Goal: Task Accomplishment & Management: Use online tool/utility

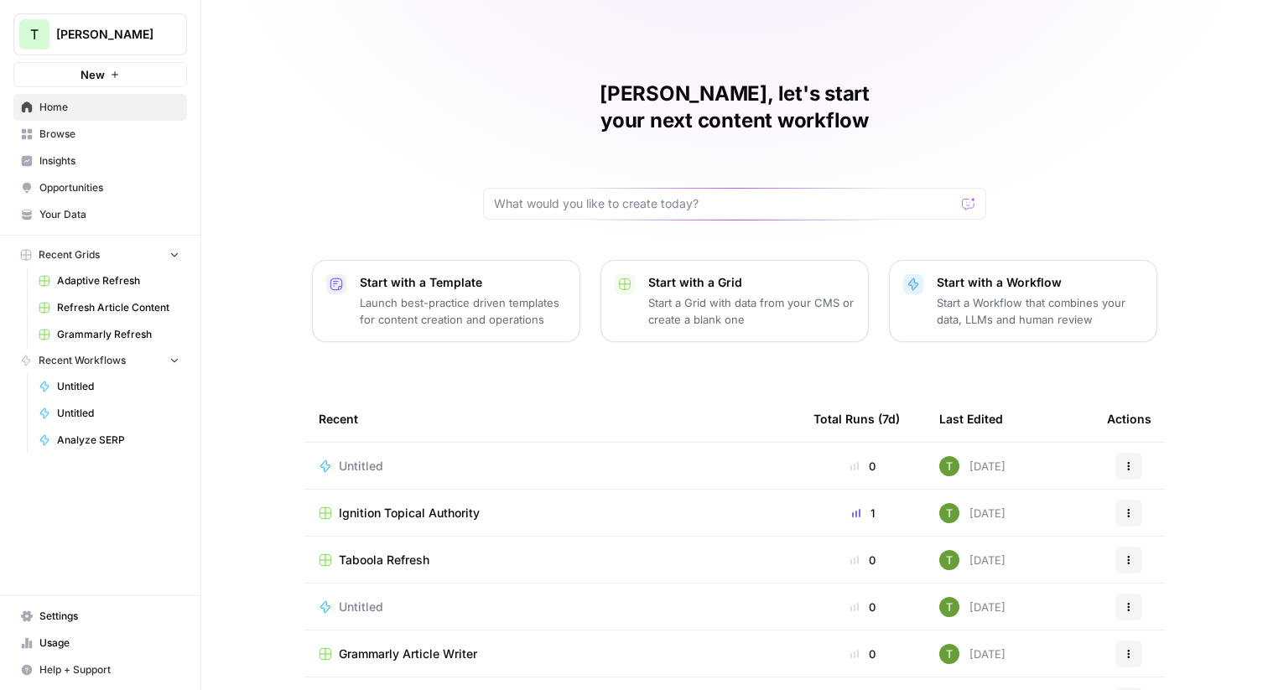
click at [118, 34] on span "[PERSON_NAME]" at bounding box center [106, 34] width 101 height 17
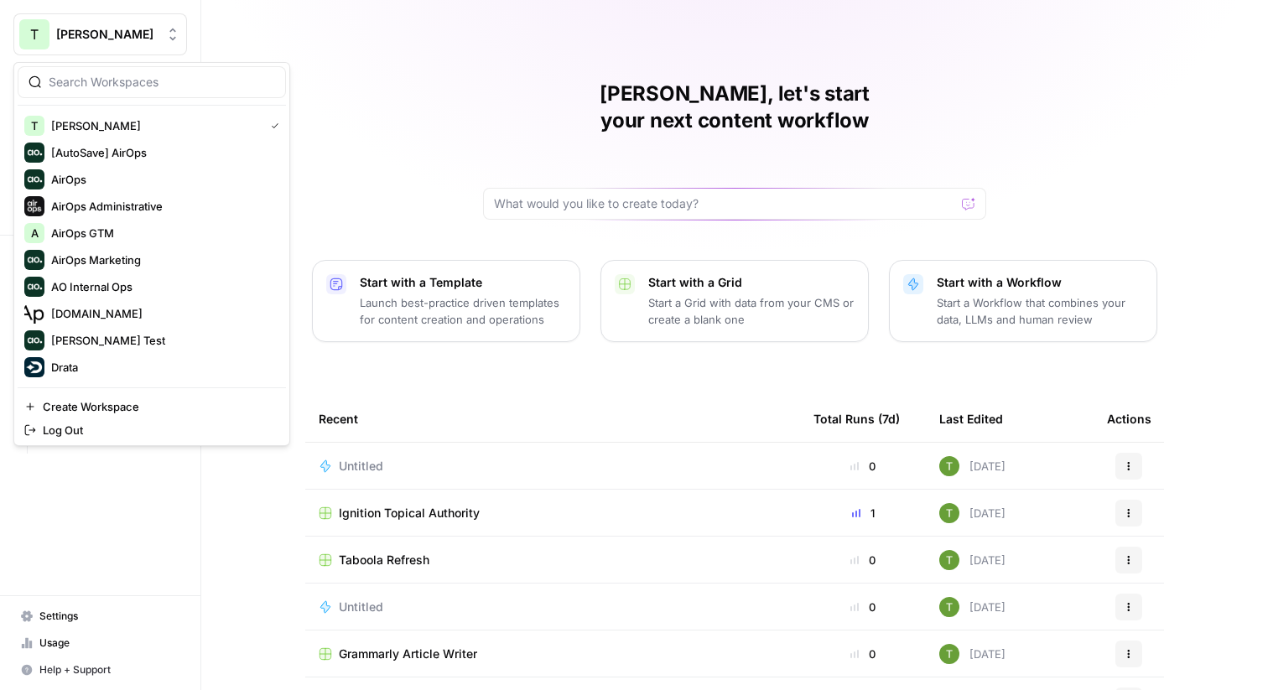
click at [373, 89] on div "Travis, let's start your next content workflow Start with a Template Launch bes…" at bounding box center [734, 399] width 1066 height 798
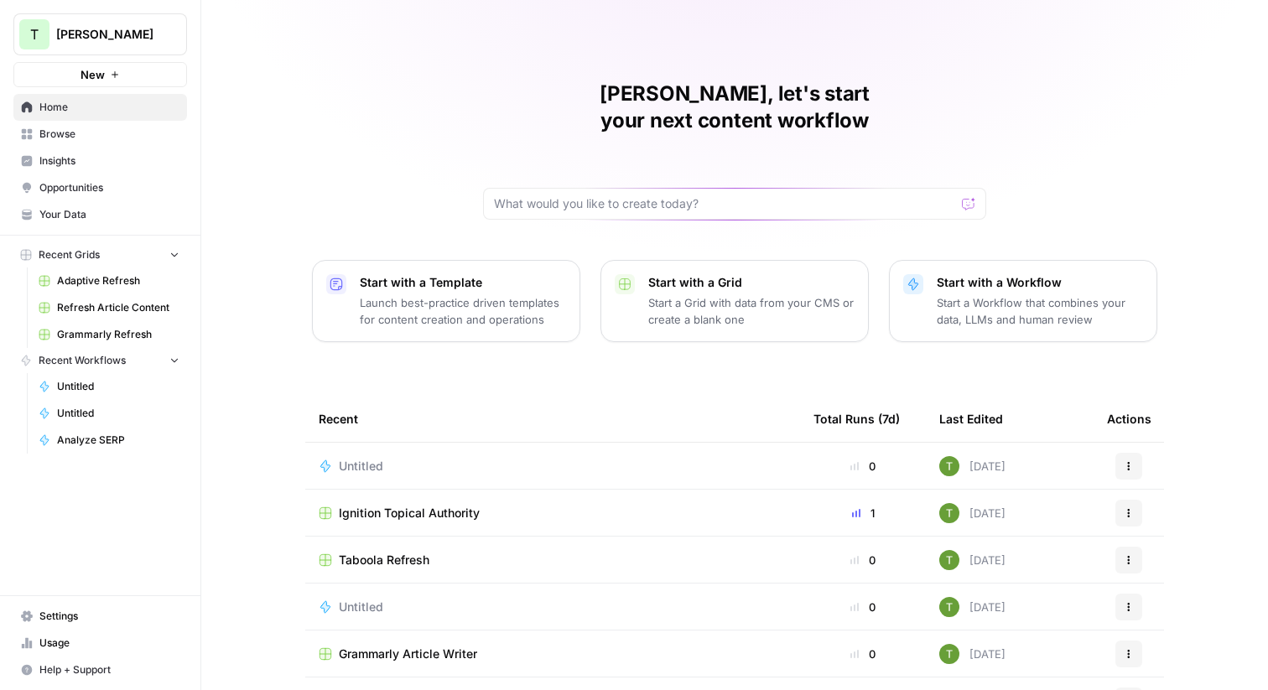
click at [60, 168] on span "Insights" at bounding box center [109, 160] width 140 height 15
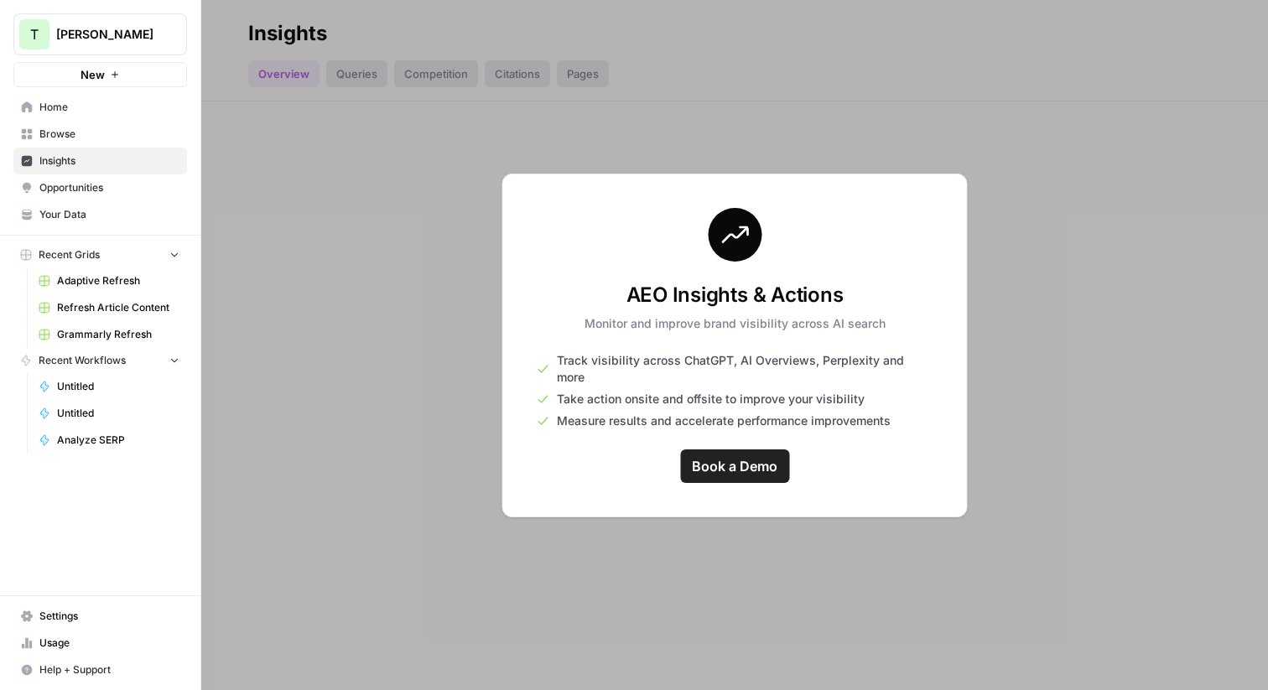
click at [71, 109] on span "Home" at bounding box center [109, 107] width 140 height 15
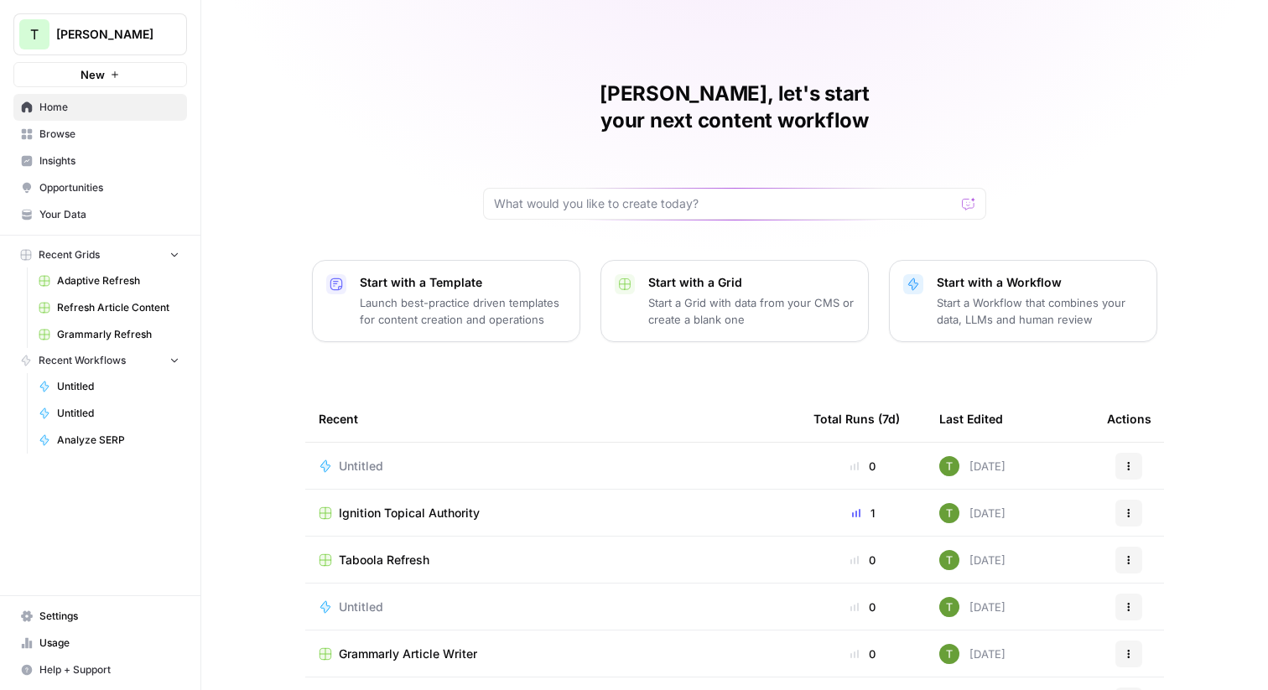
click at [91, 218] on span "Your Data" at bounding box center [109, 214] width 140 height 15
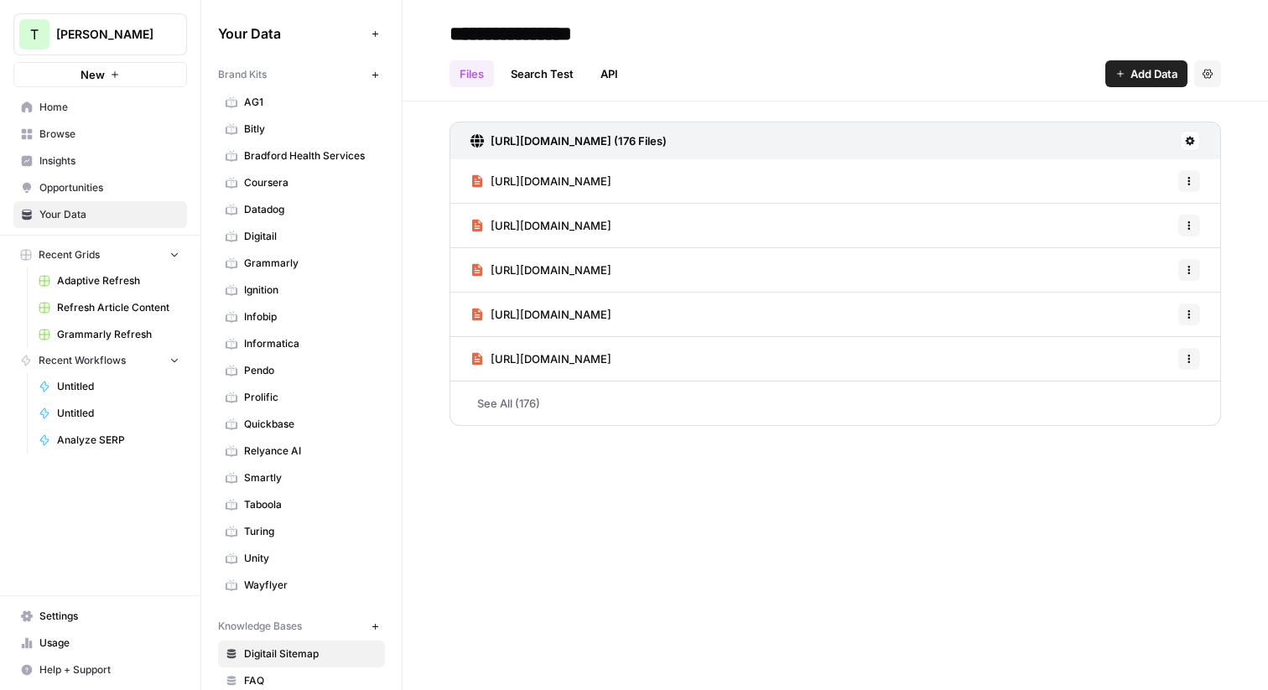
click at [110, 34] on div "New" at bounding box center [101, 39] width 22 height 15
click at [89, 37] on span "[PERSON_NAME]" at bounding box center [106, 34] width 101 height 17
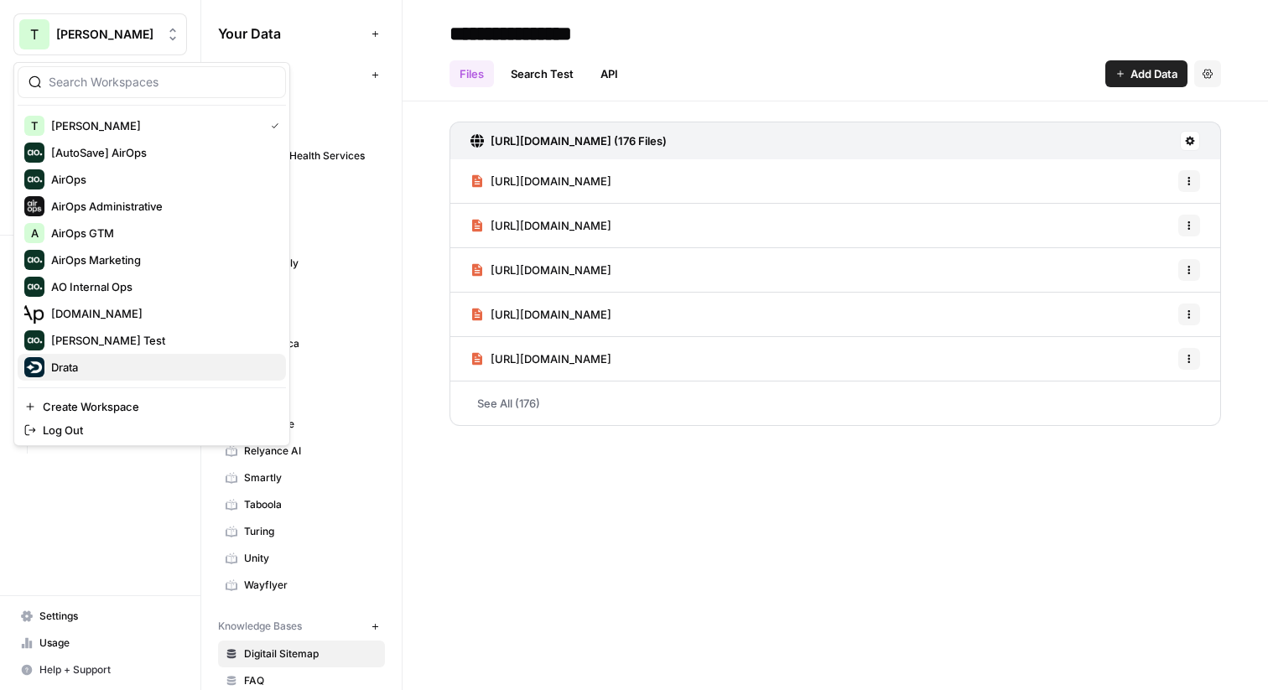
click at [70, 365] on span "Drata" at bounding box center [161, 367] width 221 height 17
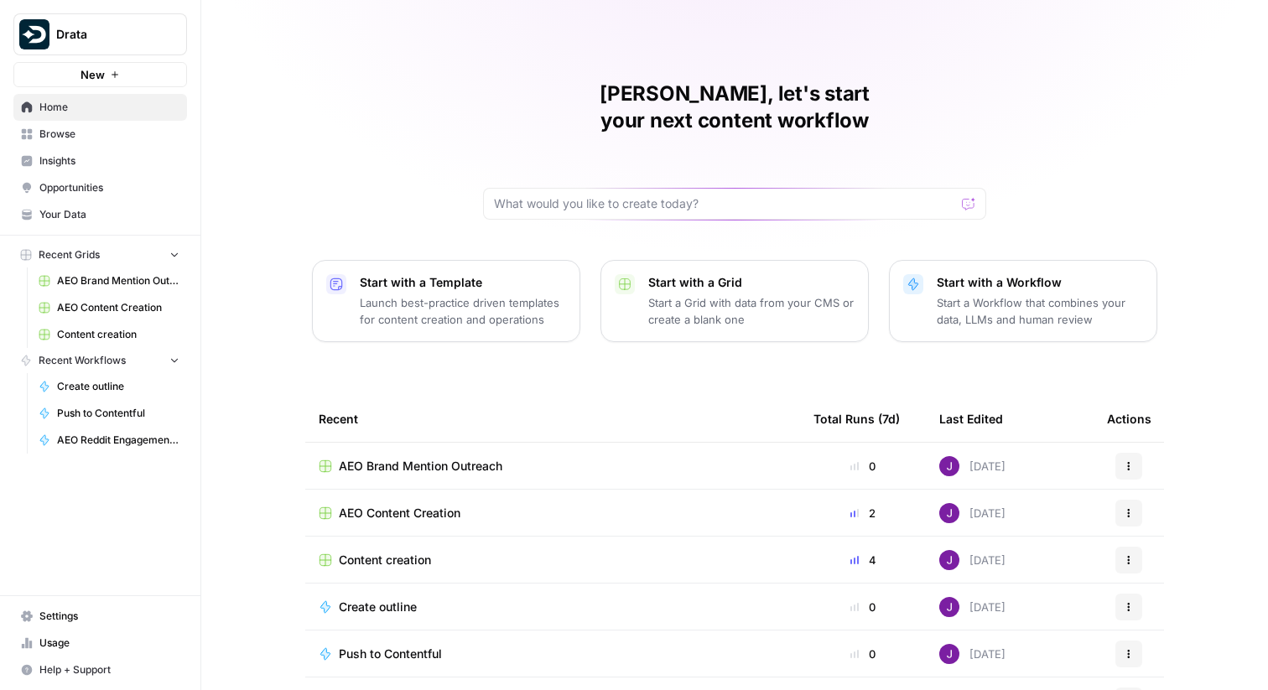
click at [55, 164] on span "Insights" at bounding box center [109, 160] width 140 height 15
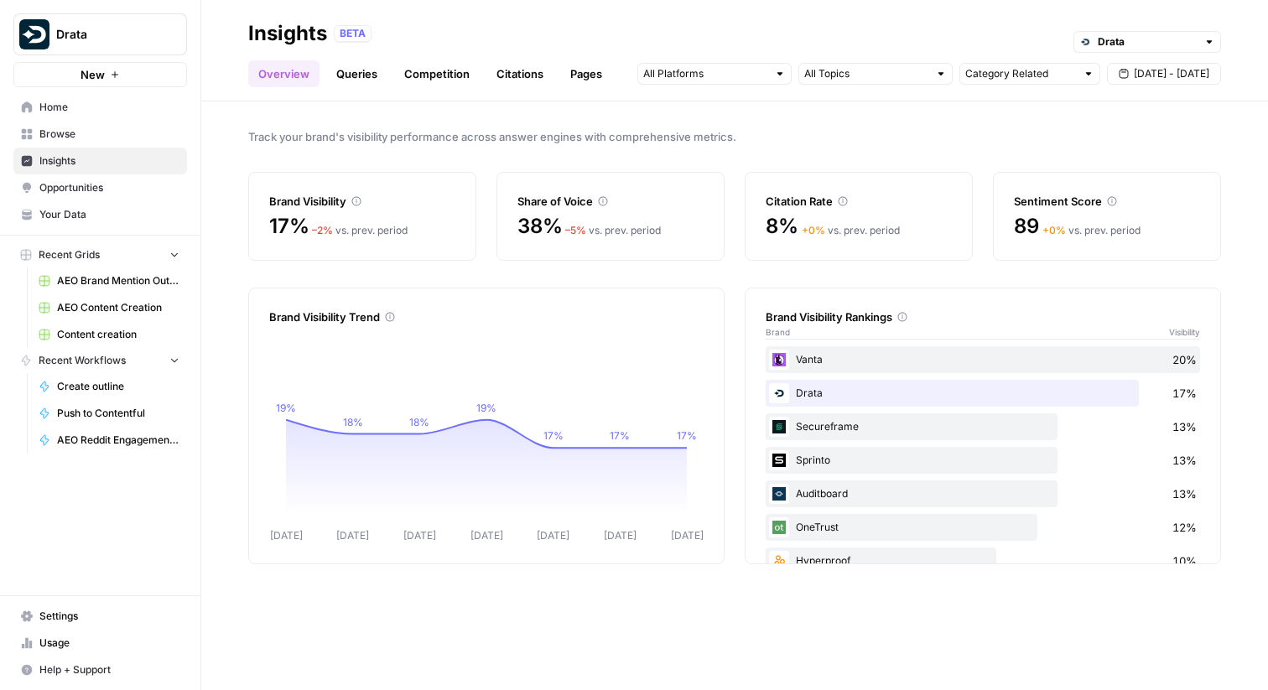
click at [80, 184] on span "Opportunities" at bounding box center [109, 187] width 140 height 15
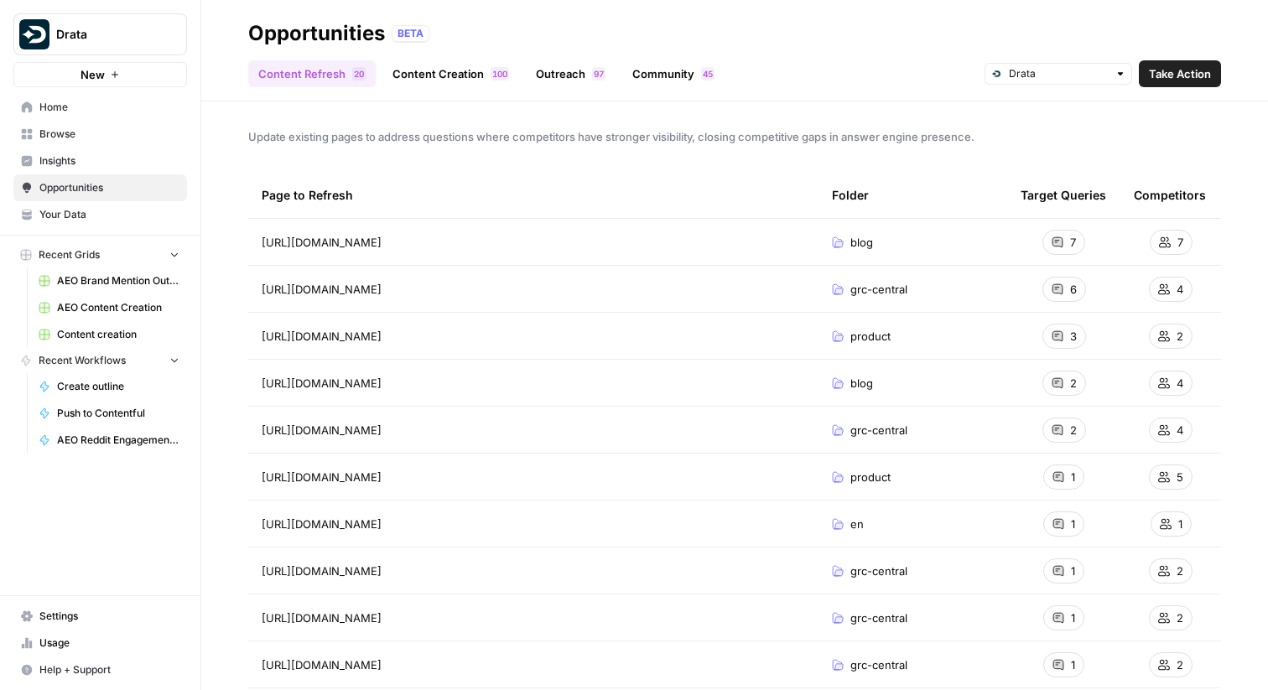
click at [64, 106] on span "Home" at bounding box center [109, 107] width 140 height 15
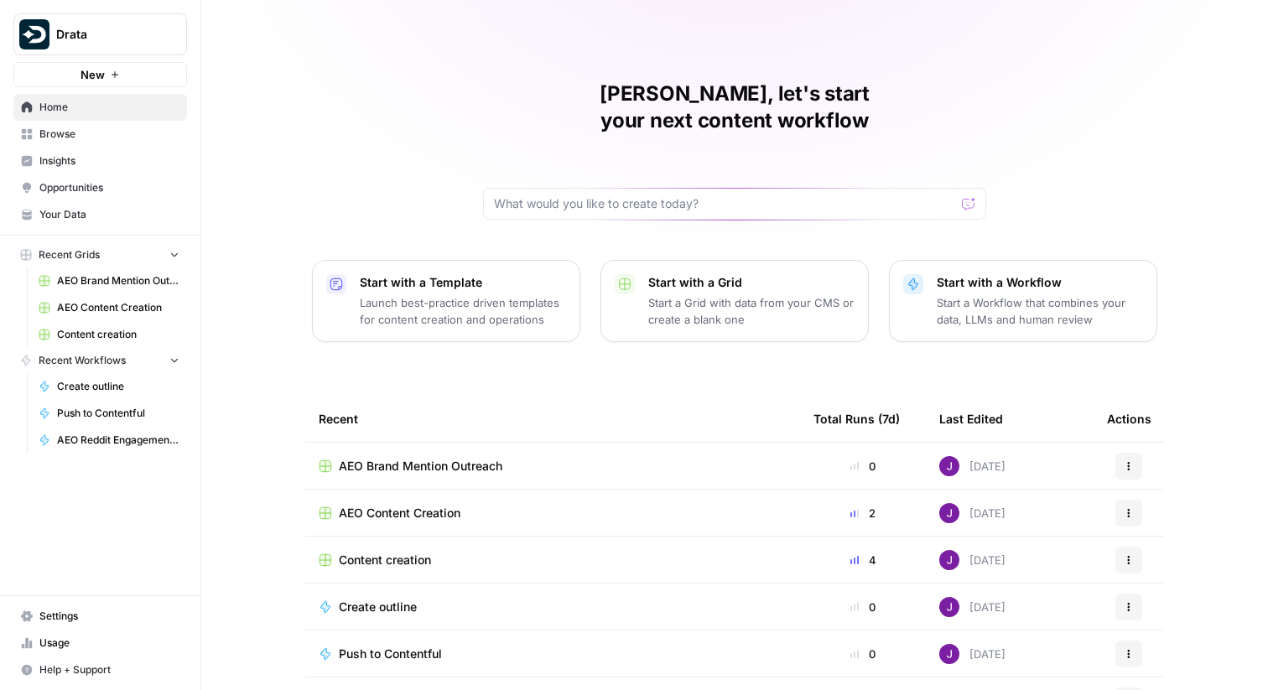
click at [46, 641] on span "Usage" at bounding box center [109, 642] width 140 height 15
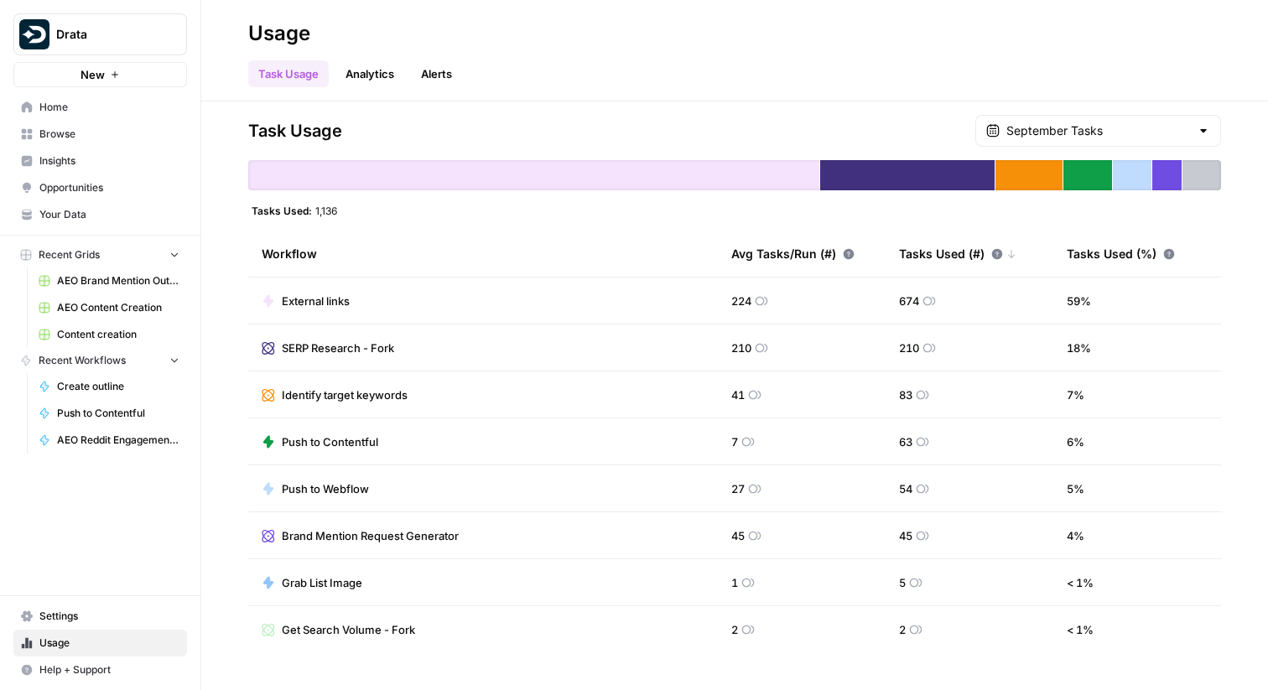
click at [73, 138] on span "Browse" at bounding box center [109, 134] width 140 height 15
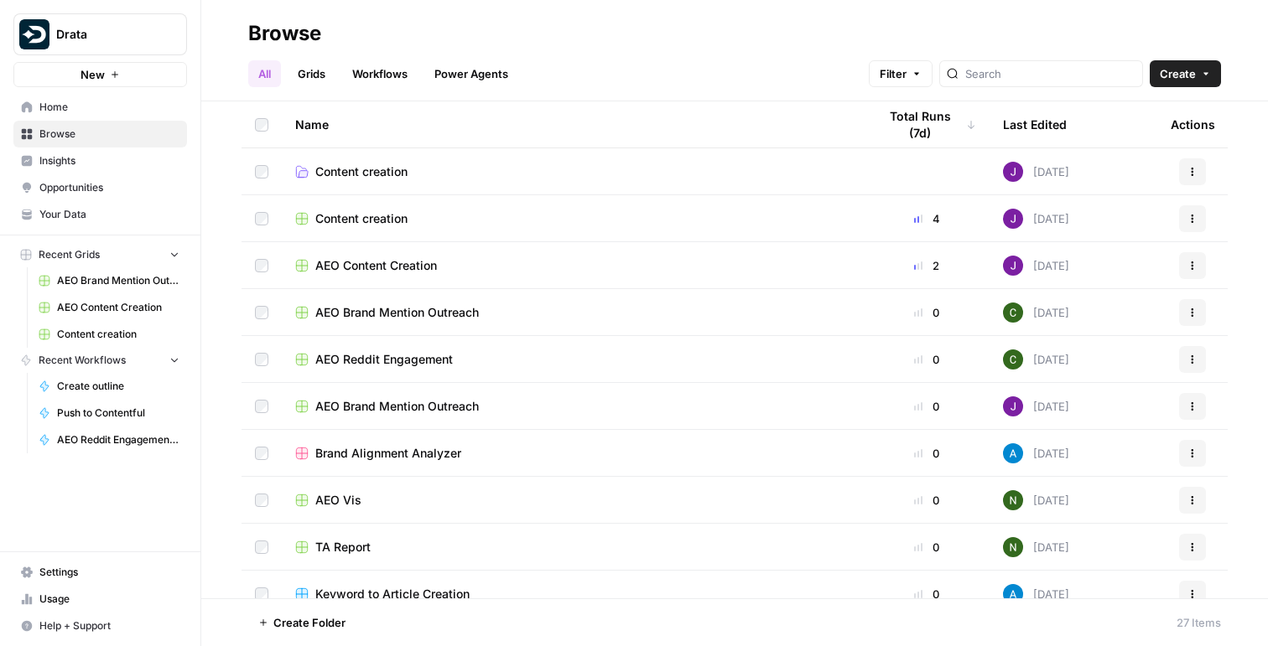
click at [41, 164] on span "Insights" at bounding box center [109, 160] width 140 height 15
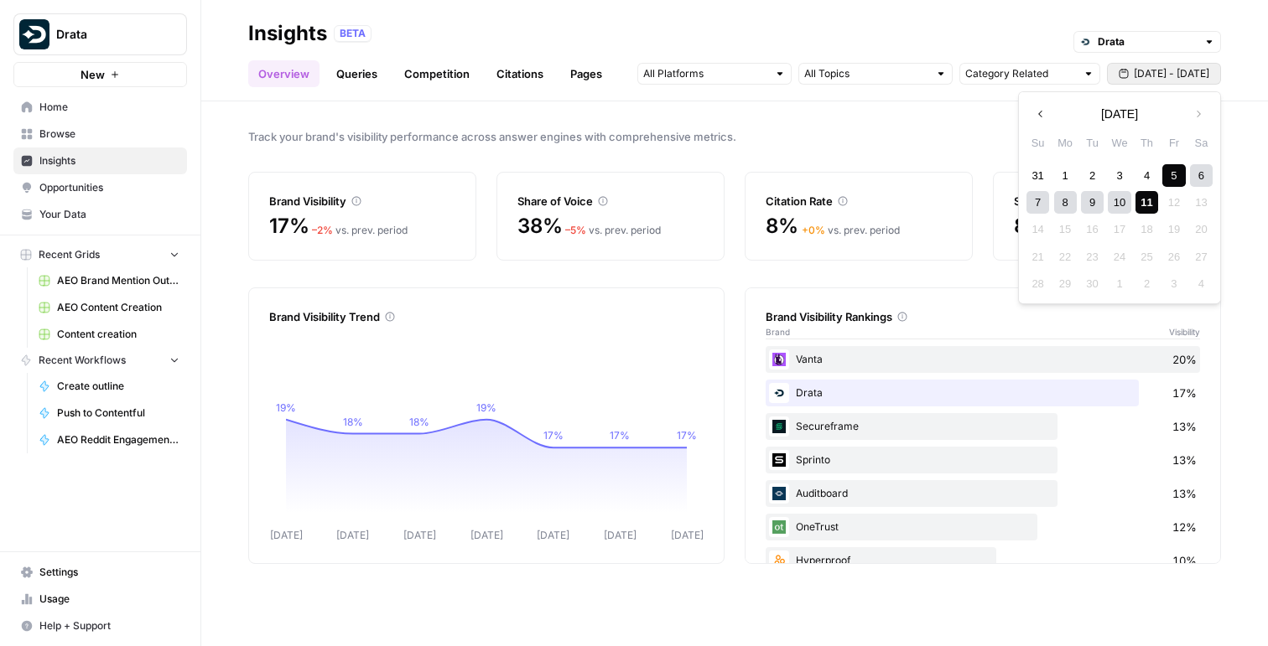
click at [1151, 73] on span "Sep 5 - Sep 11" at bounding box center [1170, 73] width 75 height 15
click at [929, 128] on span "Track your brand's visibility performance across answer engines with comprehens…" at bounding box center [734, 136] width 972 height 17
click at [740, 80] on input "text" at bounding box center [705, 73] width 124 height 17
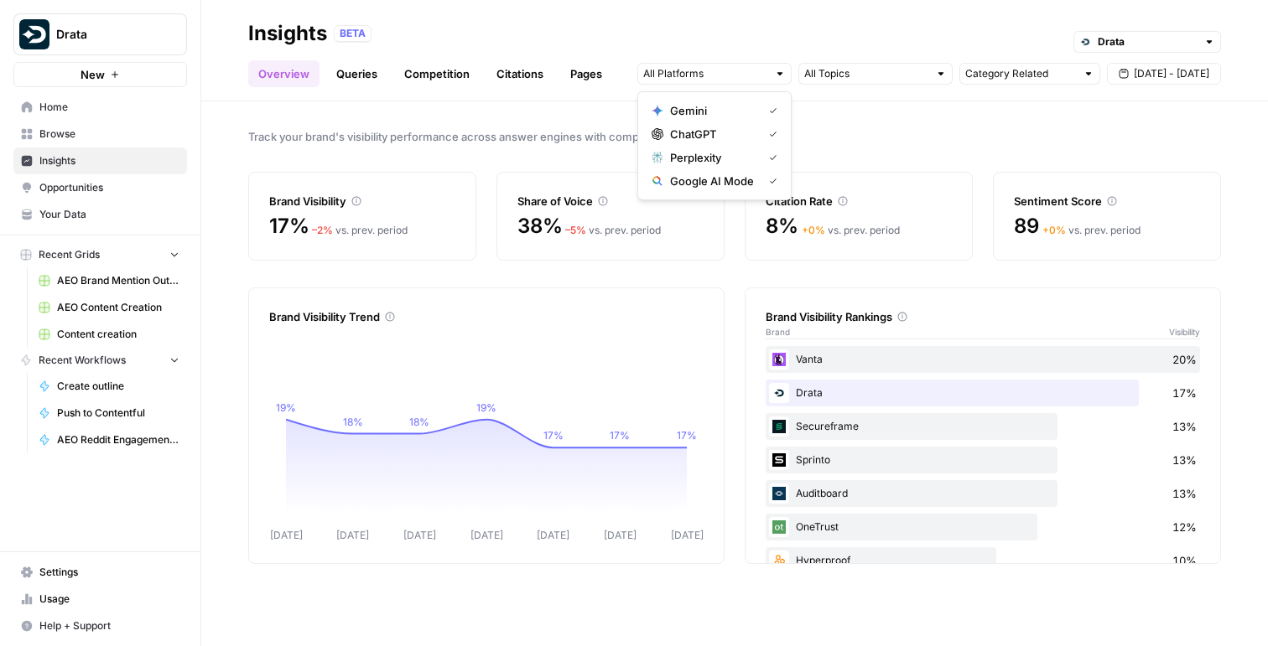
click at [896, 148] on div "Track your brand's visibility performance across answer engines with comprehens…" at bounding box center [734, 373] width 1066 height 545
click at [354, 75] on link "Queries" at bounding box center [356, 73] width 61 height 27
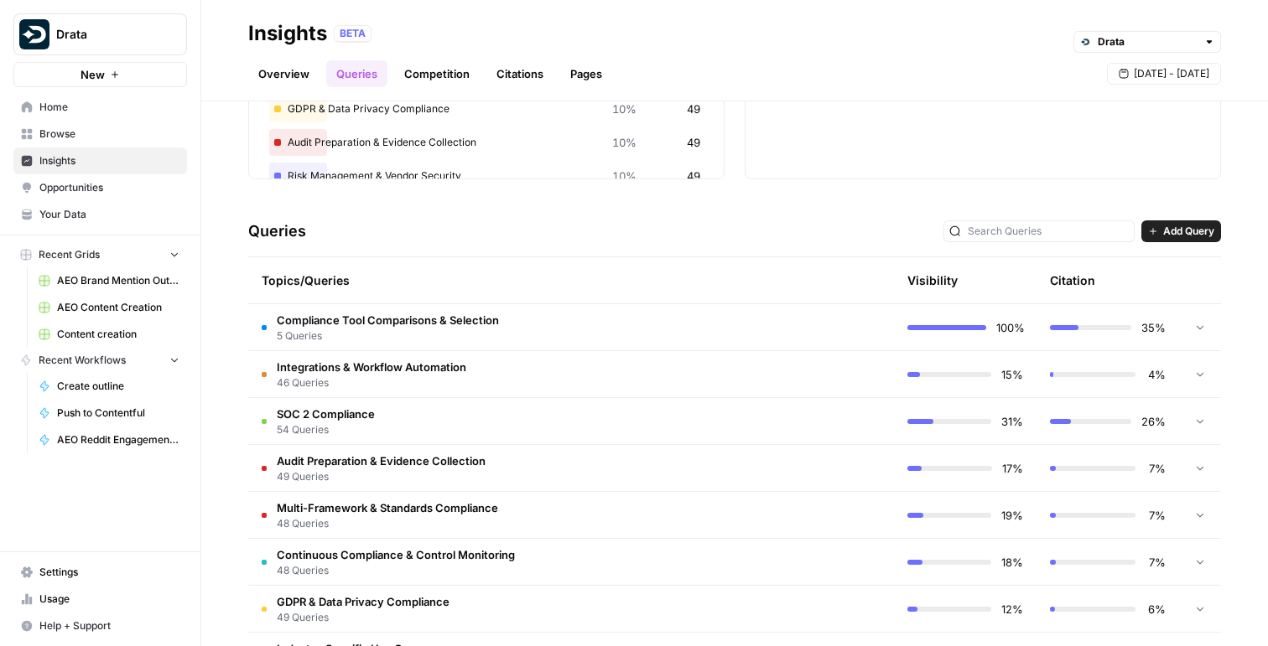
scroll to position [265, 0]
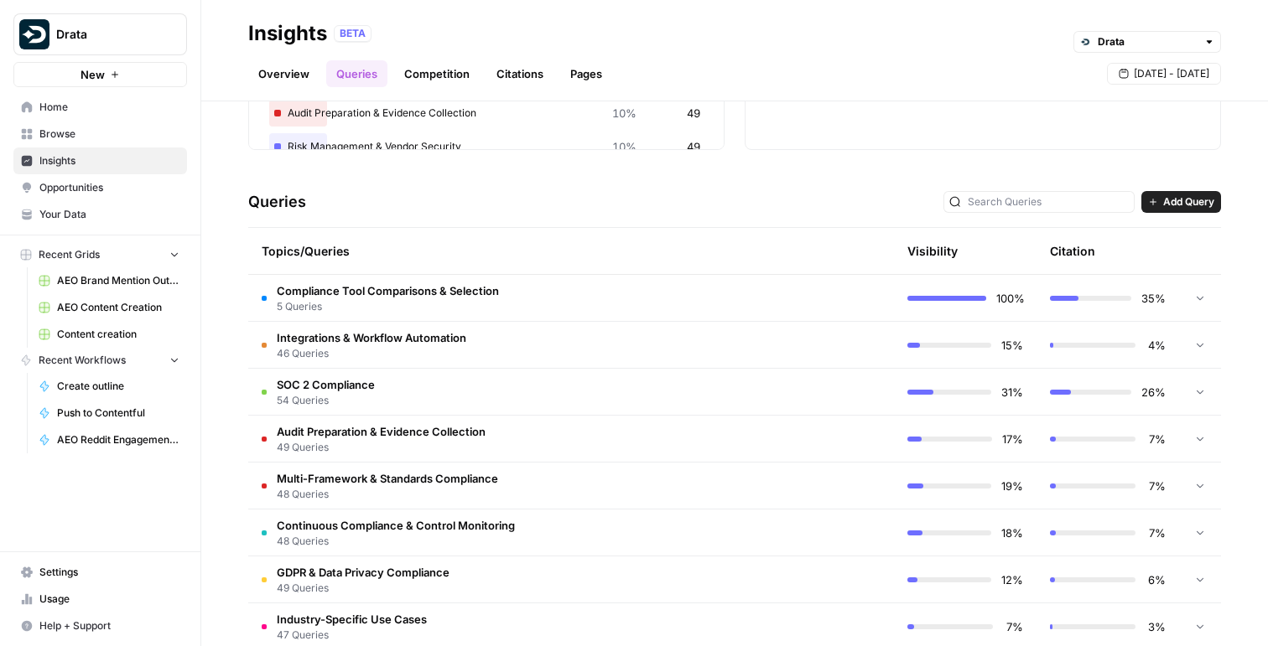
click at [557, 294] on td "Compliance Tool Comparisons & Selection 5 Queries" at bounding box center [499, 298] width 503 height 46
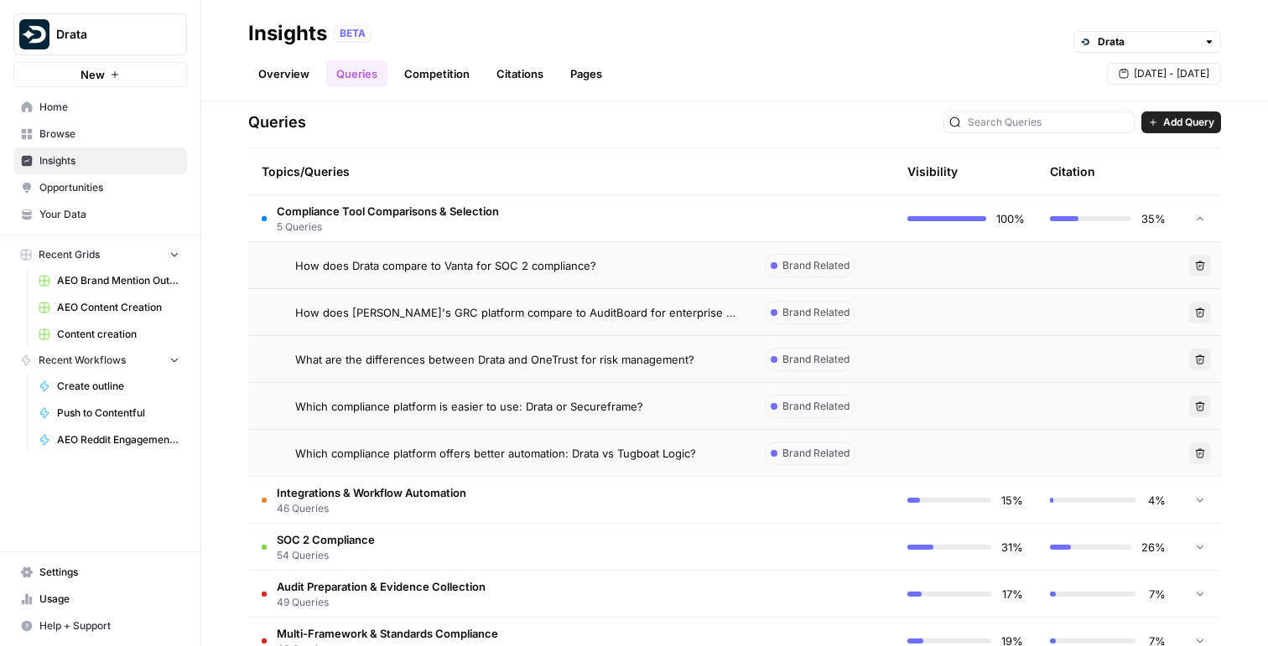
scroll to position [355, 0]
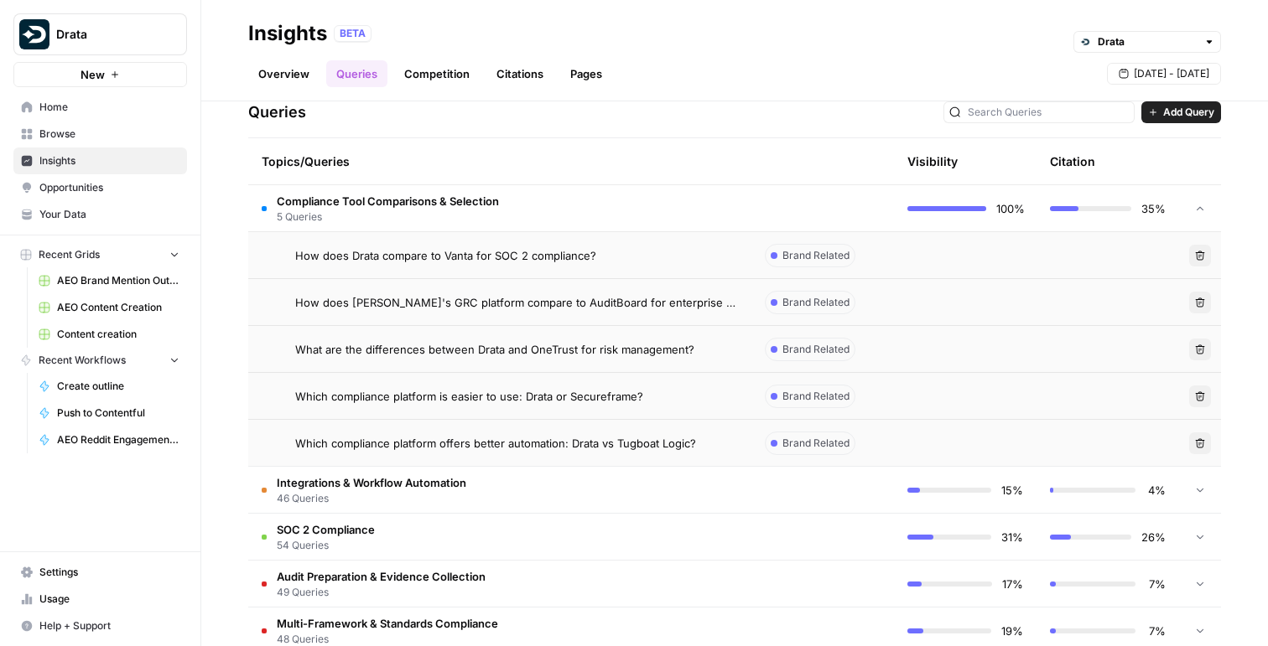
click at [611, 248] on div "How does Drata compare to Vanta for SOC 2 compliance?" at bounding box center [516, 255] width 443 height 17
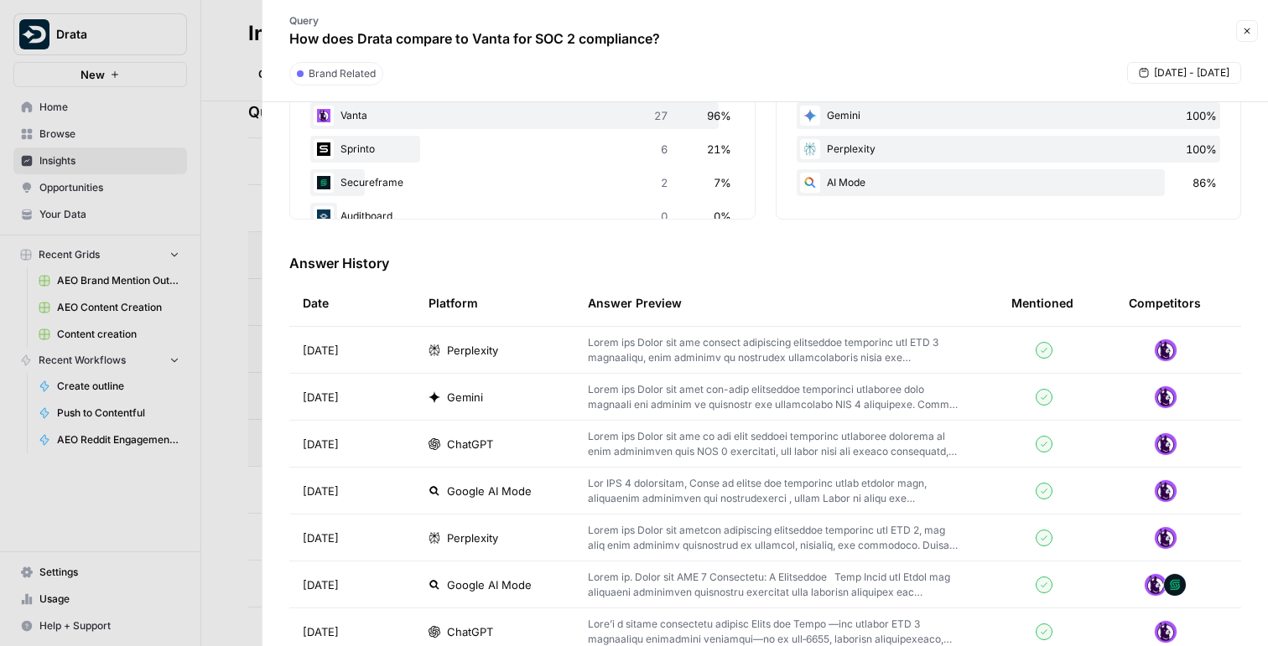
scroll to position [367, 0]
click at [625, 352] on p at bounding box center [773, 349] width 370 height 30
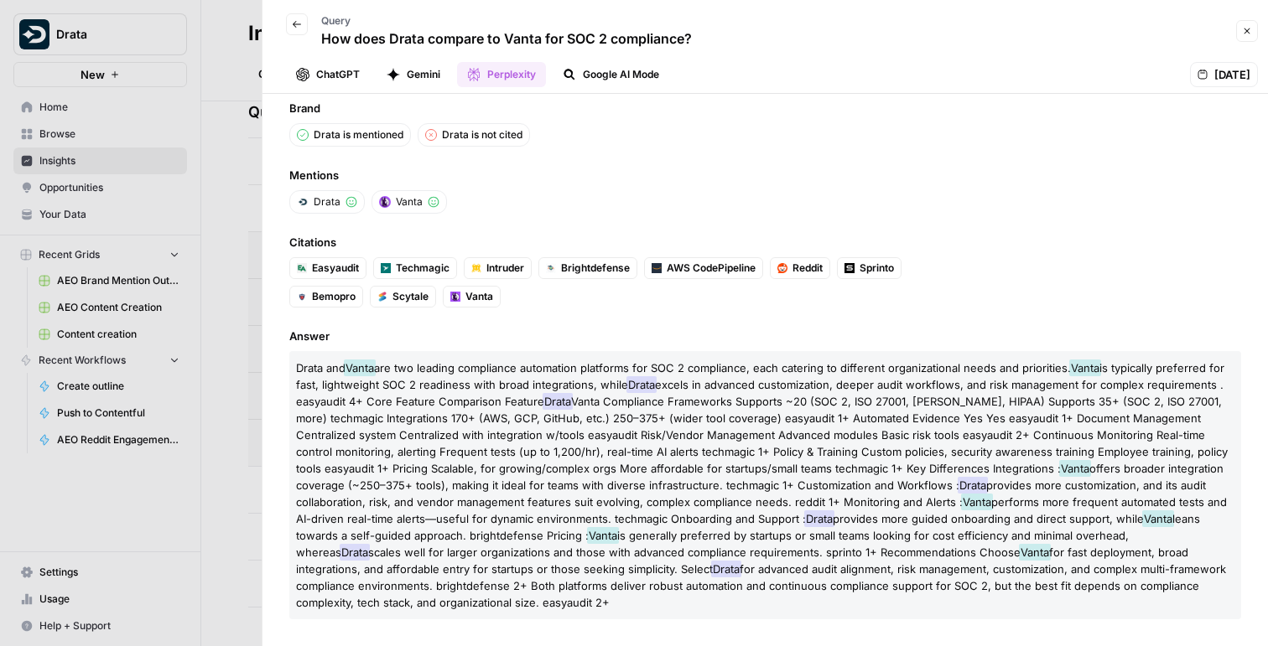
scroll to position [19, 0]
click at [419, 71] on button "Gemini" at bounding box center [413, 74] width 74 height 25
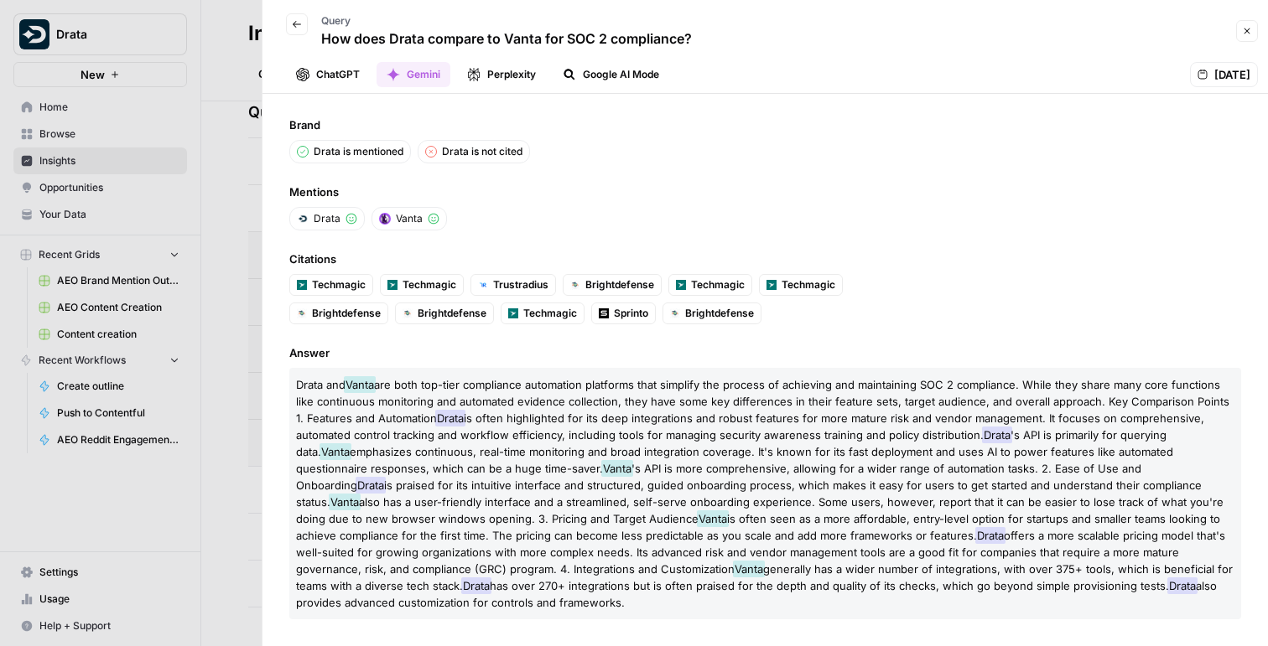
click at [313, 70] on button "ChatGPT" at bounding box center [328, 74] width 84 height 25
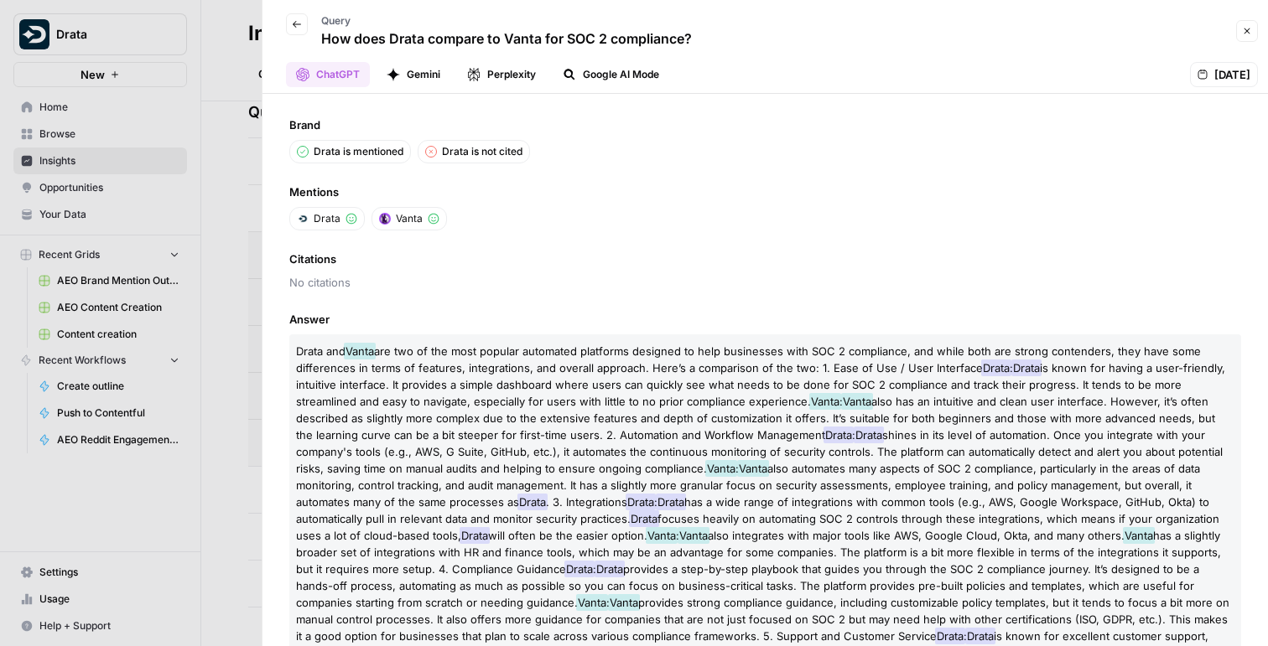
scroll to position [19, 0]
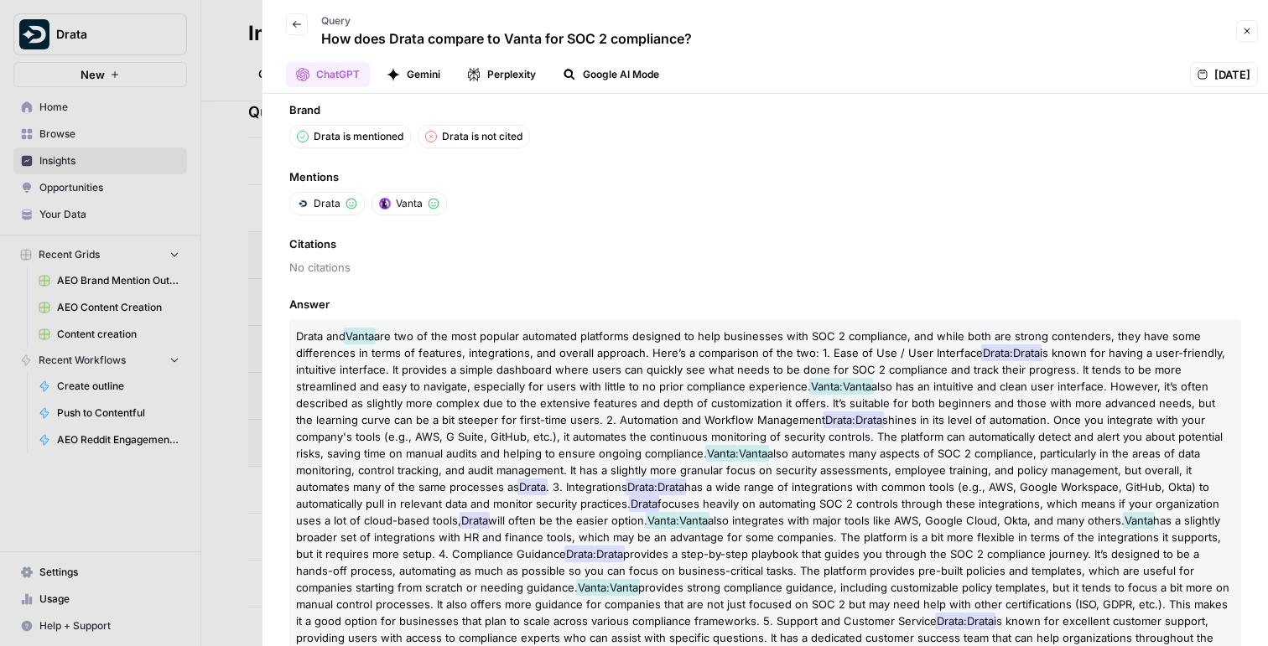
click at [610, 76] on button "Google AI Mode" at bounding box center [610, 74] width 117 height 25
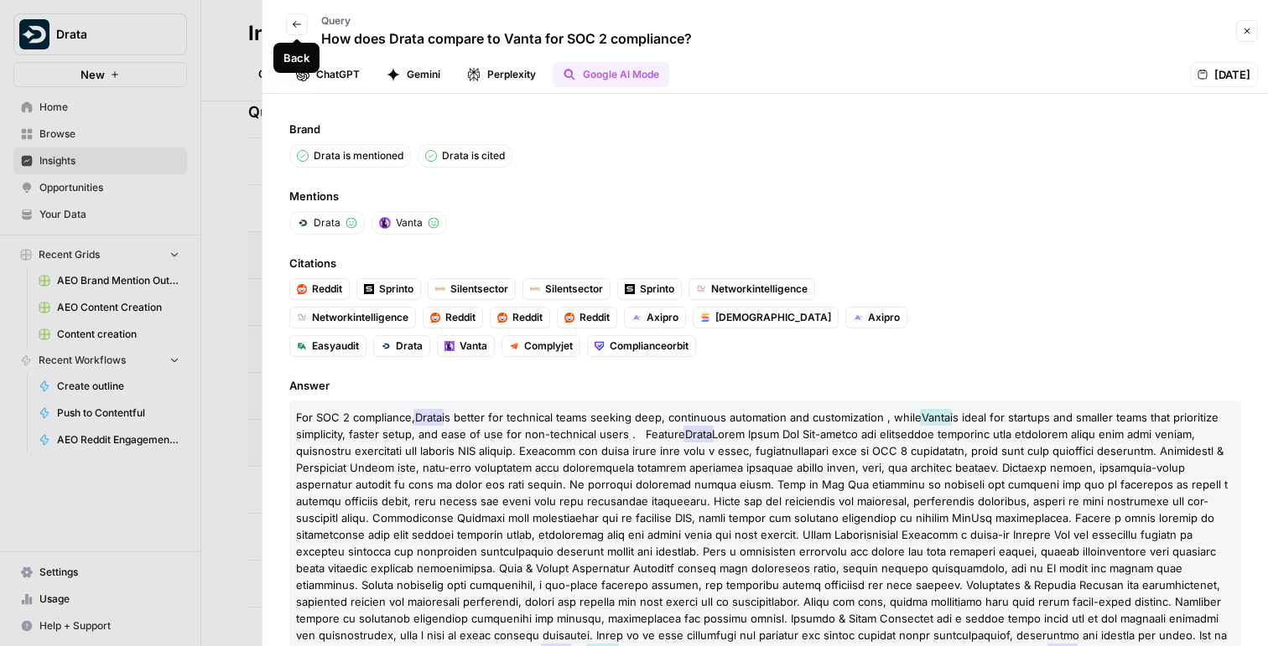
click at [294, 21] on icon "button" at bounding box center [297, 24] width 10 height 10
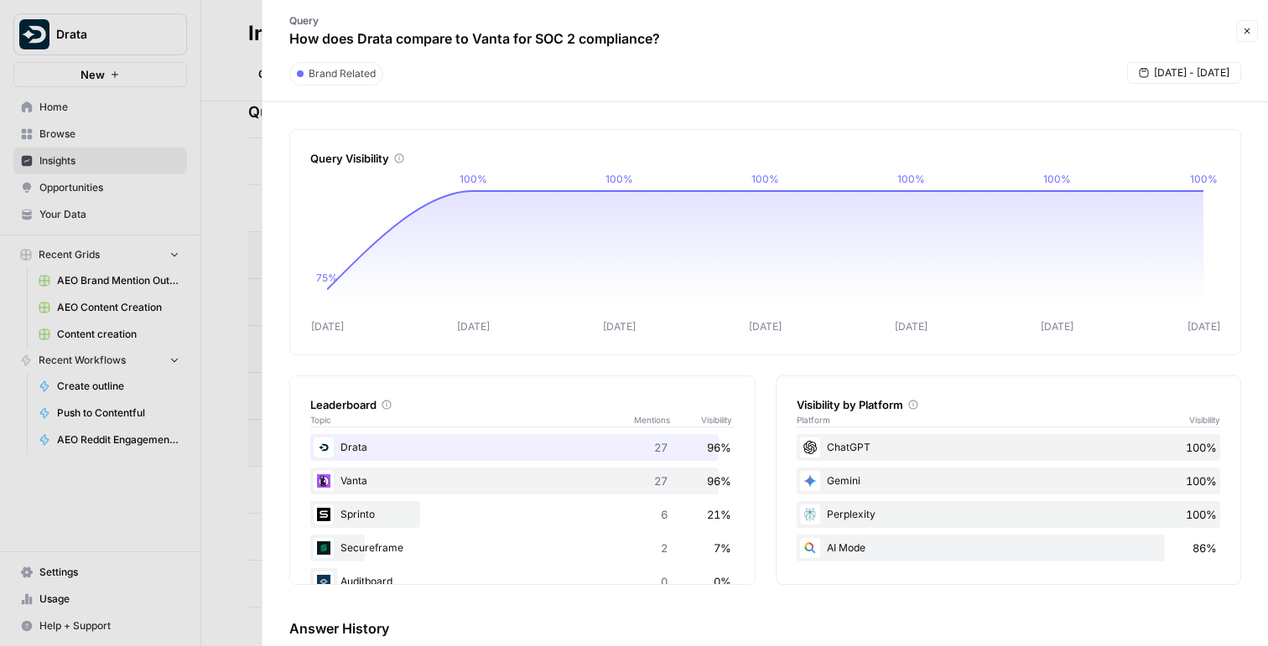
click at [1247, 36] on button "Close" at bounding box center [1247, 31] width 22 height 22
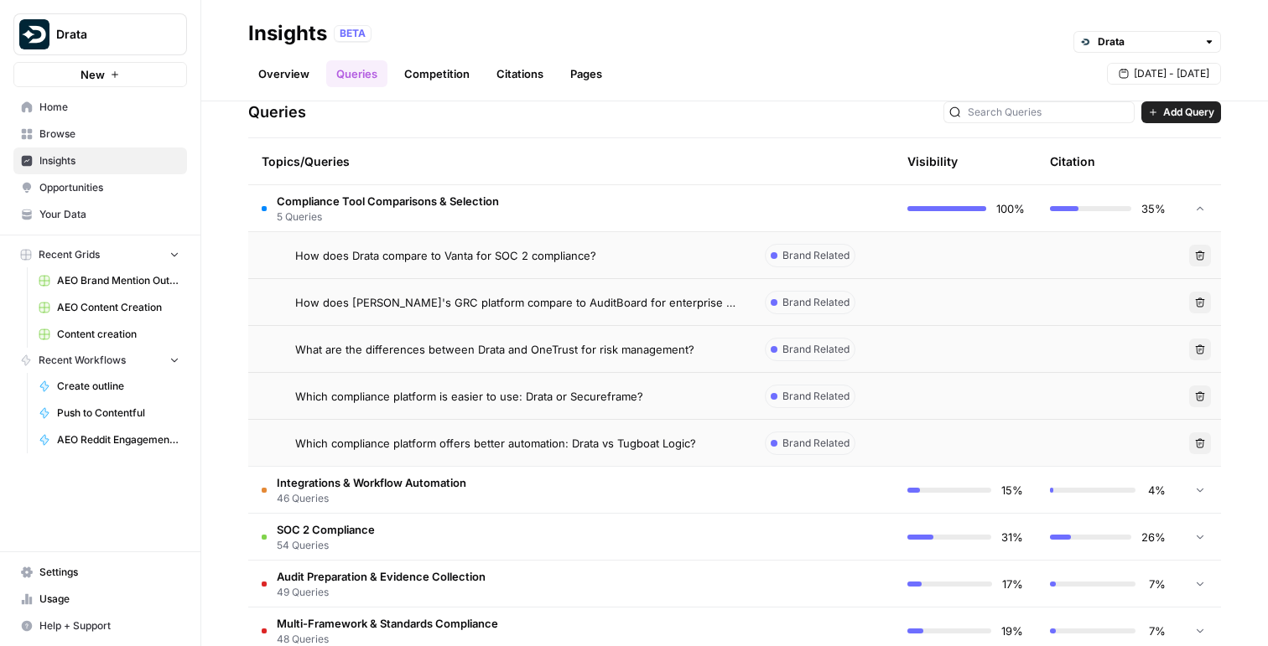
click at [564, 217] on td "Compliance Tool Comparisons & Selection 5 Queries" at bounding box center [499, 208] width 503 height 46
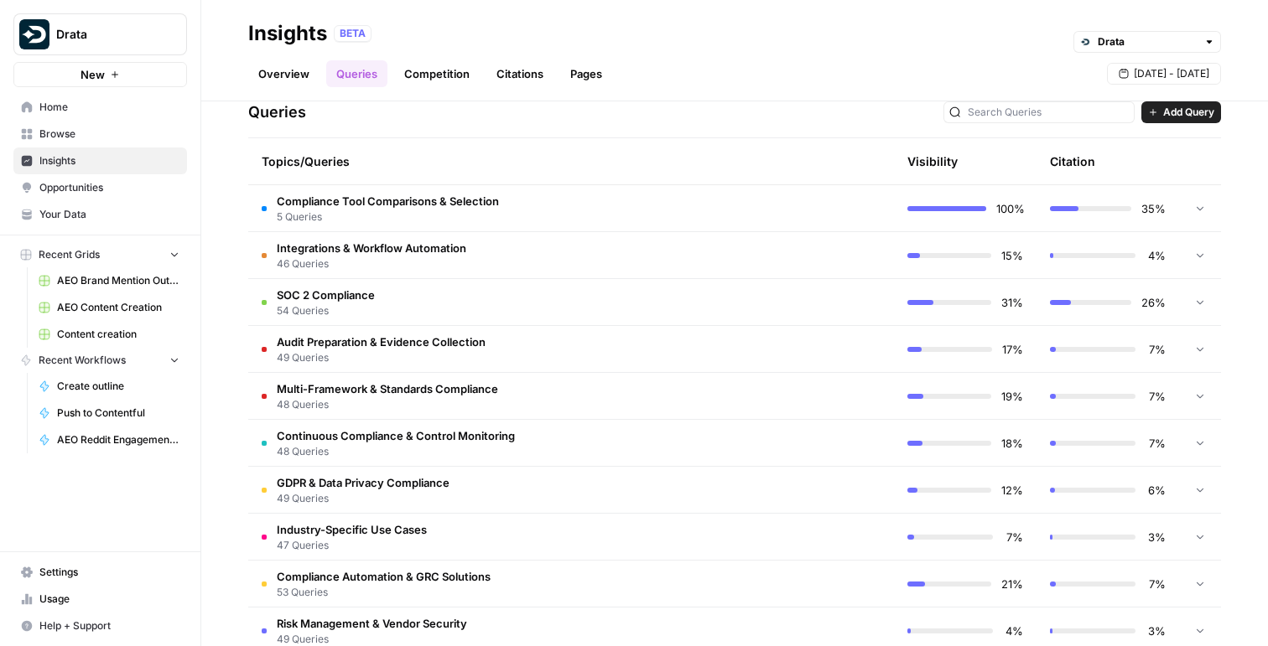
click at [1175, 106] on span "Add Query" at bounding box center [1188, 112] width 51 height 15
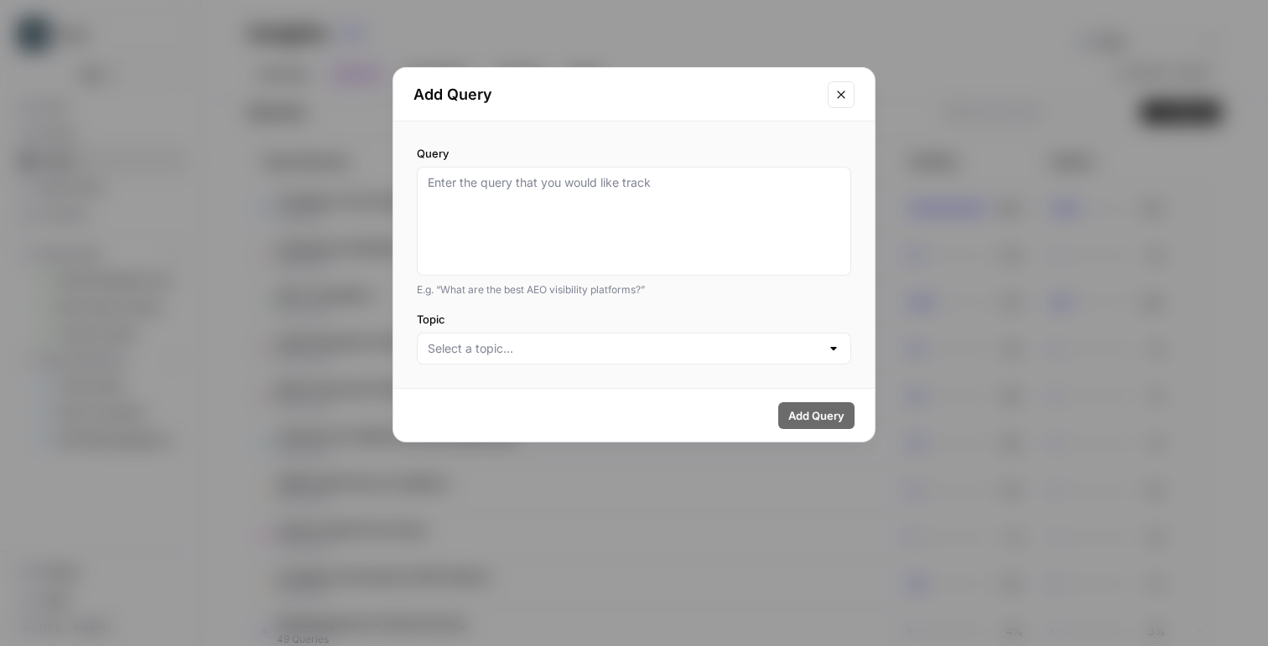
click at [645, 358] on div at bounding box center [634, 349] width 434 height 32
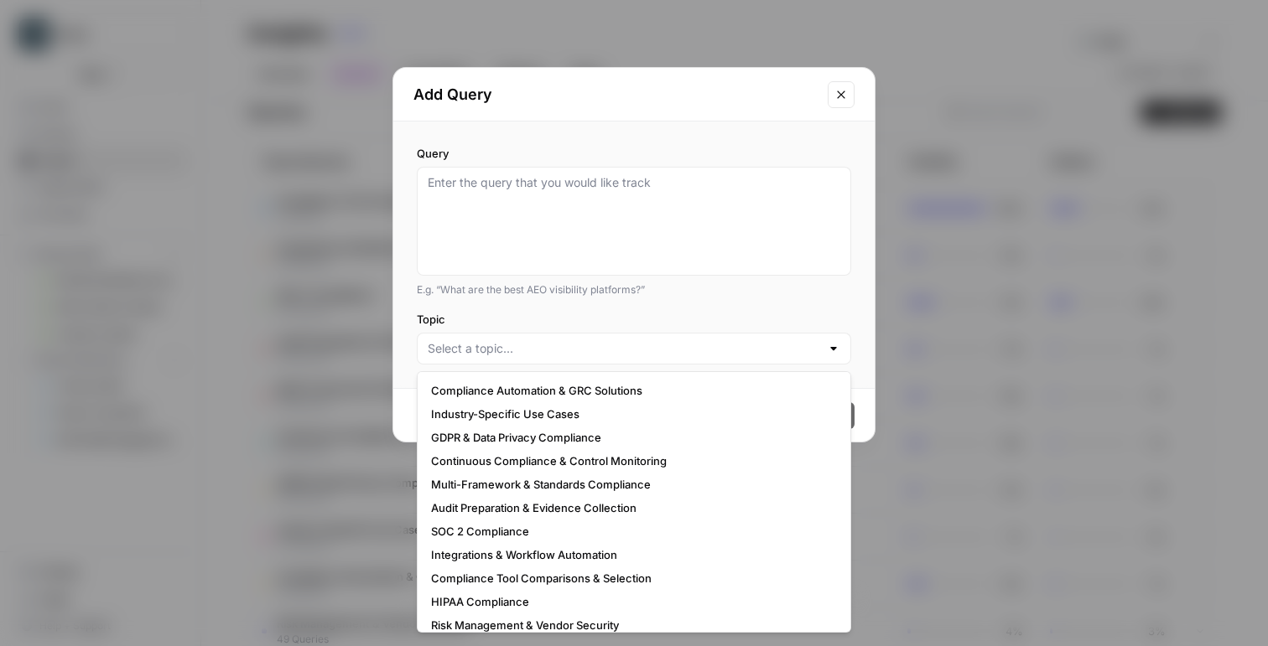
click at [842, 97] on icon "Close modal" at bounding box center [840, 94] width 13 height 13
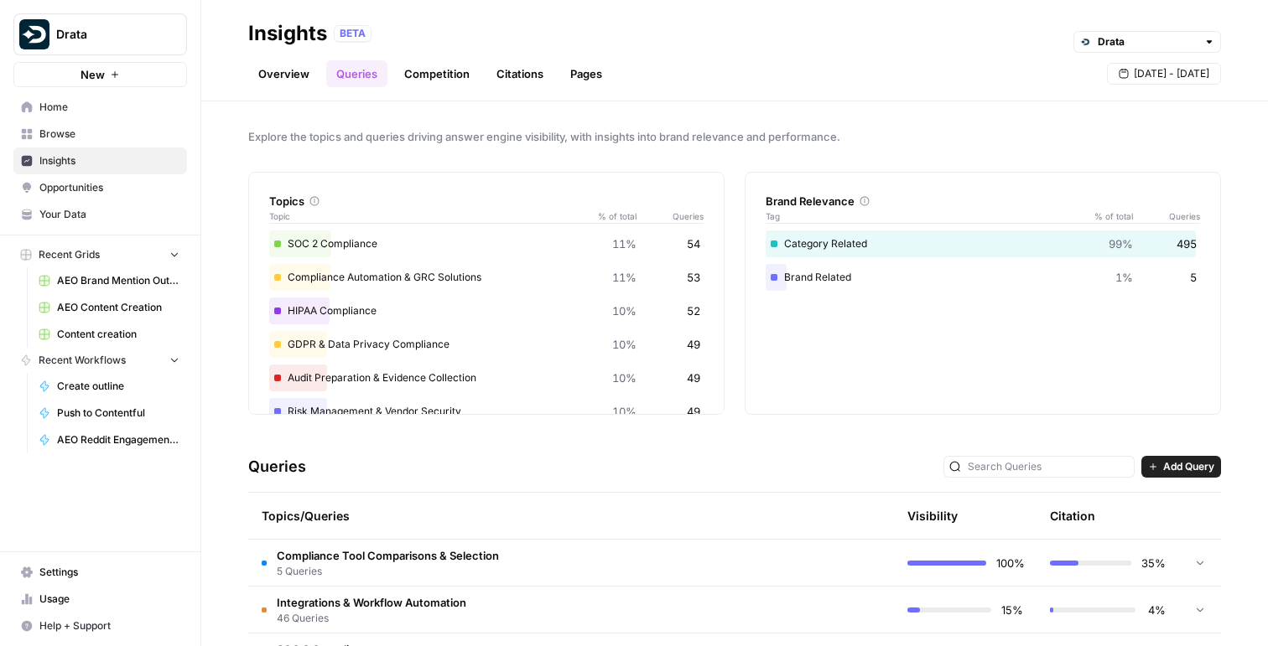
click at [425, 70] on link "Competition" at bounding box center [437, 73] width 86 height 27
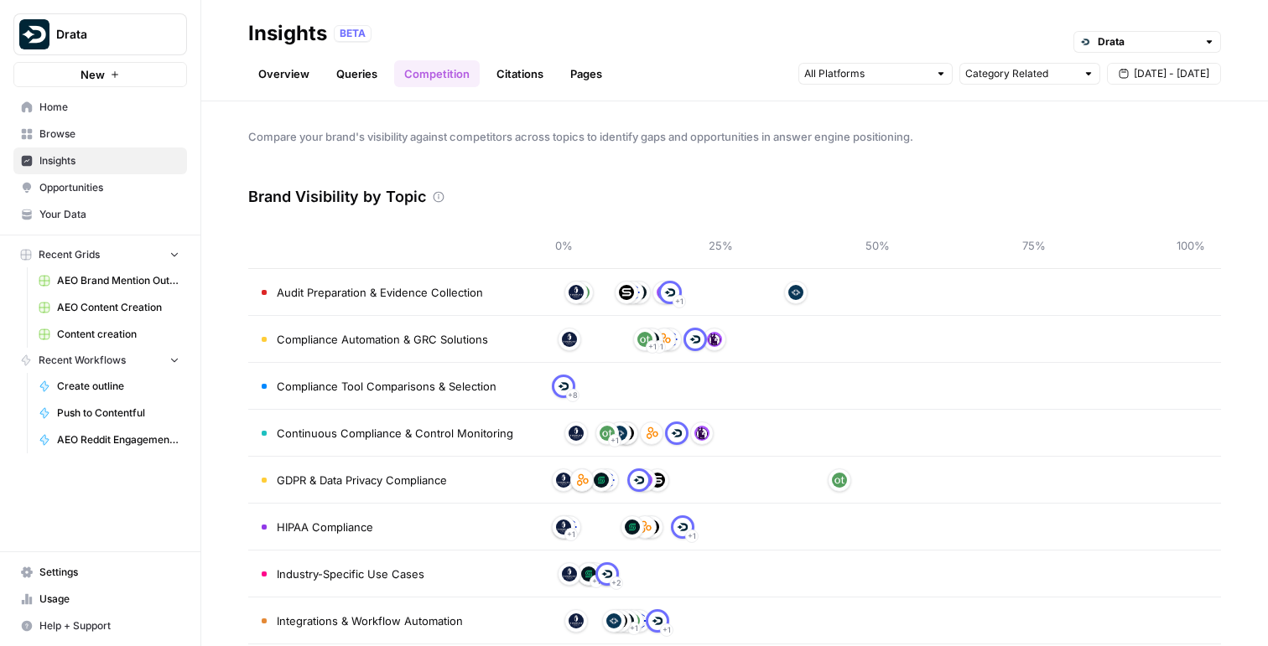
click at [521, 288] on td "Audit Preparation & Evidence Collection" at bounding box center [390, 292] width 285 height 46
click at [723, 293] on div "+ 1" at bounding box center [876, 292] width 627 height 27
click at [519, 65] on link "Citations" at bounding box center [519, 73] width 67 height 27
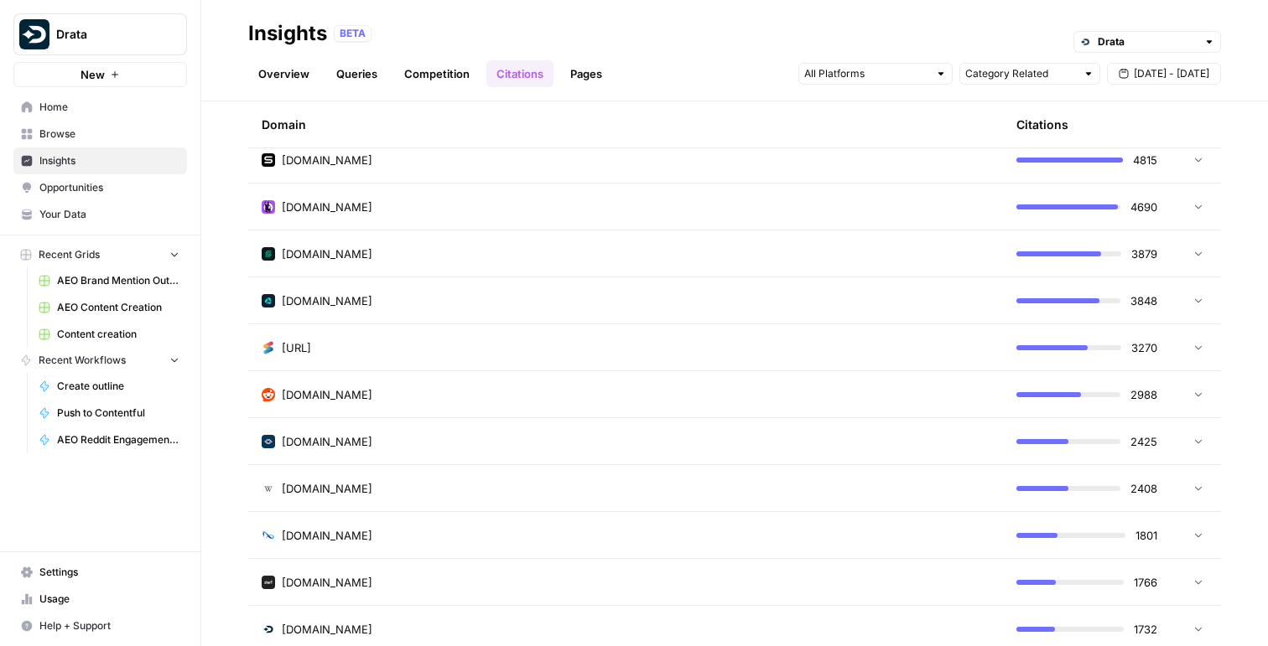
scroll to position [11, 0]
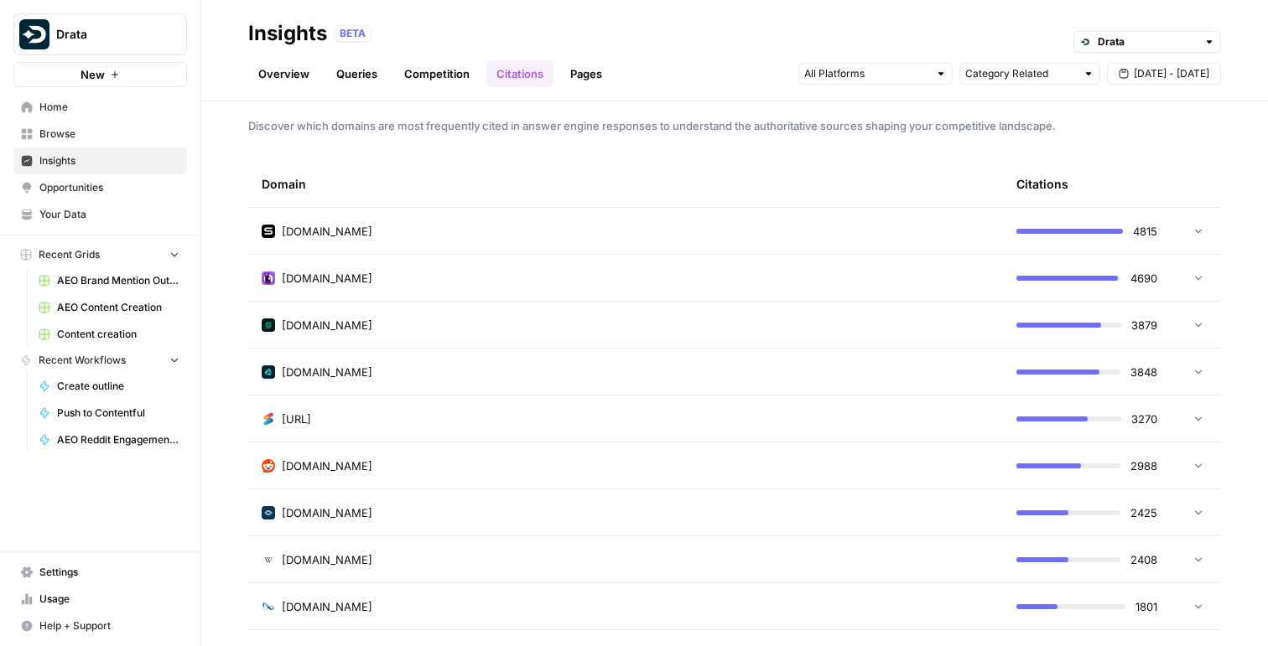
click at [623, 221] on td "sprinto.com" at bounding box center [625, 231] width 754 height 46
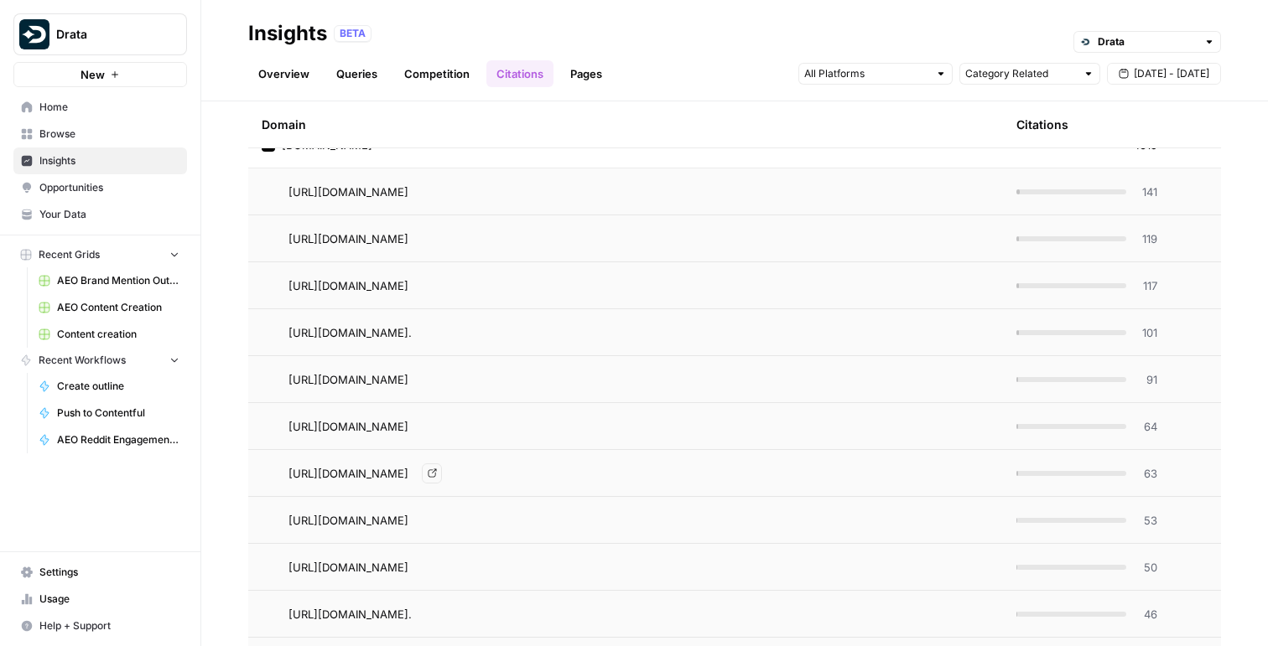
scroll to position [0, 0]
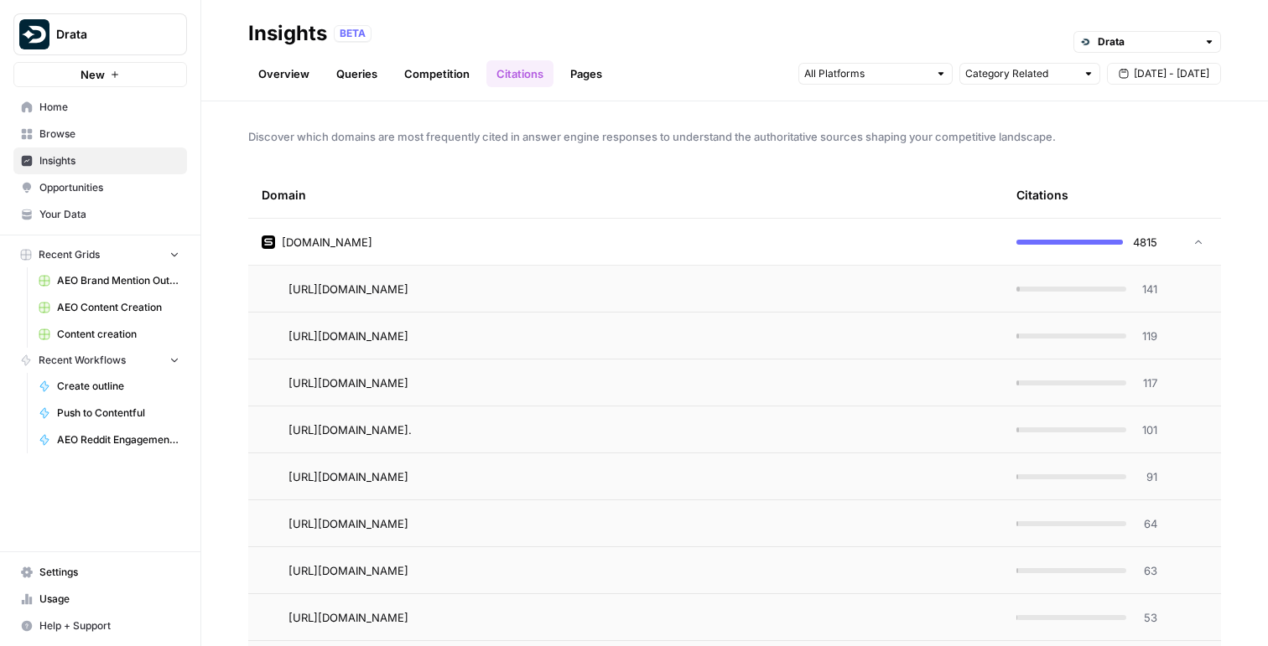
click at [803, 228] on td "sprinto.com" at bounding box center [625, 242] width 754 height 46
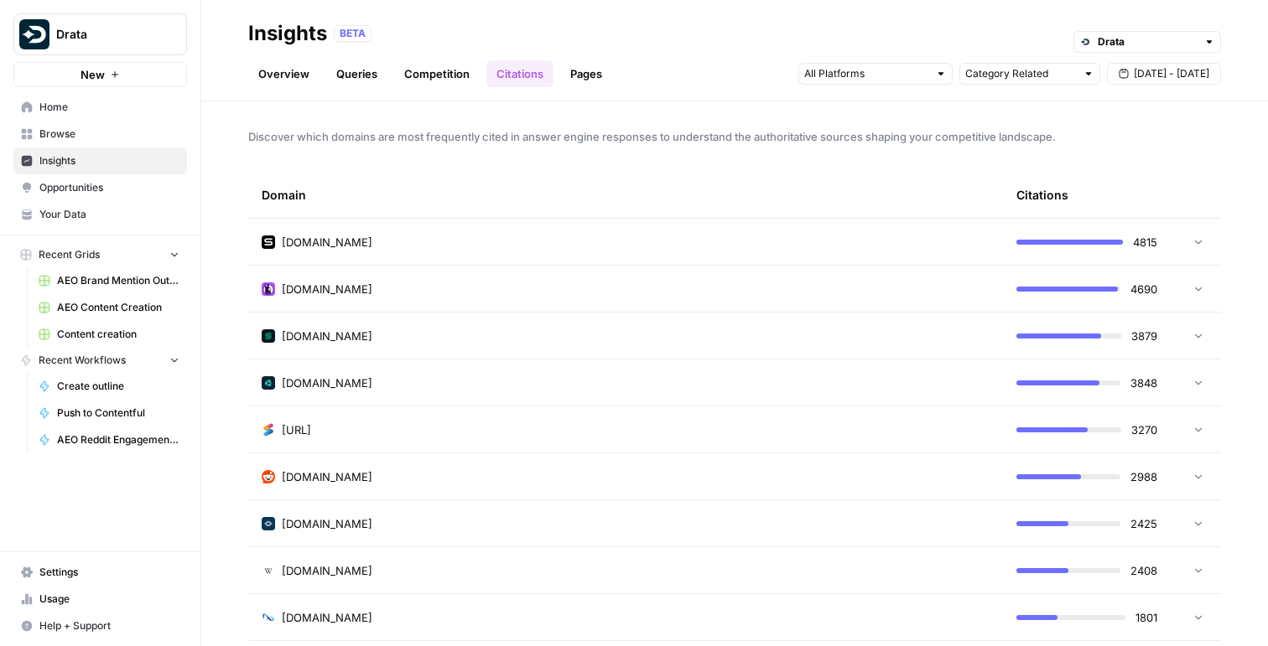
click at [581, 79] on link "Pages" at bounding box center [586, 73] width 52 height 27
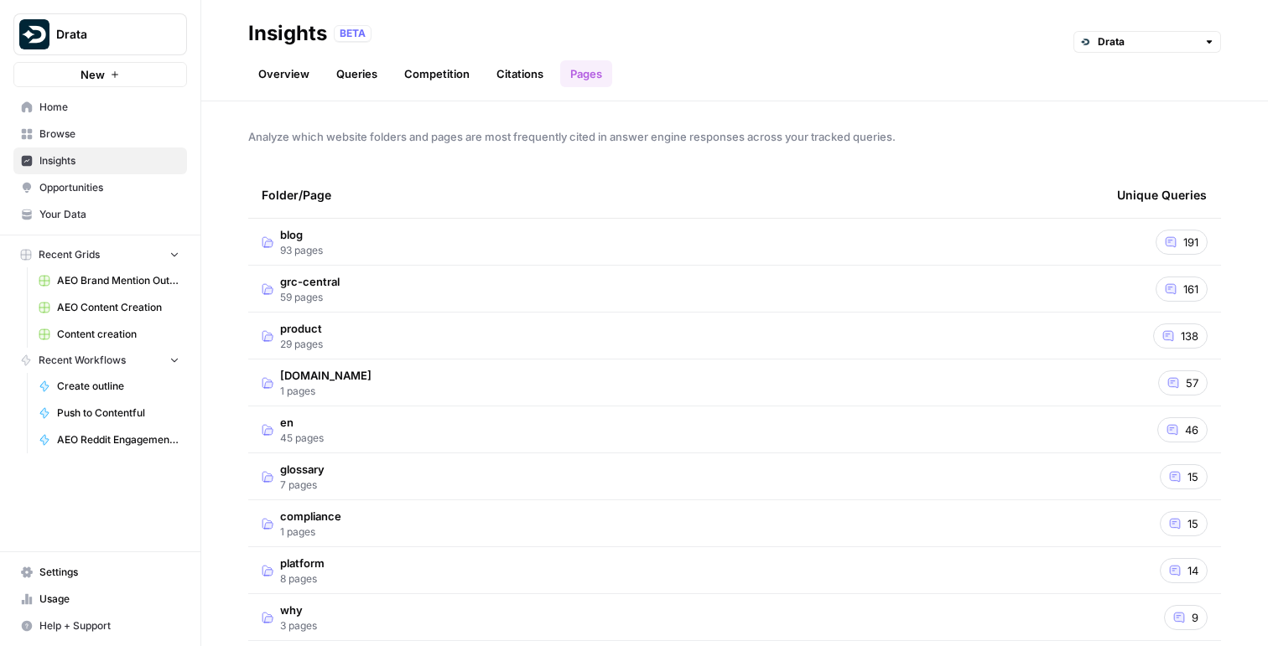
click at [640, 238] on td "blog 93 pages" at bounding box center [675, 242] width 855 height 46
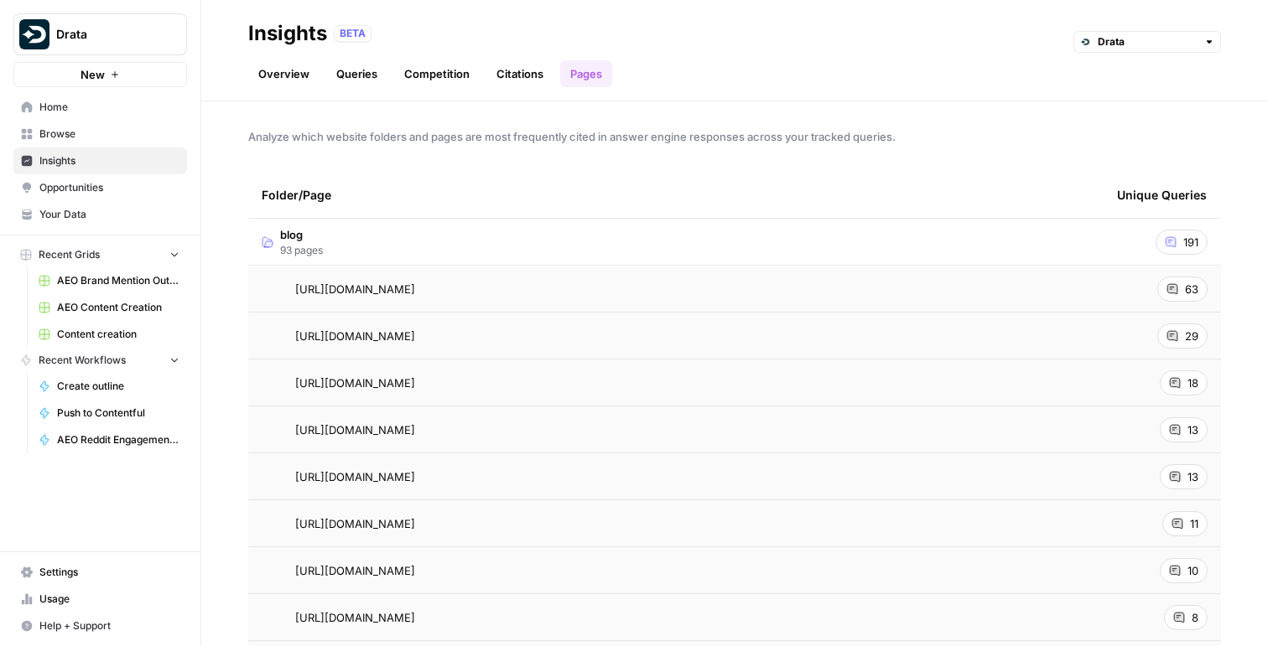
click at [613, 230] on td "blog 93 pages" at bounding box center [675, 242] width 855 height 46
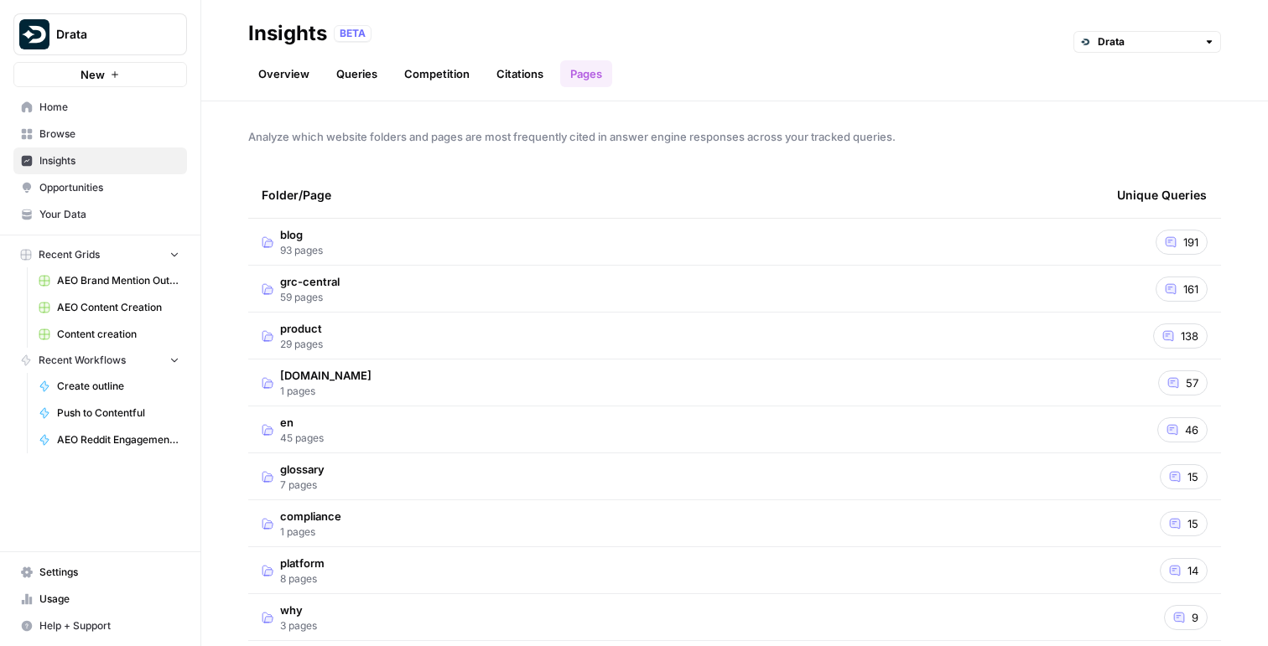
click at [299, 75] on link "Overview" at bounding box center [283, 73] width 71 height 27
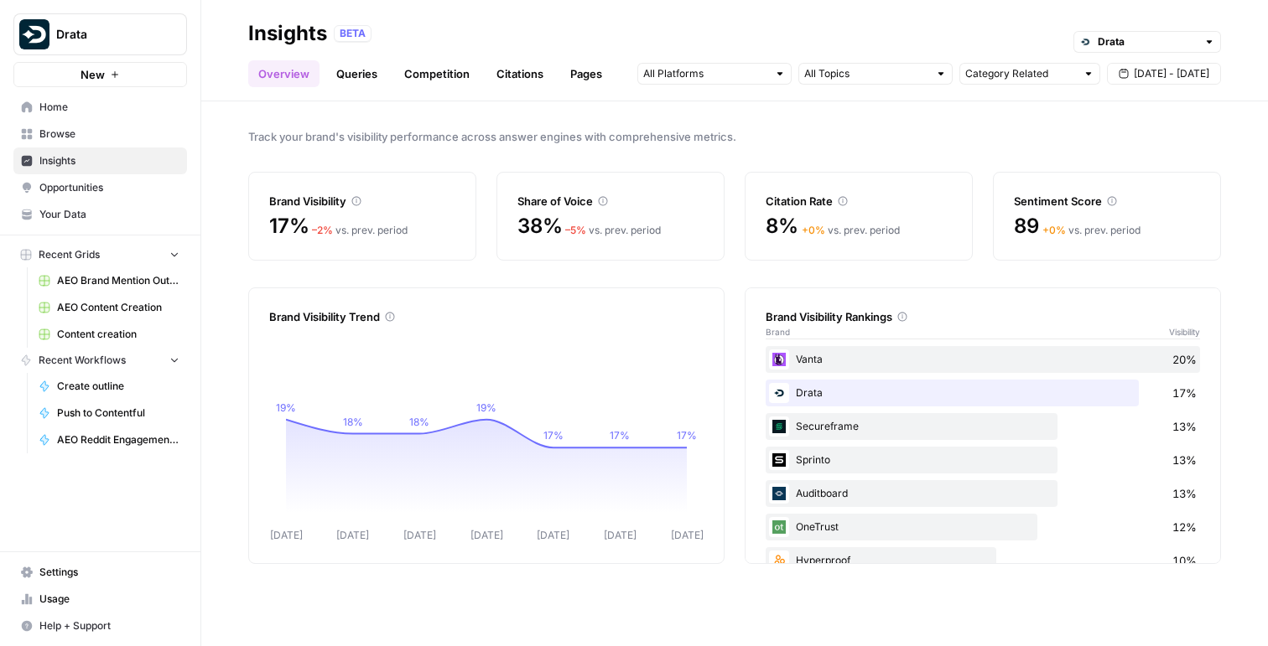
click at [60, 185] on span "Opportunities" at bounding box center [109, 187] width 140 height 15
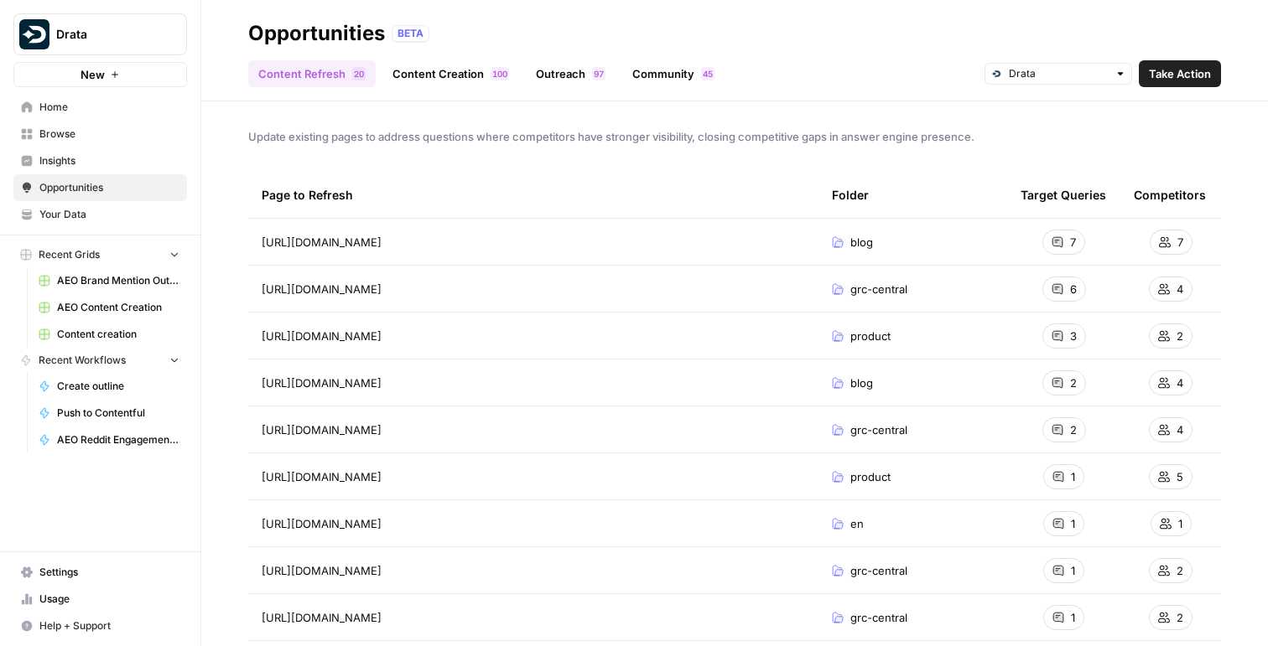
click at [1185, 75] on span "Take Action" at bounding box center [1180, 73] width 62 height 17
click at [449, 71] on link "Content Creation 0 0 1" at bounding box center [450, 73] width 137 height 27
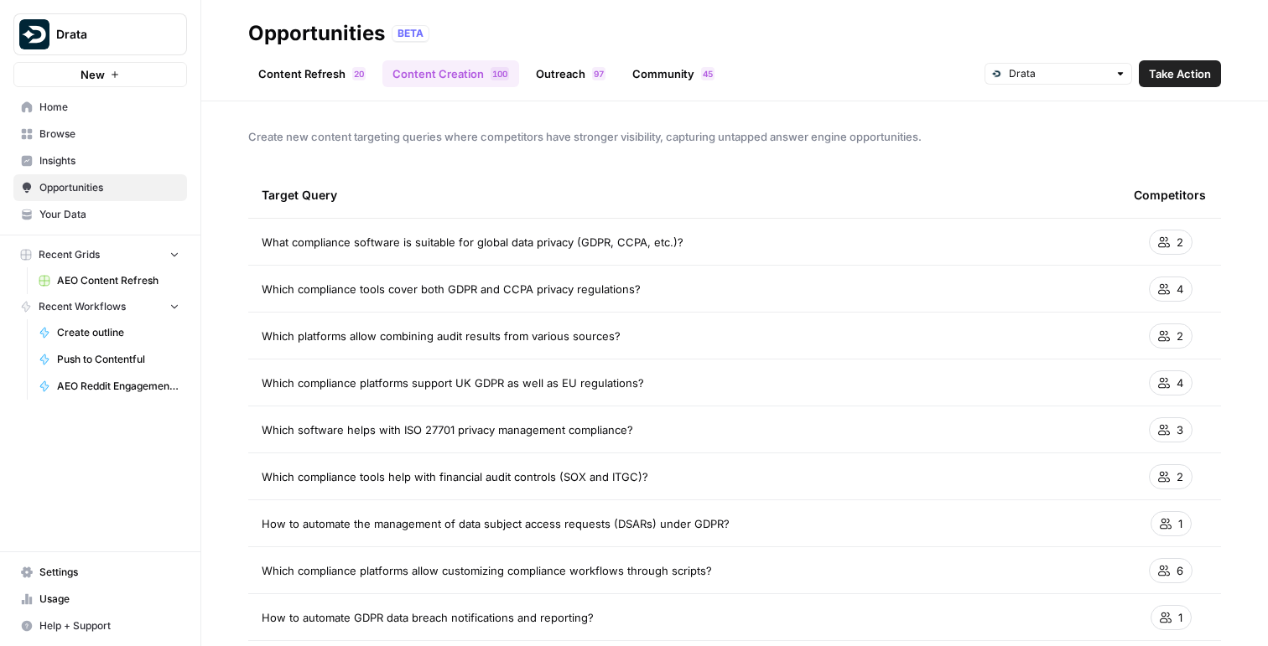
click at [1169, 244] on div "2" at bounding box center [1171, 242] width 44 height 25
click at [1159, 247] on div "2" at bounding box center [1171, 242] width 44 height 25
click at [1176, 245] on span "2" at bounding box center [1179, 242] width 7 height 17
click at [92, 40] on span "Drata" at bounding box center [106, 34] width 101 height 17
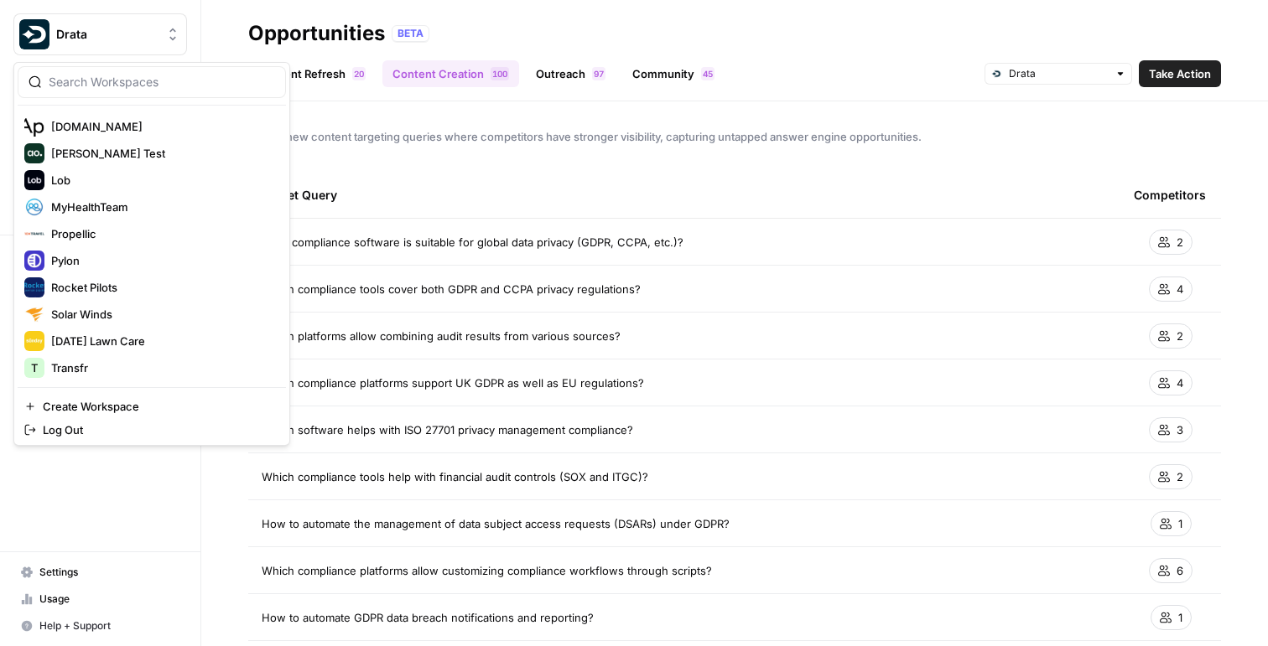
scroll to position [241, 0]
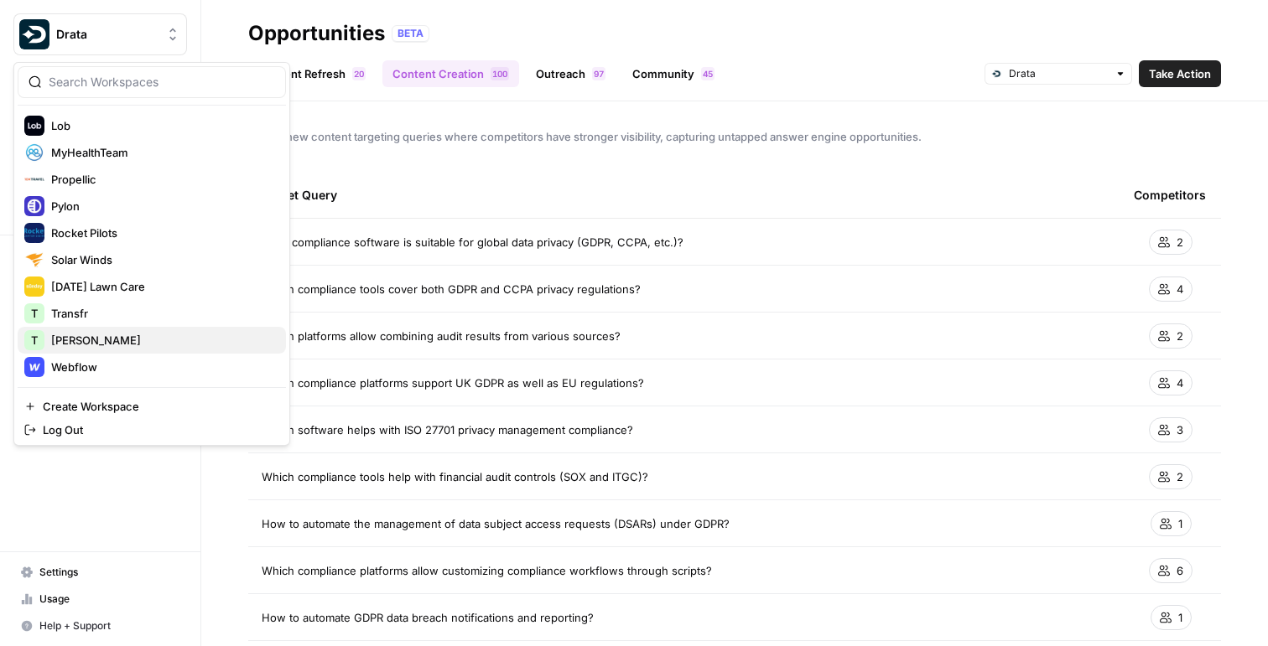
click at [80, 335] on span "Travis Demo" at bounding box center [161, 340] width 221 height 17
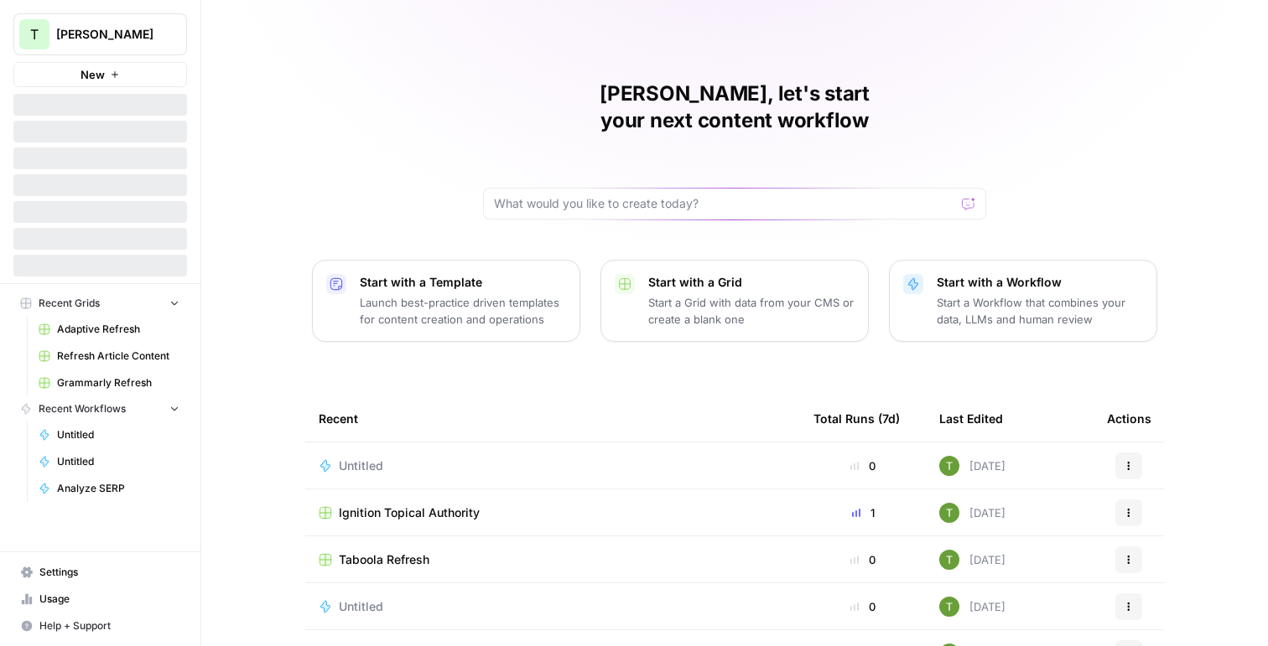
scroll to position [125, 0]
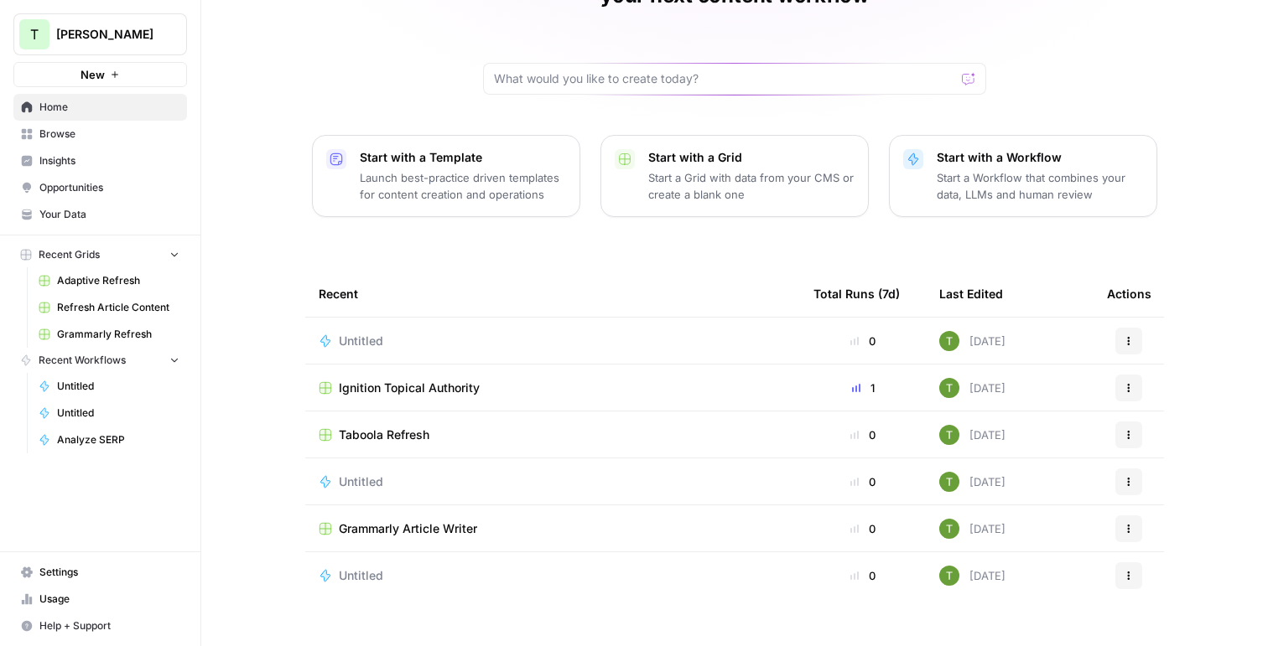
click at [53, 127] on span "Browse" at bounding box center [109, 134] width 140 height 15
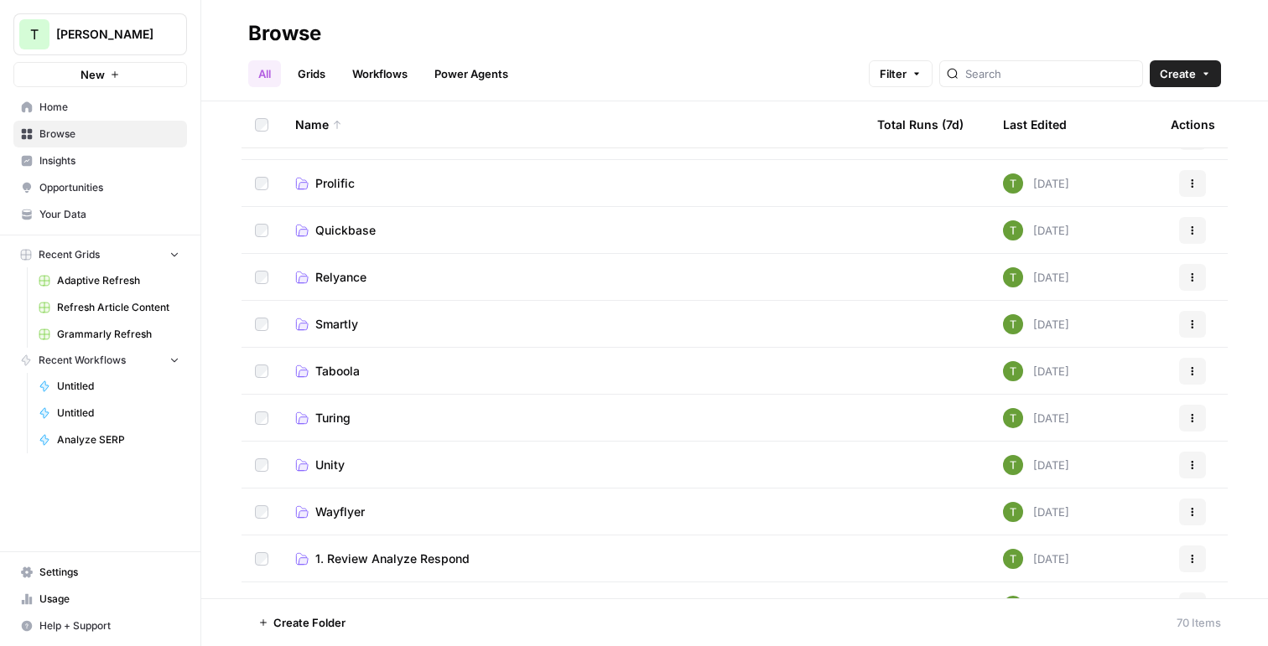
scroll to position [500, 0]
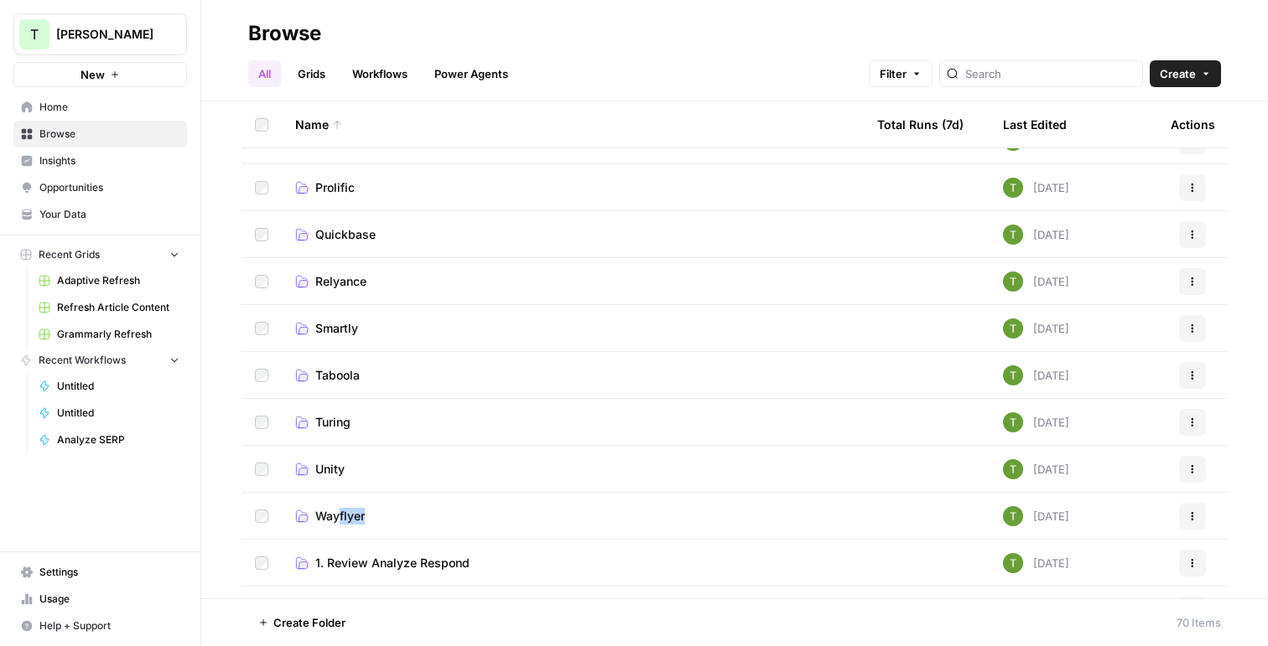
click at [341, 524] on td "Wayflyer" at bounding box center [573, 516] width 582 height 46
click at [354, 506] on td "Wayflyer" at bounding box center [573, 516] width 582 height 46
click at [314, 516] on link "Wayflyer" at bounding box center [572, 516] width 555 height 17
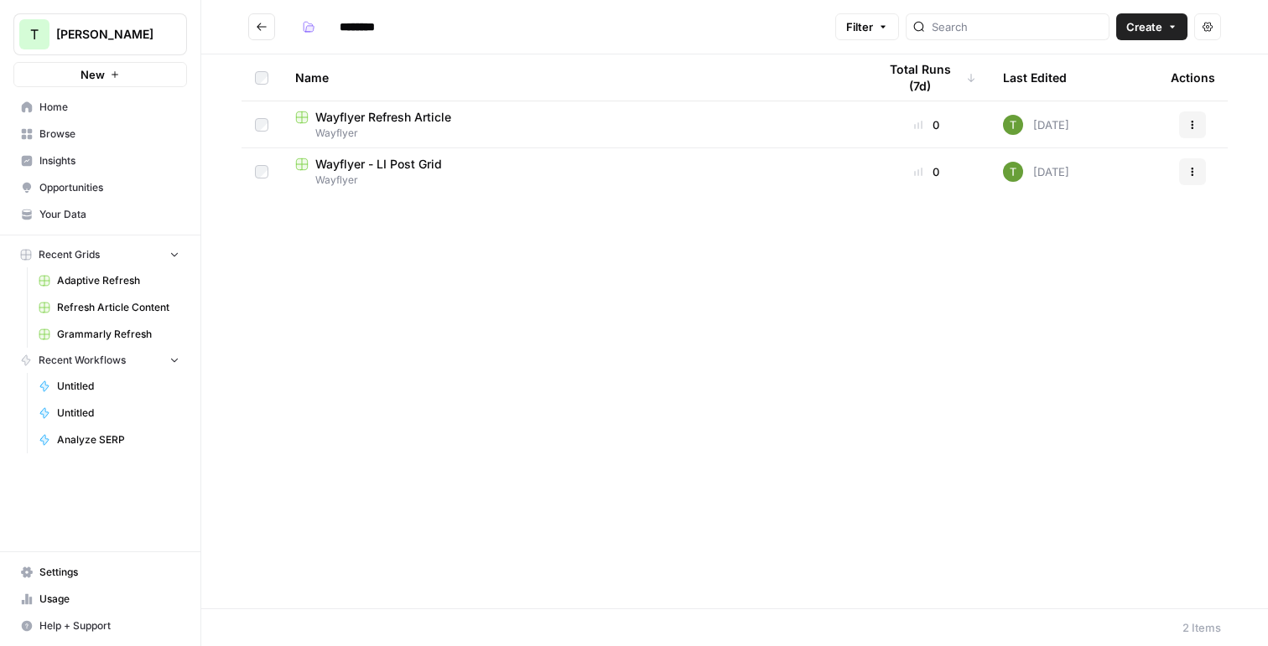
click at [56, 132] on span "Browse" at bounding box center [109, 134] width 140 height 15
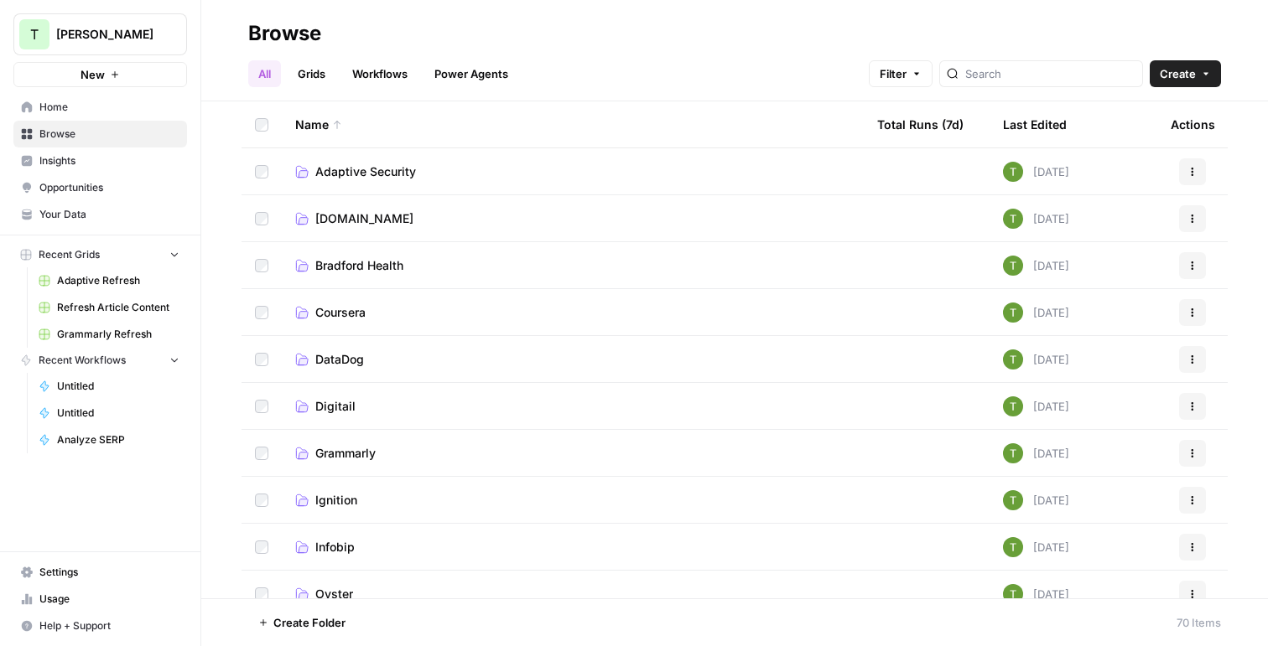
click at [330, 223] on span "Bit.ly" at bounding box center [364, 218] width 98 height 17
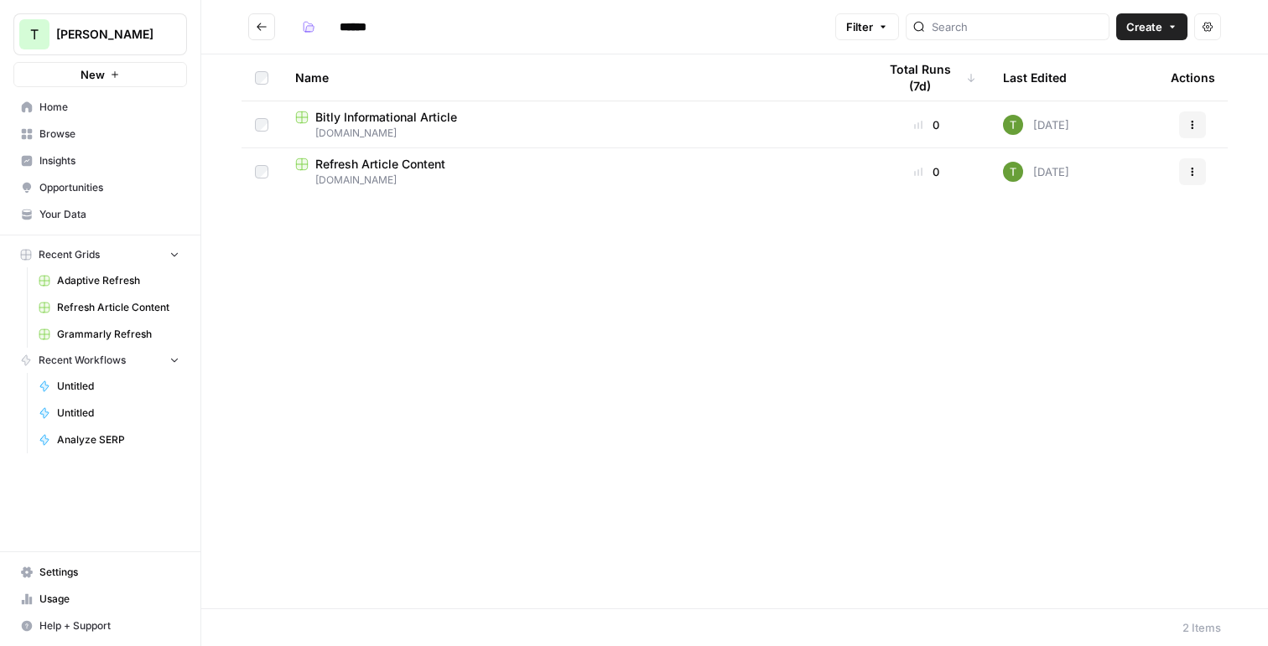
click at [340, 115] on span "Bitly Informational Article" at bounding box center [386, 117] width 142 height 17
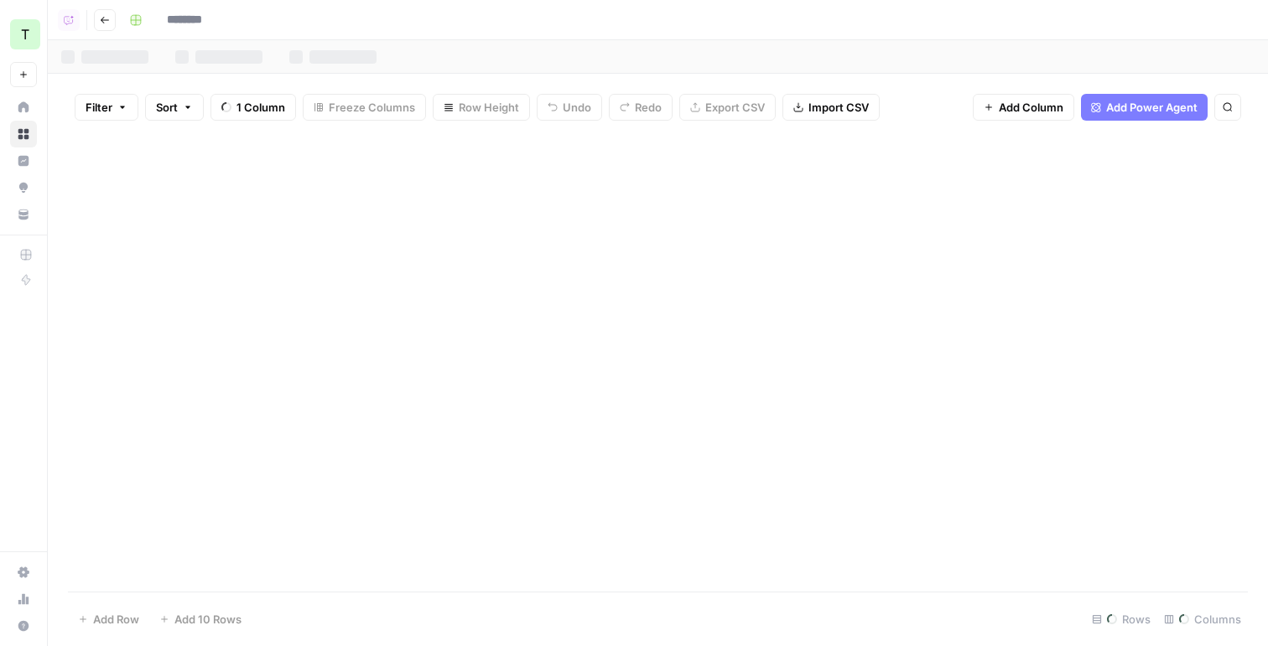
type input "**********"
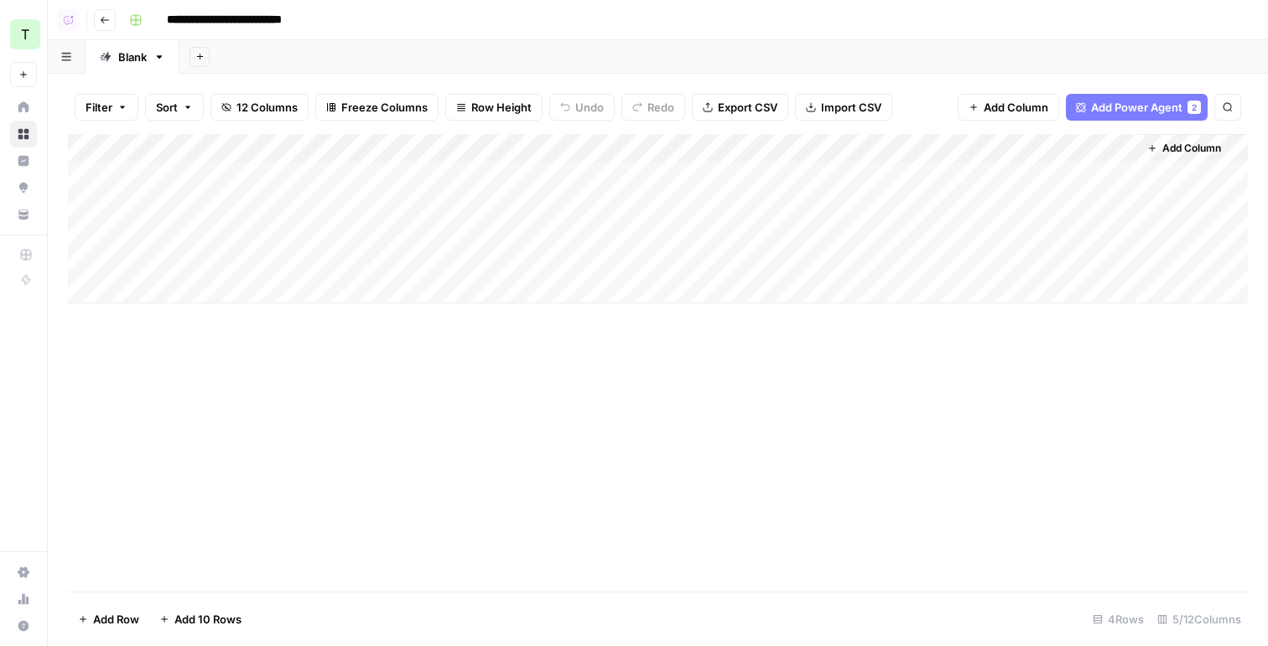
click at [564, 150] on div "Add Column" at bounding box center [658, 218] width 1180 height 169
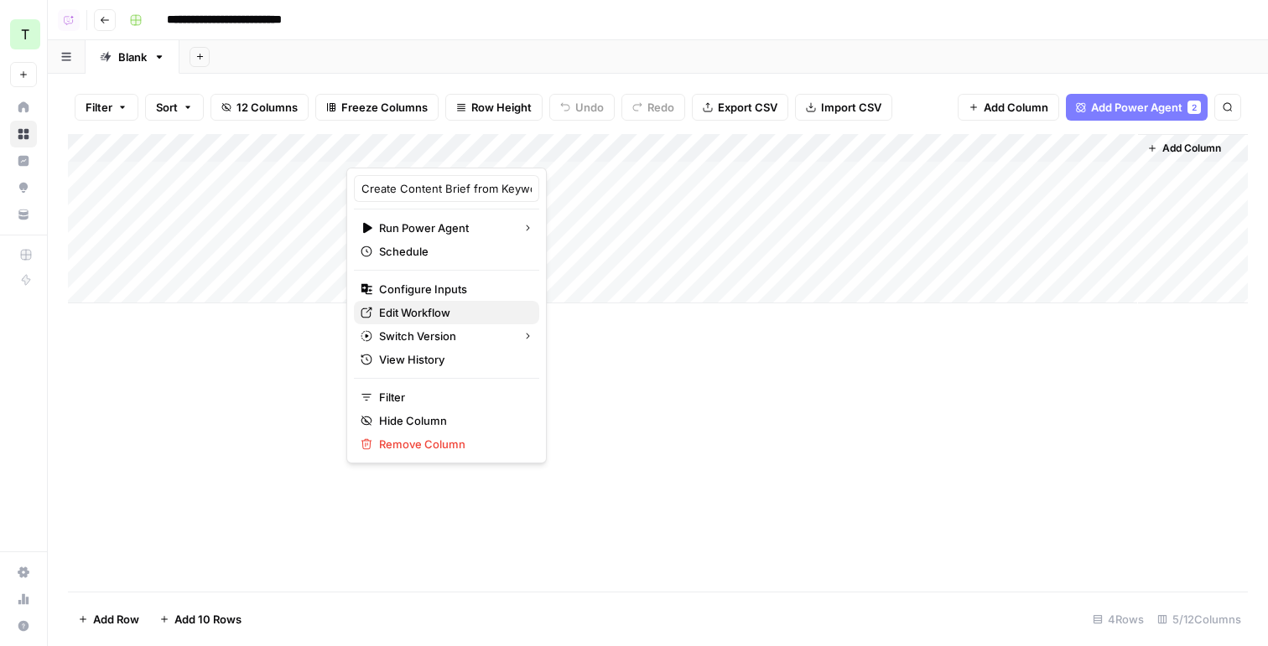
click at [393, 309] on span "Edit Workflow" at bounding box center [452, 312] width 147 height 17
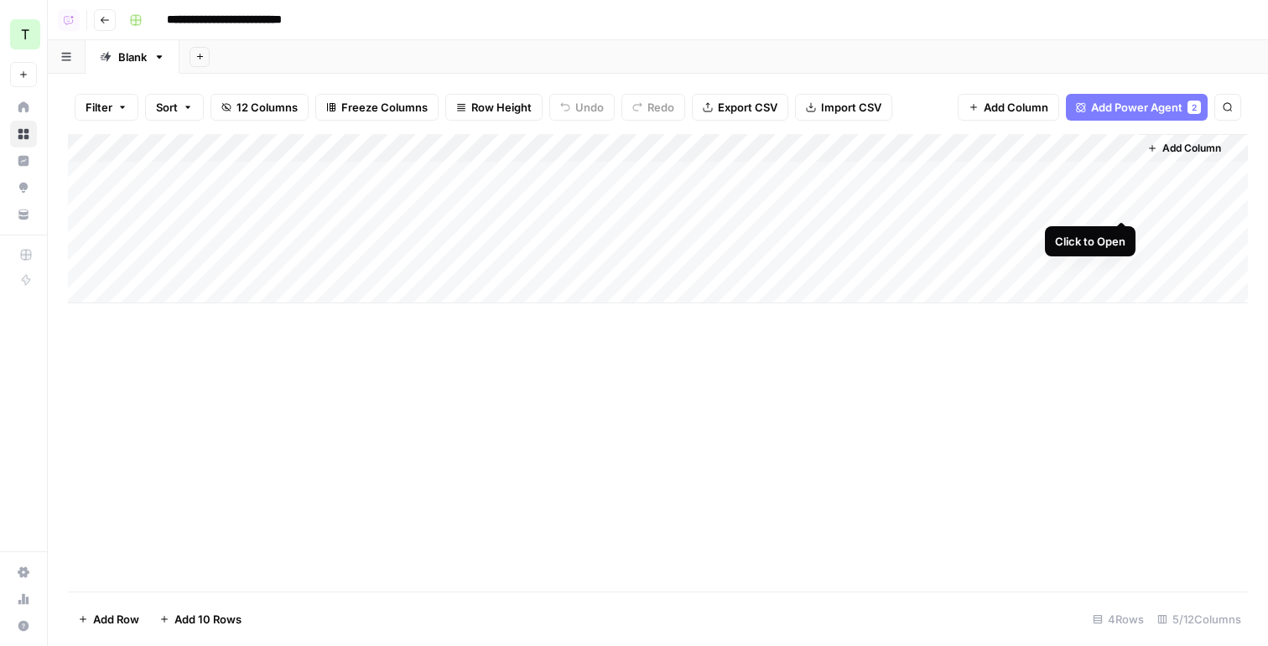
click at [1121, 202] on div "Add Column" at bounding box center [658, 218] width 1180 height 169
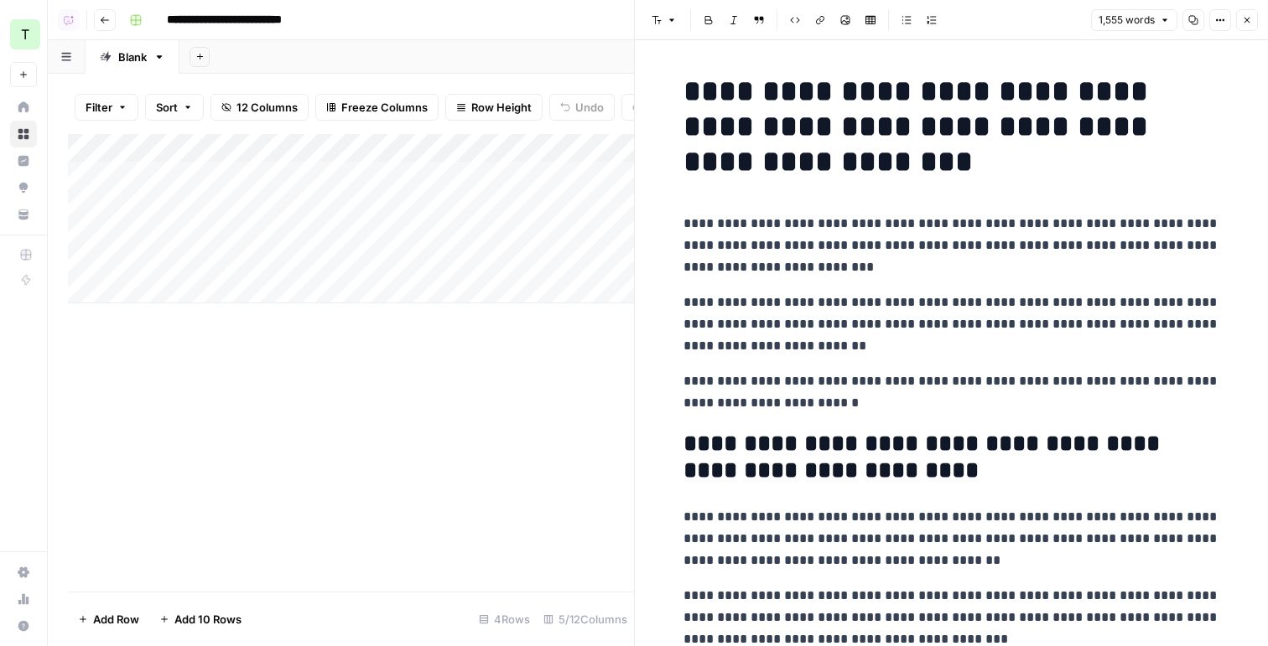
click at [1253, 14] on button "Close" at bounding box center [1247, 20] width 22 height 22
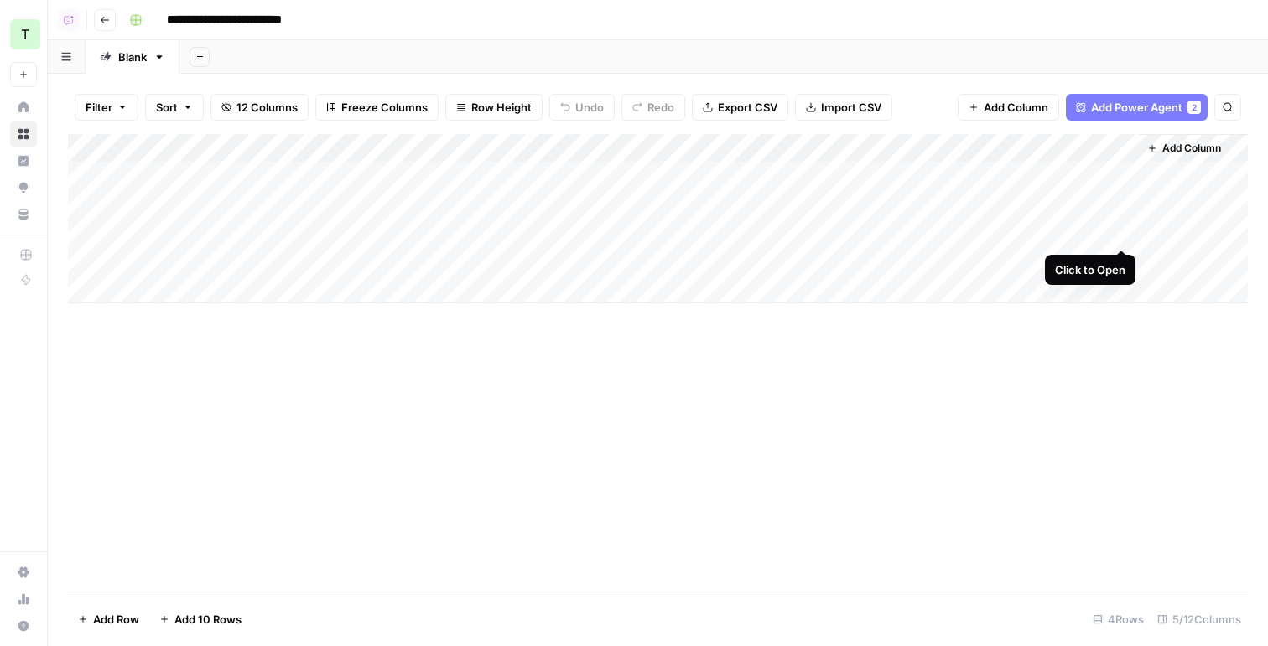
click at [1118, 232] on div "Add Column" at bounding box center [658, 218] width 1180 height 169
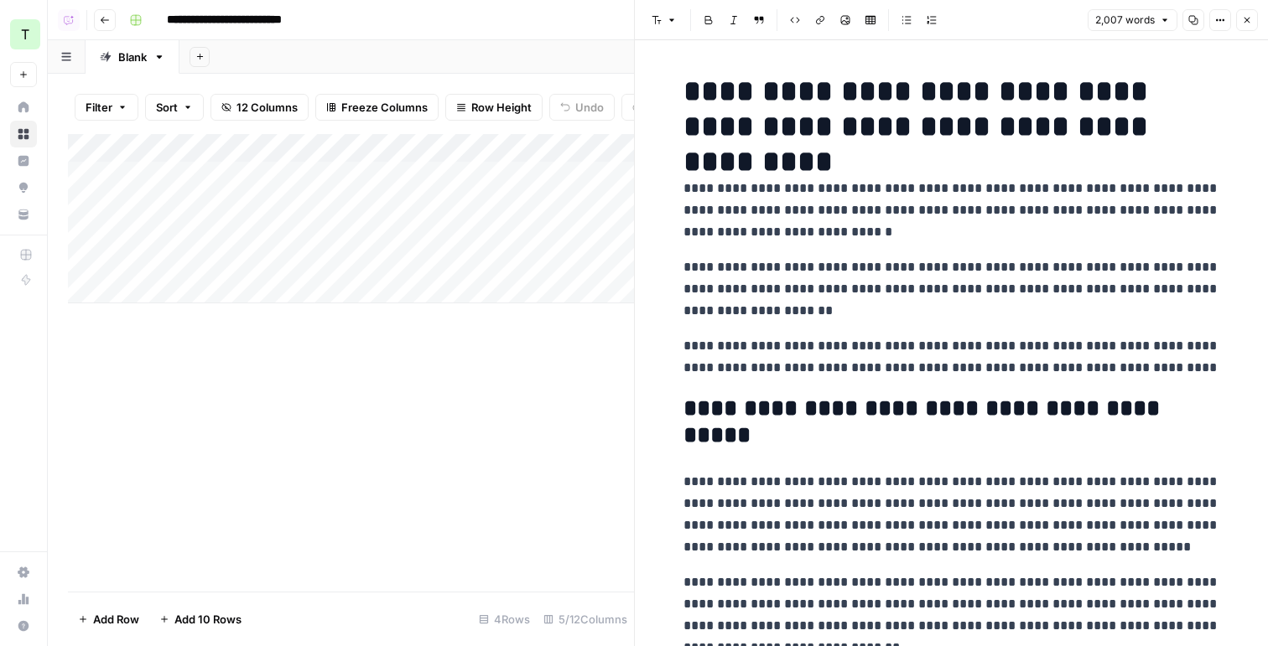
click at [1247, 20] on icon "button" at bounding box center [1247, 21] width 6 height 6
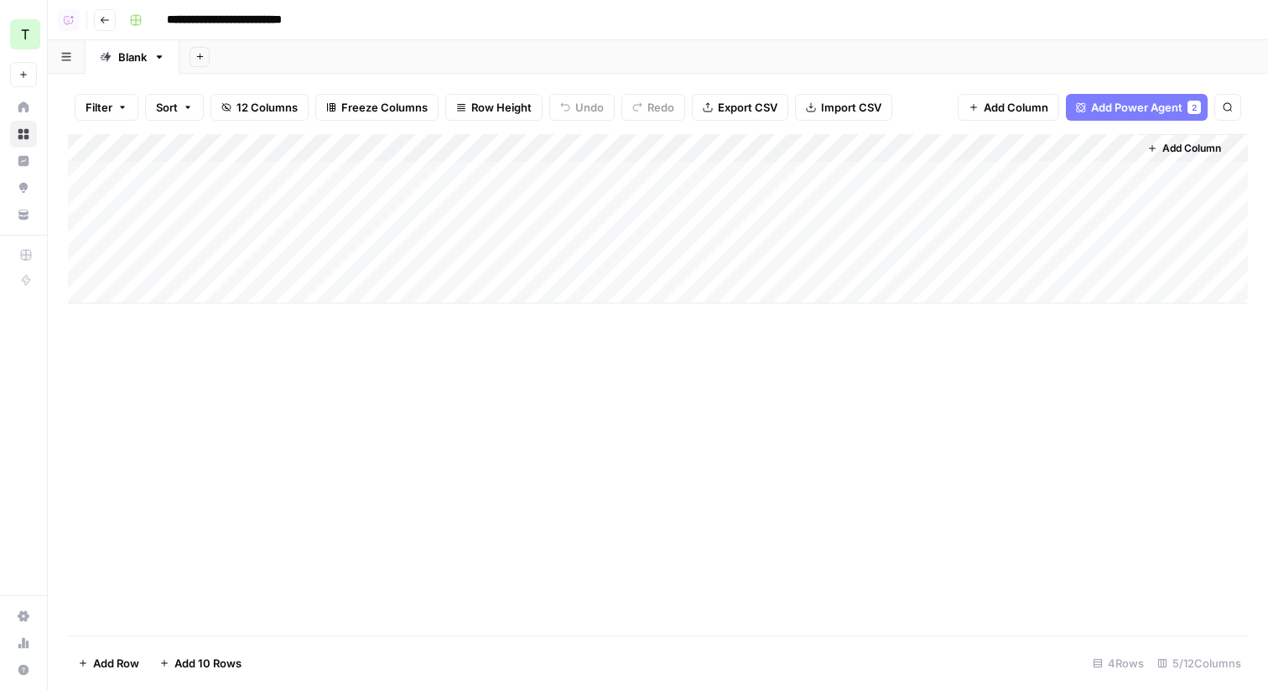
click at [101, 27] on button "Go back" at bounding box center [105, 20] width 22 height 22
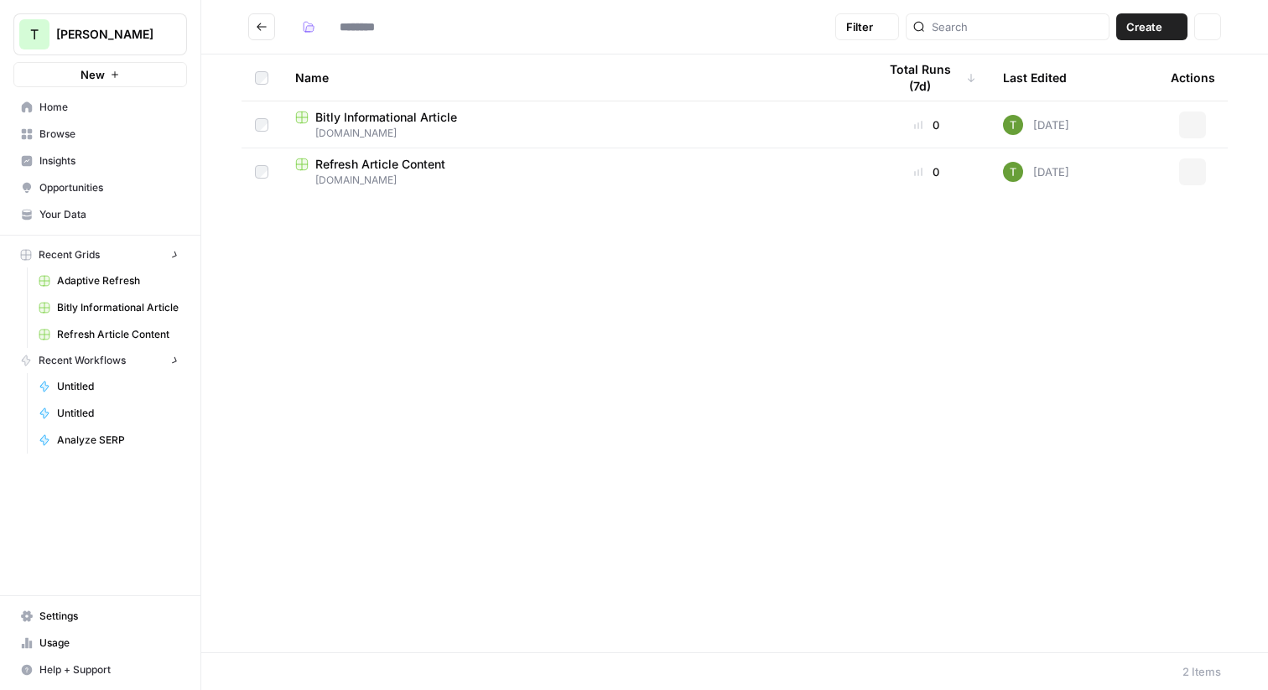
type input "******"
click at [255, 24] on button "Go back" at bounding box center [261, 26] width 27 height 27
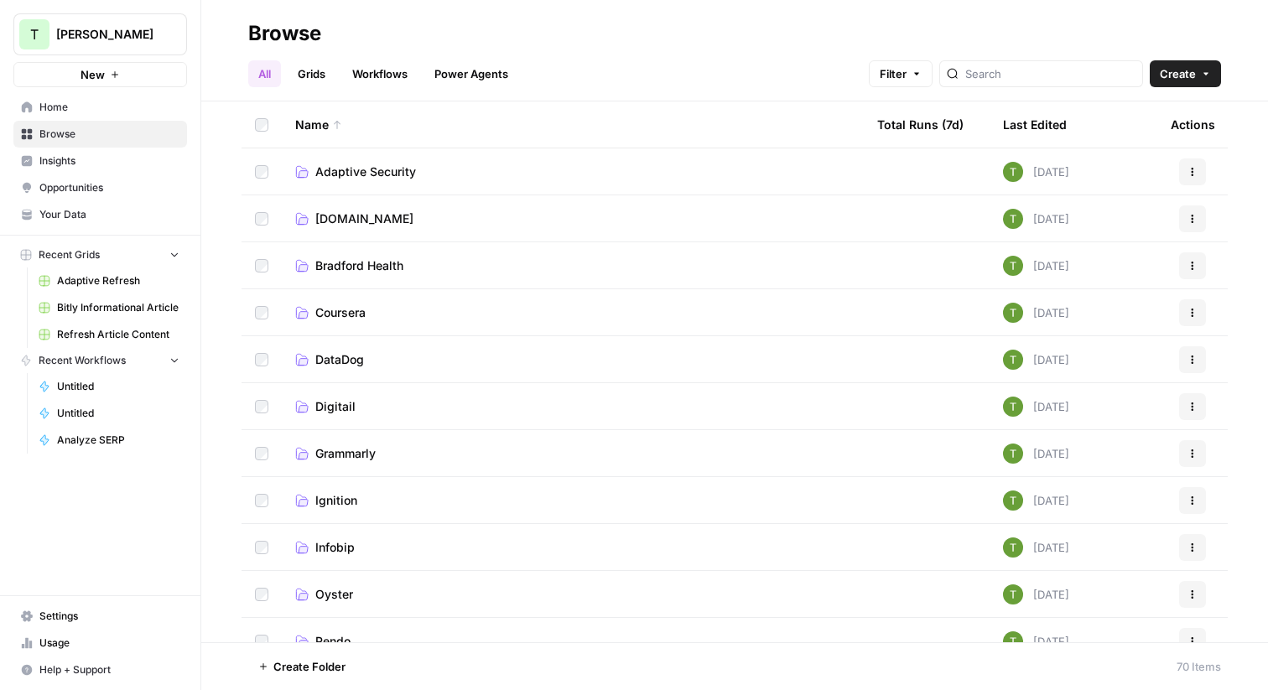
click at [305, 73] on link "Grids" at bounding box center [312, 73] width 48 height 27
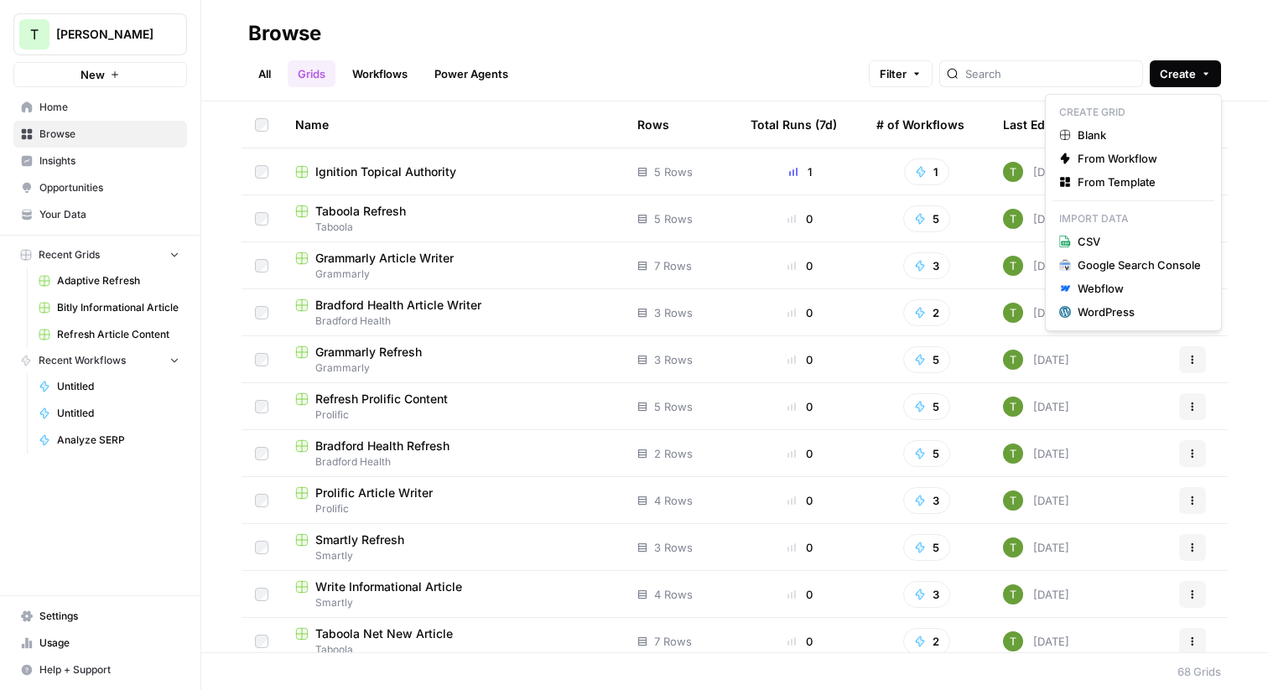
click at [1200, 68] on button "Create" at bounding box center [1184, 73] width 71 height 27
click at [1114, 182] on span "From Template" at bounding box center [1138, 182] width 123 height 17
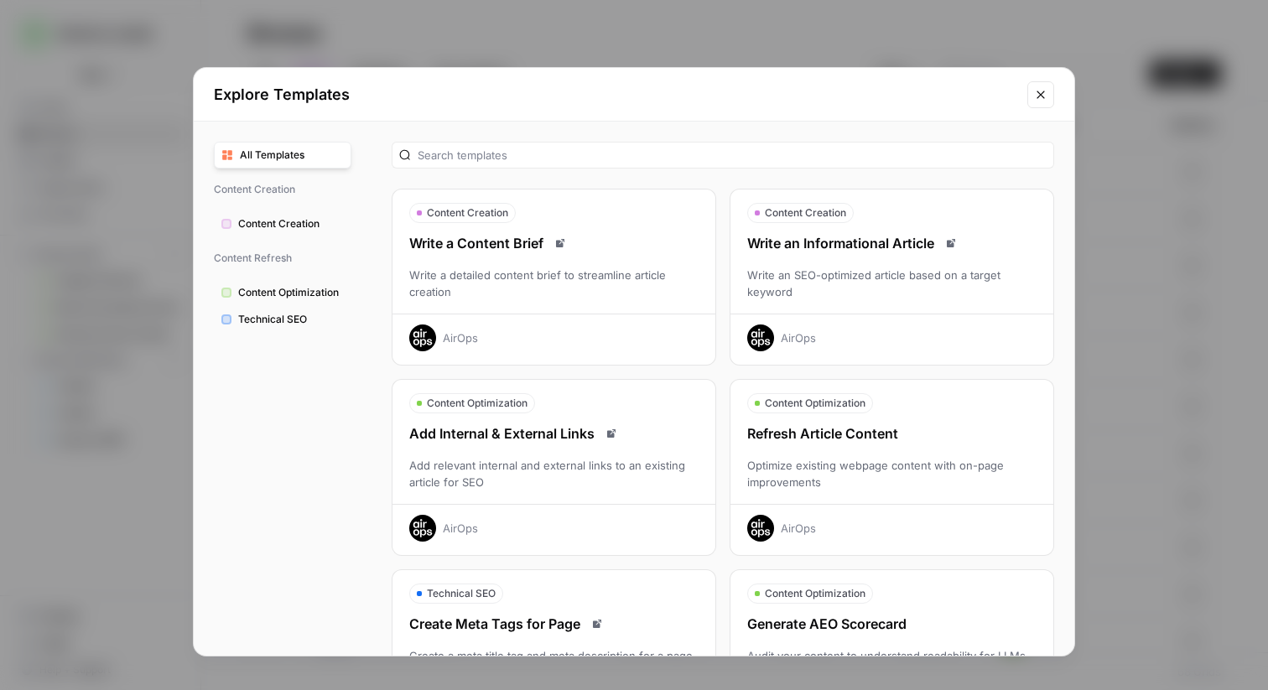
click at [852, 274] on div "Write an SEO-optimized article based on a target keyword" at bounding box center [891, 284] width 323 height 34
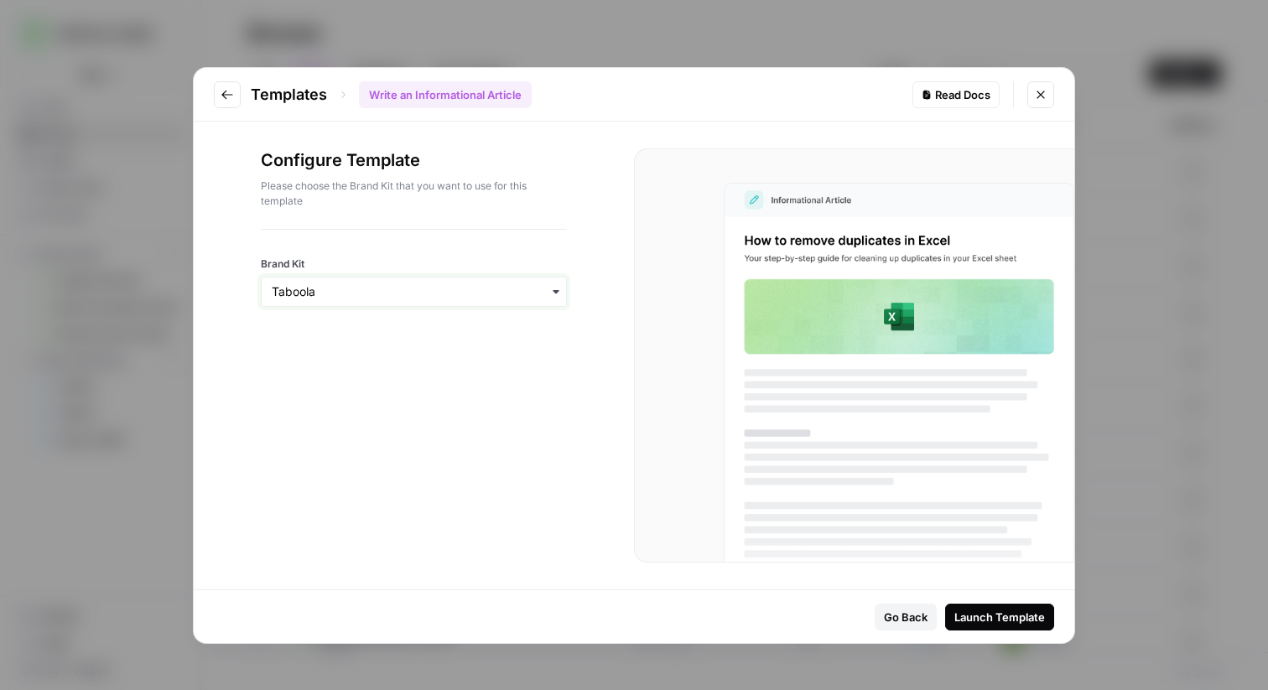
click at [376, 299] on input "Brand Kit" at bounding box center [414, 291] width 284 height 17
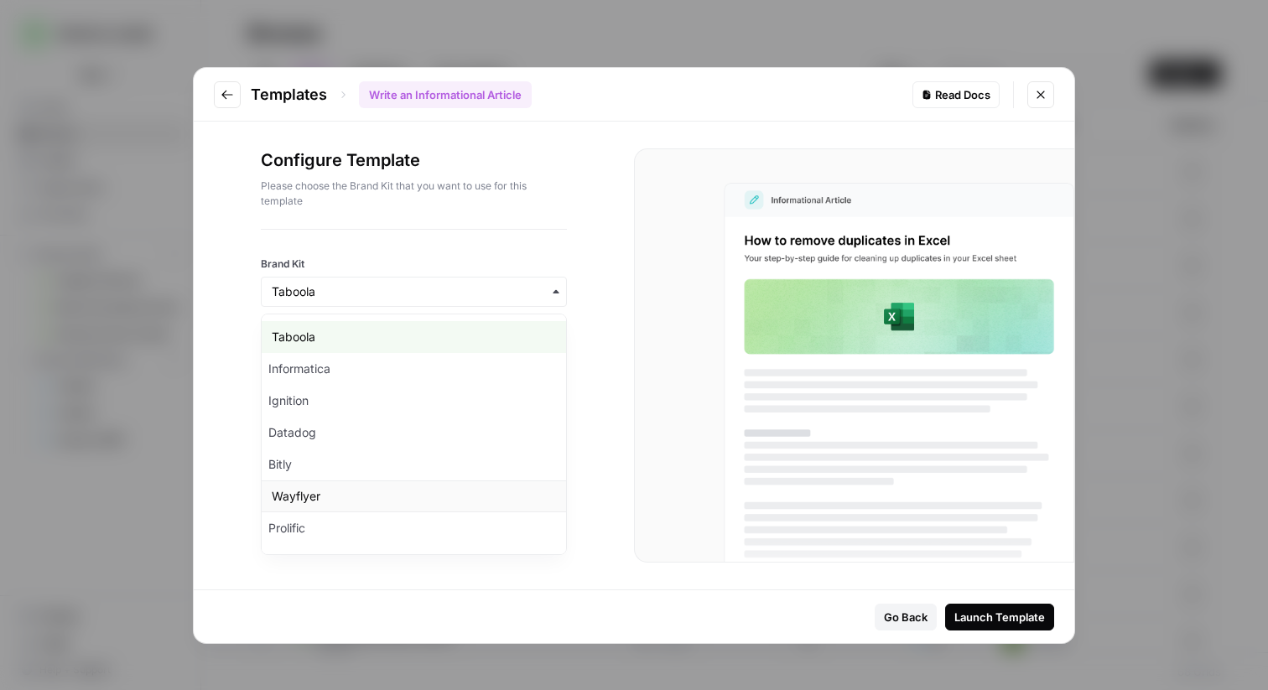
click at [332, 501] on div "Wayflyer" at bounding box center [414, 496] width 304 height 32
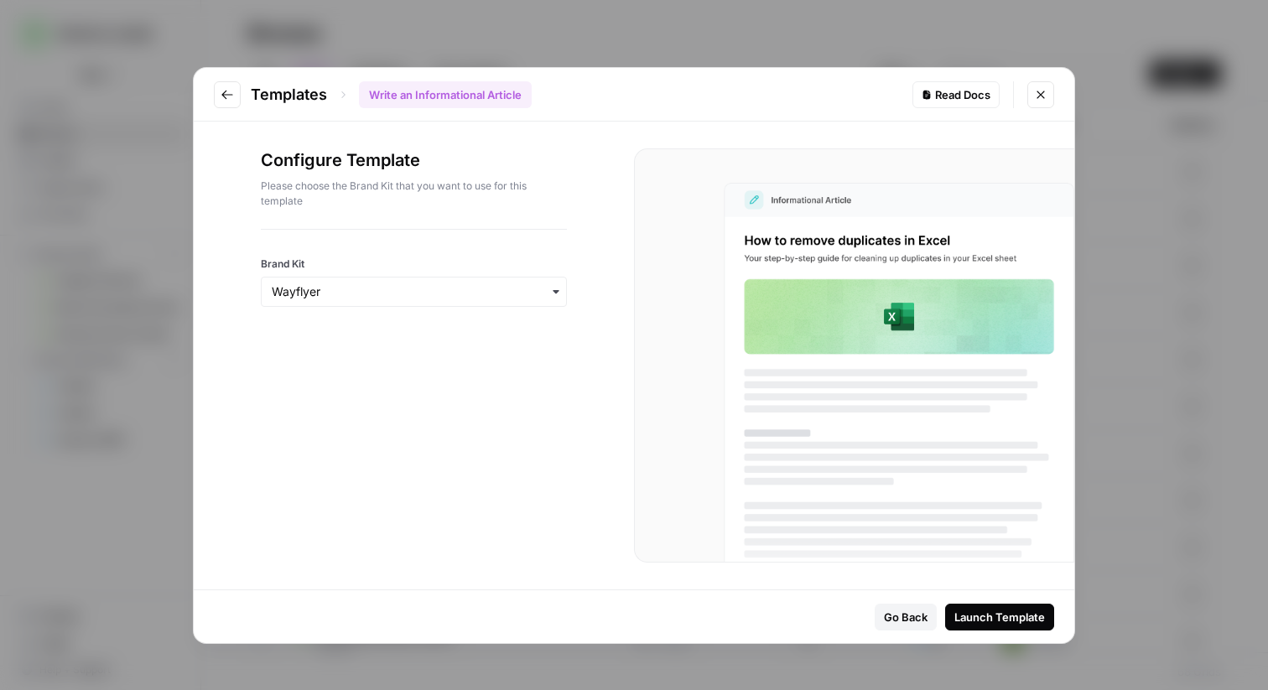
click at [1006, 616] on div "Launch Template" at bounding box center [999, 617] width 91 height 17
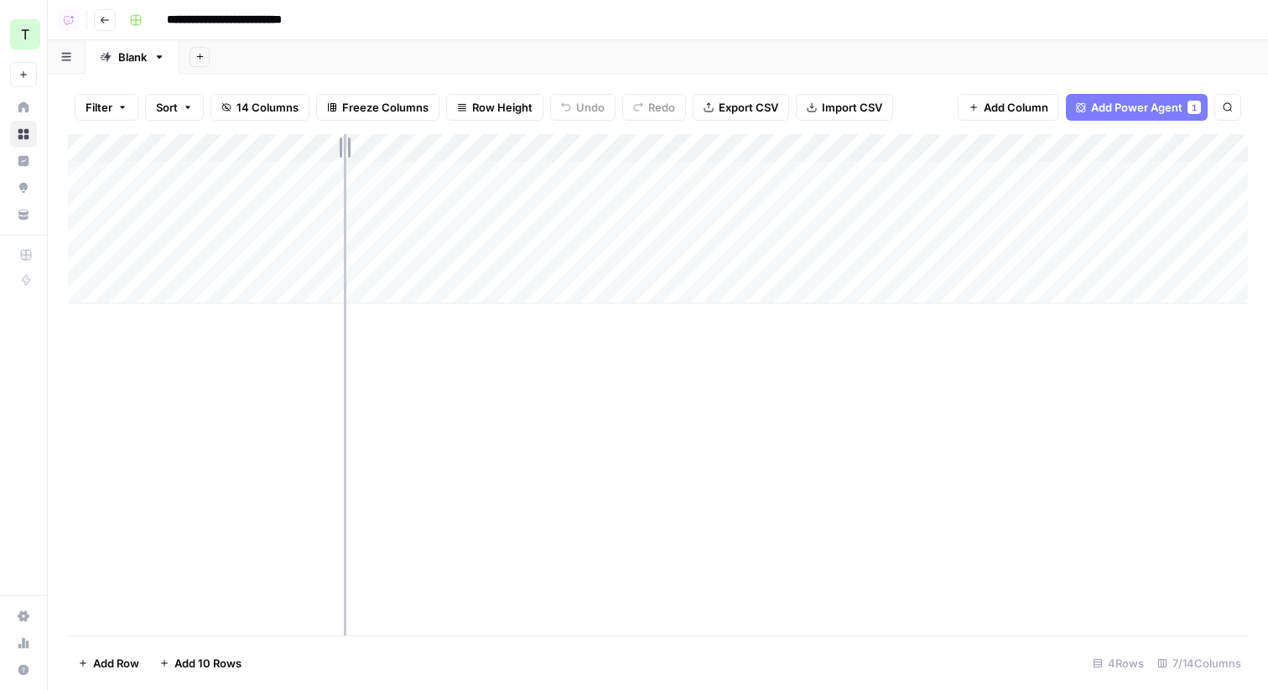
drag, startPoint x: 344, startPoint y: 140, endPoint x: 417, endPoint y: 139, distance: 72.9
click at [417, 139] on div "Add Column" at bounding box center [658, 218] width 1180 height 169
click at [541, 172] on div "Add Column" at bounding box center [658, 218] width 1180 height 169
click at [943, 175] on div "Add Column" at bounding box center [658, 218] width 1180 height 169
click at [1247, 624] on icon "close" at bounding box center [1244, 623] width 12 height 13
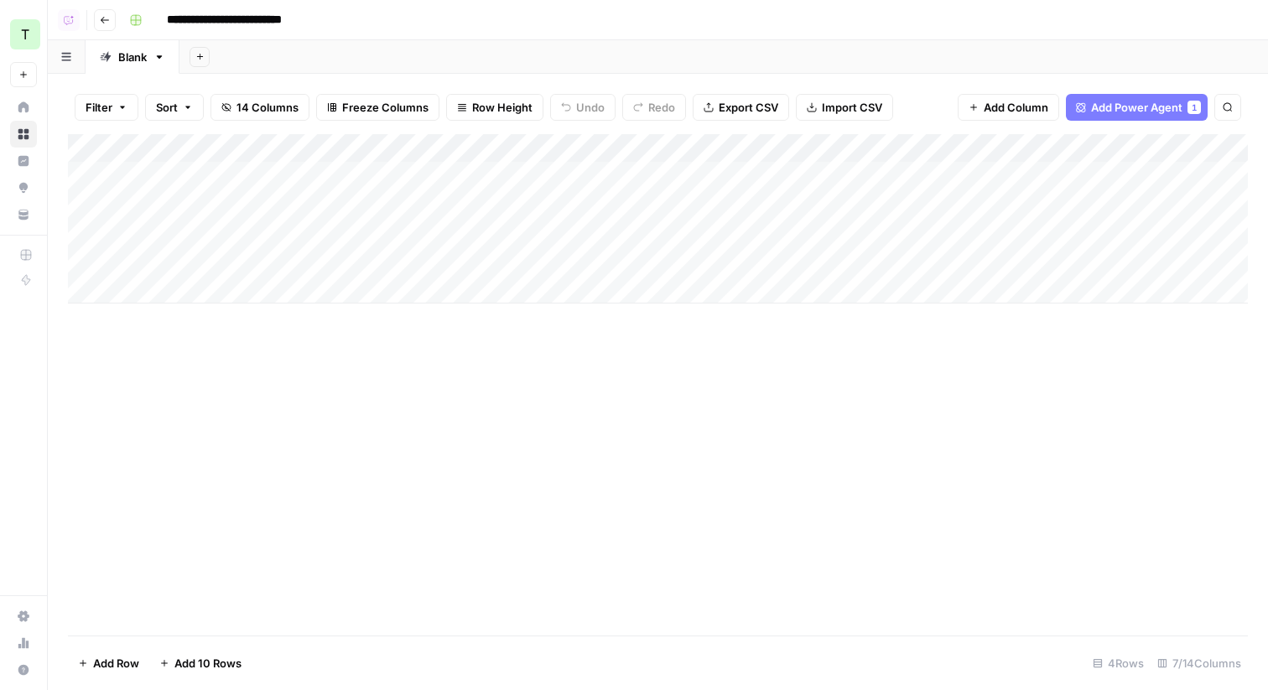
click at [519, 205] on div "Add Column" at bounding box center [658, 218] width 1180 height 169
click at [97, 18] on button "Go back" at bounding box center [105, 20] width 22 height 22
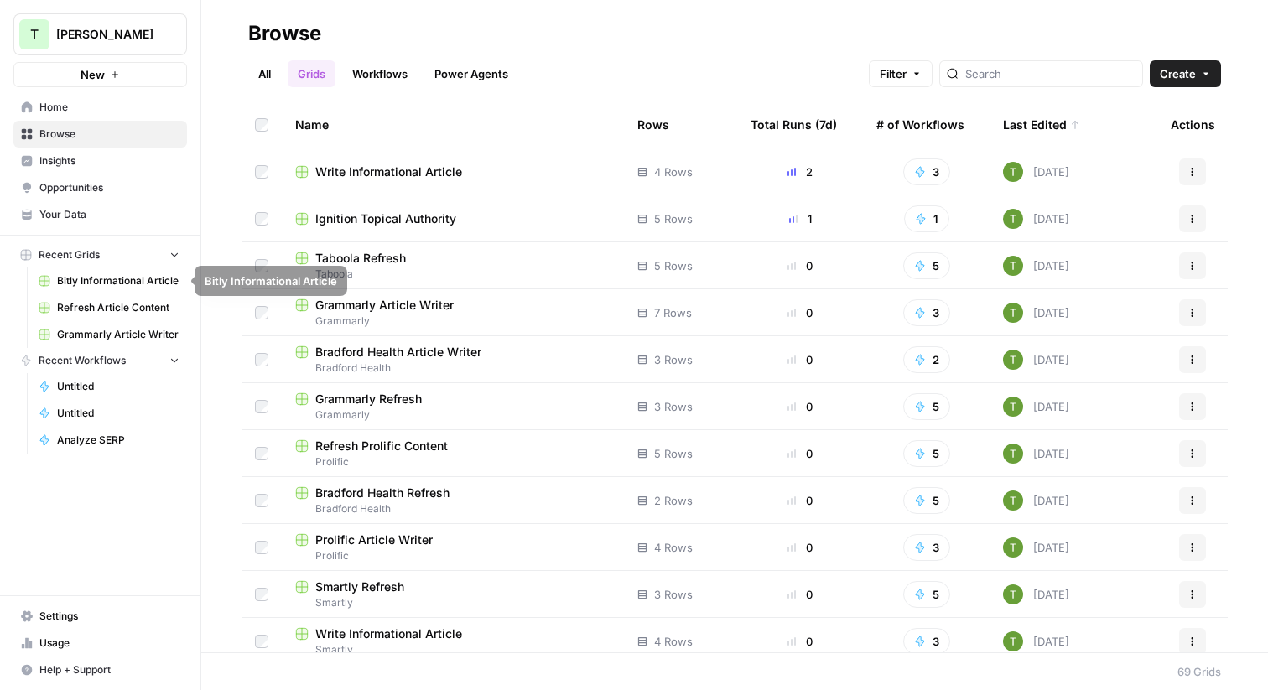
click at [76, 220] on span "Your Data" at bounding box center [109, 214] width 140 height 15
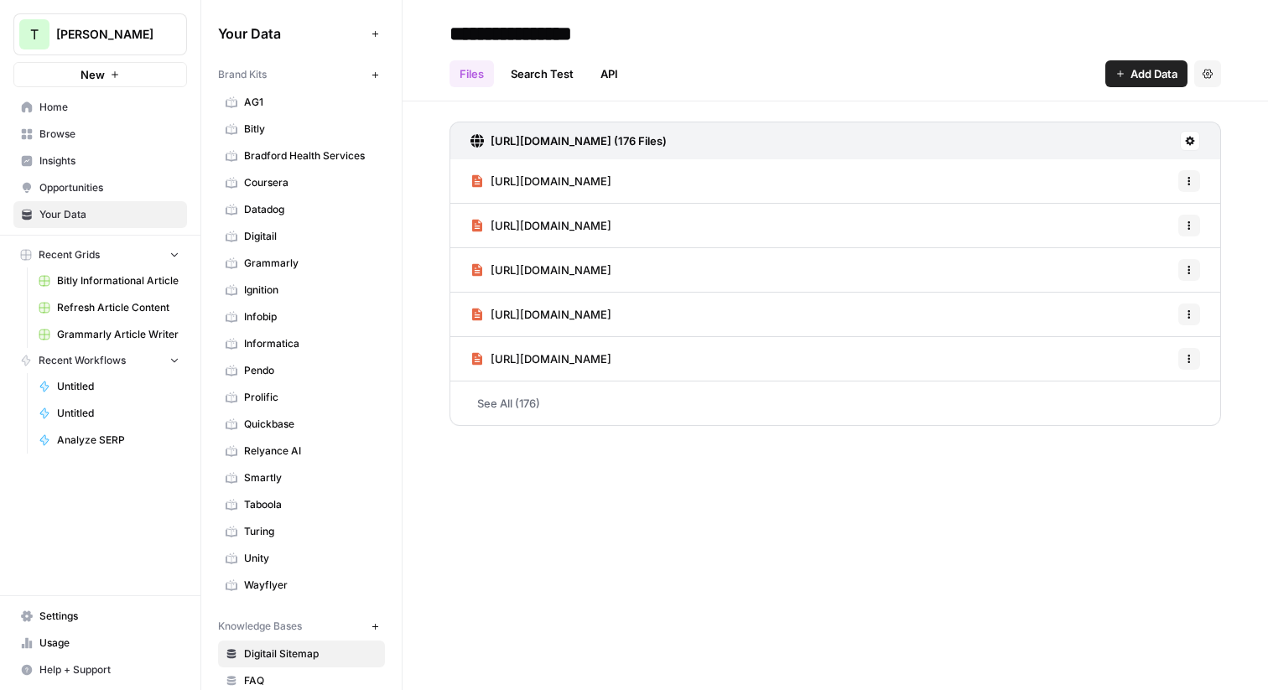
scroll to position [319, 0]
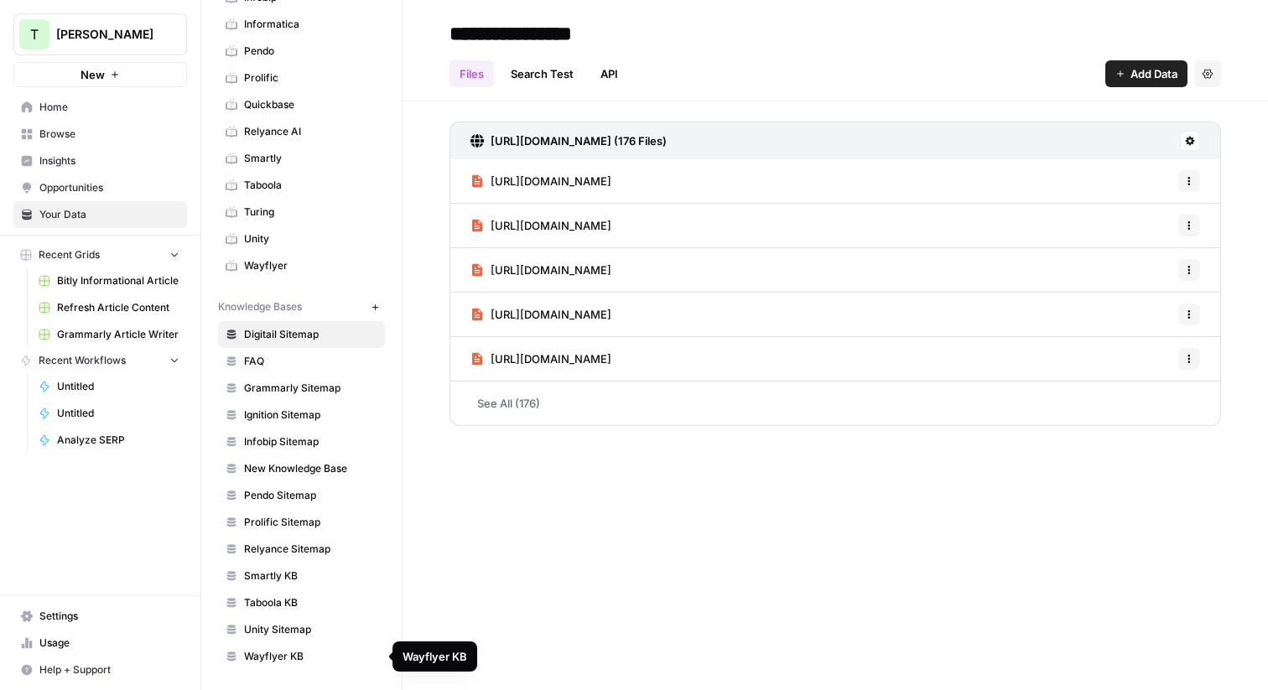
click at [290, 646] on span "Wayflyer KB" at bounding box center [310, 656] width 133 height 15
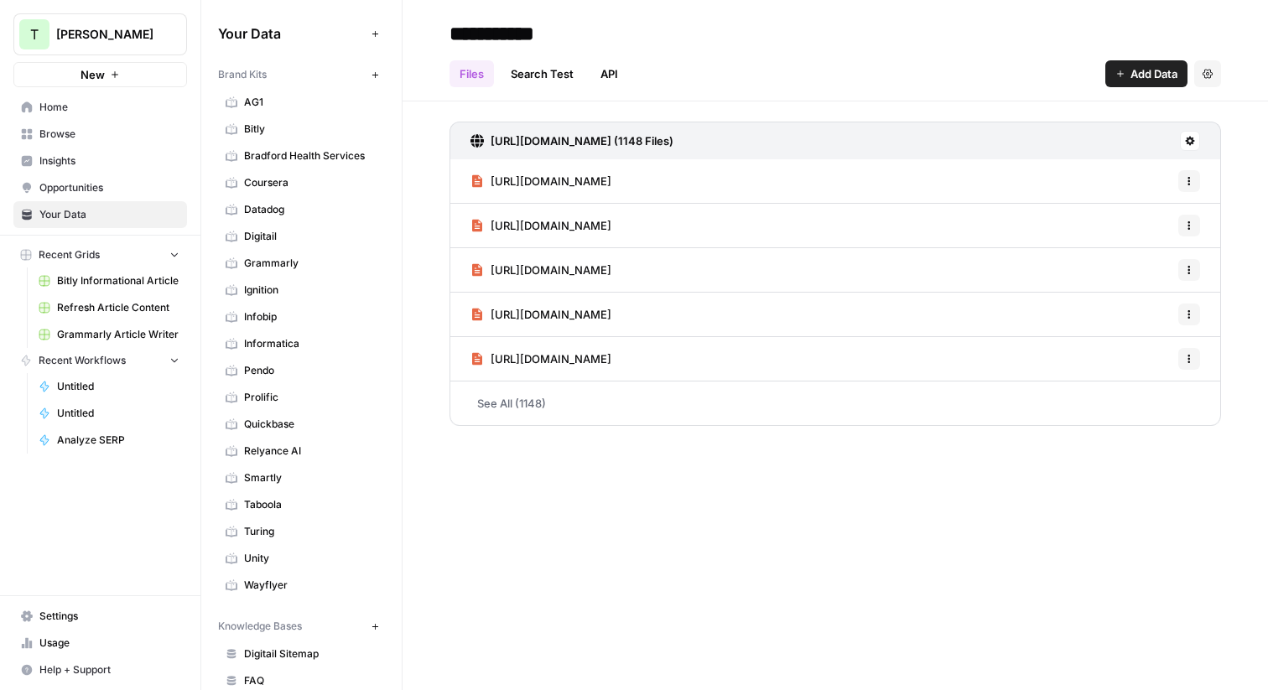
click at [65, 131] on span "Browse" at bounding box center [109, 134] width 140 height 15
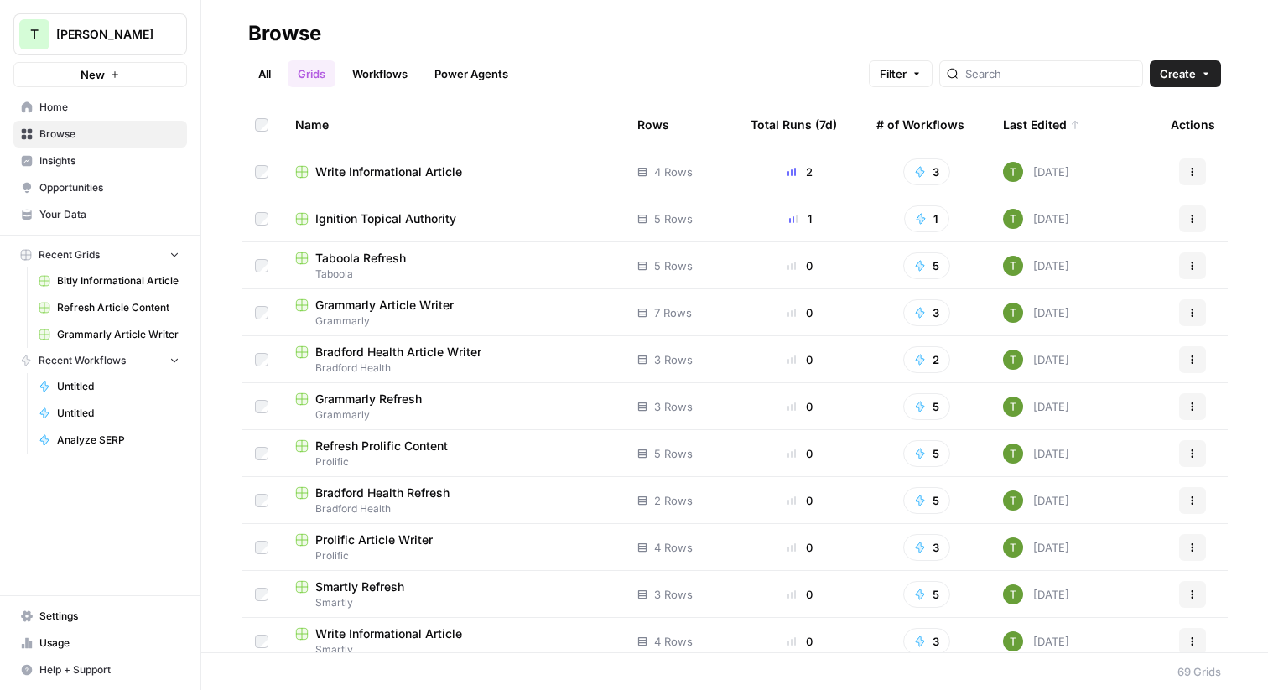
click at [368, 174] on span "Write Informational Article" at bounding box center [388, 171] width 147 height 17
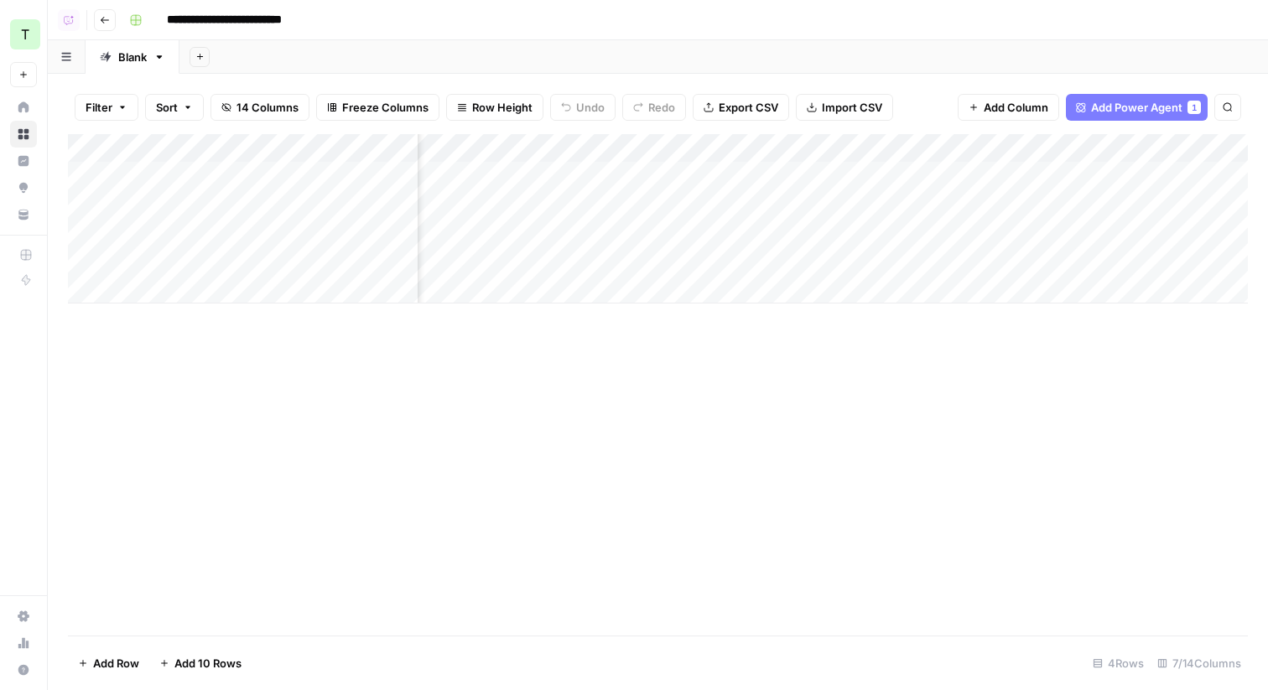
scroll to position [0, 443]
click at [967, 148] on div "Add Column" at bounding box center [658, 218] width 1180 height 169
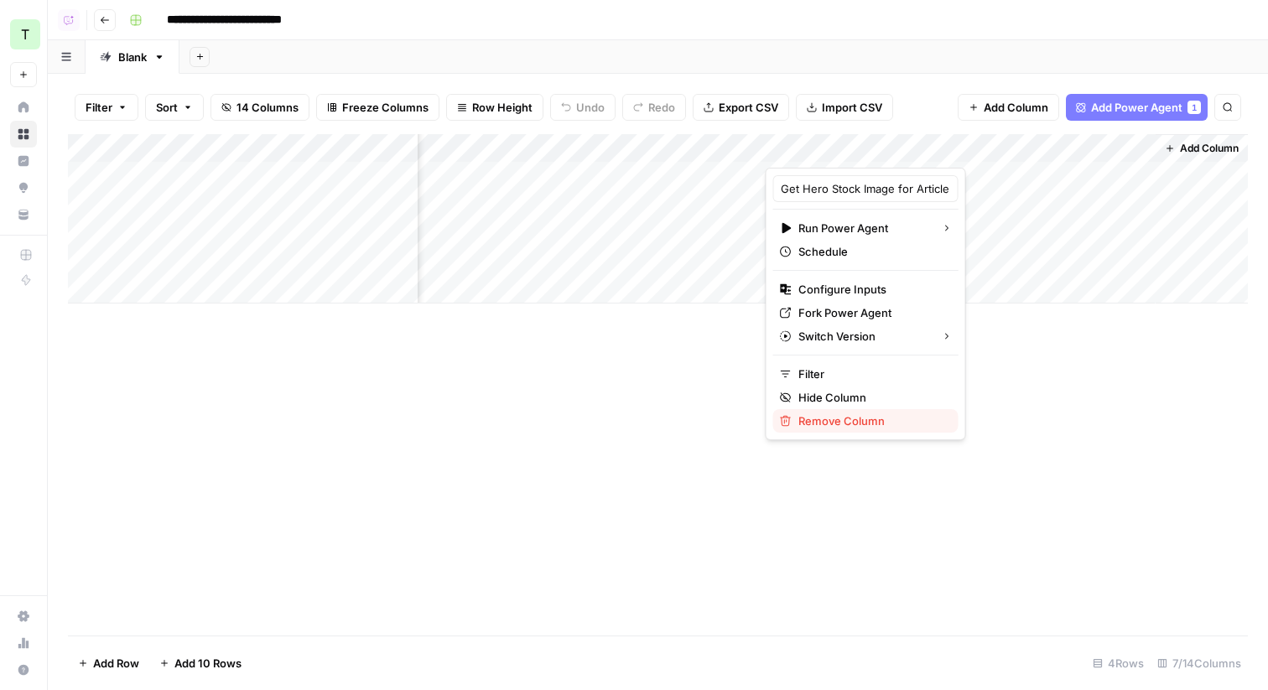
click at [837, 416] on span "Remove Column" at bounding box center [871, 420] width 147 height 17
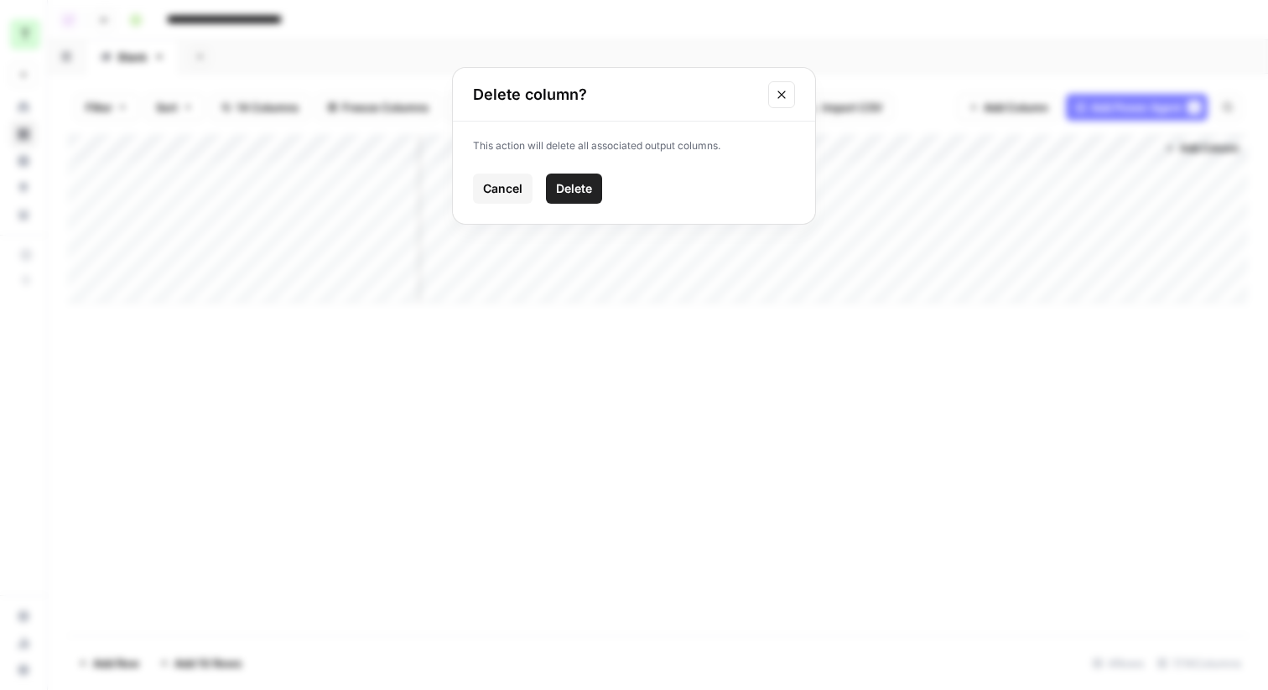
click at [577, 194] on span "Delete" at bounding box center [574, 188] width 36 height 17
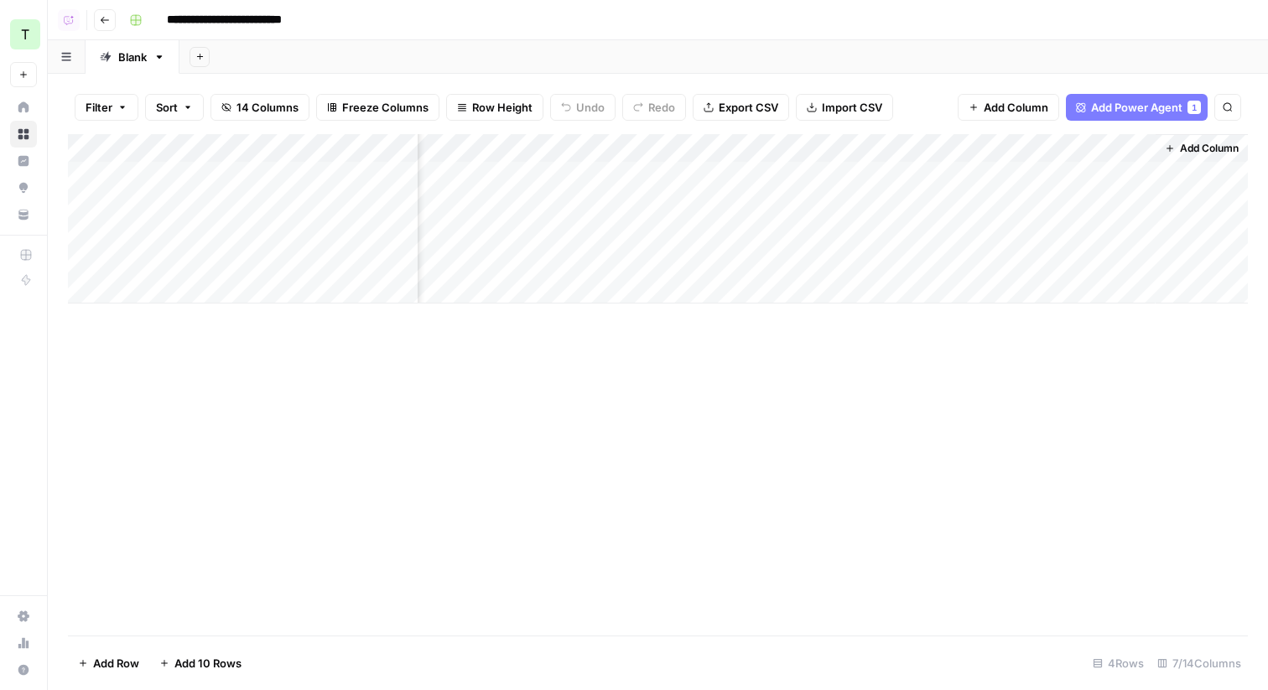
scroll to position [0, 54]
click at [1191, 154] on span "Add Column" at bounding box center [1209, 148] width 59 height 15
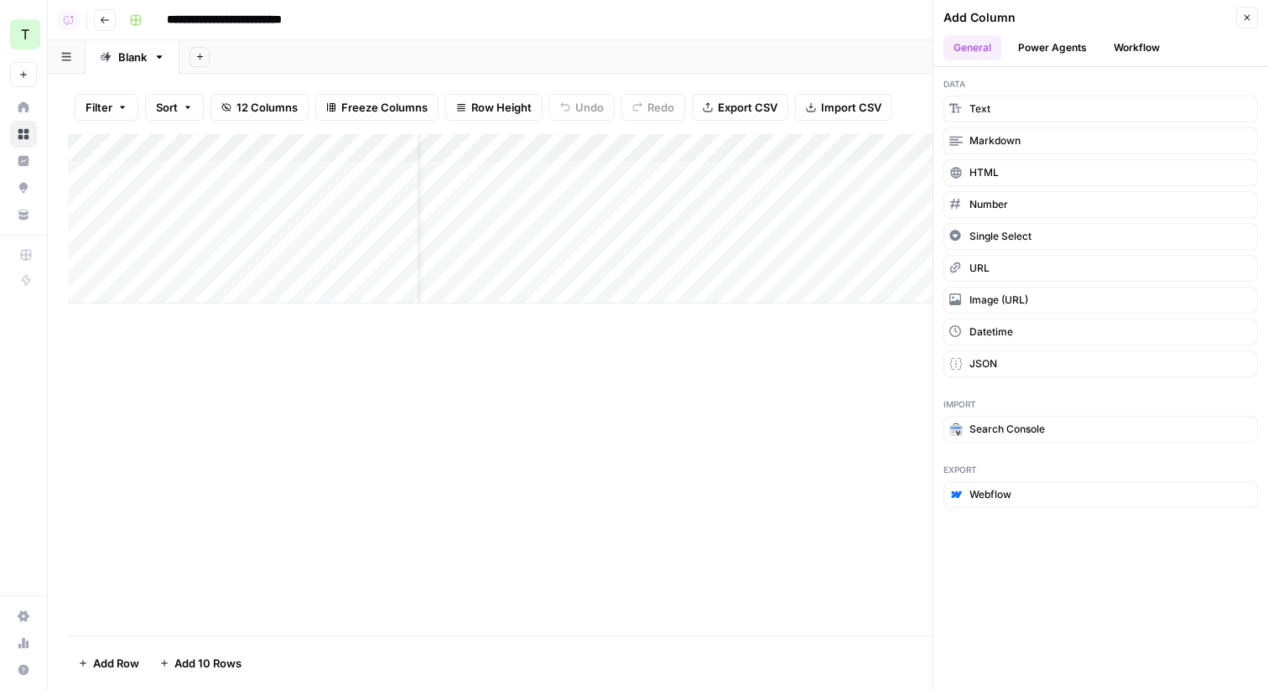
click at [1042, 46] on button "Power Agents" at bounding box center [1052, 47] width 89 height 25
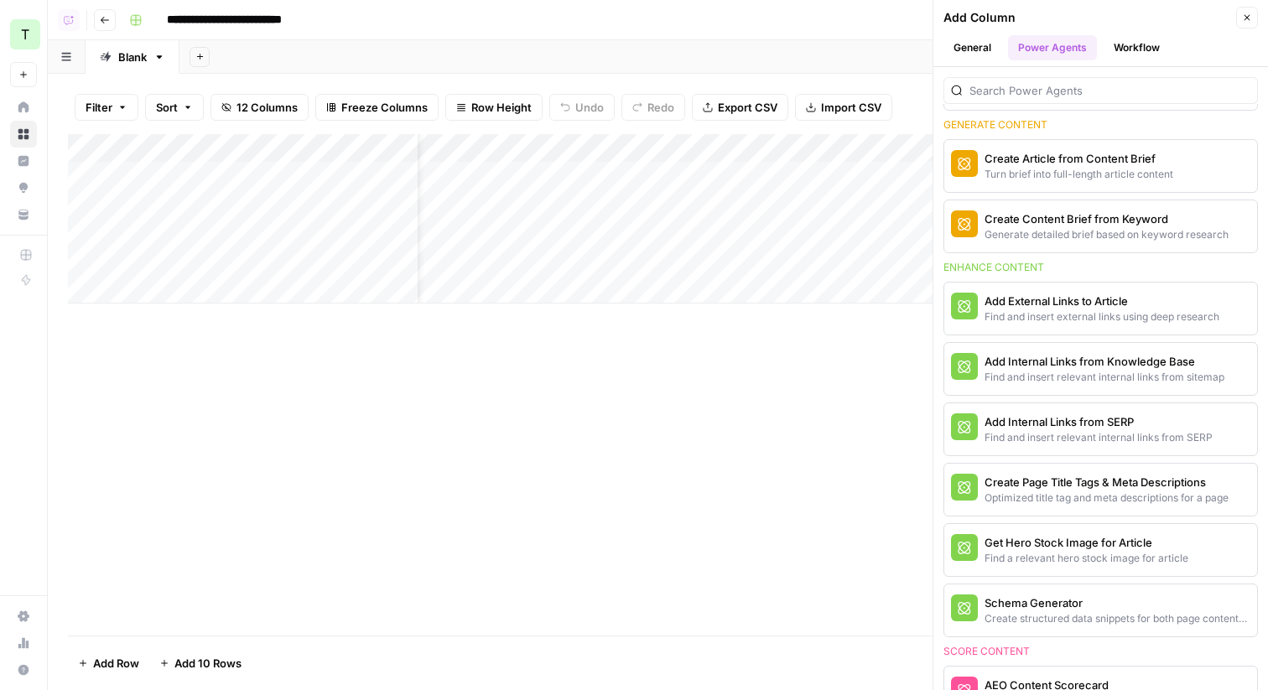
scroll to position [532, 0]
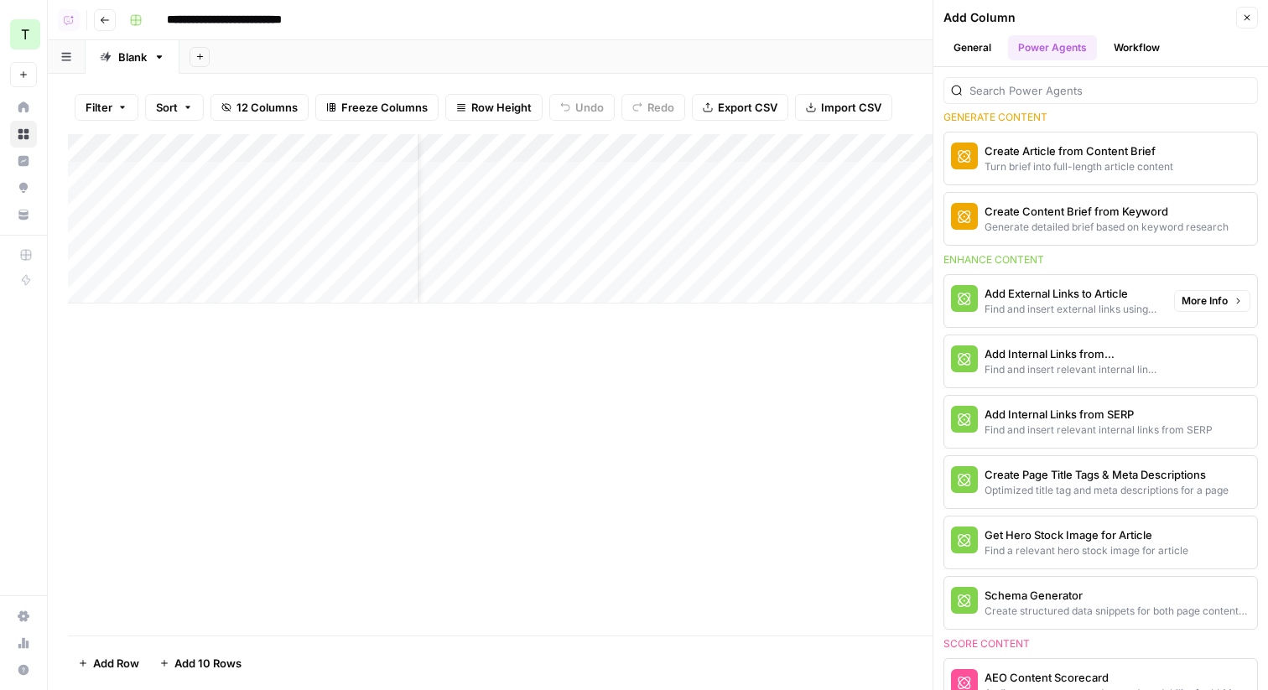
click at [1050, 366] on div "Find and insert relevant internal links from sitemap" at bounding box center [1072, 369] width 176 height 15
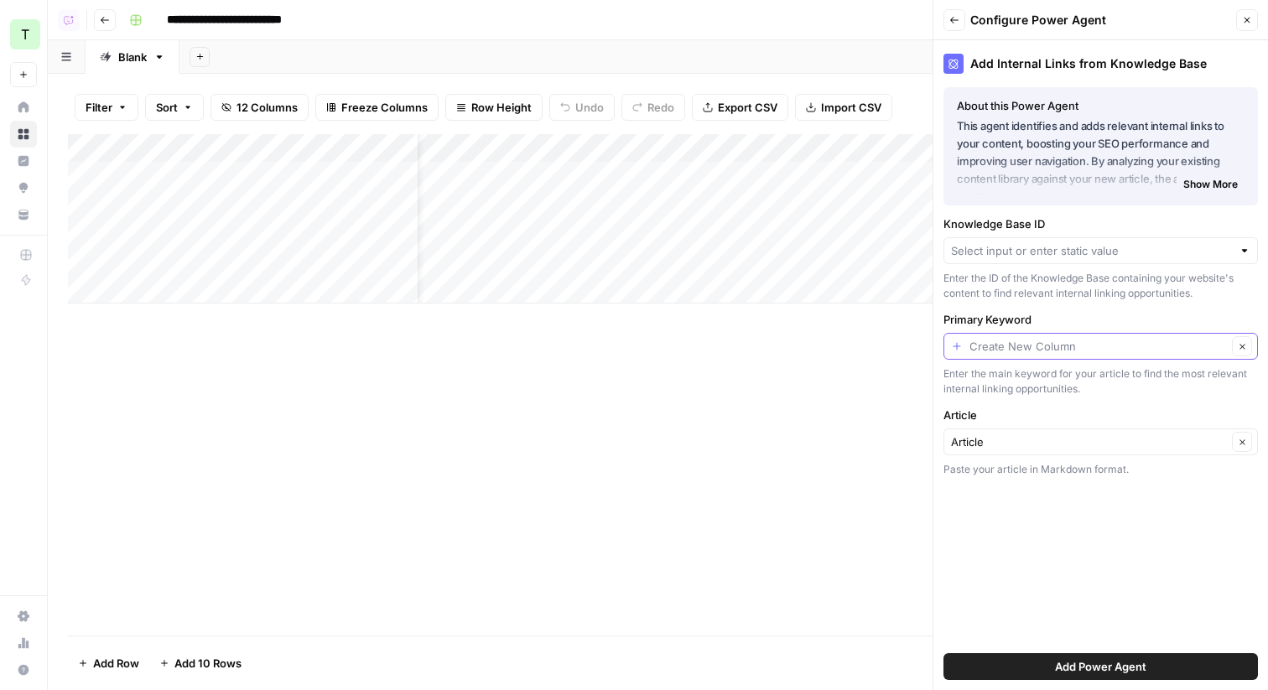
click at [1100, 351] on input "Primary Keyword" at bounding box center [1097, 346] width 257 height 17
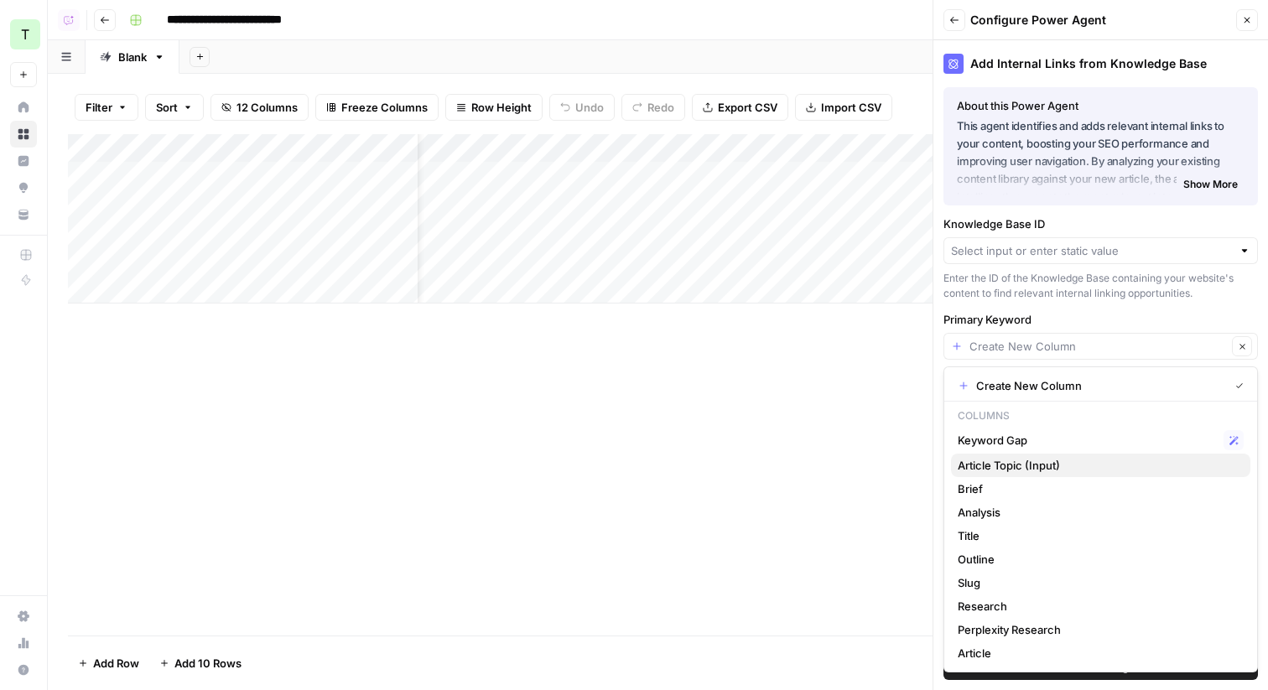
click at [1028, 460] on span "Article Topic (Input)" at bounding box center [1096, 465] width 279 height 17
type input "Article Topic (Input)"
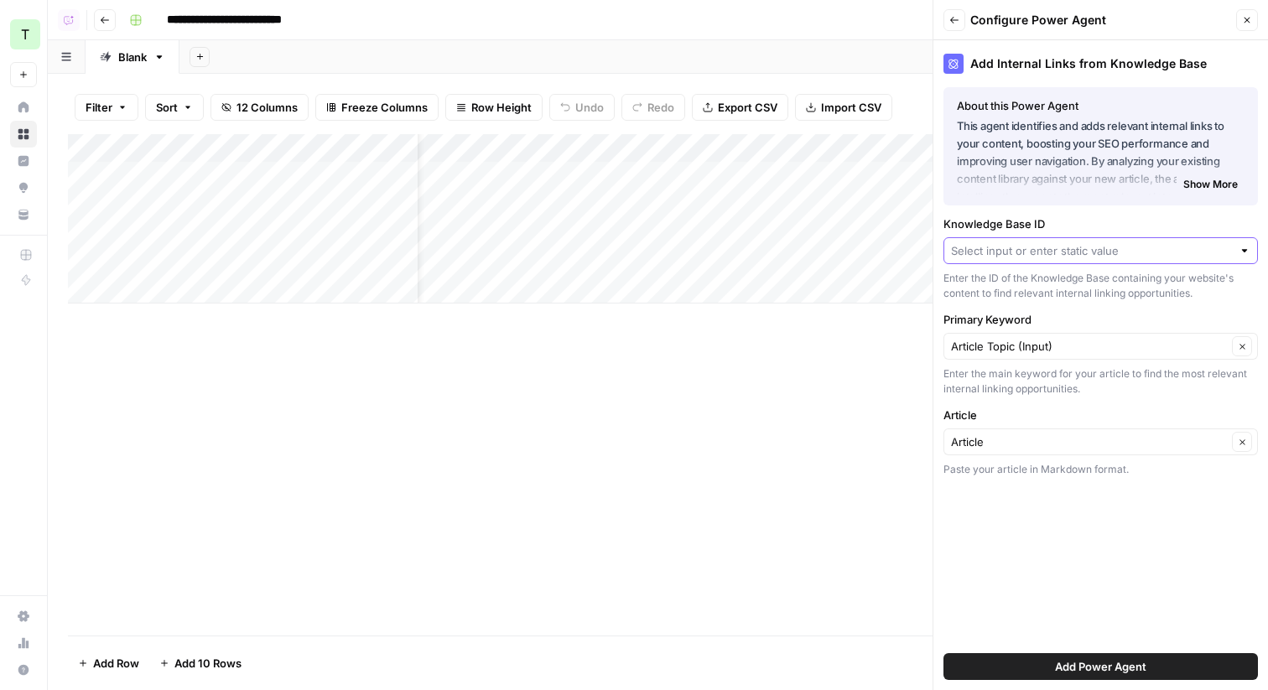
click at [1064, 251] on input "Knowledge Base ID" at bounding box center [1091, 250] width 281 height 17
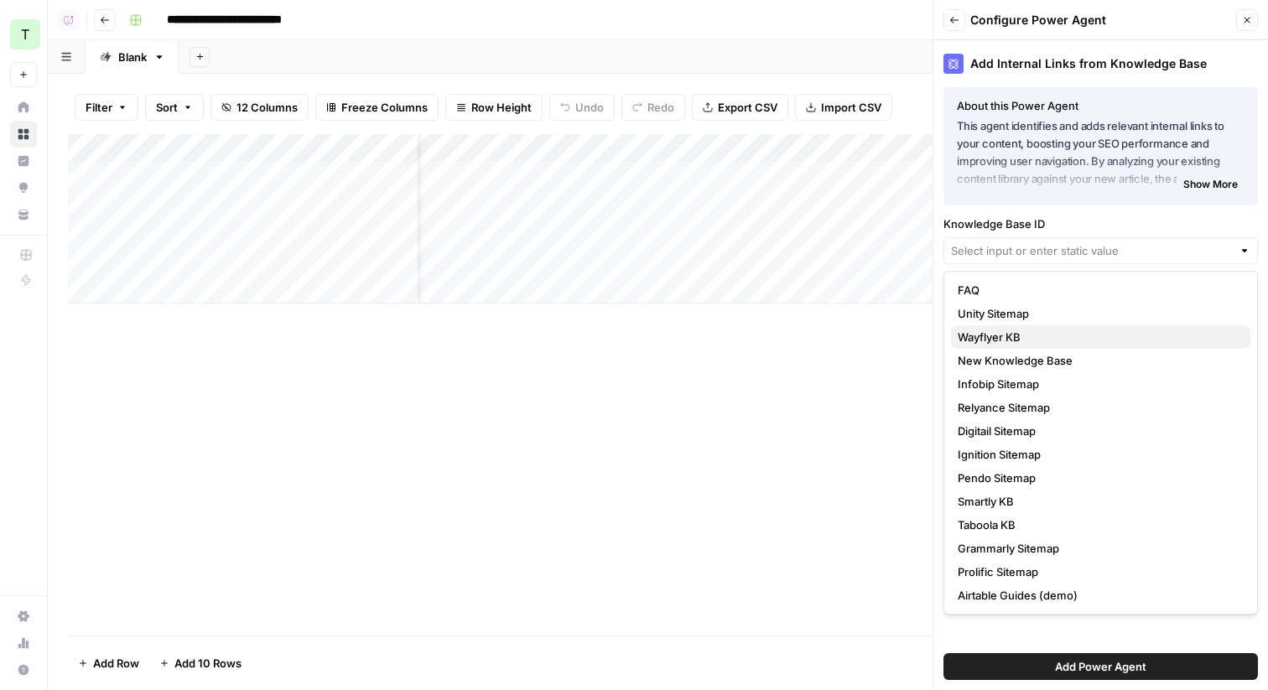
click at [1017, 337] on span "Wayflyer KB" at bounding box center [1096, 337] width 279 height 17
type input "Wayflyer KB"
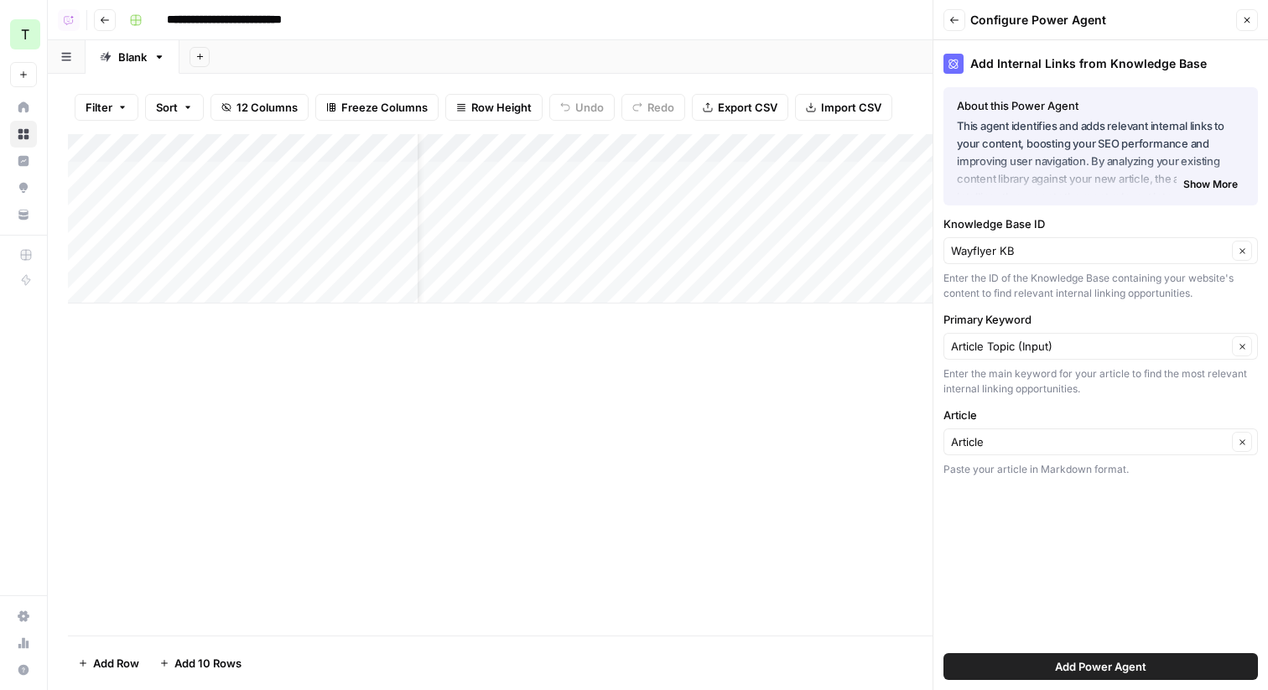
click at [801, 373] on div "Add Column" at bounding box center [658, 384] width 1180 height 501
click at [1123, 646] on span "Add Power Agent" at bounding box center [1100, 666] width 91 height 17
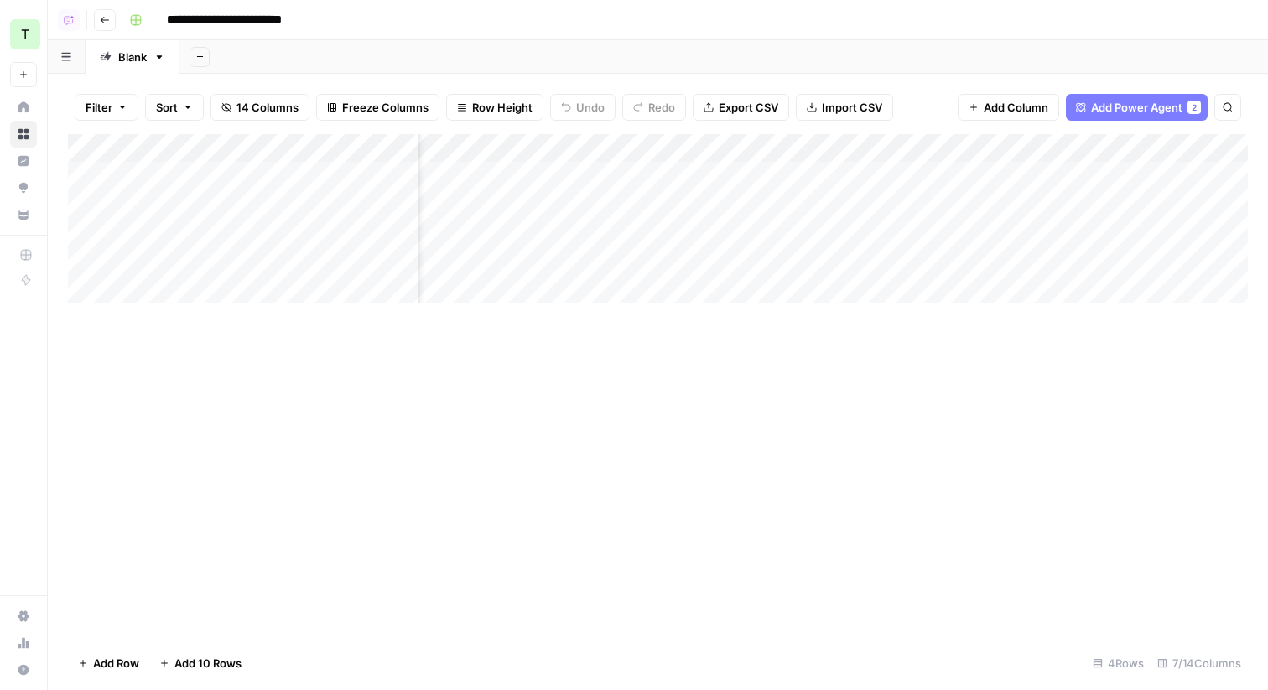
scroll to position [0, 377]
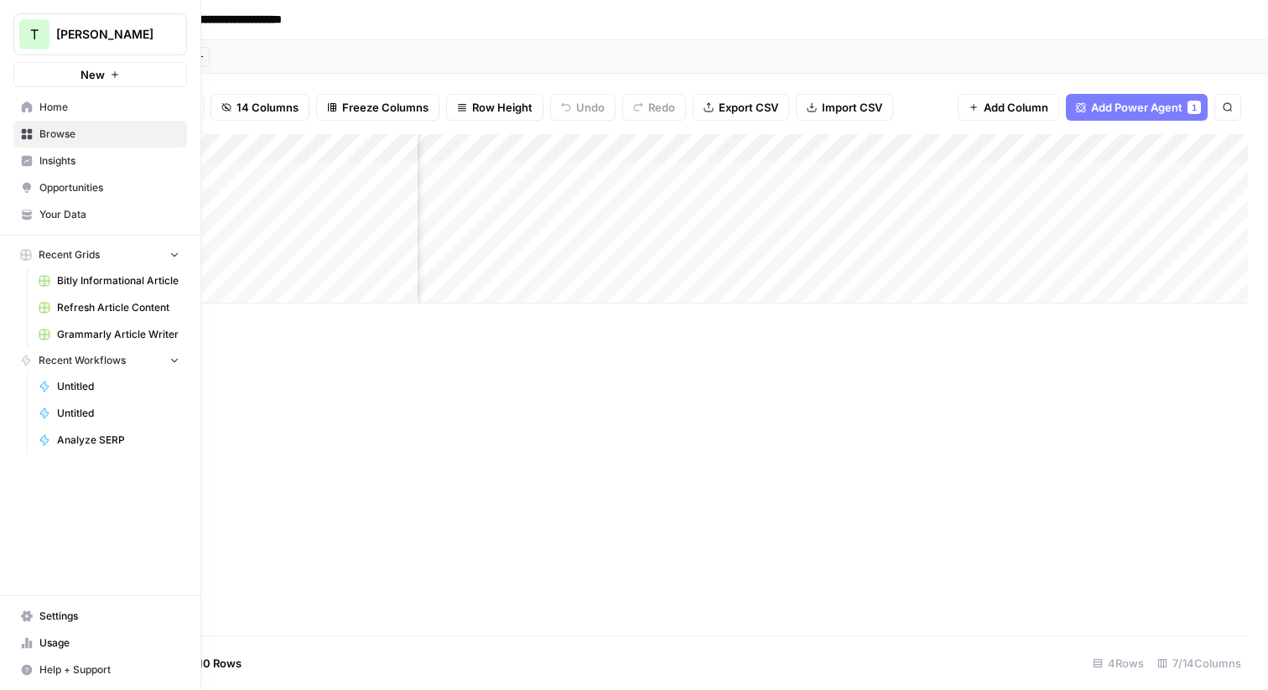
click at [78, 33] on span "[PERSON_NAME]" at bounding box center [106, 34] width 101 height 17
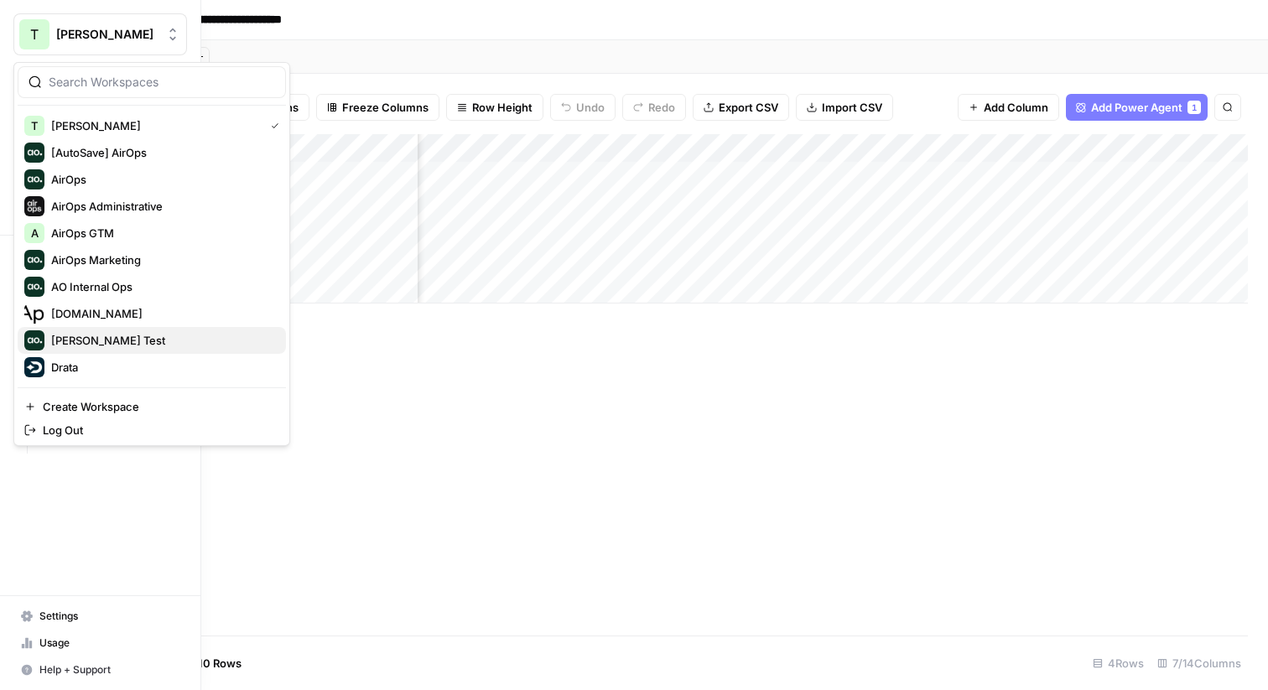
scroll to position [1, 0]
click at [78, 363] on span "Drata" at bounding box center [161, 366] width 221 height 17
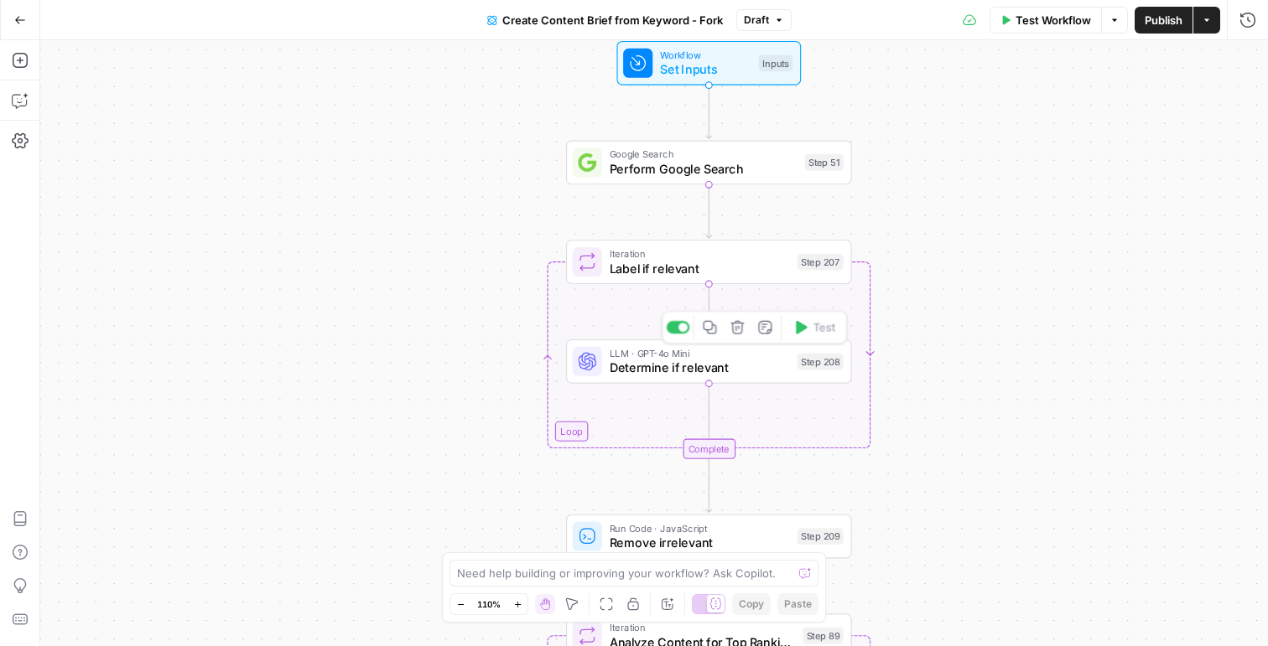
click at [667, 379] on div "LLM · GPT-4o Mini Determine if relevant Step 208 Copy step Delete step Add Note…" at bounding box center [709, 362] width 286 height 44
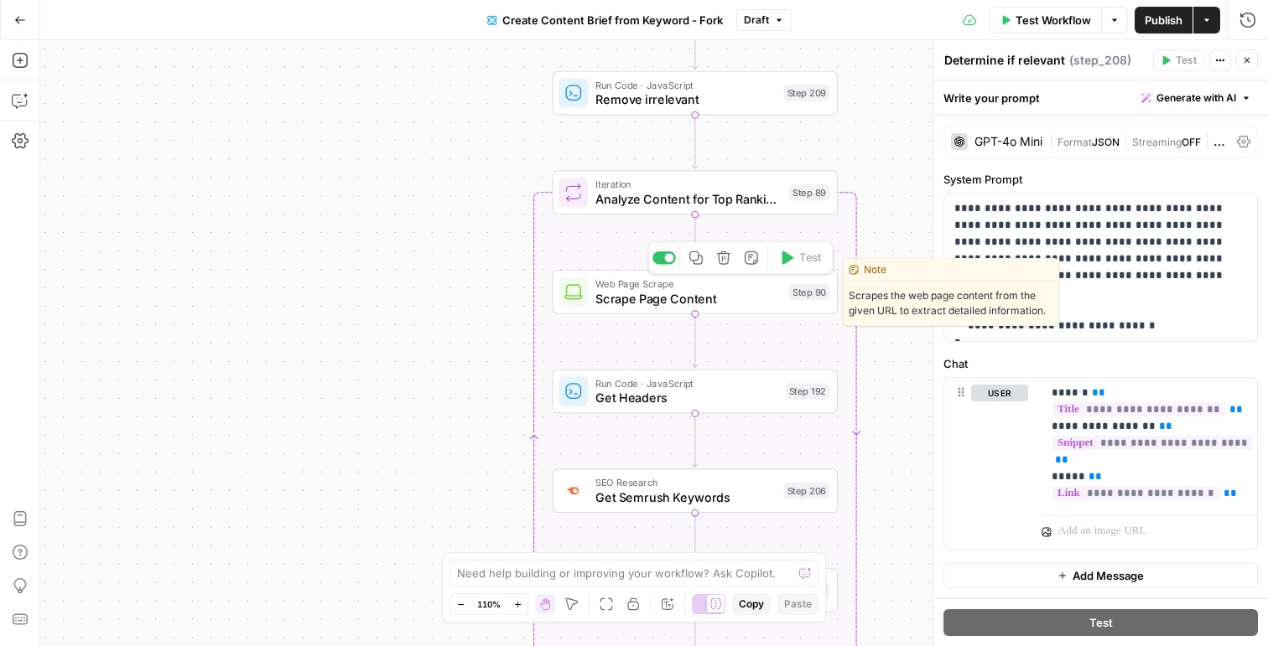
click at [604, 308] on div "Web Page Scrape Scrape Page Content Step 90 Copy step Delete step Edit Note Test" at bounding box center [695, 292] width 286 height 44
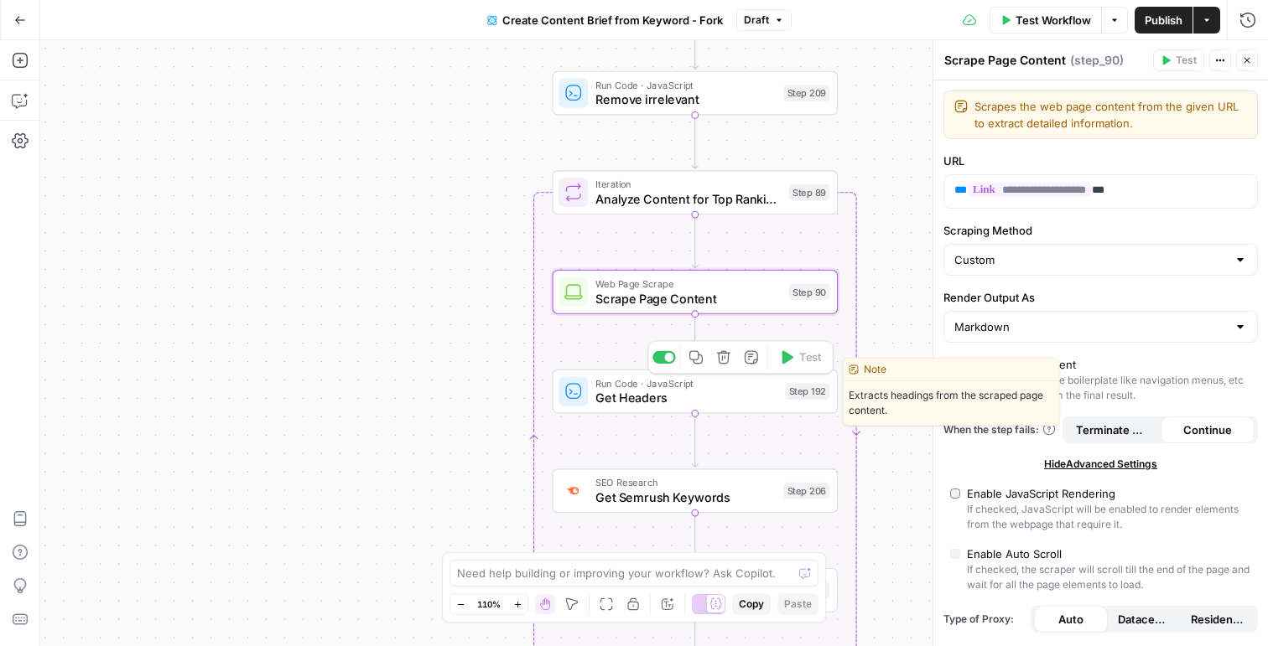
click at [646, 402] on span "Get Headers" at bounding box center [686, 398] width 183 height 18
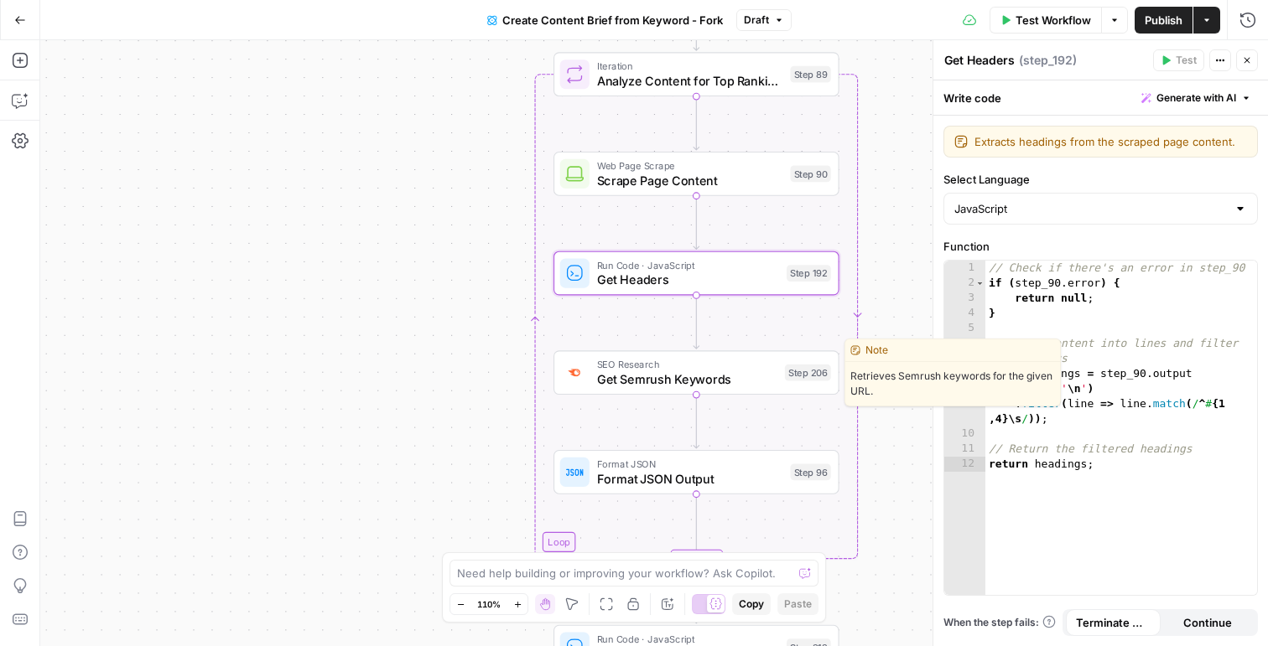
click at [630, 377] on span "Get Semrush Keywords" at bounding box center [687, 379] width 180 height 18
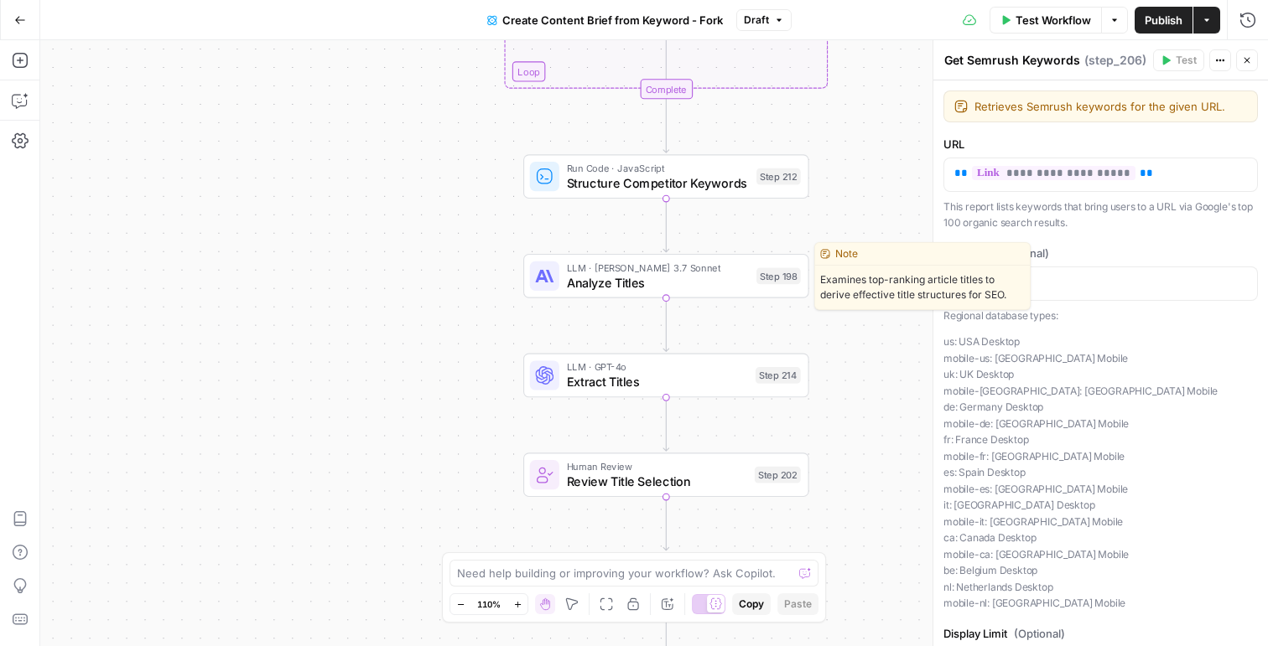
click at [645, 277] on span "Analyze Titles" at bounding box center [658, 282] width 183 height 18
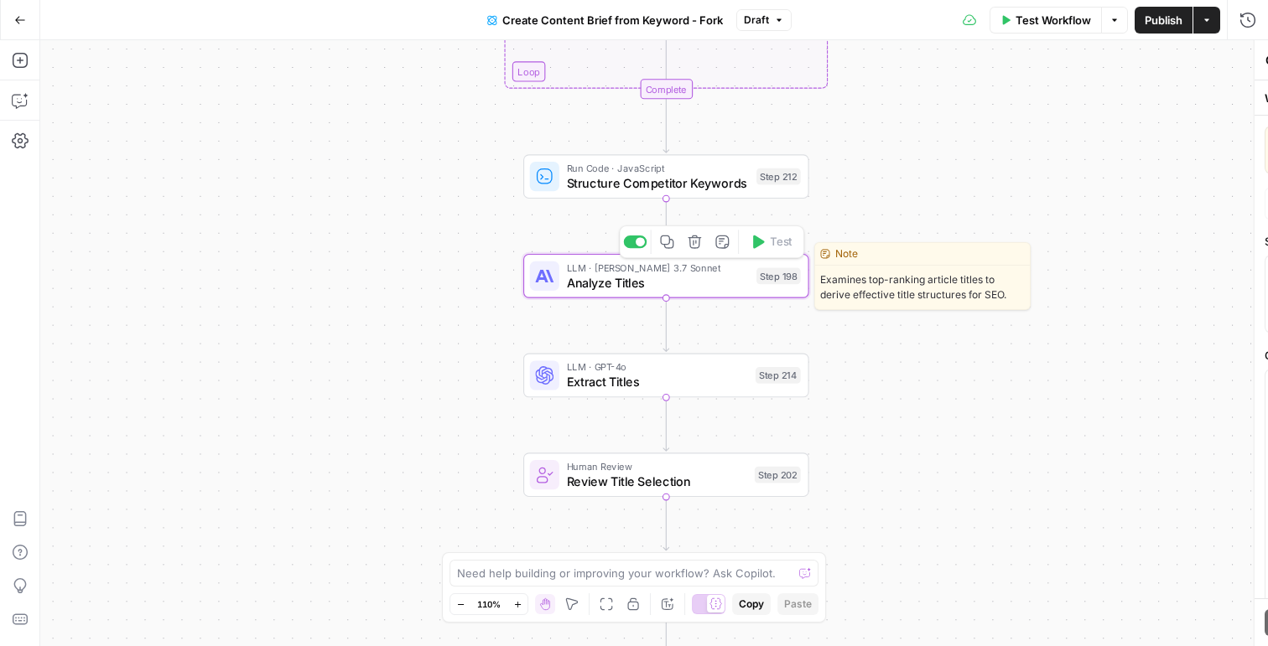
type textarea "Analyze Titles"
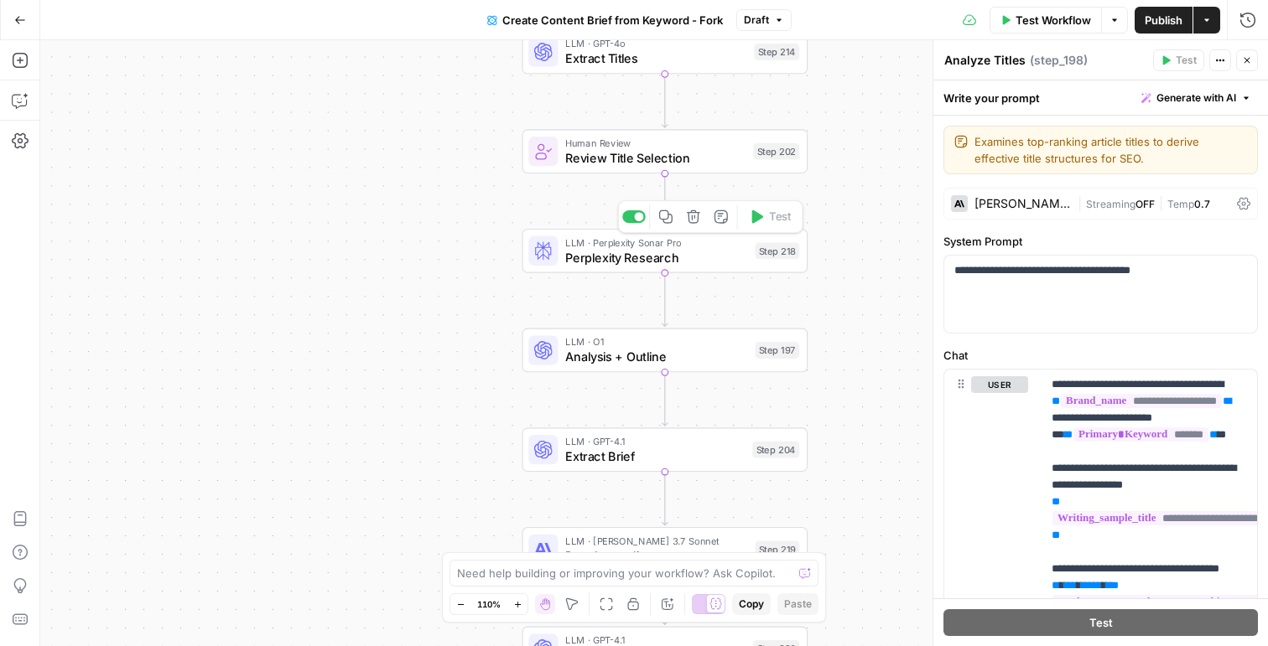
click at [589, 258] on span "Perplexity Research" at bounding box center [656, 257] width 183 height 18
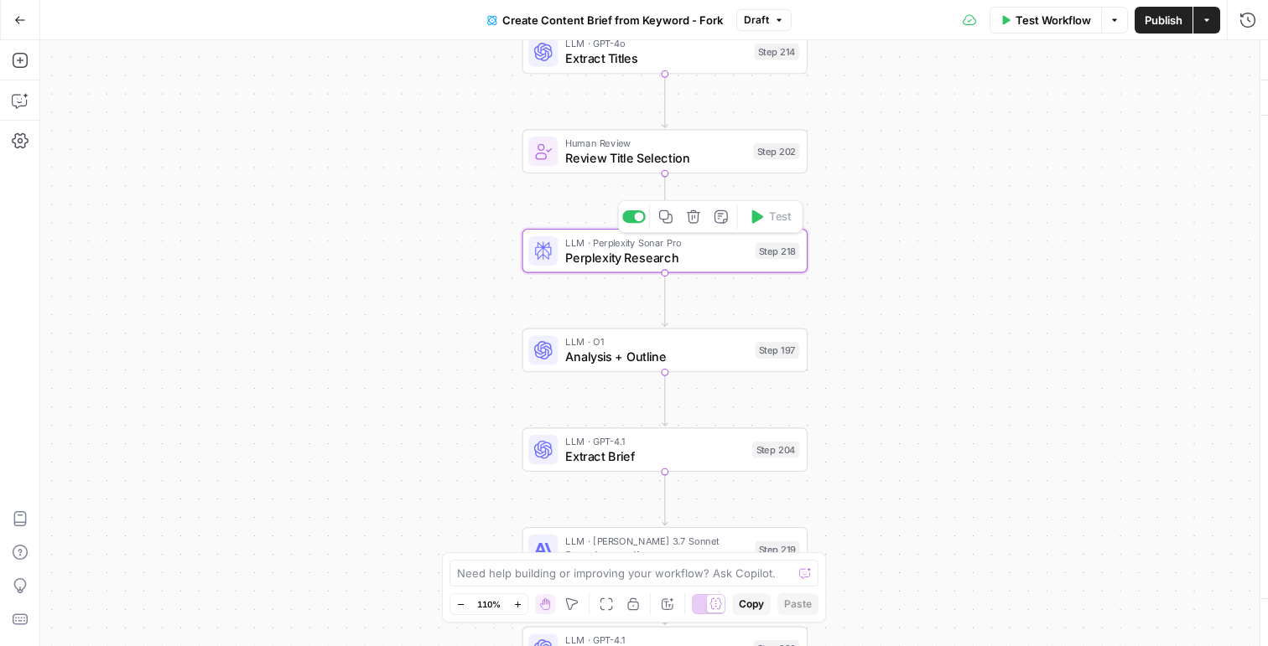
type textarea "Perplexity Research"
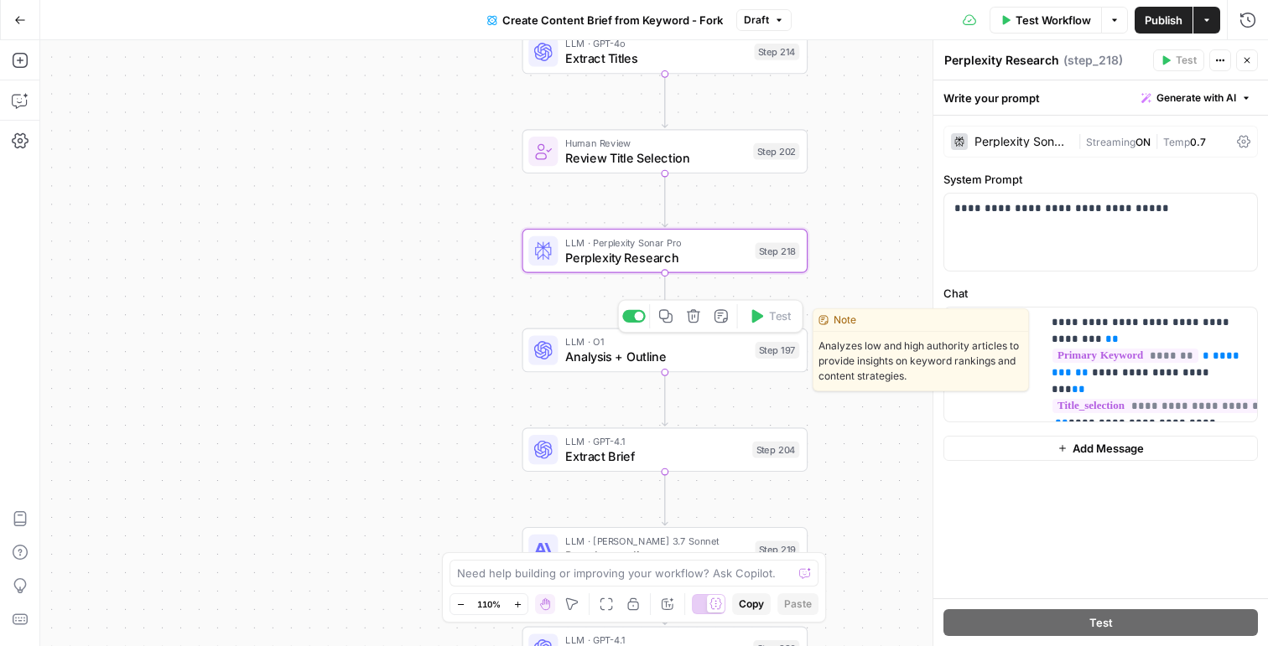
click at [666, 357] on span "Analysis + Outline" at bounding box center [656, 357] width 183 height 18
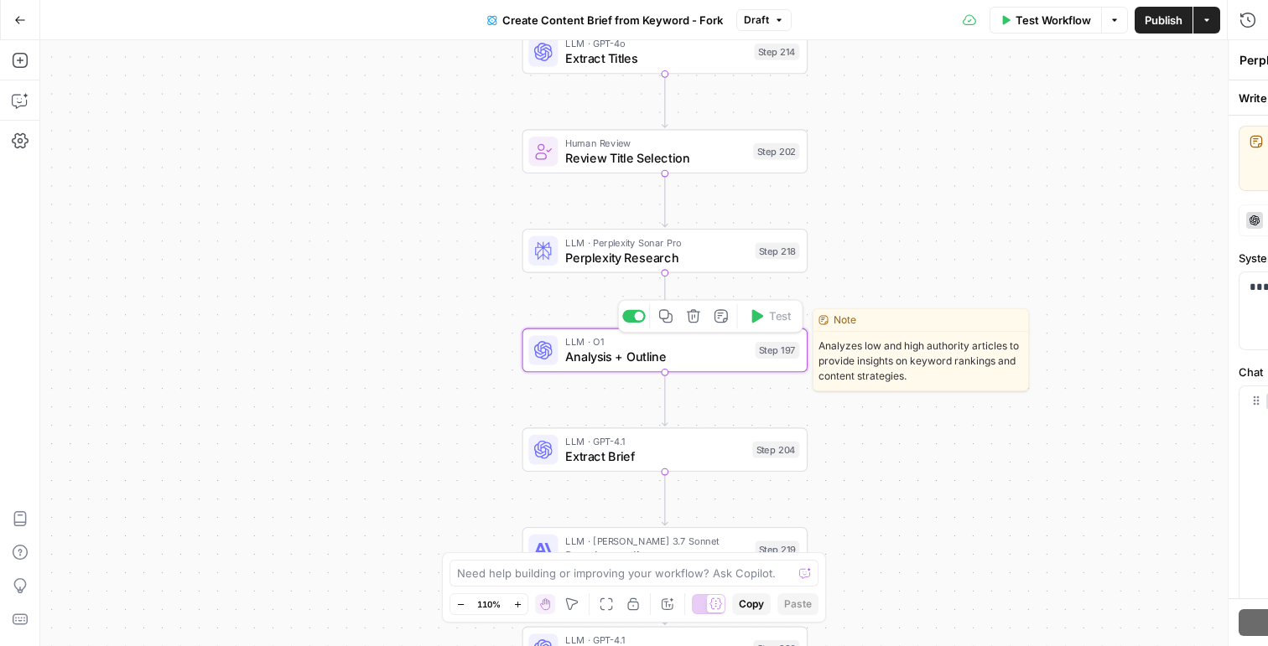
type textarea "Analysis + Outline"
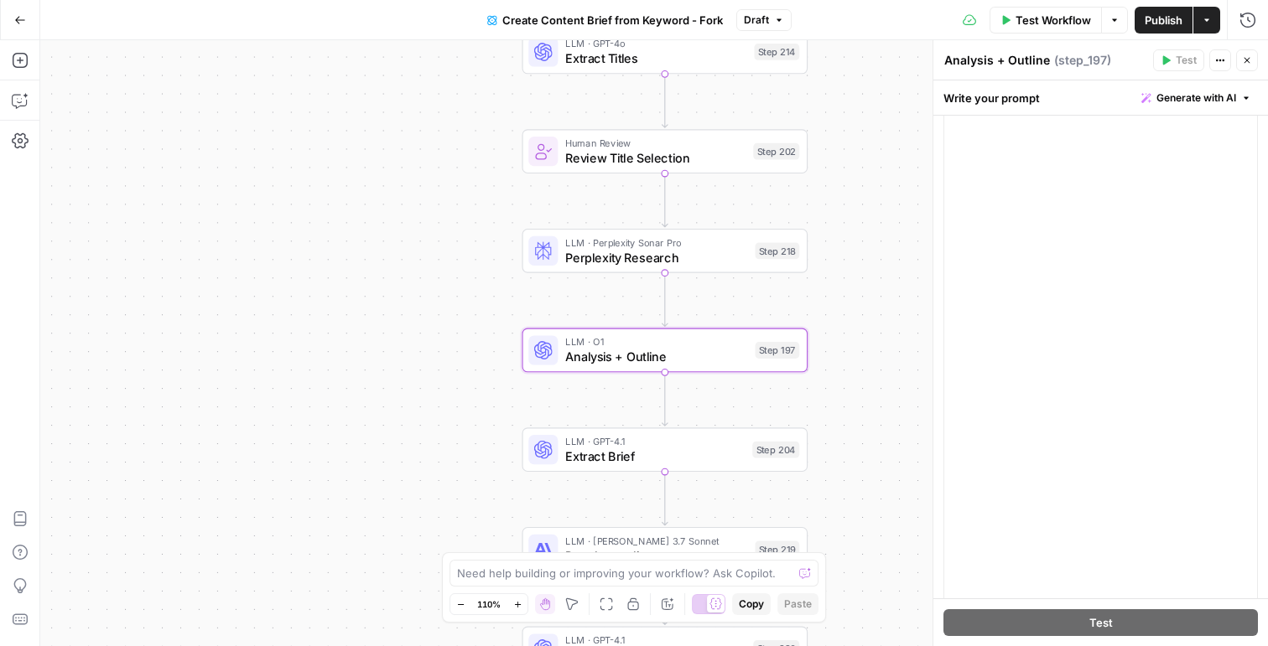
scroll to position [569, 0]
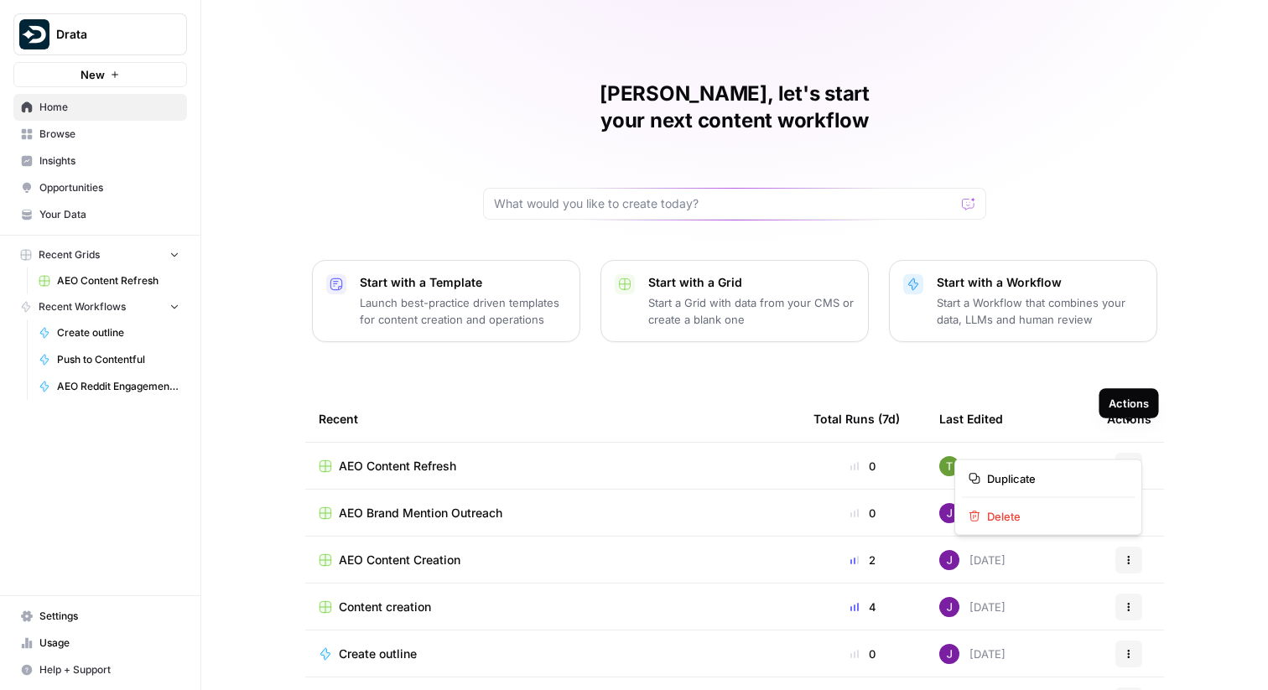
click at [1123, 461] on icon "button" at bounding box center [1128, 466] width 10 height 10
click at [1009, 514] on span "Delete" at bounding box center [1054, 516] width 134 height 17
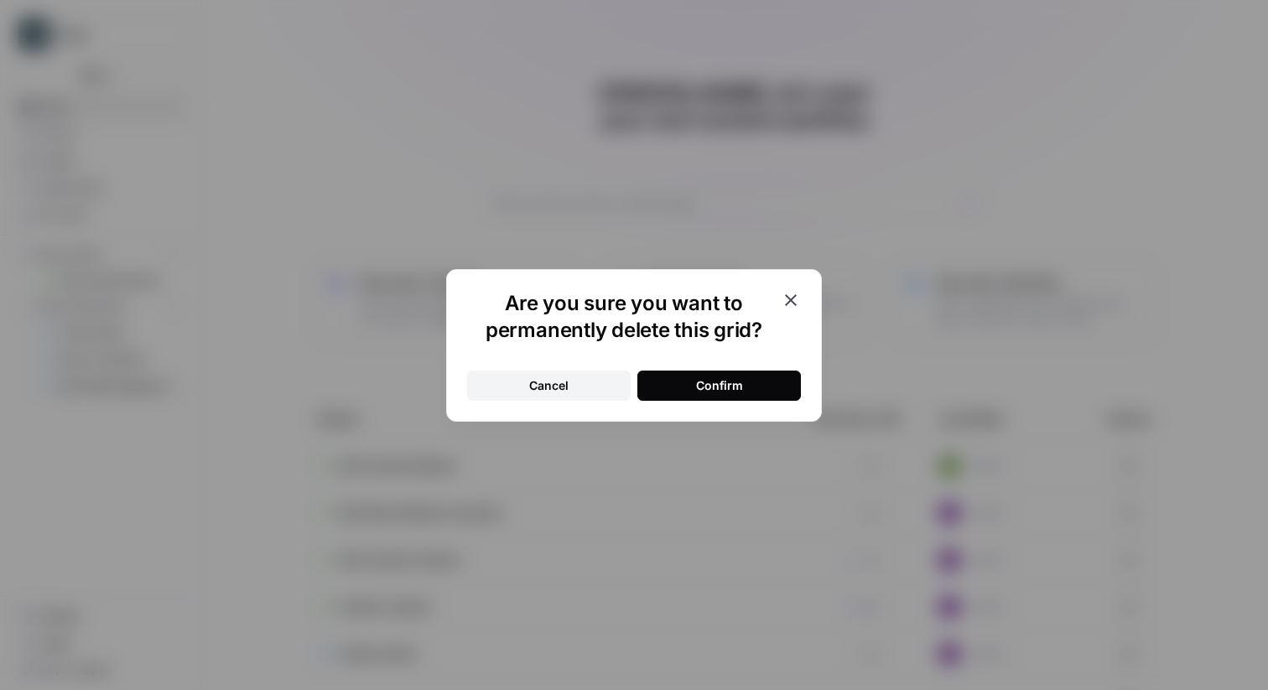
click at [732, 387] on div "Confirm" at bounding box center [719, 385] width 47 height 17
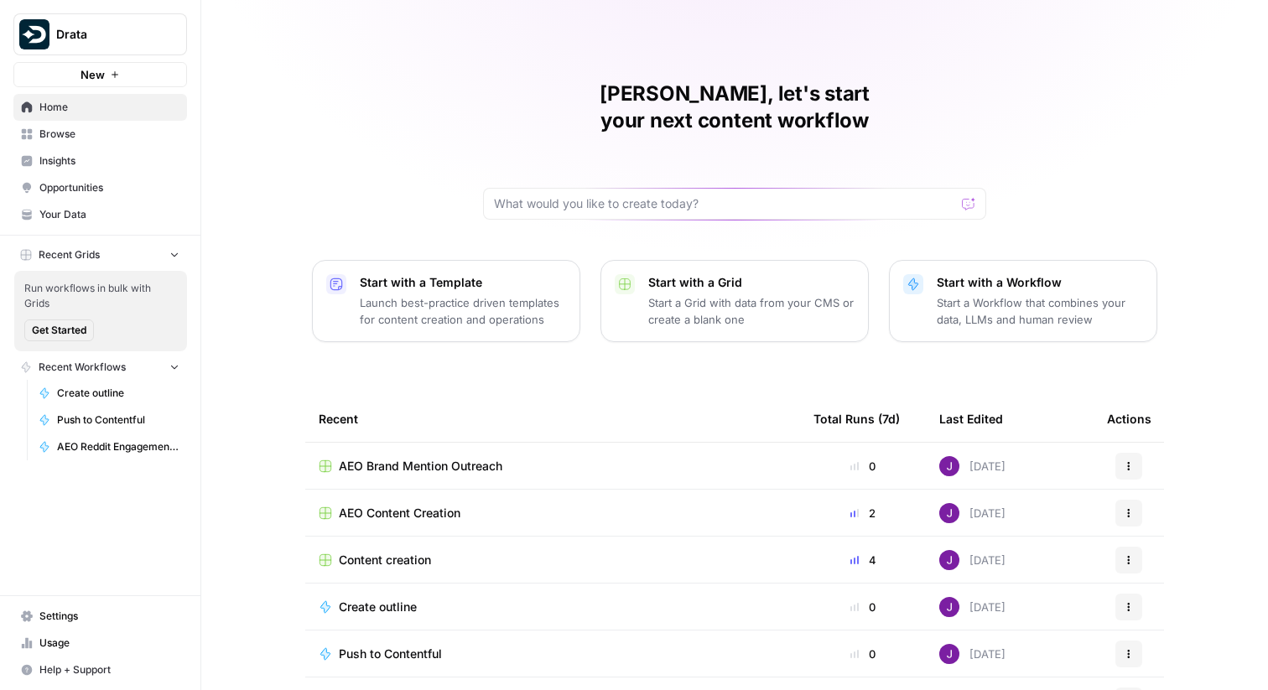
click at [43, 159] on span "Insights" at bounding box center [109, 160] width 140 height 15
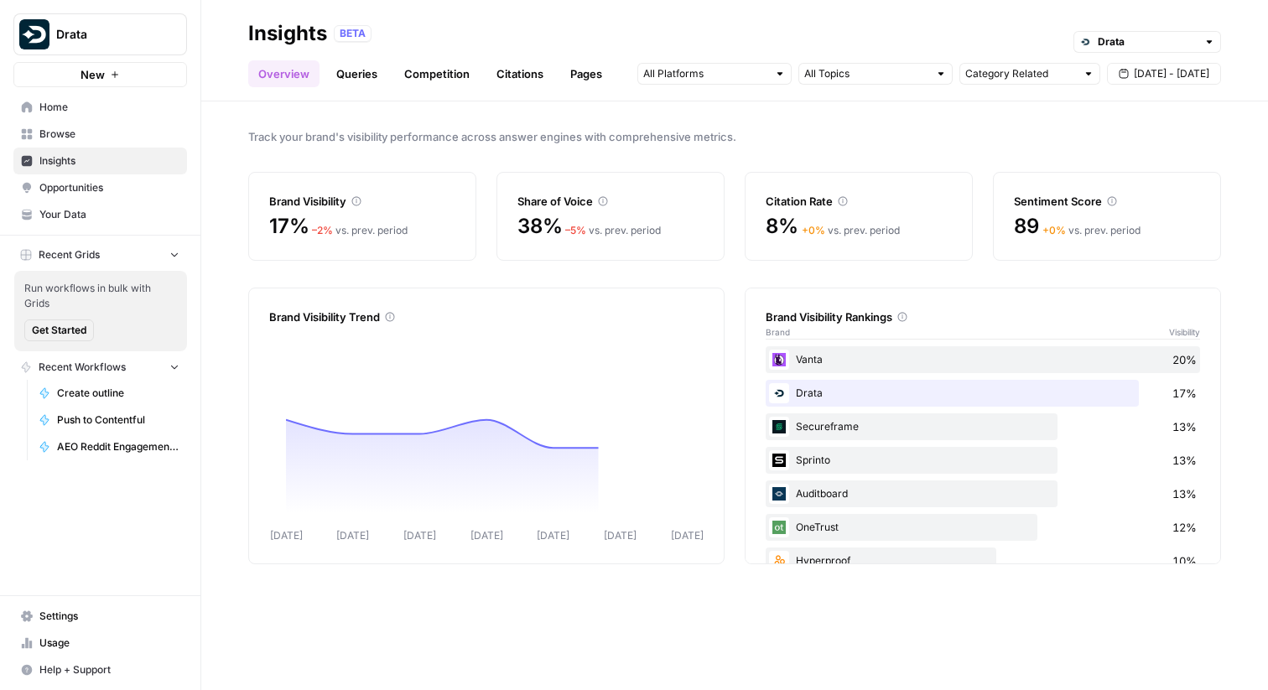
click at [49, 184] on span "Opportunities" at bounding box center [109, 187] width 140 height 15
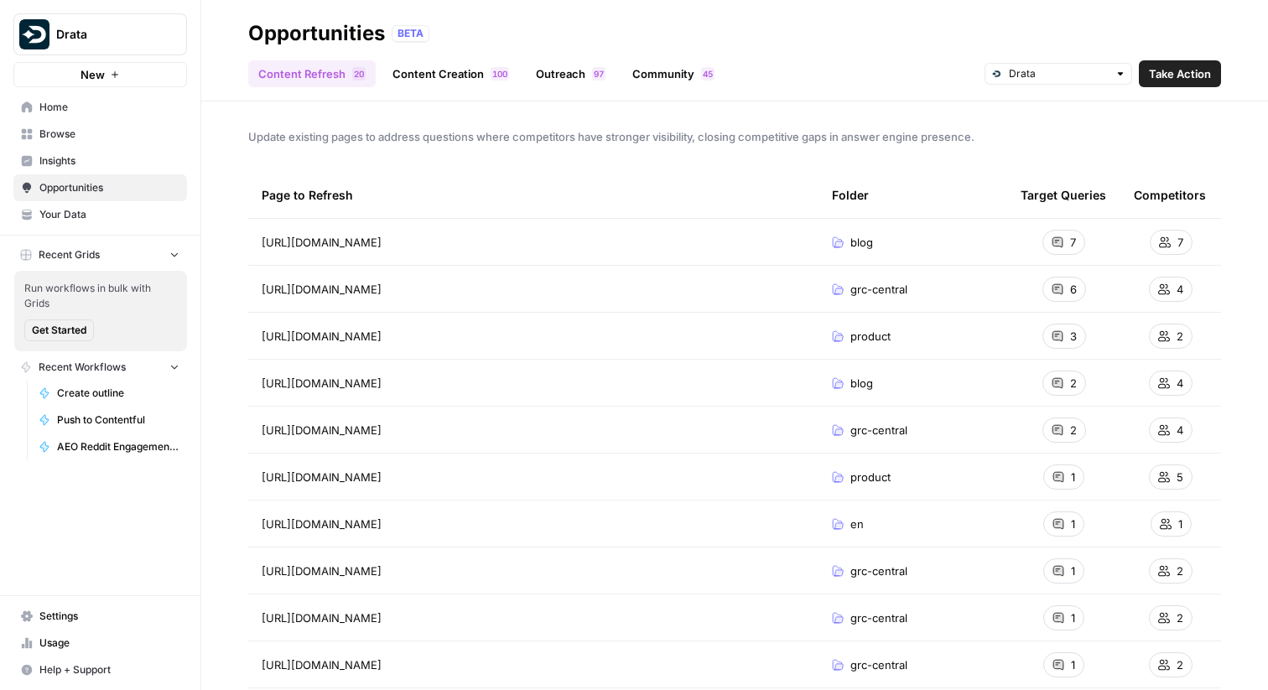
click at [425, 63] on link "Content Creation 0 0 1" at bounding box center [450, 73] width 137 height 27
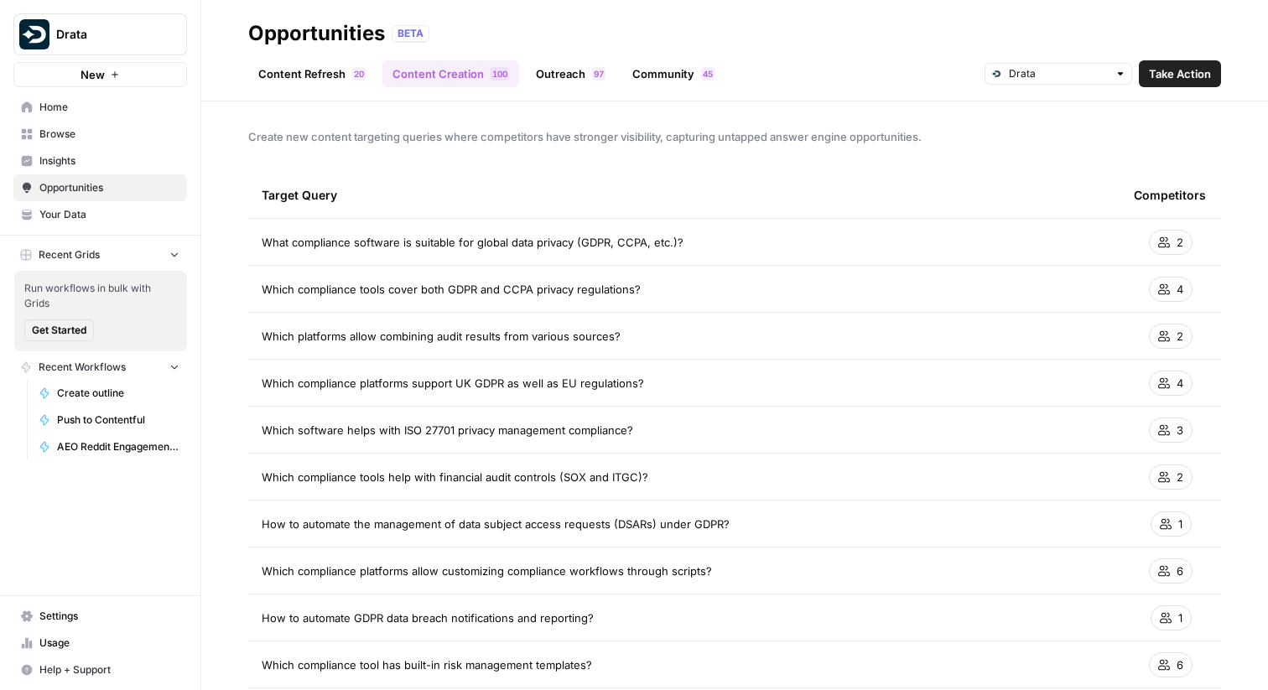
click at [573, 75] on link "Outreach 7 9" at bounding box center [571, 73] width 90 height 27
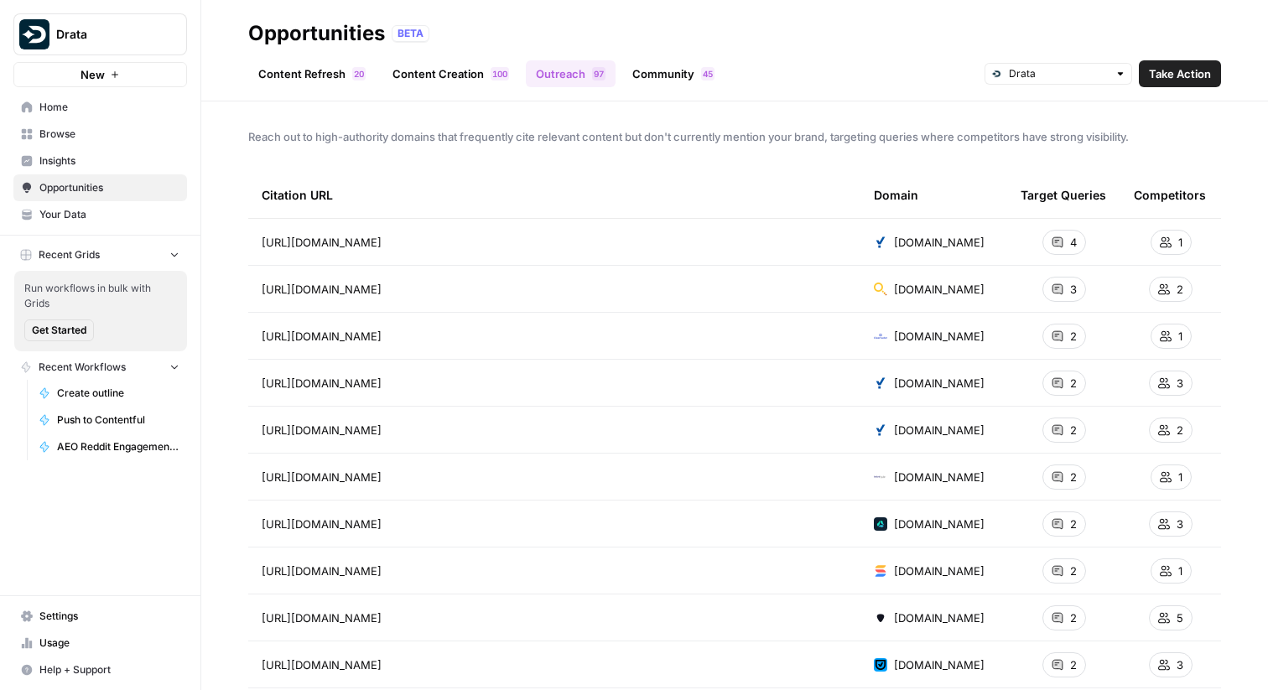
click at [660, 70] on link "Community 5 4" at bounding box center [673, 73] width 102 height 27
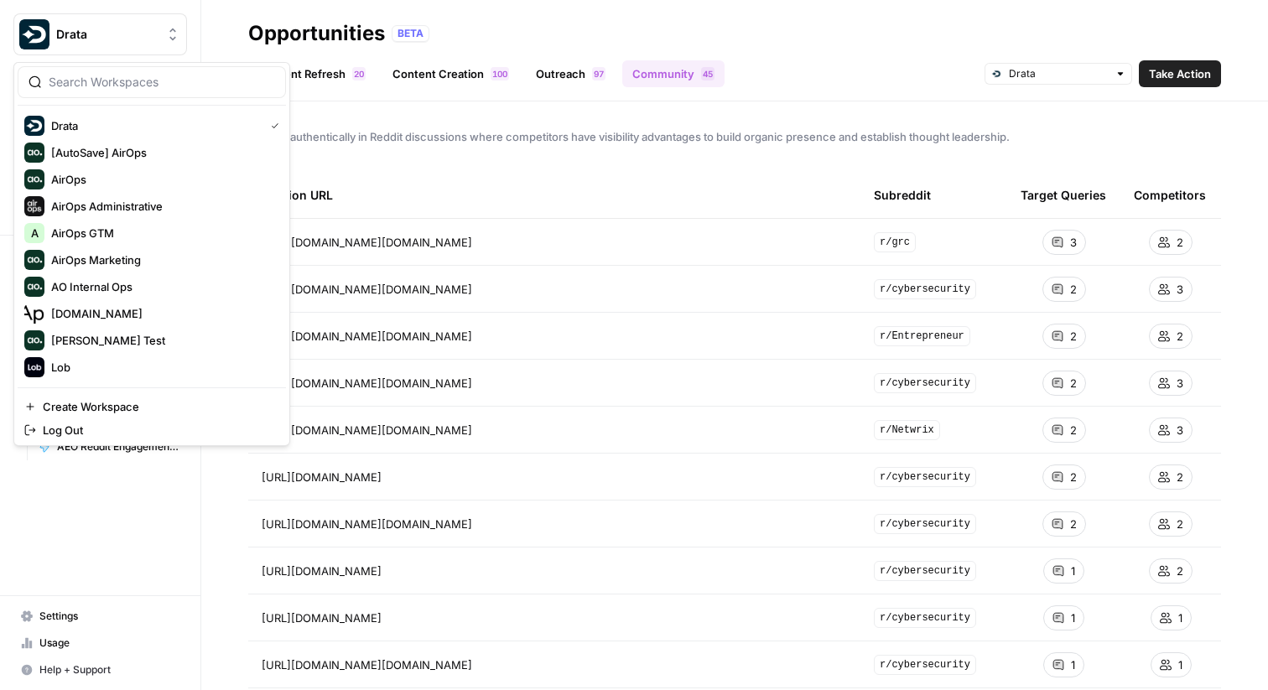
click at [68, 21] on button "Drata" at bounding box center [100, 34] width 174 height 42
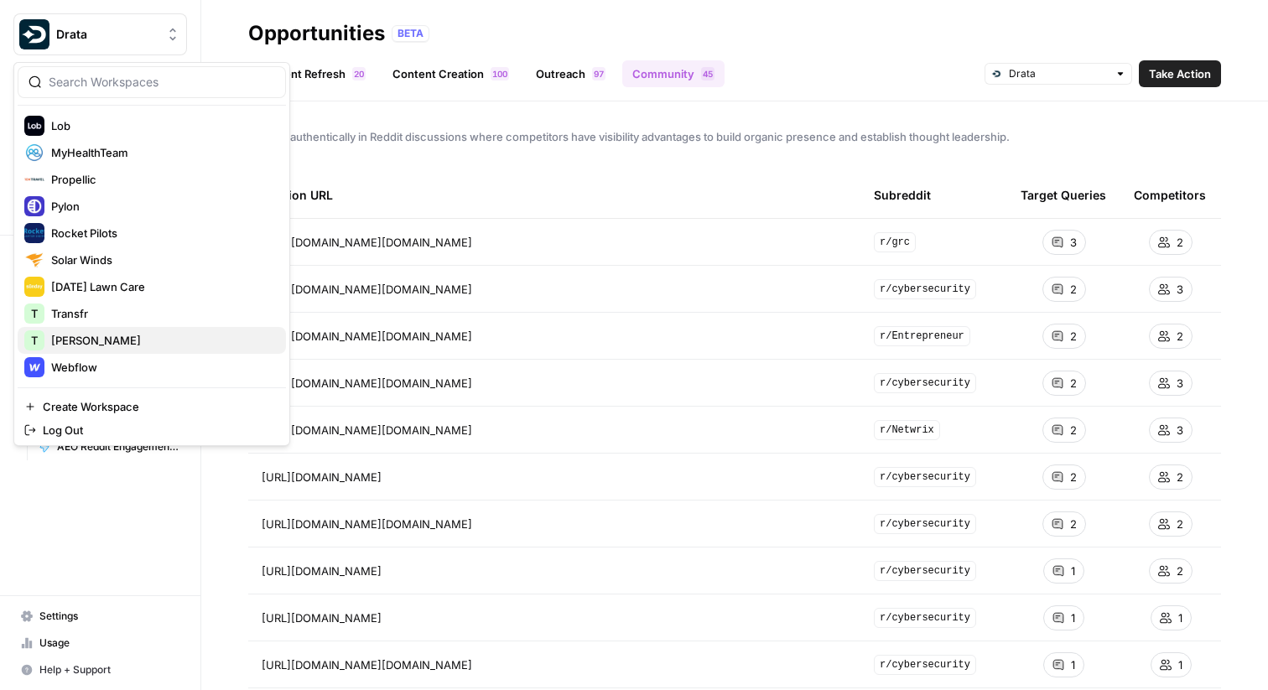
click at [66, 346] on span "[PERSON_NAME]" at bounding box center [161, 340] width 221 height 17
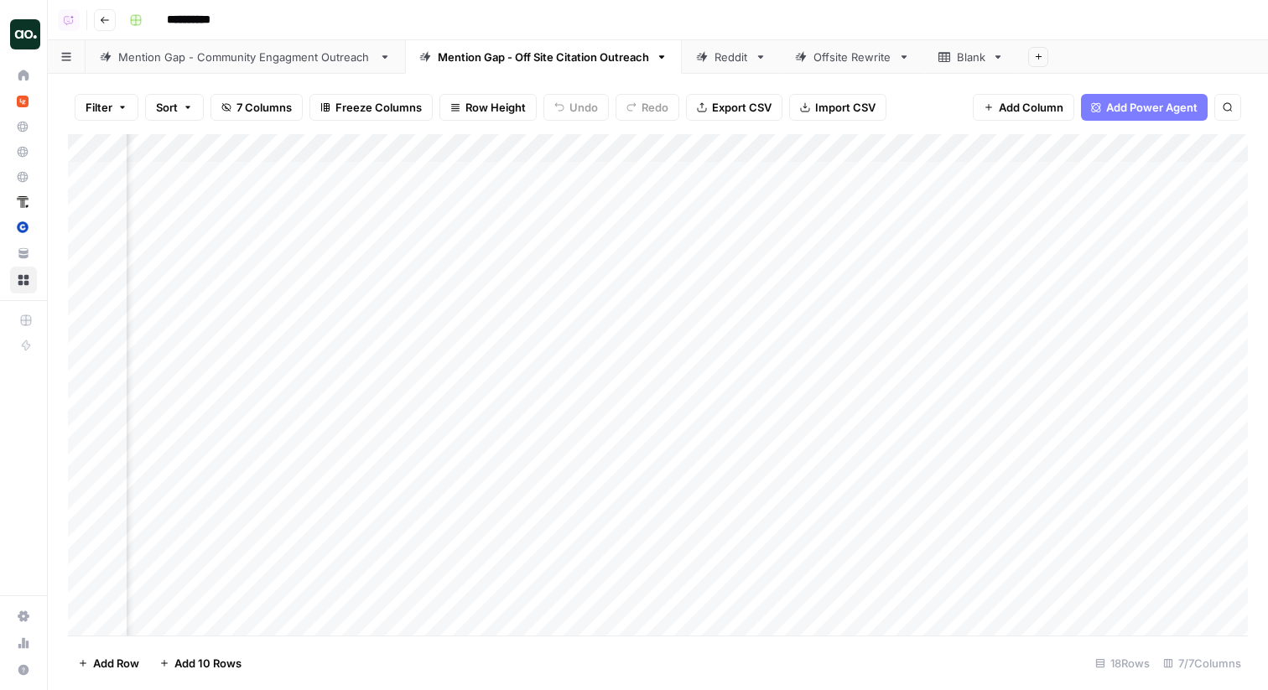
scroll to position [0, 398]
click at [1113, 176] on div "Add Column" at bounding box center [658, 384] width 1180 height 501
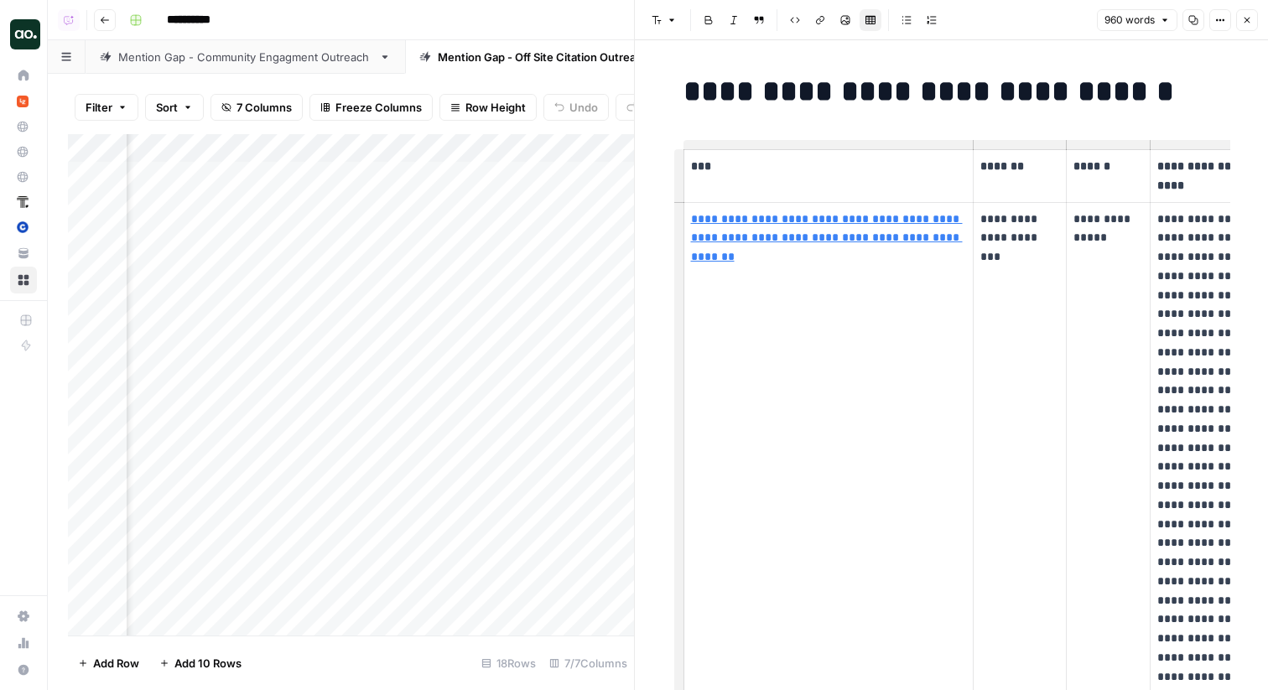
click at [1251, 20] on span "Close" at bounding box center [1251, 20] width 1 height 1
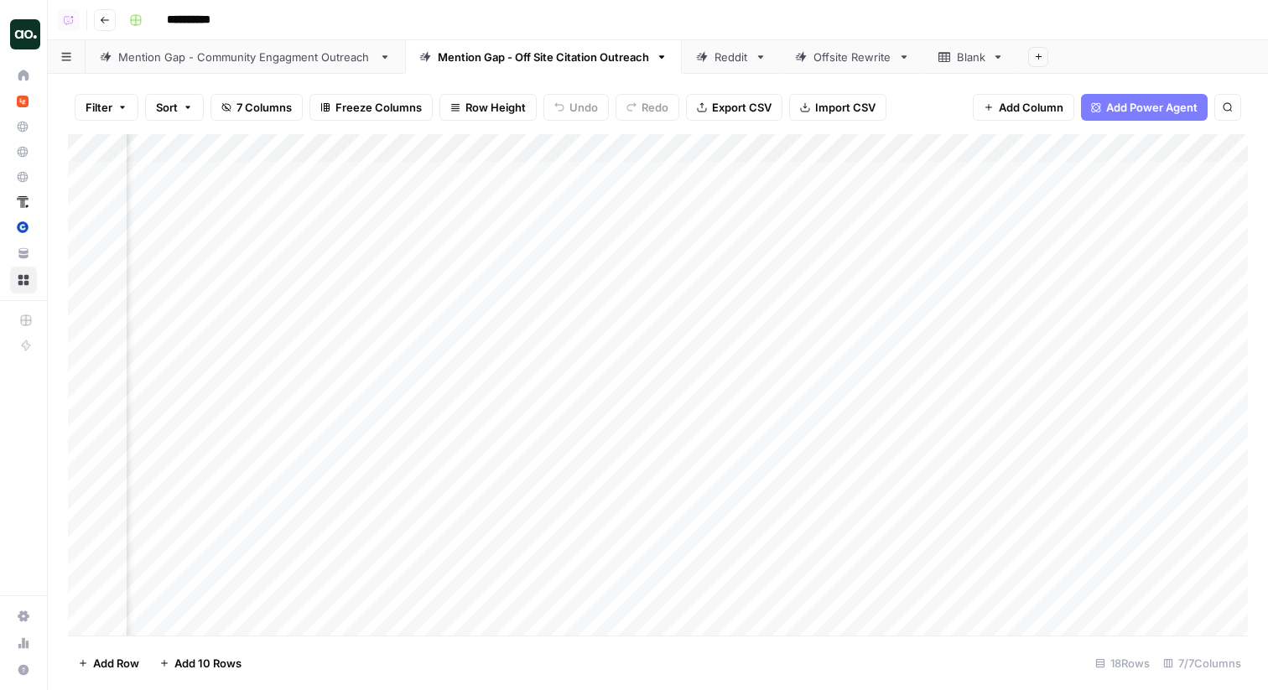
scroll to position [0, 37]
click at [245, 58] on div "Mention Gap - Community Engagment Outreach" at bounding box center [245, 57] width 254 height 17
click at [1136, 175] on div "Add Column" at bounding box center [658, 384] width 1180 height 501
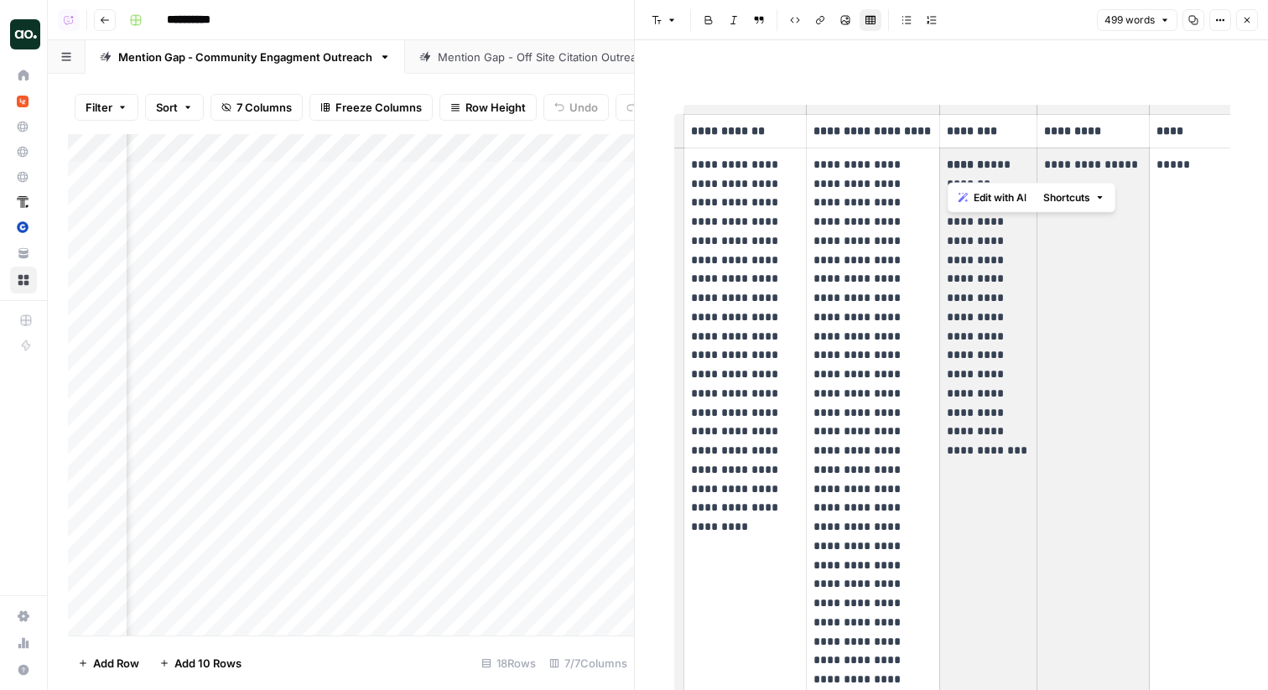
drag, startPoint x: 949, startPoint y: 182, endPoint x: 1049, endPoint y: 186, distance: 99.8
click at [1049, 187] on body "**********" at bounding box center [634, 345] width 1268 height 690
click at [974, 266] on p "**********" at bounding box center [987, 298] width 83 height 286
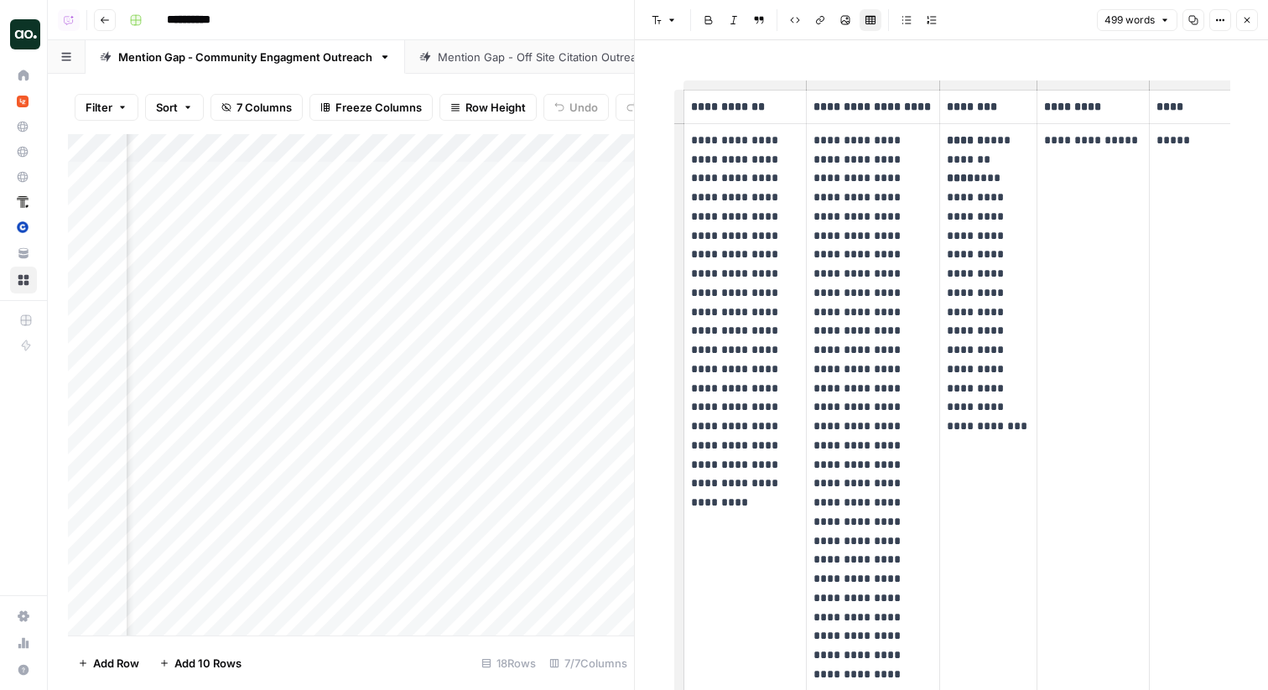
scroll to position [23, 0]
click at [1249, 16] on icon "button" at bounding box center [1247, 20] width 10 height 10
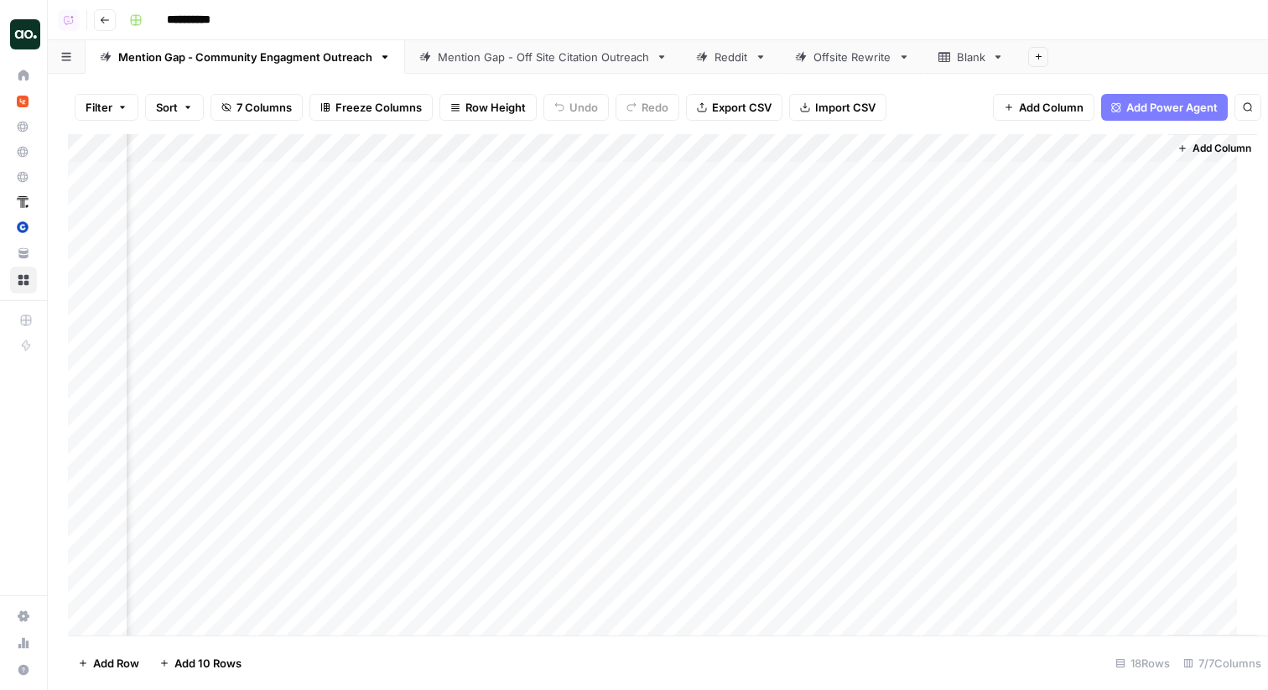
scroll to position [0, 1268]
click at [499, 62] on div "Mention Gap - Off Site Citation Outreach" at bounding box center [543, 57] width 211 height 17
click at [827, 153] on div "Add Column" at bounding box center [658, 384] width 1180 height 501
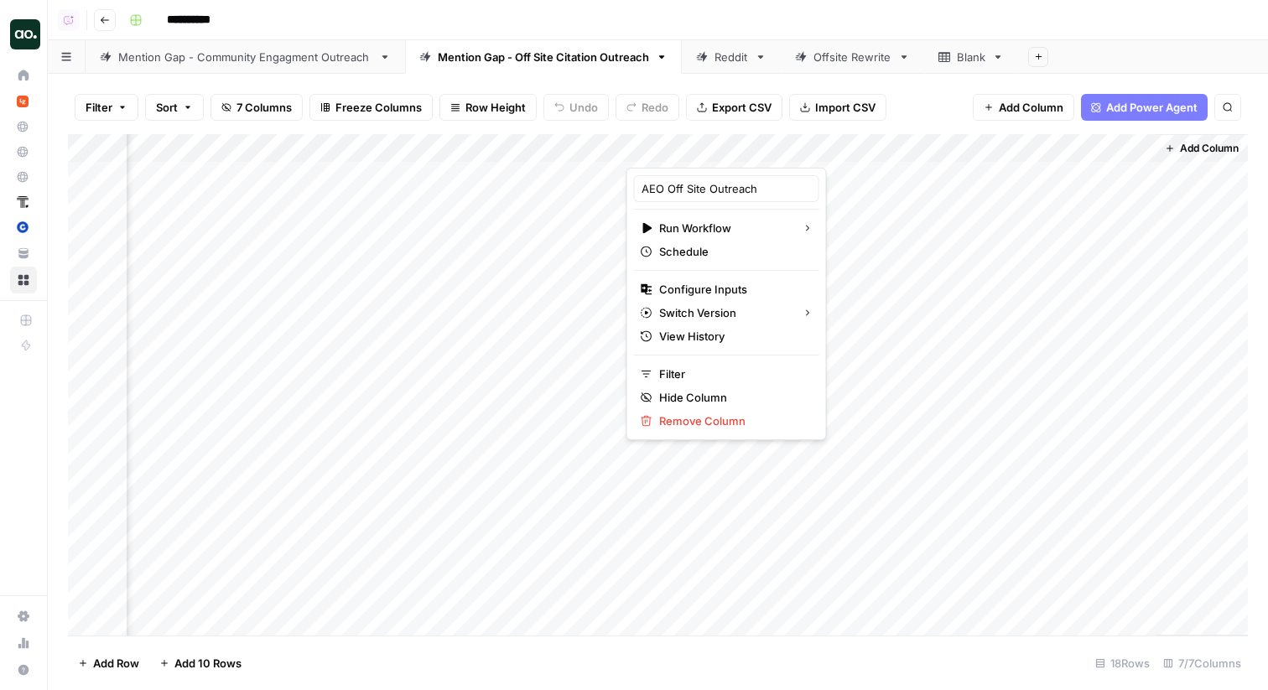
click at [807, 13] on div "**********" at bounding box center [686, 20] width 1128 height 27
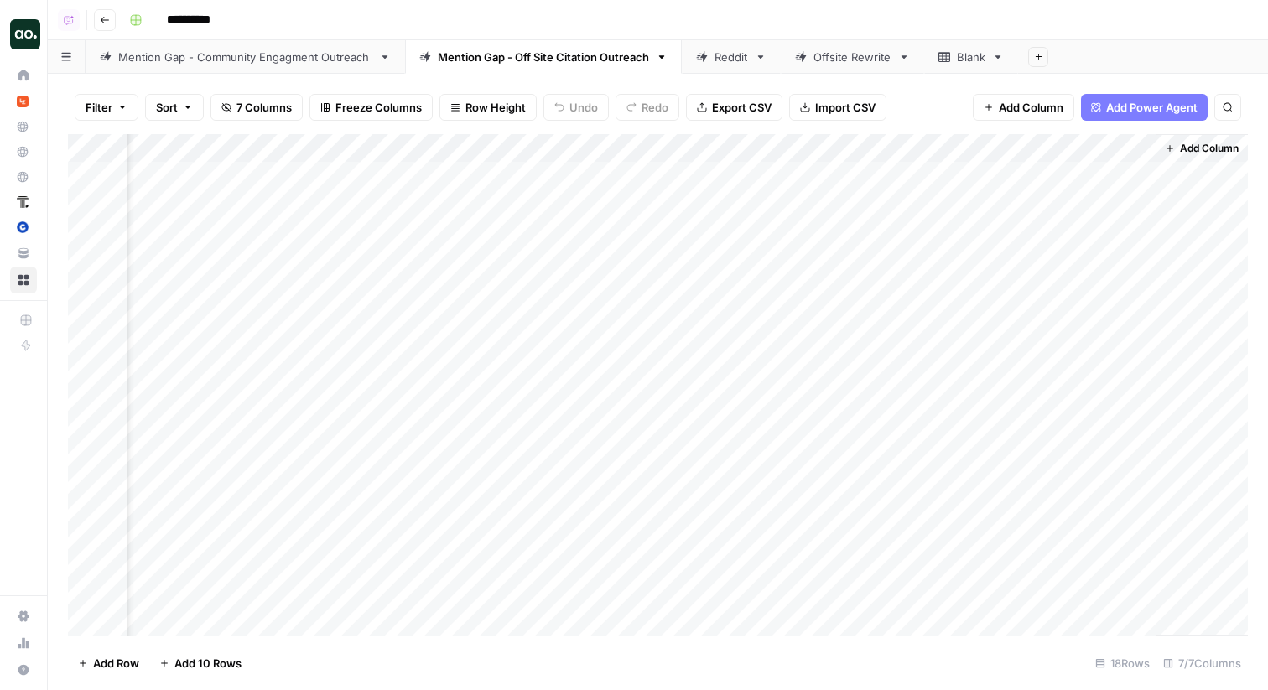
click at [227, 65] on link "Mention Gap - Community Engagment Outreach" at bounding box center [245, 57] width 319 height 34
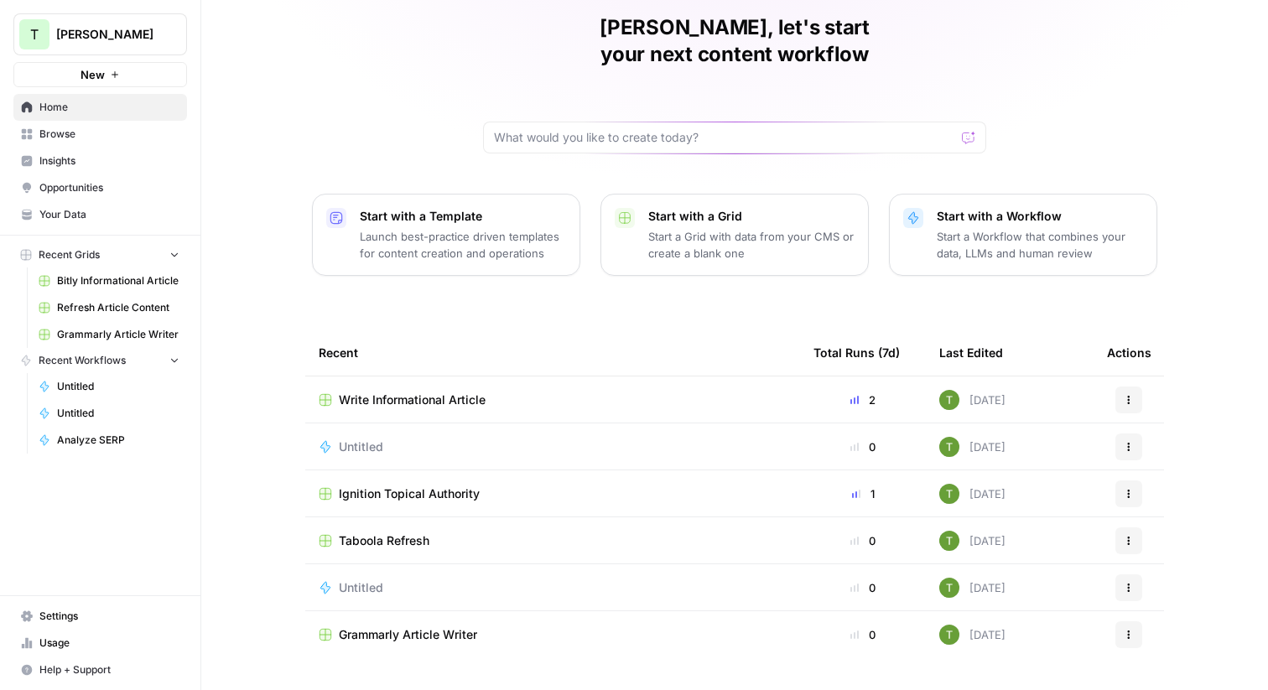
scroll to position [81, 0]
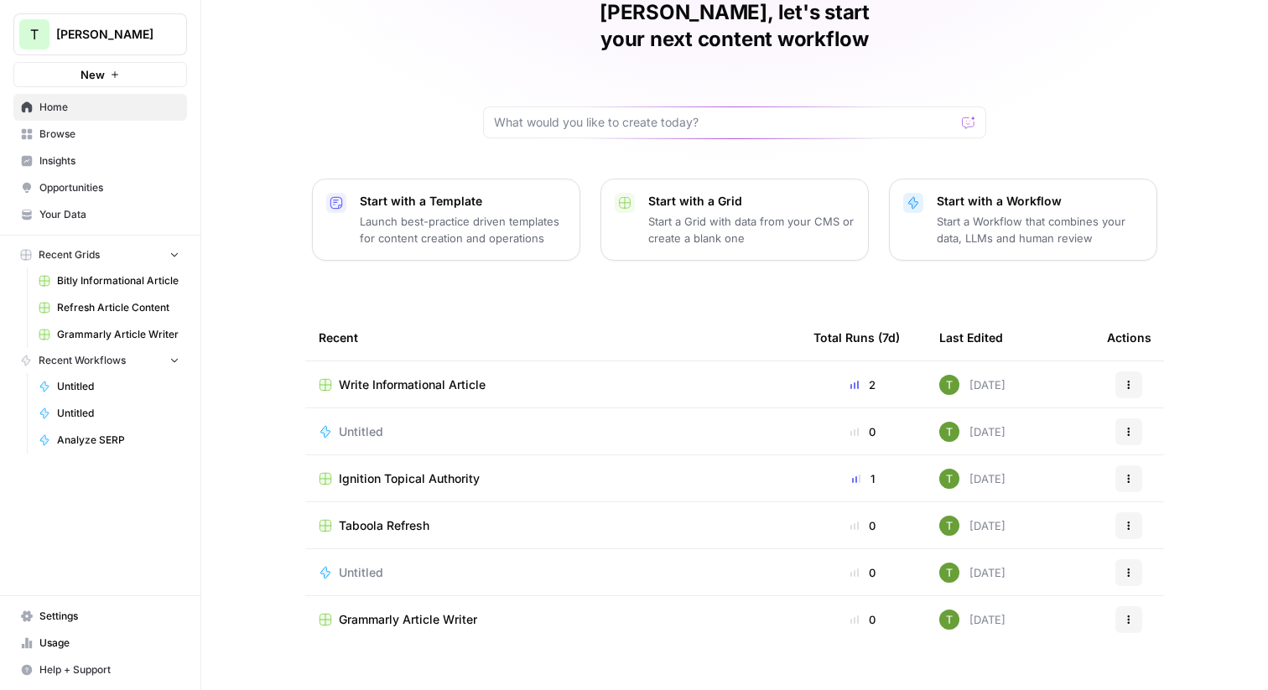
click at [416, 470] on span "Ignition Topical Authority" at bounding box center [409, 478] width 141 height 17
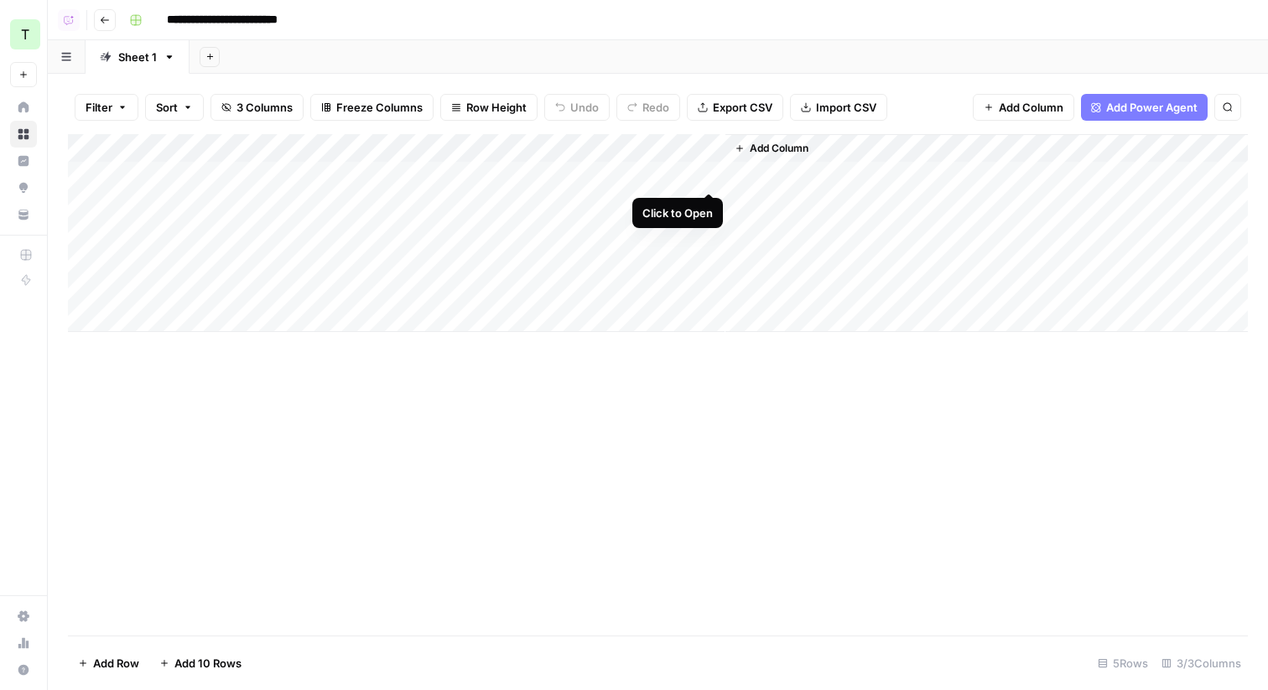
click at [706, 174] on div "Add Column" at bounding box center [658, 233] width 1180 height 198
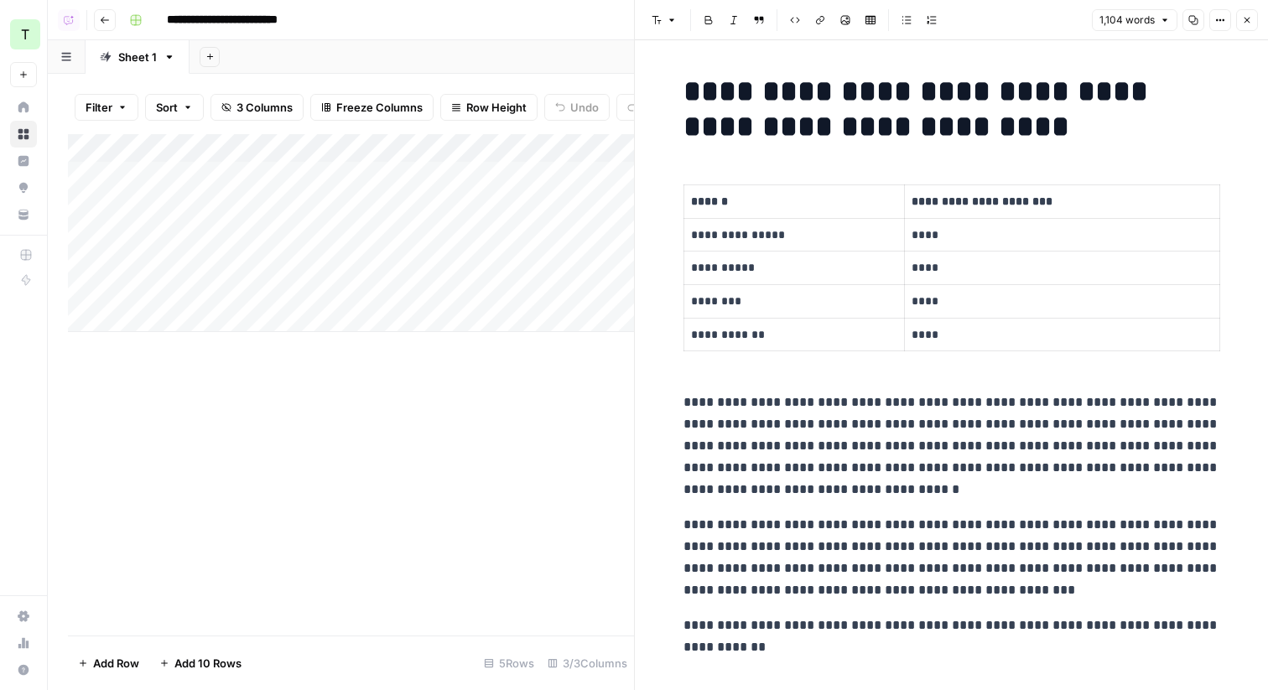
click at [1247, 23] on icon "button" at bounding box center [1247, 20] width 10 height 10
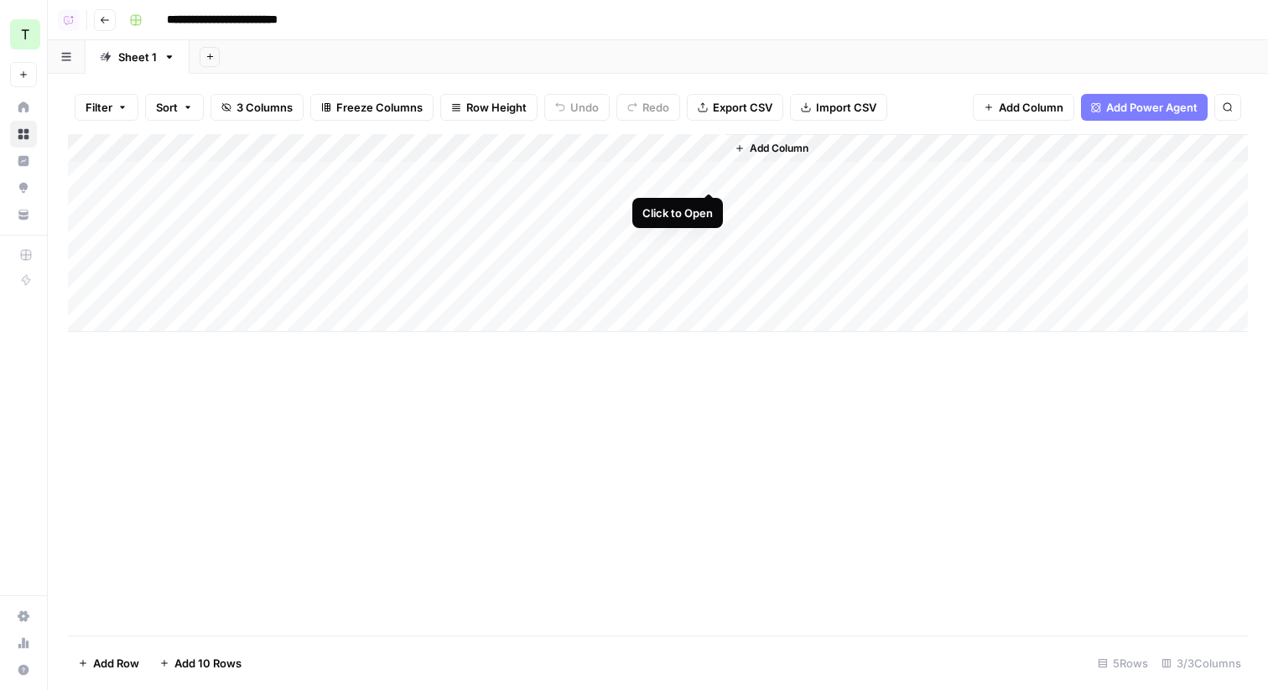
click at [708, 173] on div "Add Column" at bounding box center [658, 233] width 1180 height 198
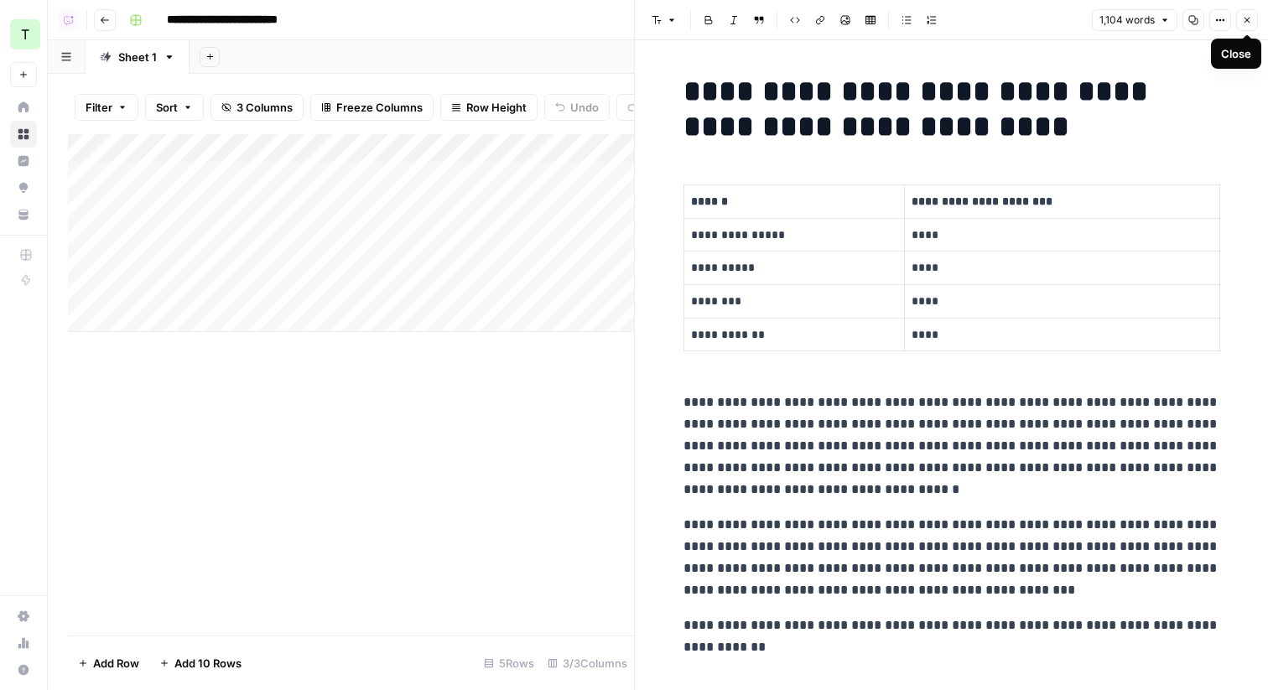
click at [1247, 23] on icon "button" at bounding box center [1247, 20] width 10 height 10
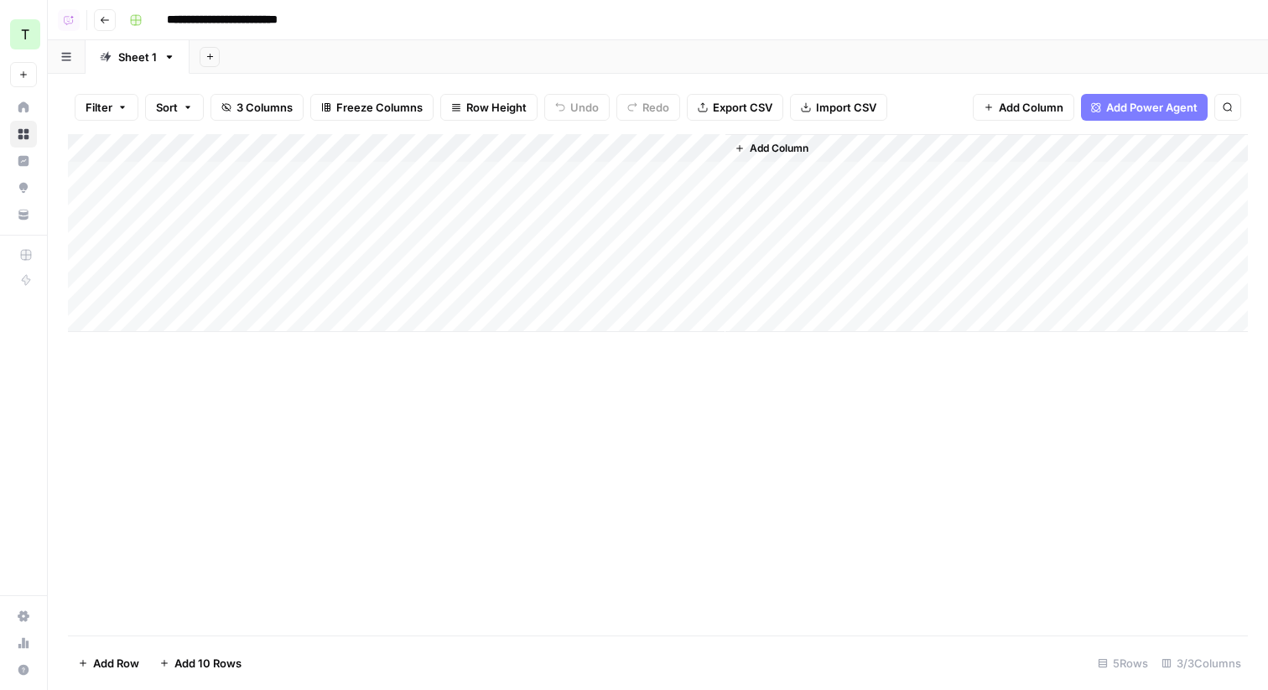
click at [791, 144] on span "Add Column" at bounding box center [778, 148] width 59 height 15
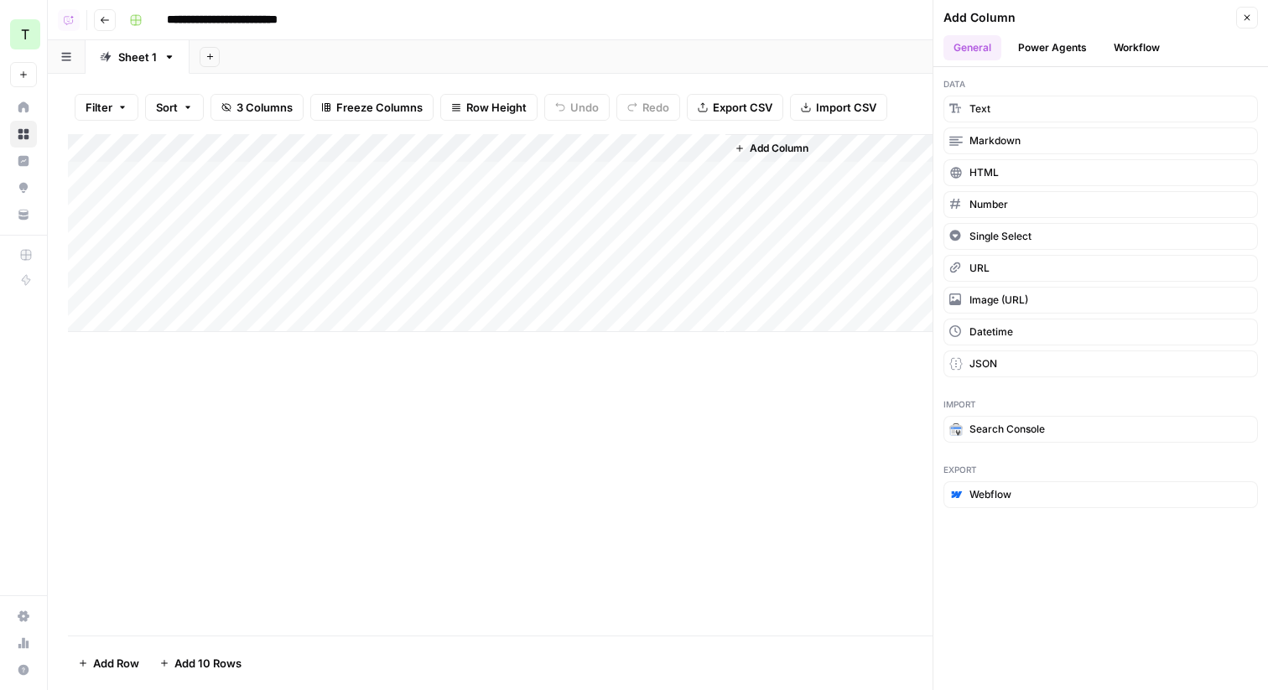
click at [1041, 51] on button "Power Agents" at bounding box center [1052, 47] width 89 height 25
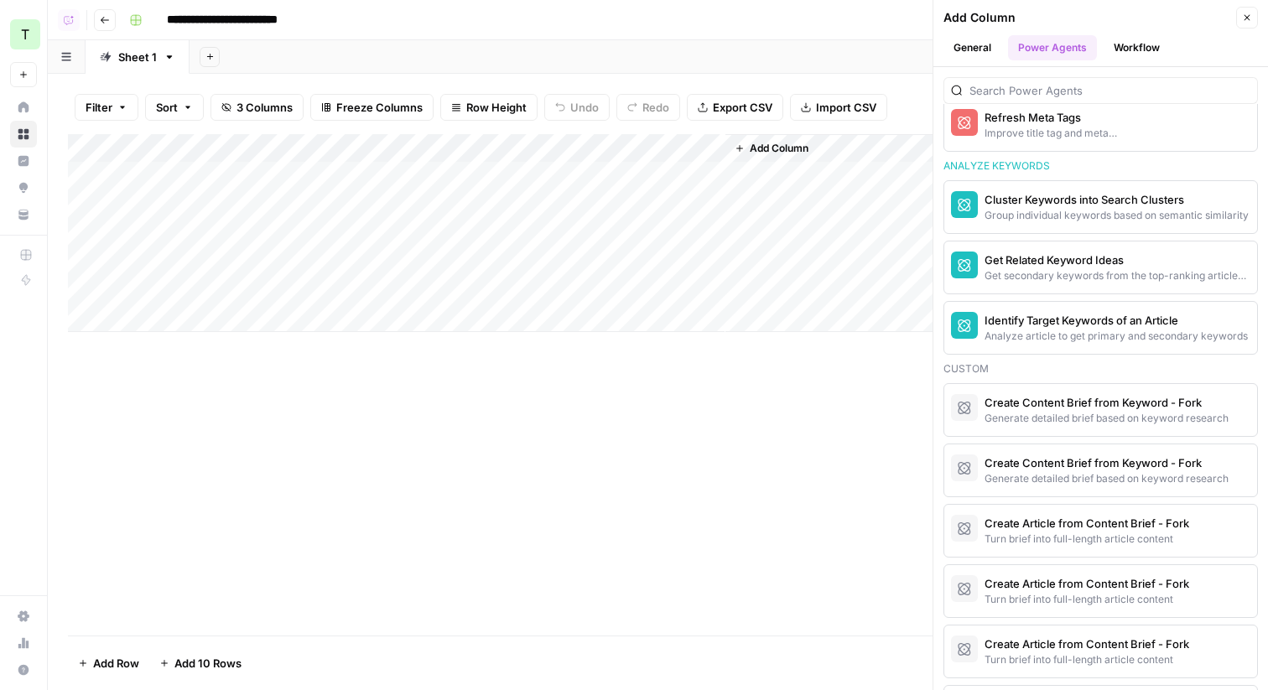
scroll to position [1359, 0]
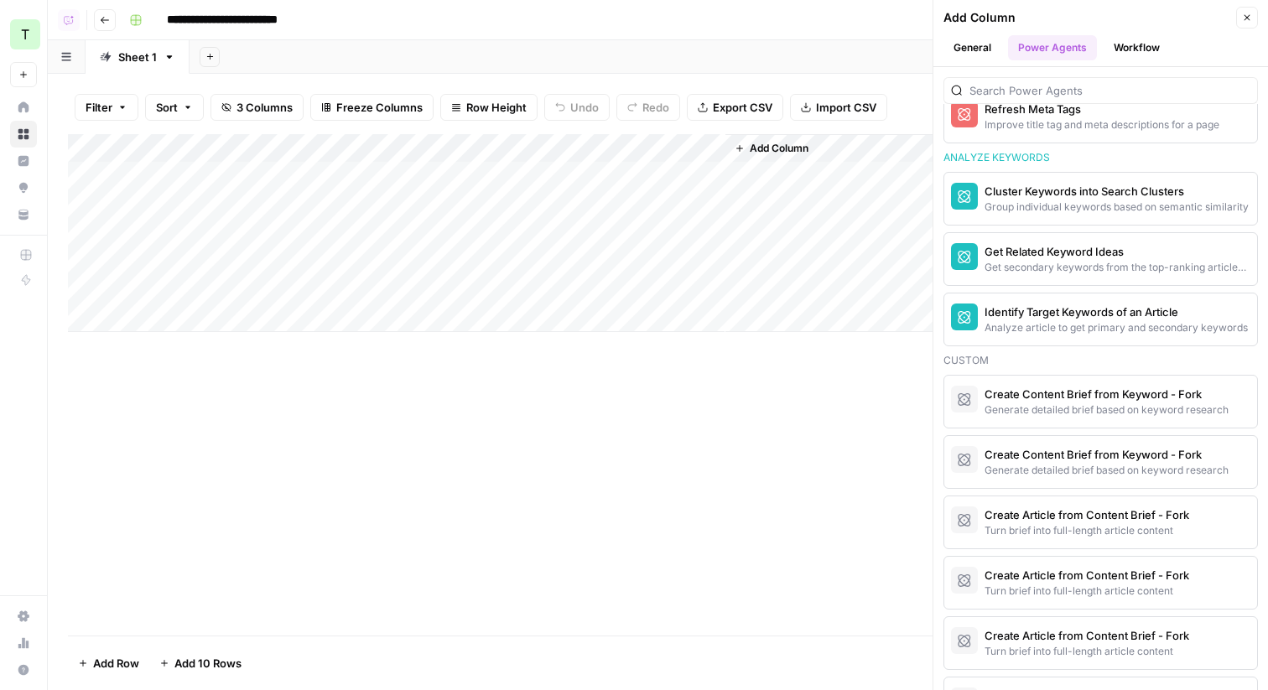
click at [104, 21] on icon "button" at bounding box center [105, 20] width 10 height 10
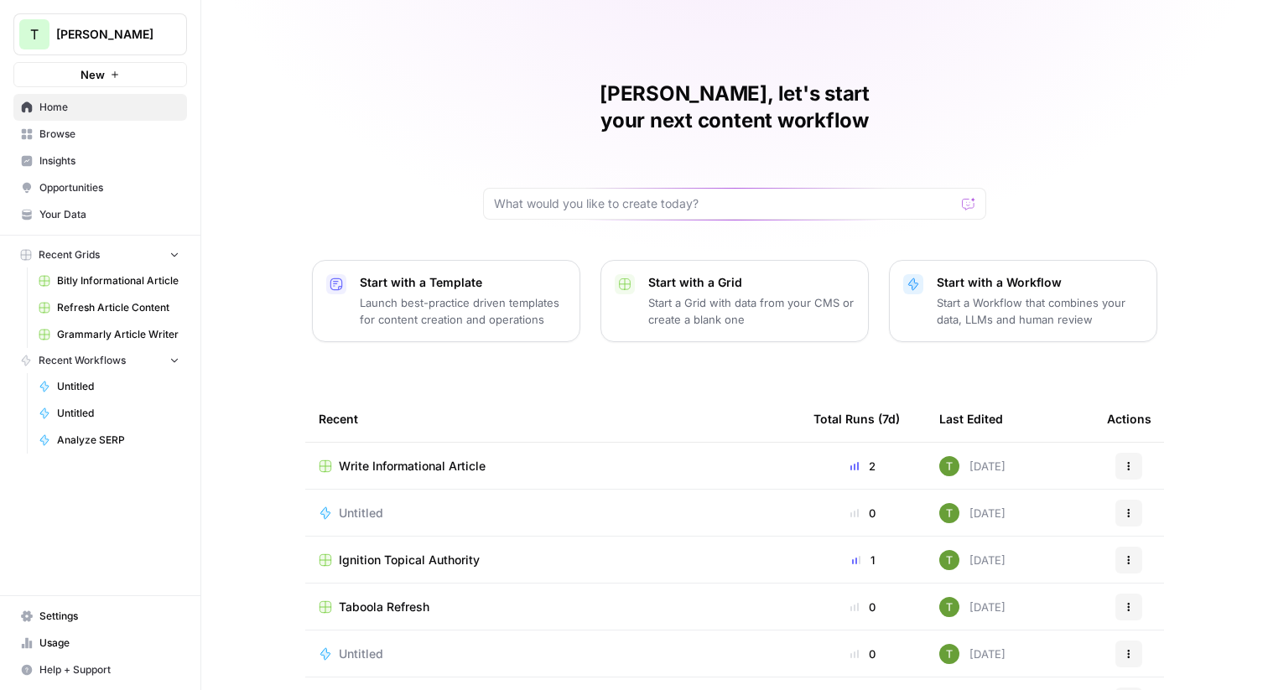
click at [54, 143] on link "Browse" at bounding box center [100, 134] width 174 height 27
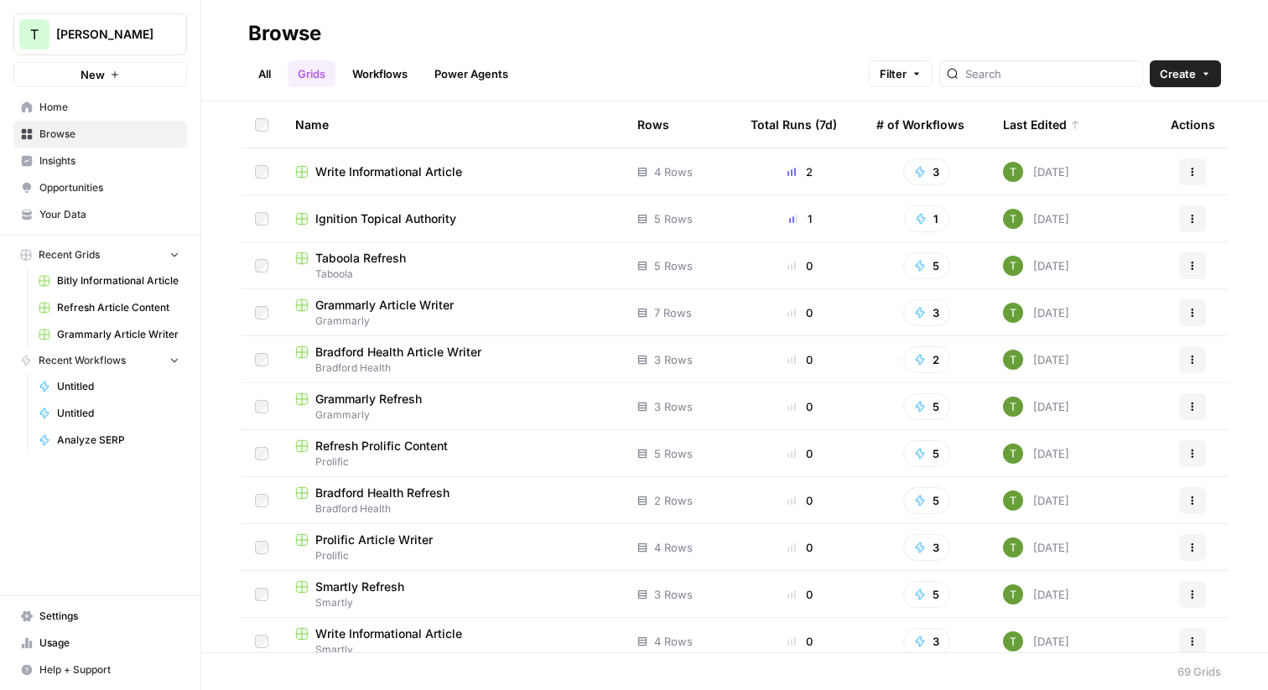
click at [367, 172] on span "Write Informational Article" at bounding box center [388, 171] width 147 height 17
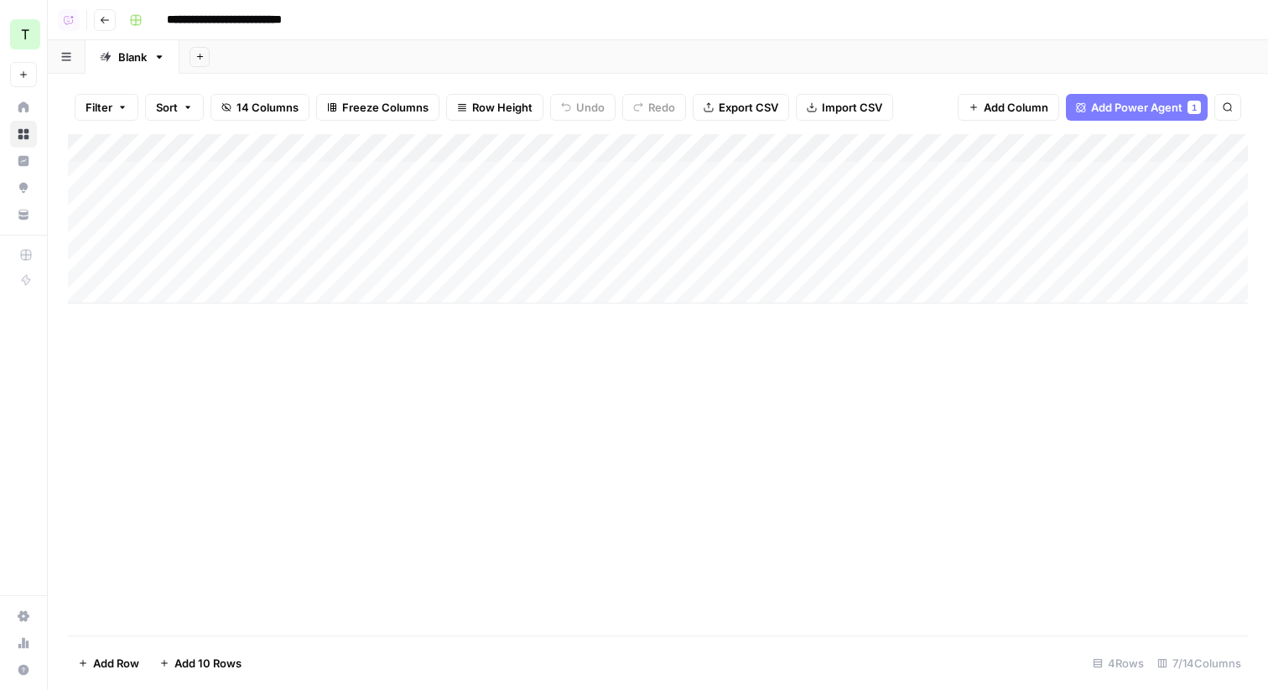
click at [633, 147] on div "Add Column" at bounding box center [658, 218] width 1180 height 169
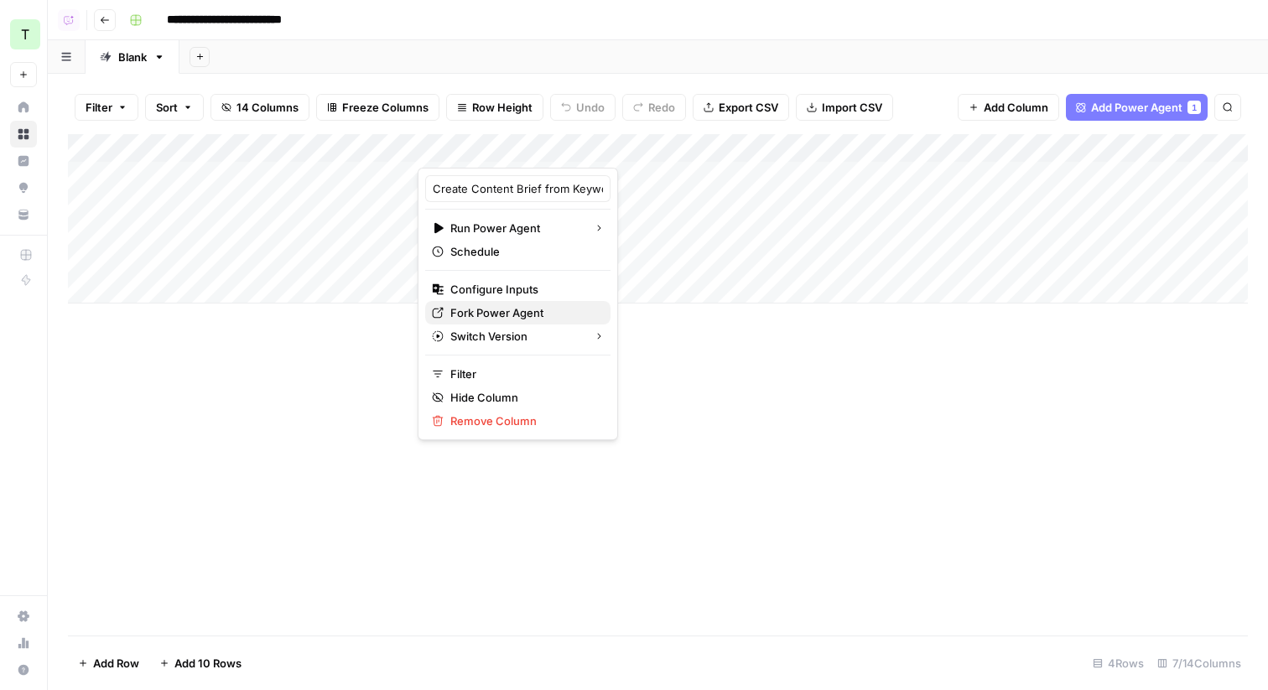
click at [503, 314] on span "Fork Power Agent" at bounding box center [523, 312] width 147 height 17
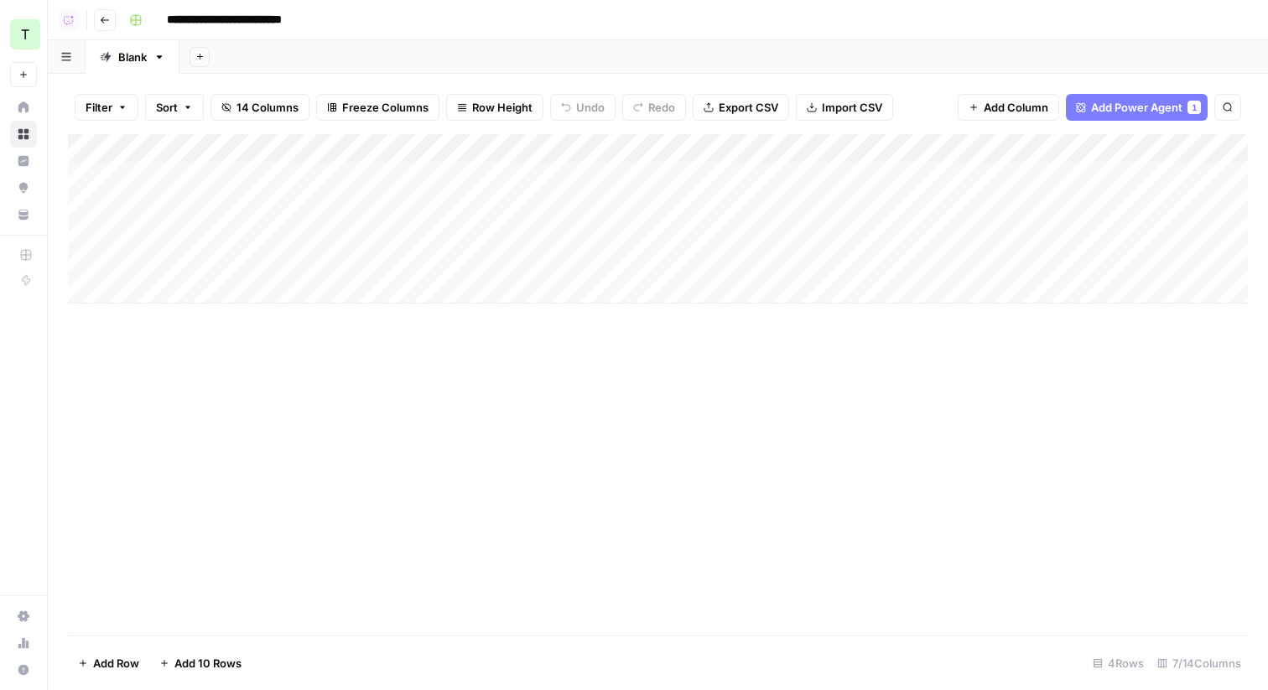
click at [443, 52] on div "Add Sheet" at bounding box center [723, 57] width 1088 height 34
click at [655, 175] on div "Add Column" at bounding box center [658, 218] width 1180 height 169
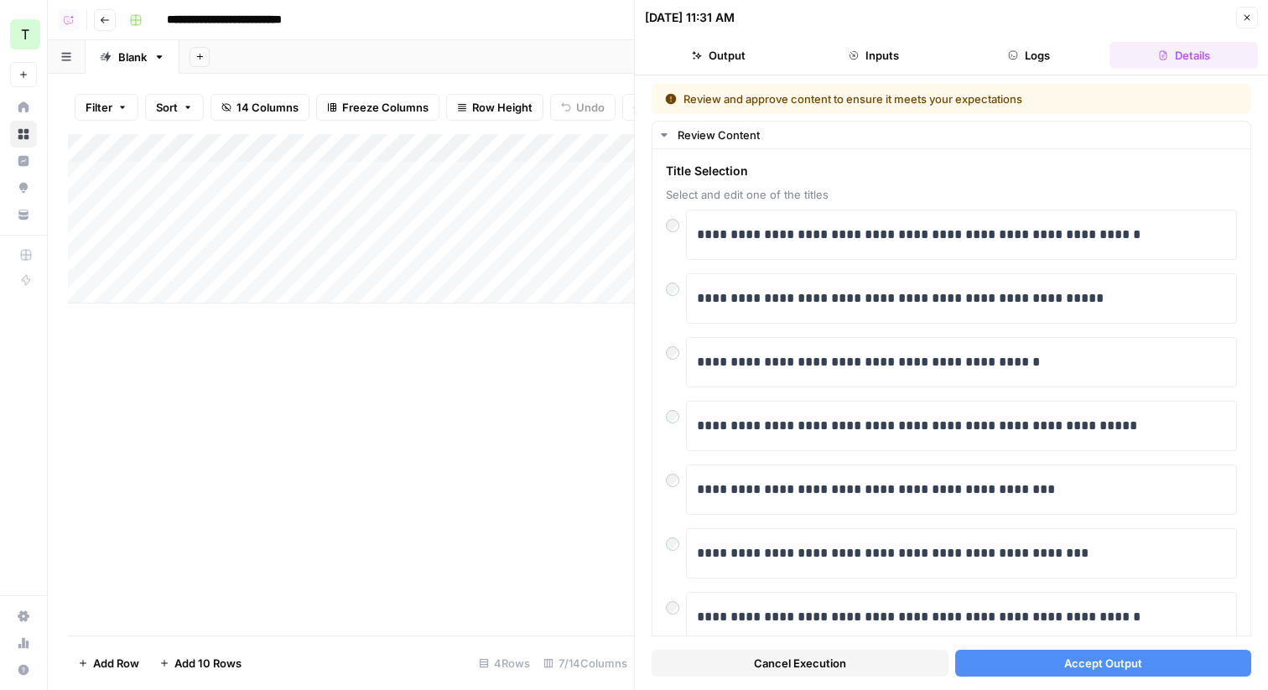
click at [1076, 672] on button "Accept Output" at bounding box center [1103, 663] width 297 height 27
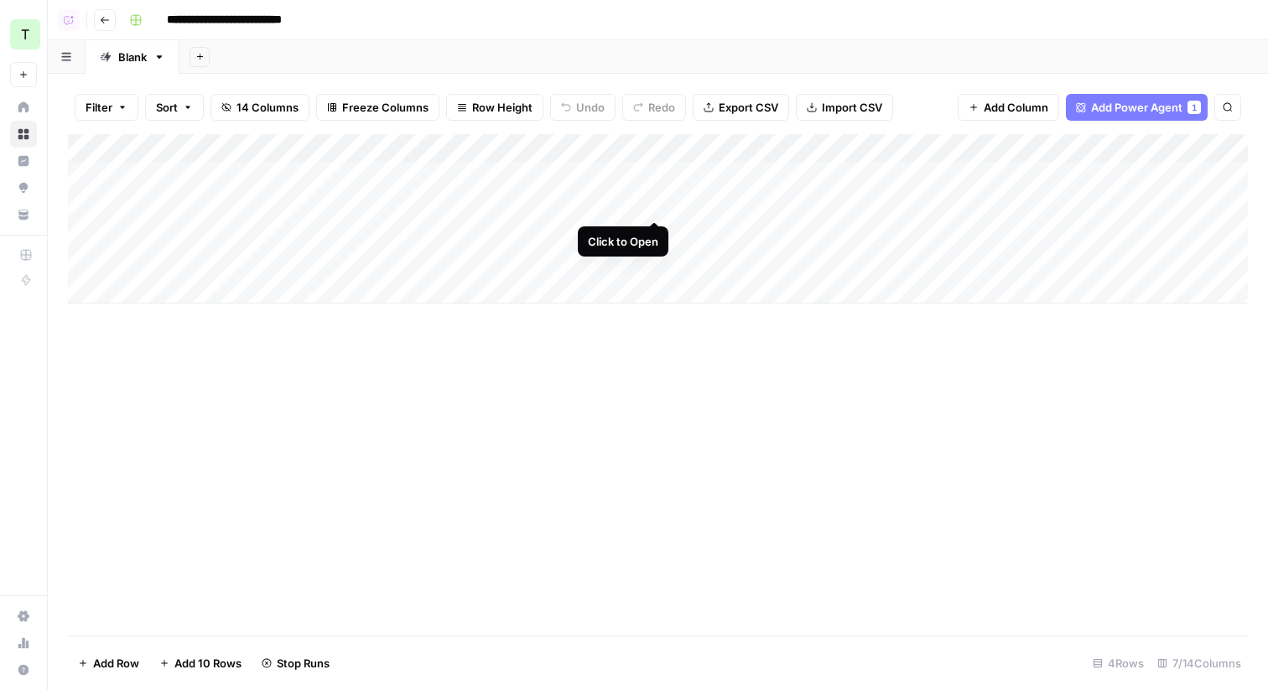
click at [655, 205] on div "Add Column" at bounding box center [658, 218] width 1180 height 169
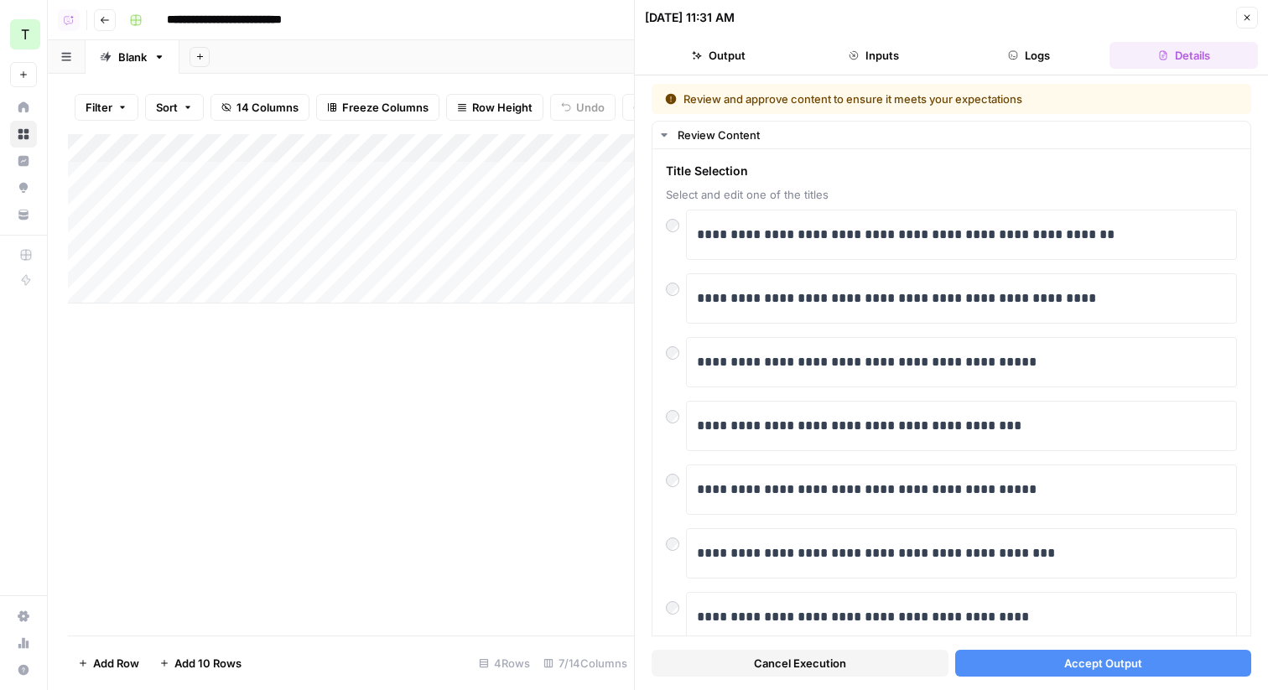
click at [1106, 662] on span "Accept Output" at bounding box center [1103, 663] width 78 height 17
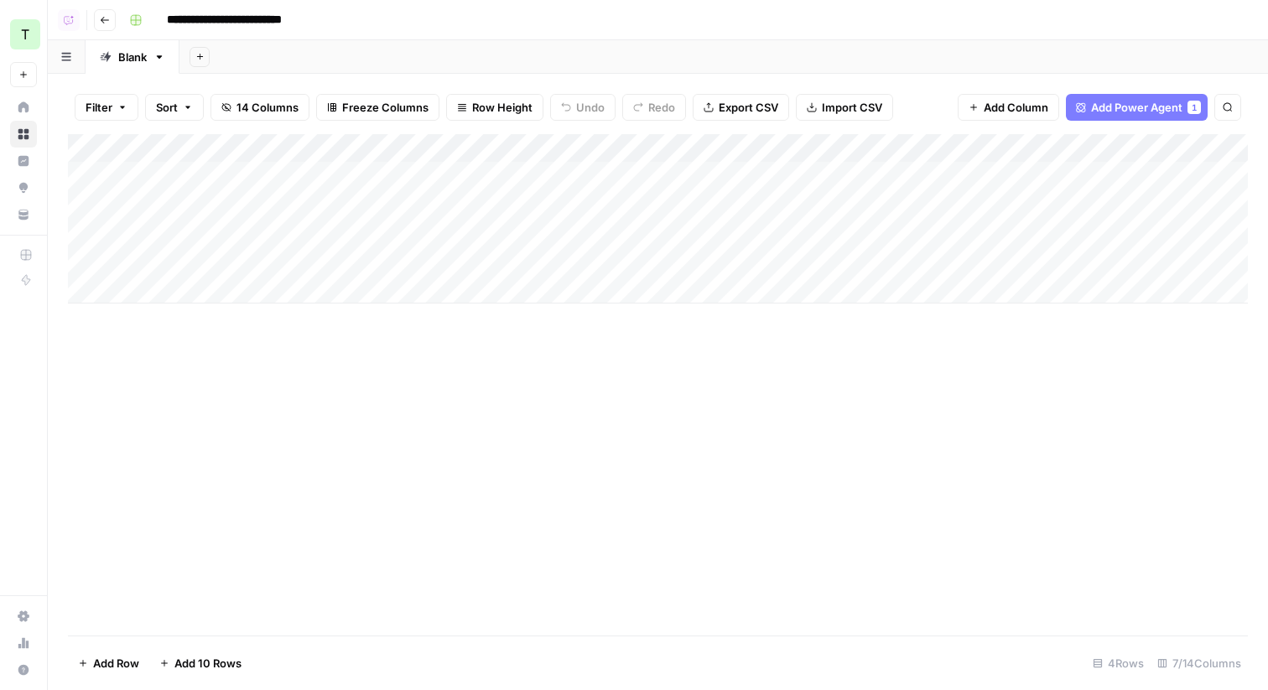
click at [523, 234] on div "Add Column" at bounding box center [658, 218] width 1180 height 169
click at [221, 20] on input "**********" at bounding box center [241, 20] width 164 height 27
click at [227, 19] on input "**********" at bounding box center [241, 20] width 164 height 27
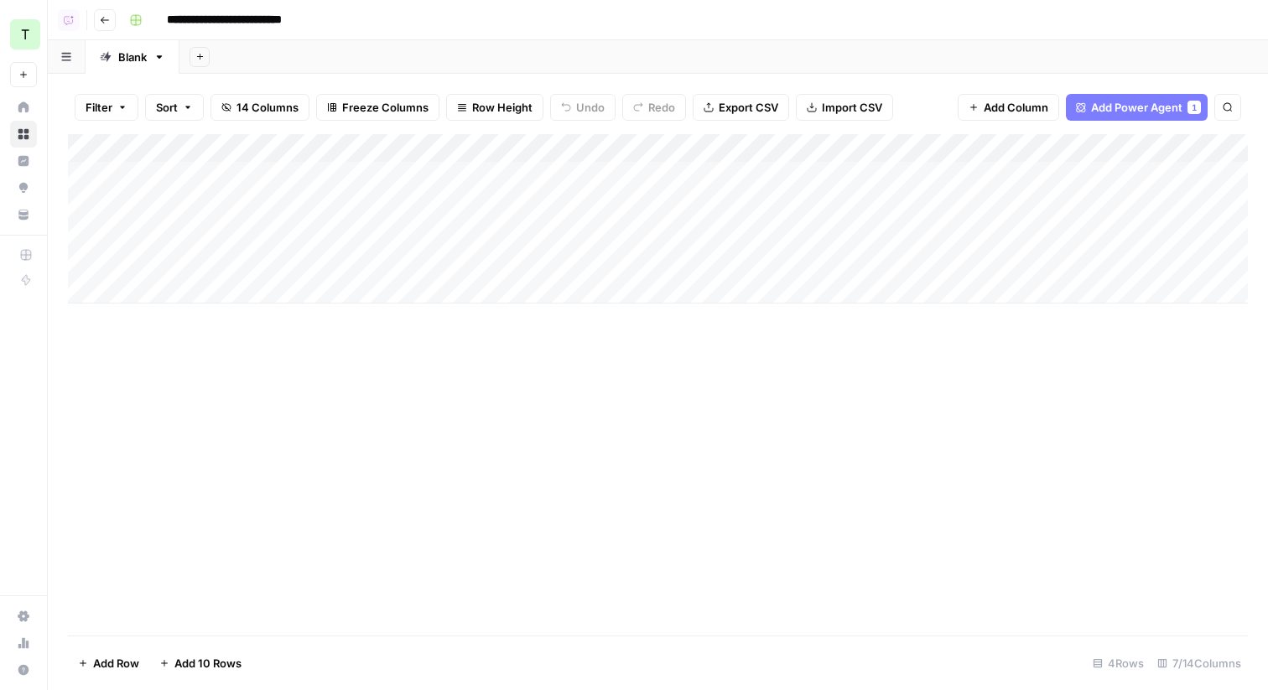
click at [227, 19] on input "**********" at bounding box center [241, 20] width 164 height 27
click at [246, 171] on div "Add Column" at bounding box center [658, 218] width 1180 height 169
click at [332, 54] on div "Add Sheet" at bounding box center [723, 57] width 1088 height 34
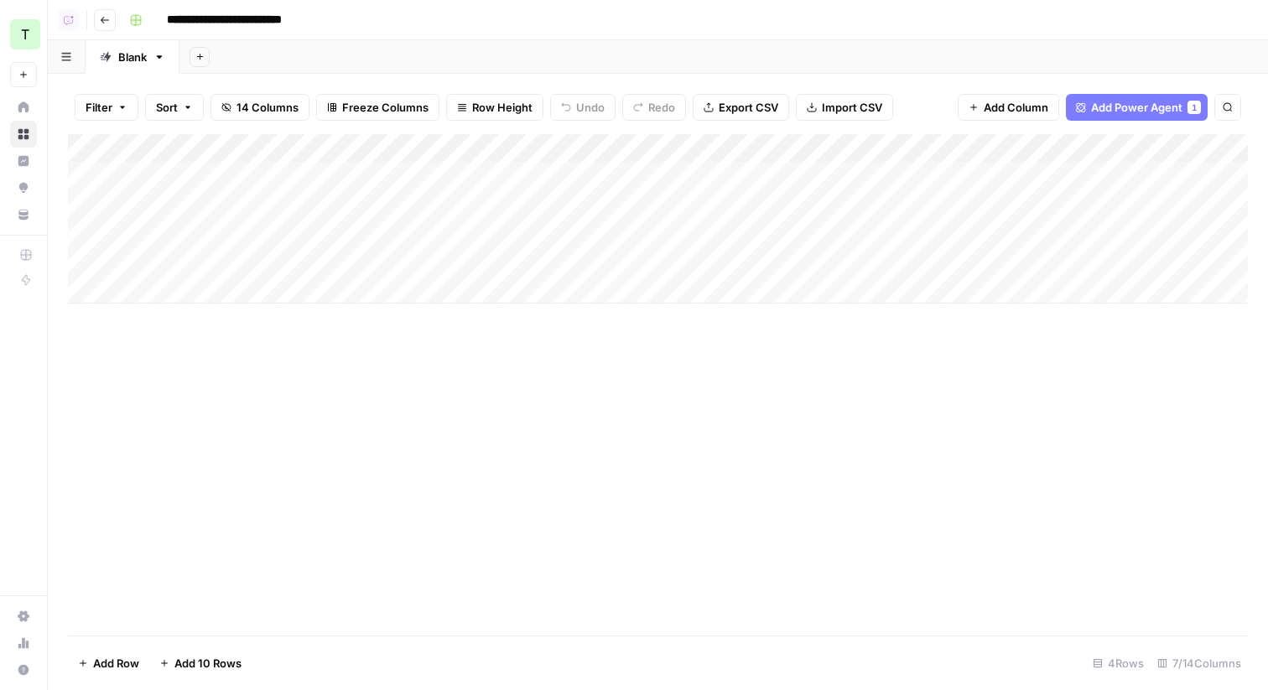
click at [220, 10] on input "**********" at bounding box center [241, 20] width 164 height 27
click at [215, 18] on input "**********" at bounding box center [241, 20] width 164 height 27
type input "*"
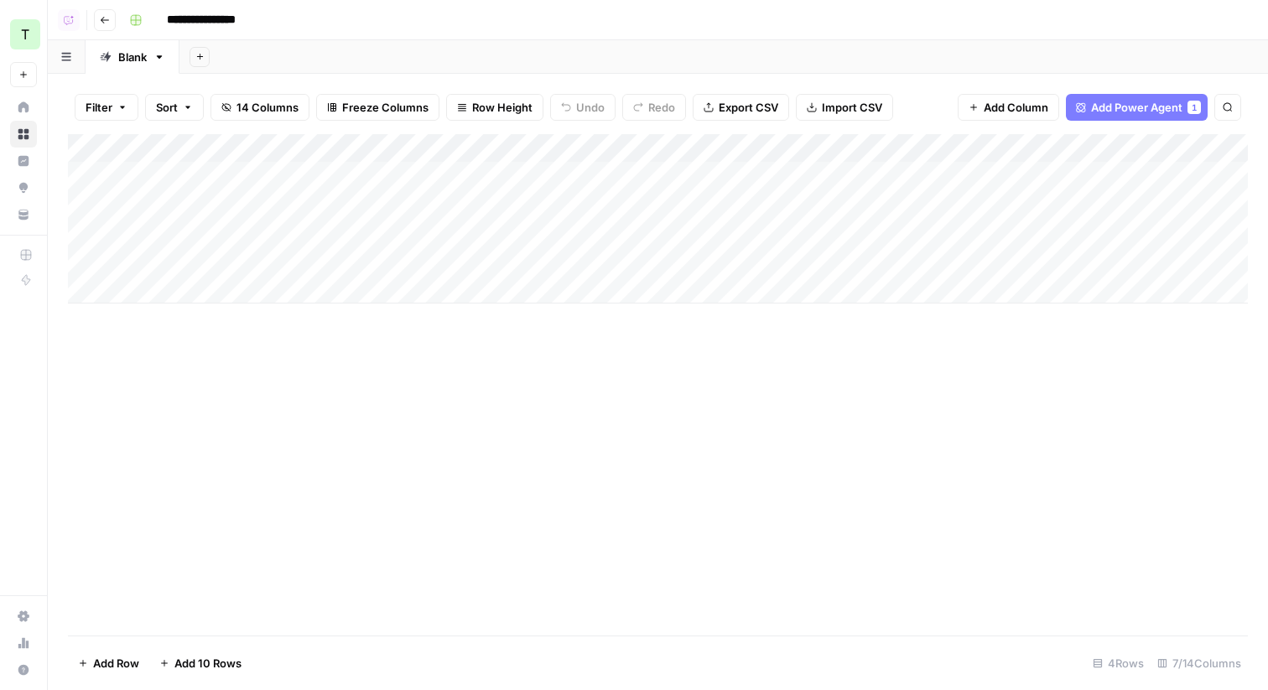
type input "**********"
click at [329, 46] on div "Add Sheet" at bounding box center [723, 57] width 1088 height 34
click at [102, 23] on icon "button" at bounding box center [105, 20] width 10 height 10
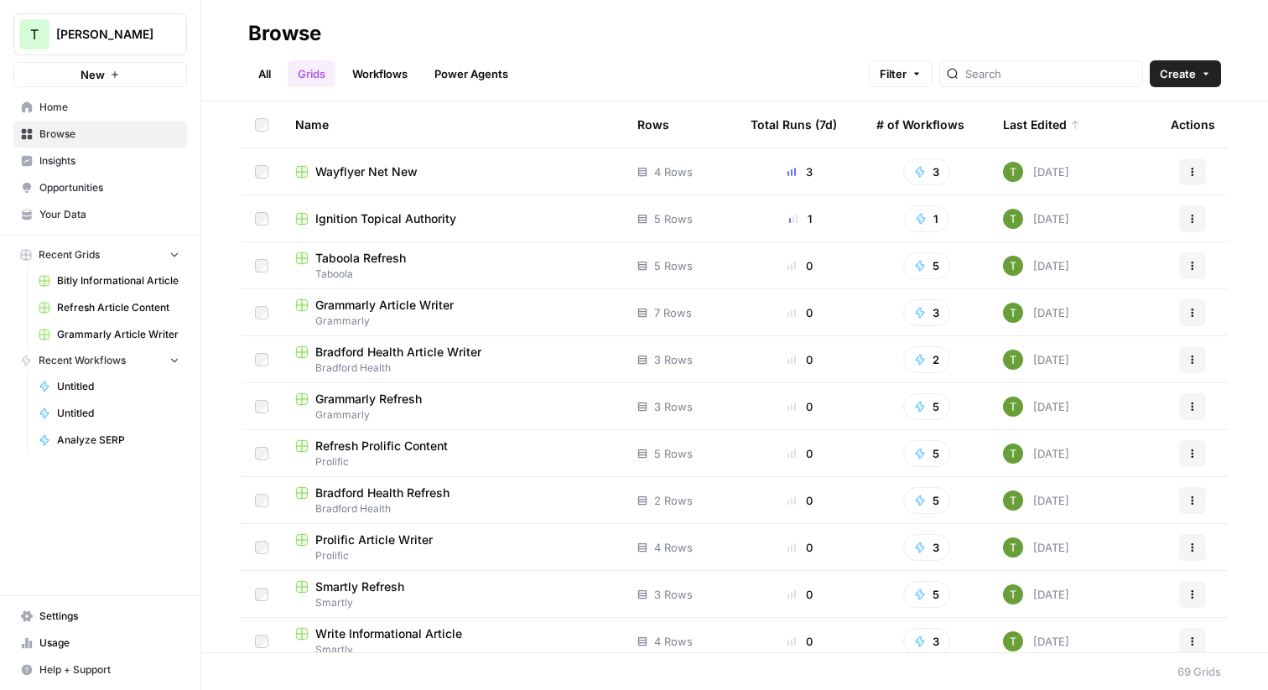
click at [370, 309] on span "Grammarly Article Writer" at bounding box center [384, 305] width 138 height 17
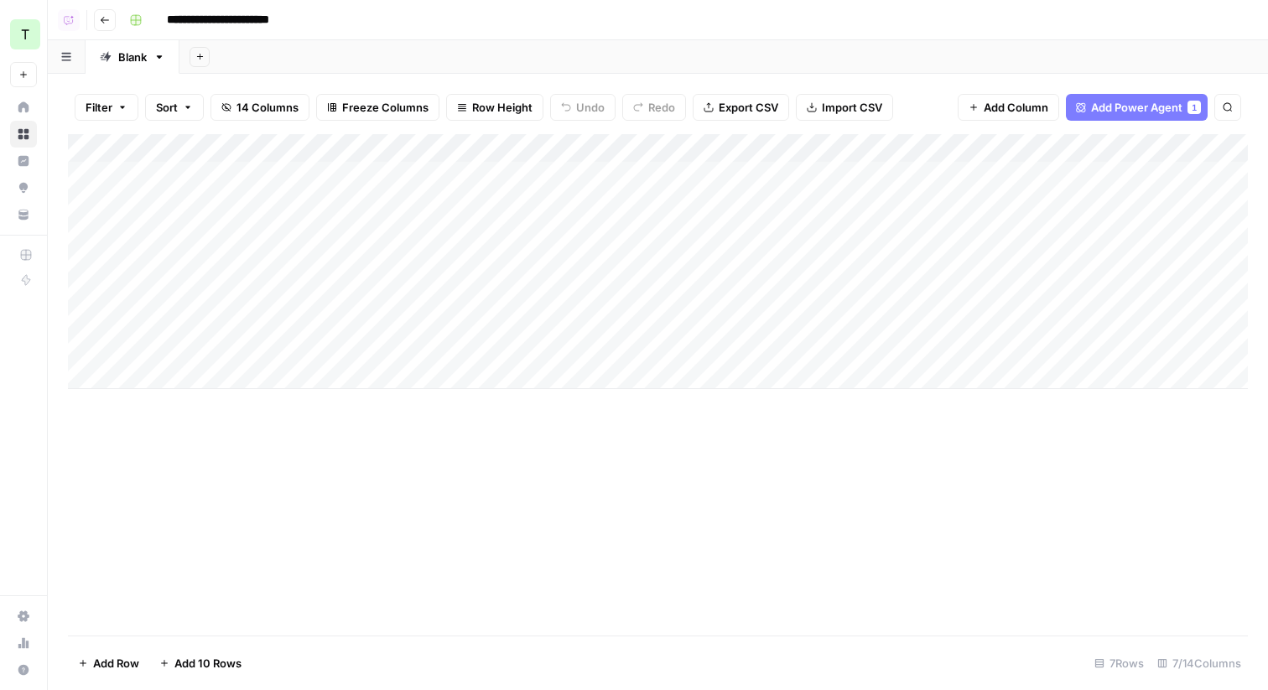
click at [102, 20] on icon "button" at bounding box center [105, 20] width 10 height 10
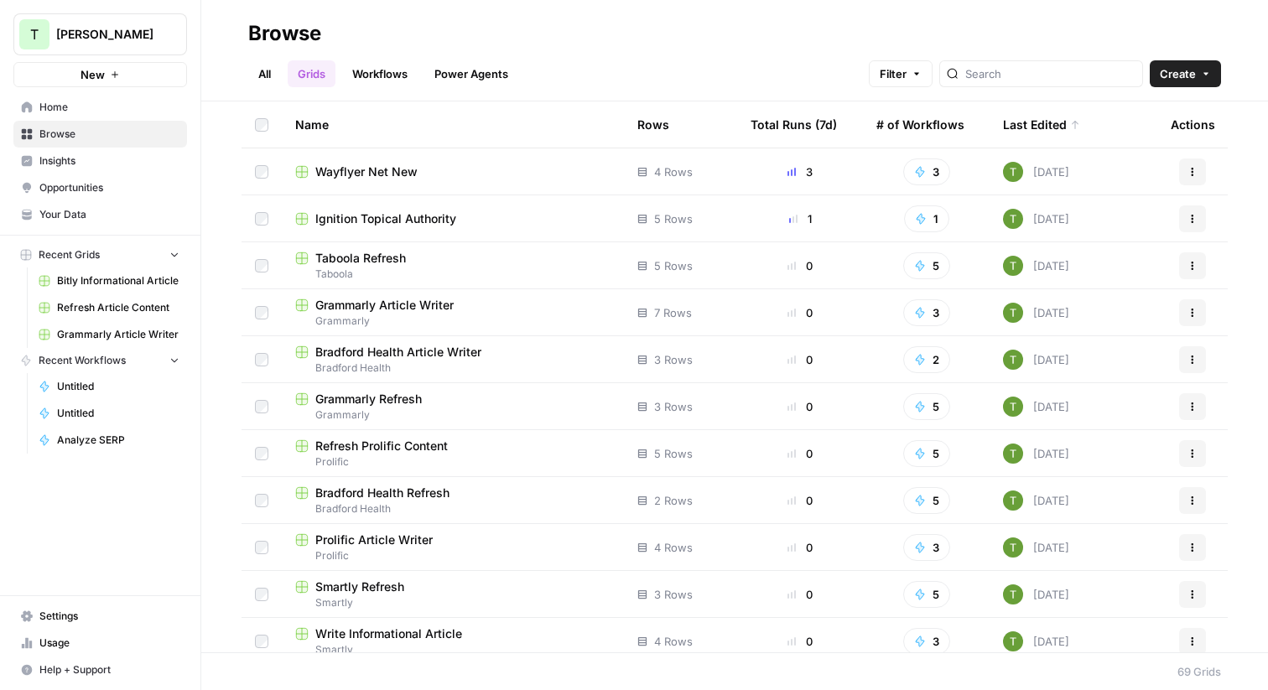
click at [271, 75] on link "All" at bounding box center [264, 73] width 33 height 27
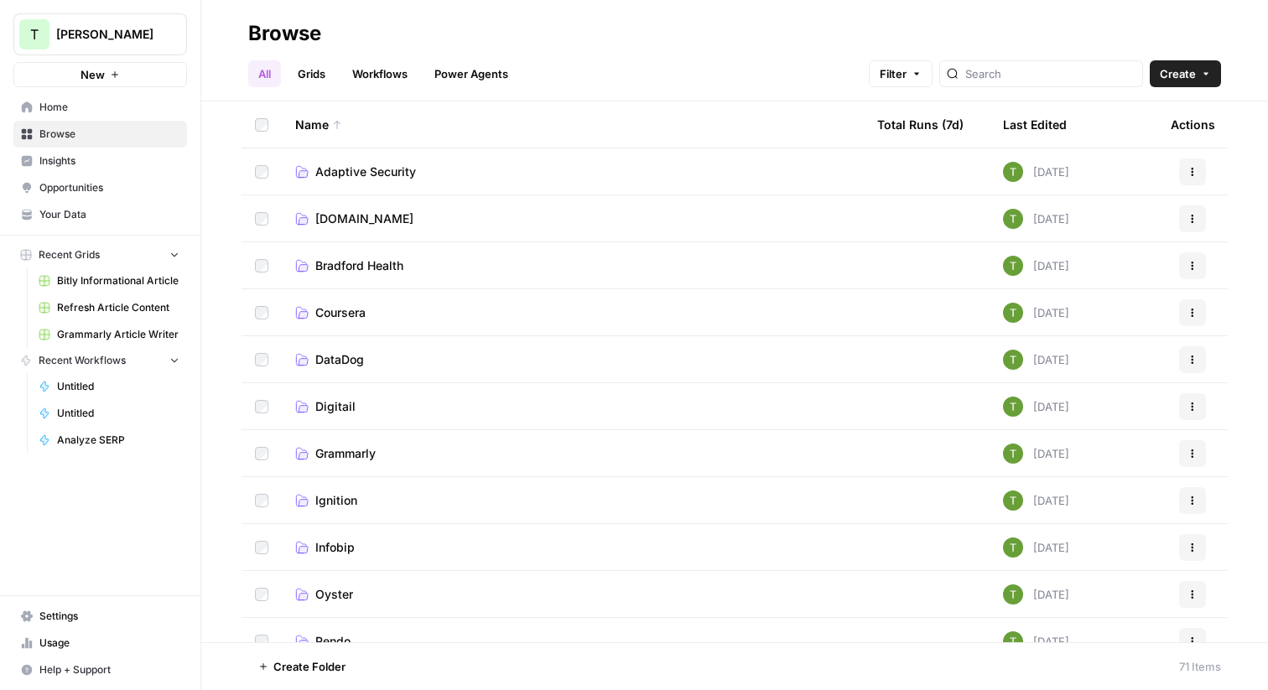
click at [69, 210] on span "Your Data" at bounding box center [109, 214] width 140 height 15
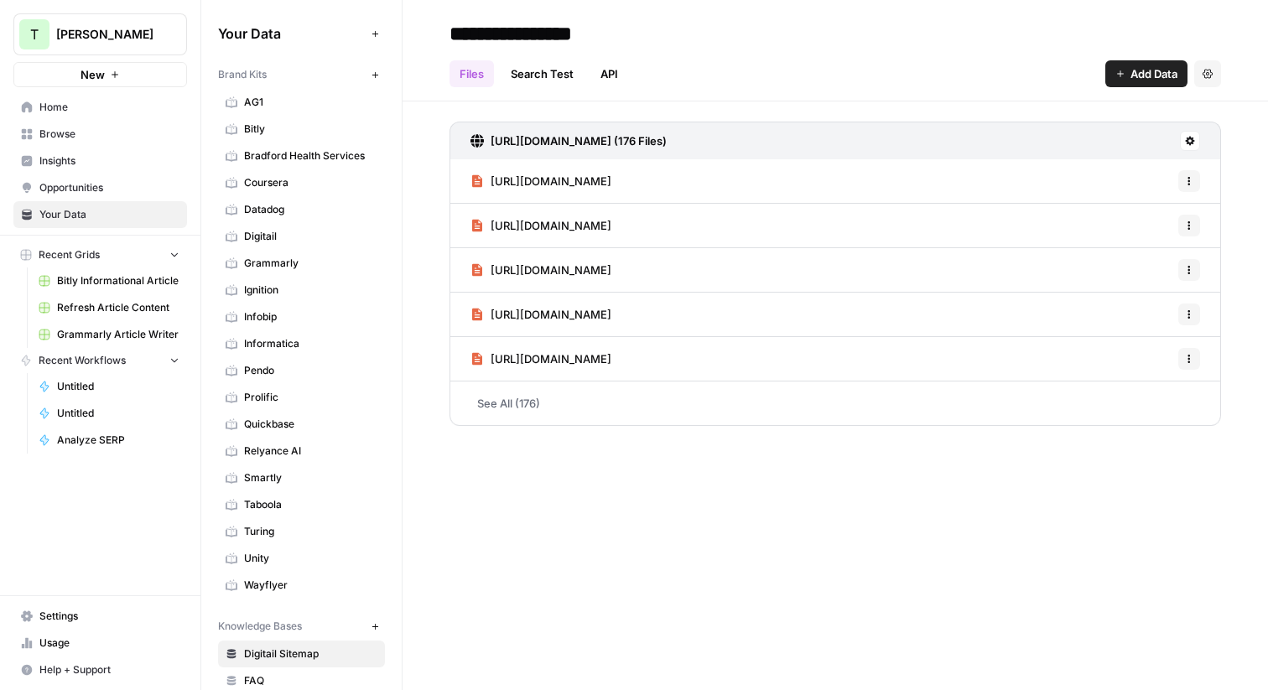
scroll to position [1, 0]
click at [378, 72] on icon "button" at bounding box center [375, 74] width 9 height 9
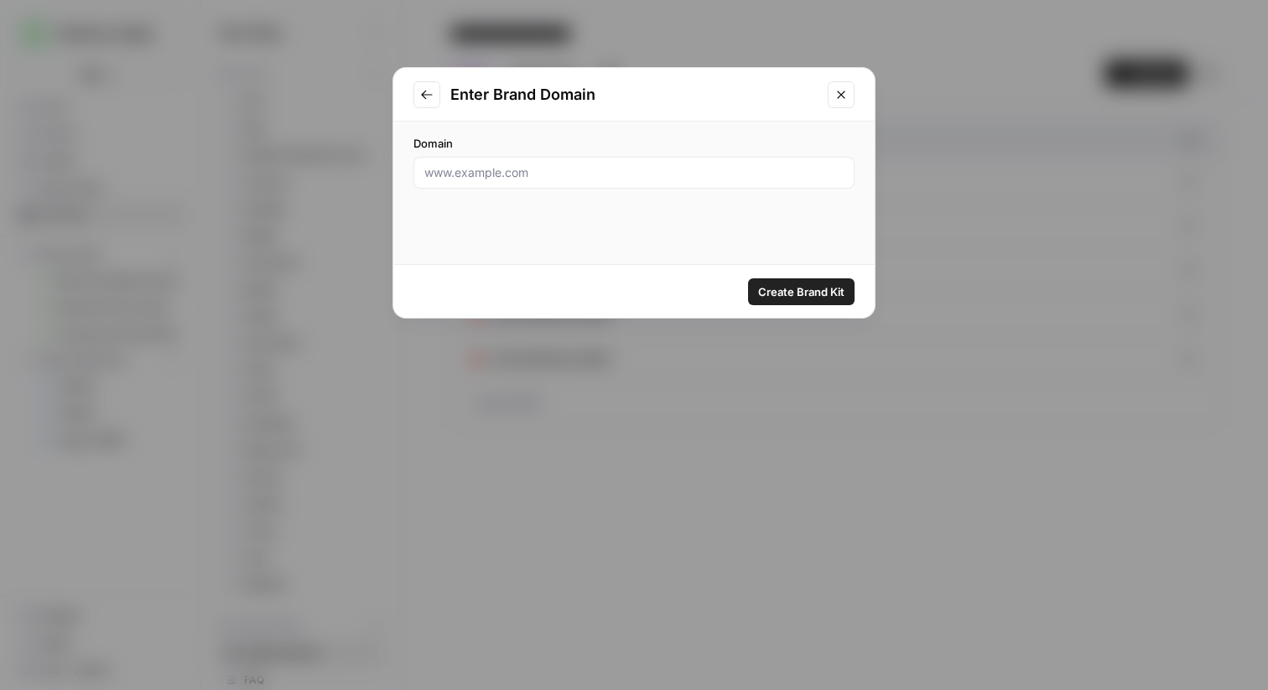
click at [841, 98] on icon "Close modal" at bounding box center [840, 94] width 13 height 13
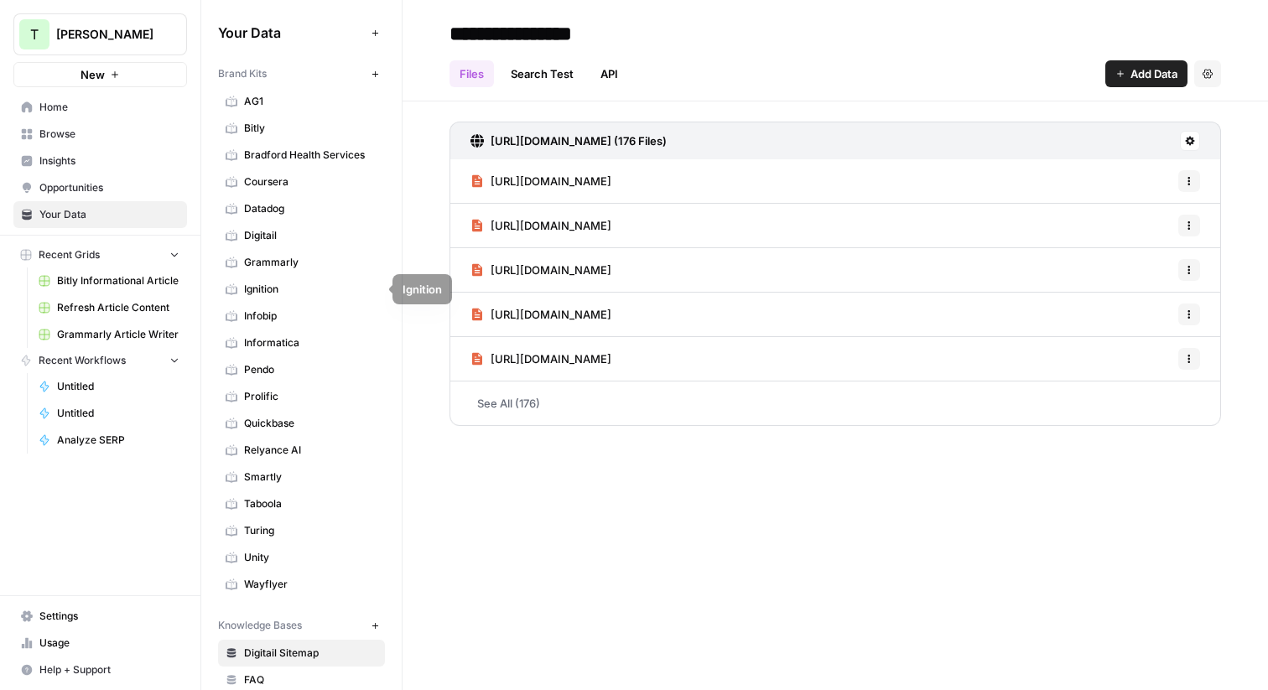
click at [253, 267] on span "Grammarly" at bounding box center [310, 262] width 133 height 15
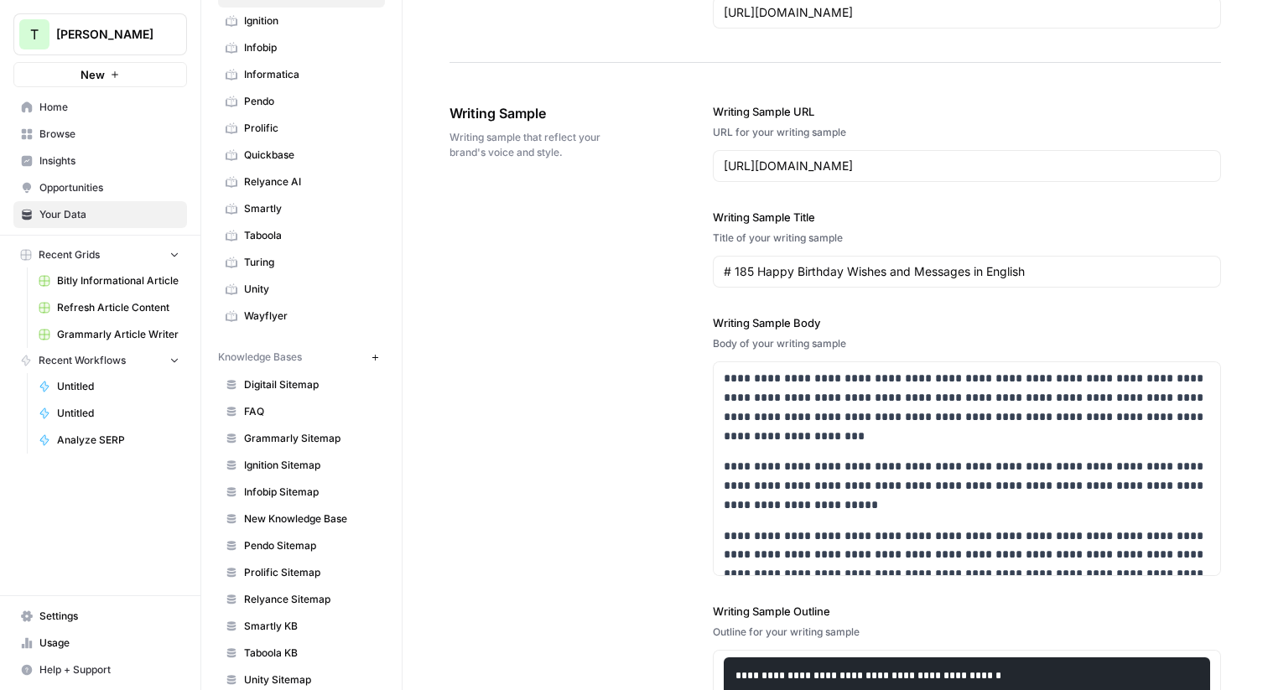
scroll to position [319, 0]
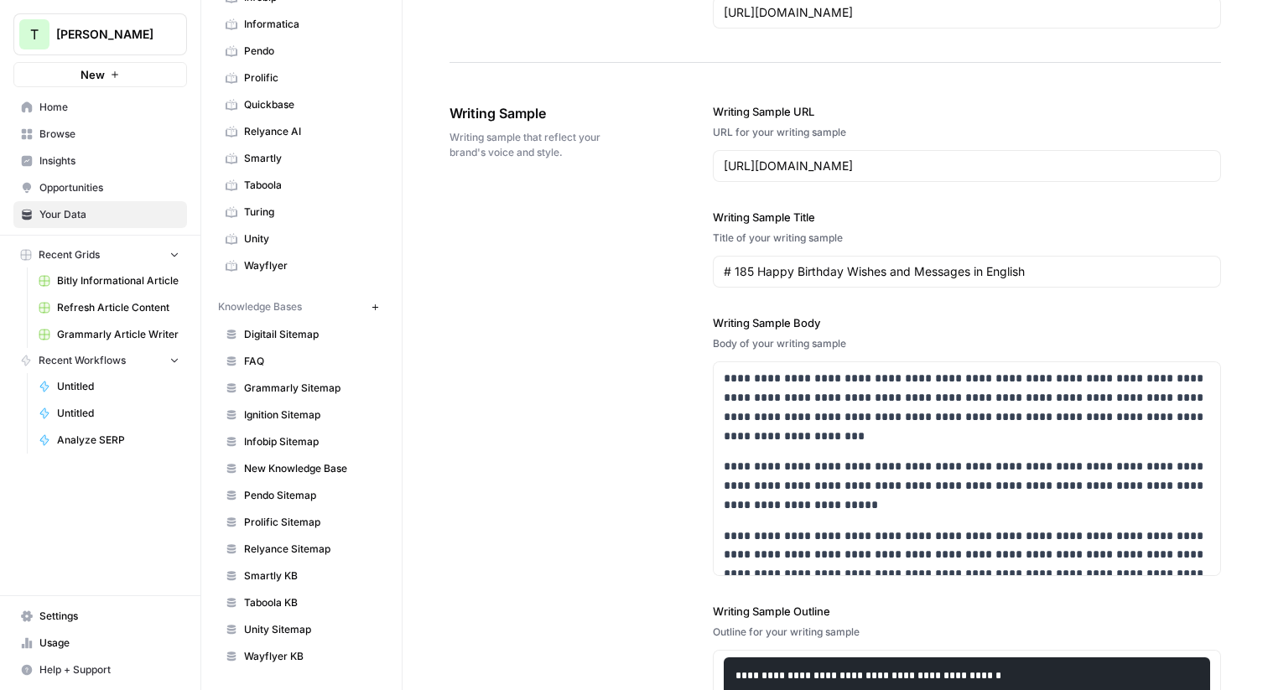
click at [271, 391] on span "Grammarly Sitemap" at bounding box center [310, 388] width 133 height 15
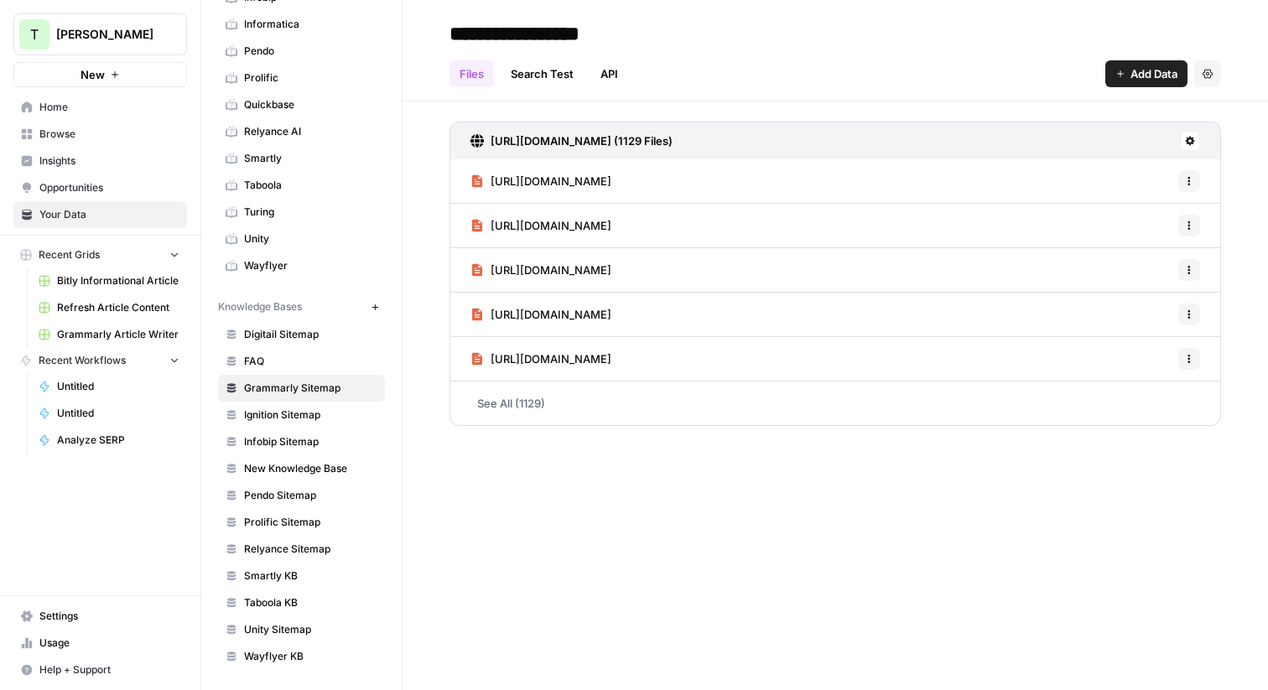
click at [1131, 77] on span "Add Data" at bounding box center [1153, 73] width 47 height 17
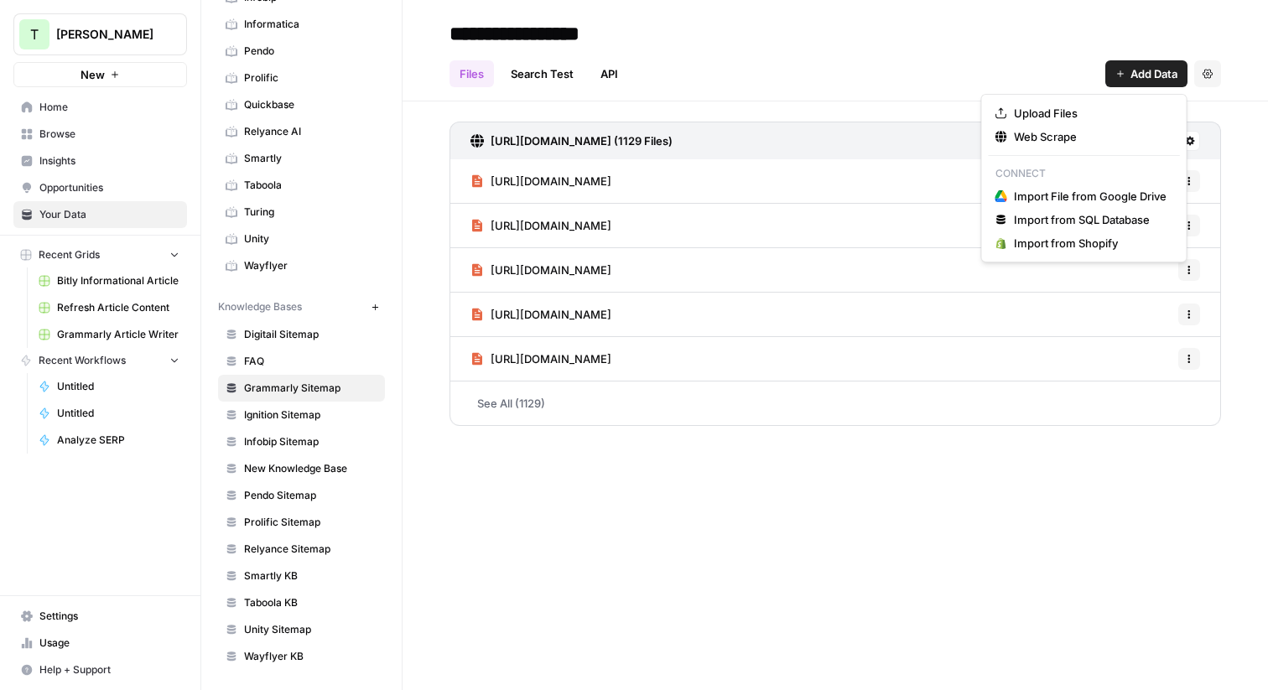
click at [826, 60] on div "Files Search Test API Add Data Settings" at bounding box center [834, 67] width 771 height 40
click at [1144, 74] on span "Add Data" at bounding box center [1153, 73] width 47 height 17
click at [1030, 141] on span "Web Scrape" at bounding box center [1090, 136] width 153 height 17
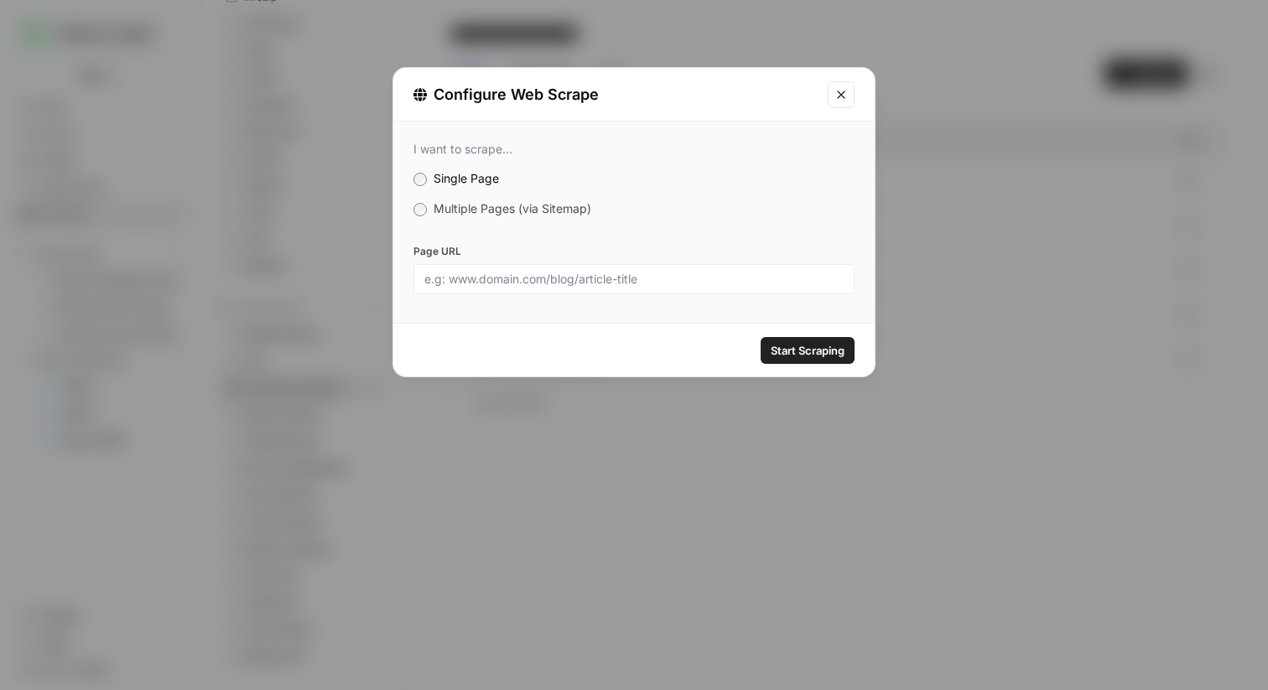
click at [677, 91] on div "Configure Web Scrape" at bounding box center [615, 94] width 404 height 23
click at [464, 206] on span "Multiple Pages (via Sitemap)" at bounding box center [512, 208] width 158 height 14
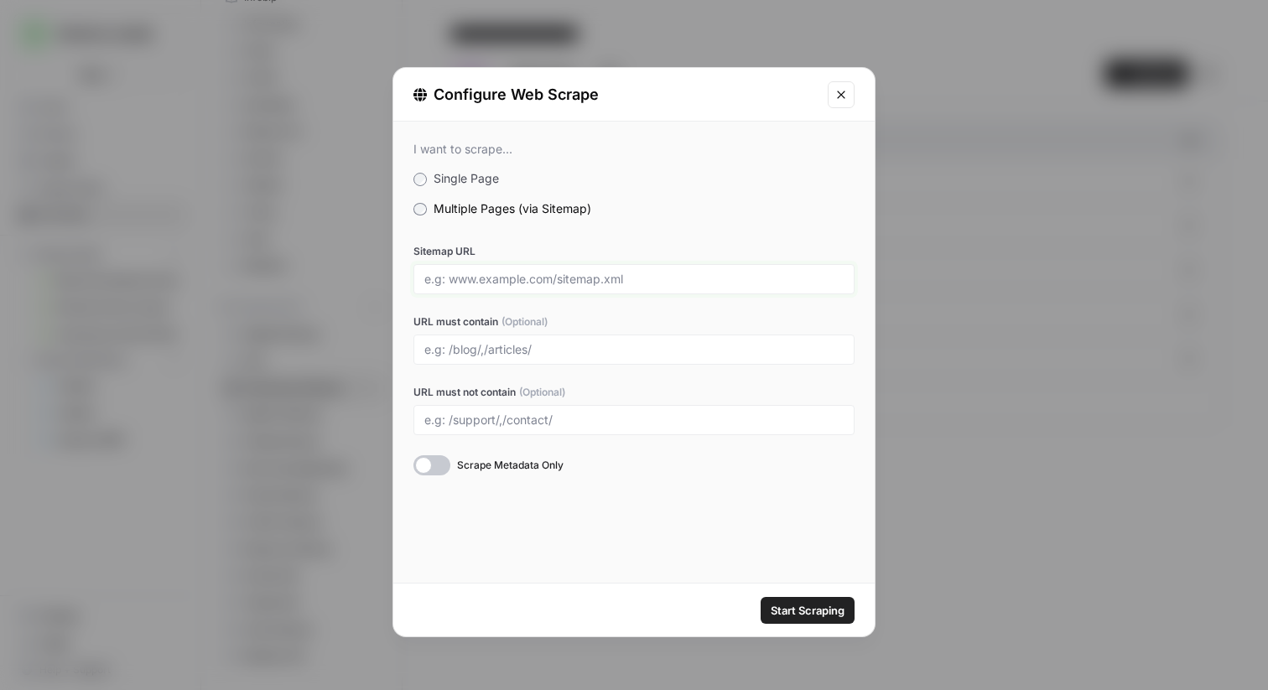
click at [476, 276] on input "Sitemap URL" at bounding box center [633, 279] width 419 height 15
click at [513, 281] on input "Sitemap URL" at bounding box center [633, 279] width 419 height 15
click at [663, 91] on div "Configure Web Scrape" at bounding box center [615, 94] width 404 height 23
click at [469, 360] on div at bounding box center [633, 349] width 441 height 30
click at [844, 91] on icon "Close modal" at bounding box center [841, 95] width 8 height 8
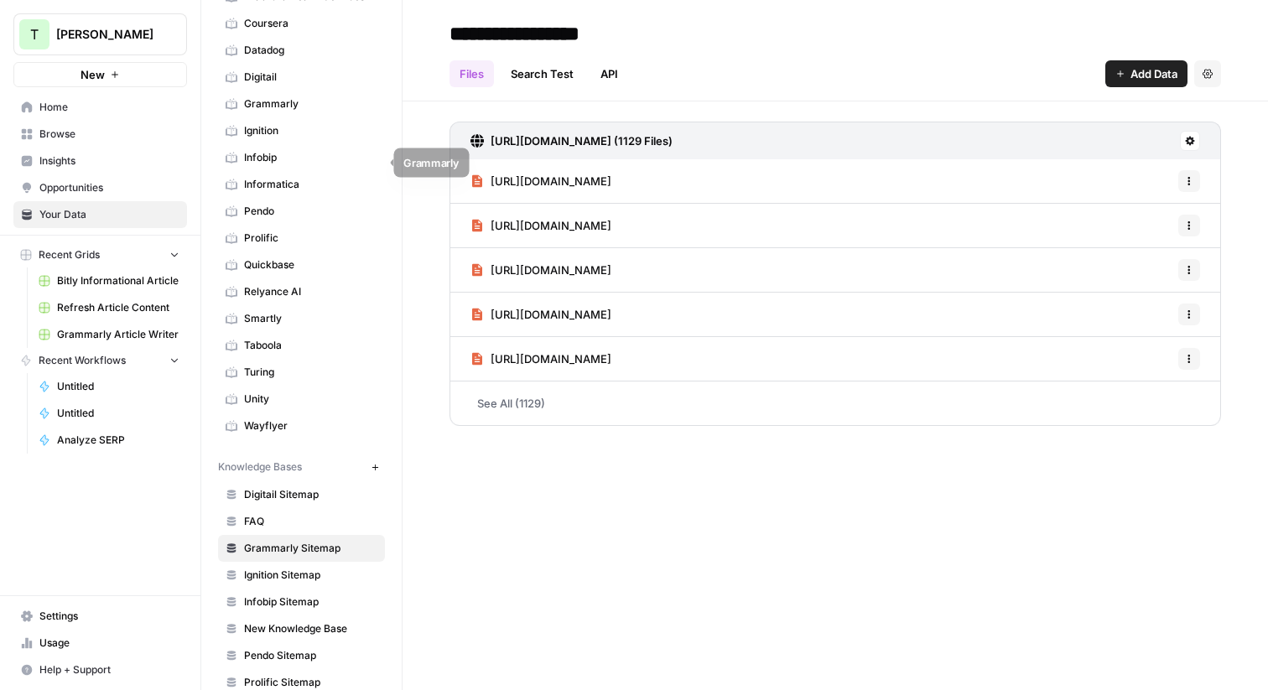
scroll to position [319, 0]
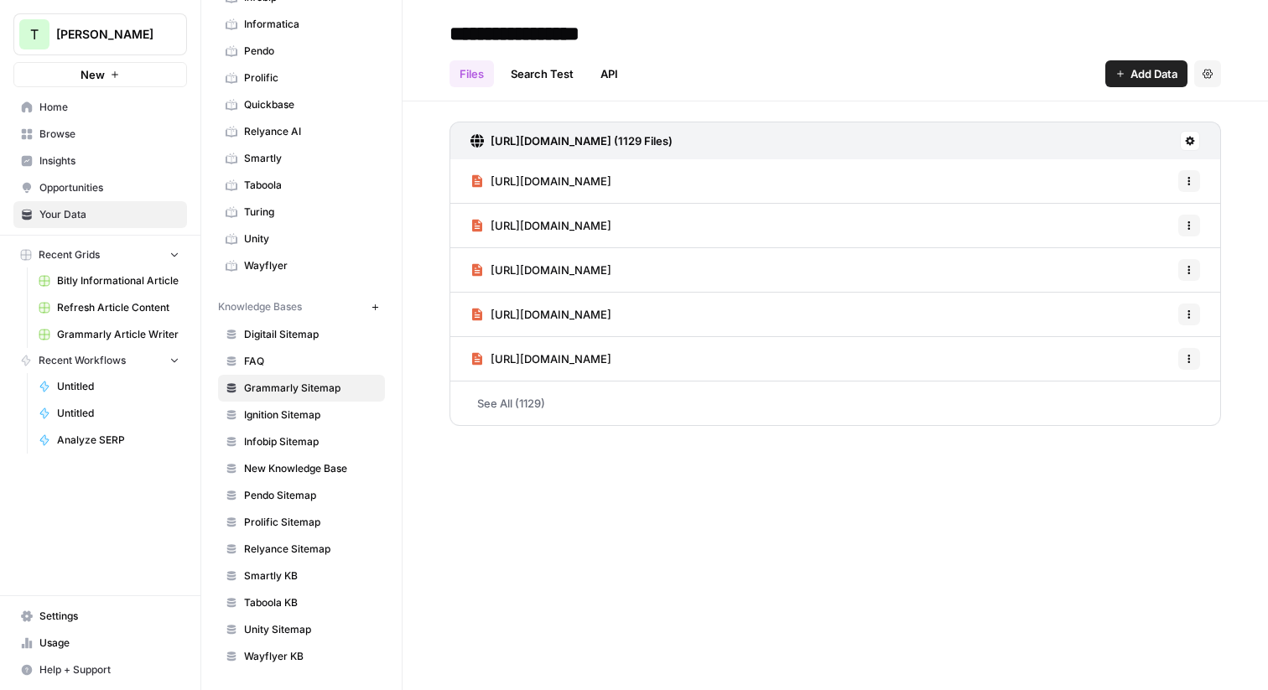
click at [44, 127] on span "Browse" at bounding box center [109, 134] width 140 height 15
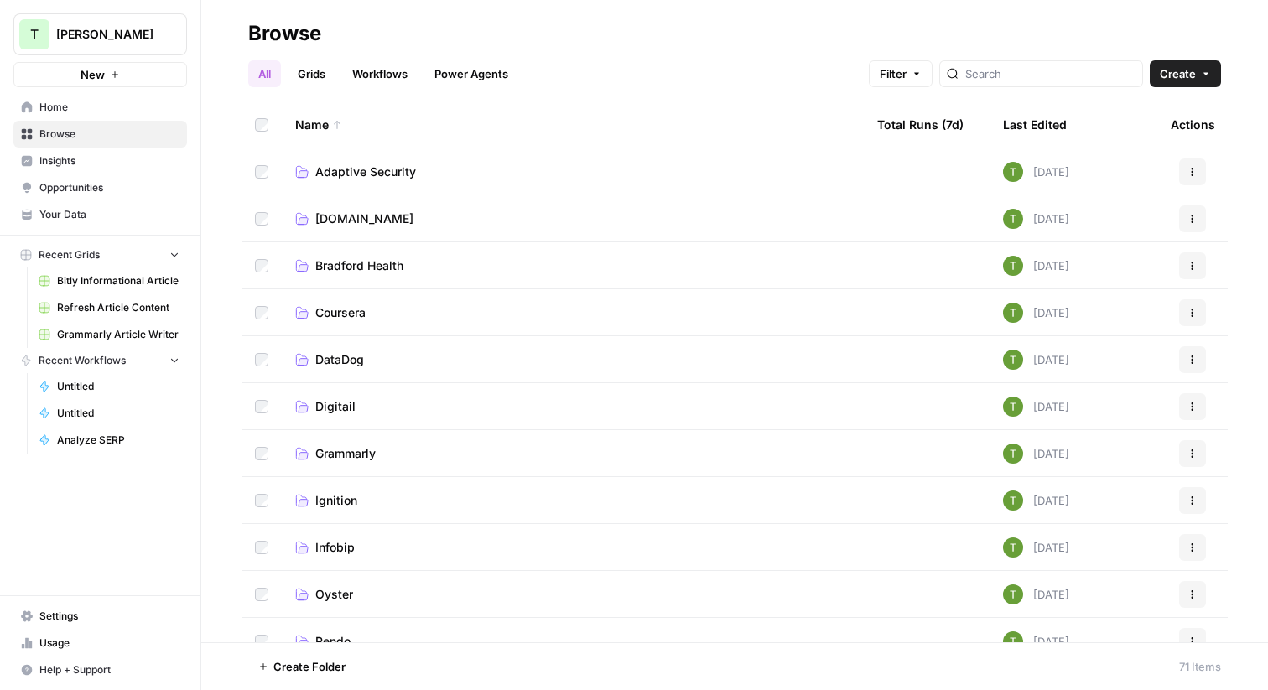
click at [309, 71] on link "Grids" at bounding box center [312, 73] width 48 height 27
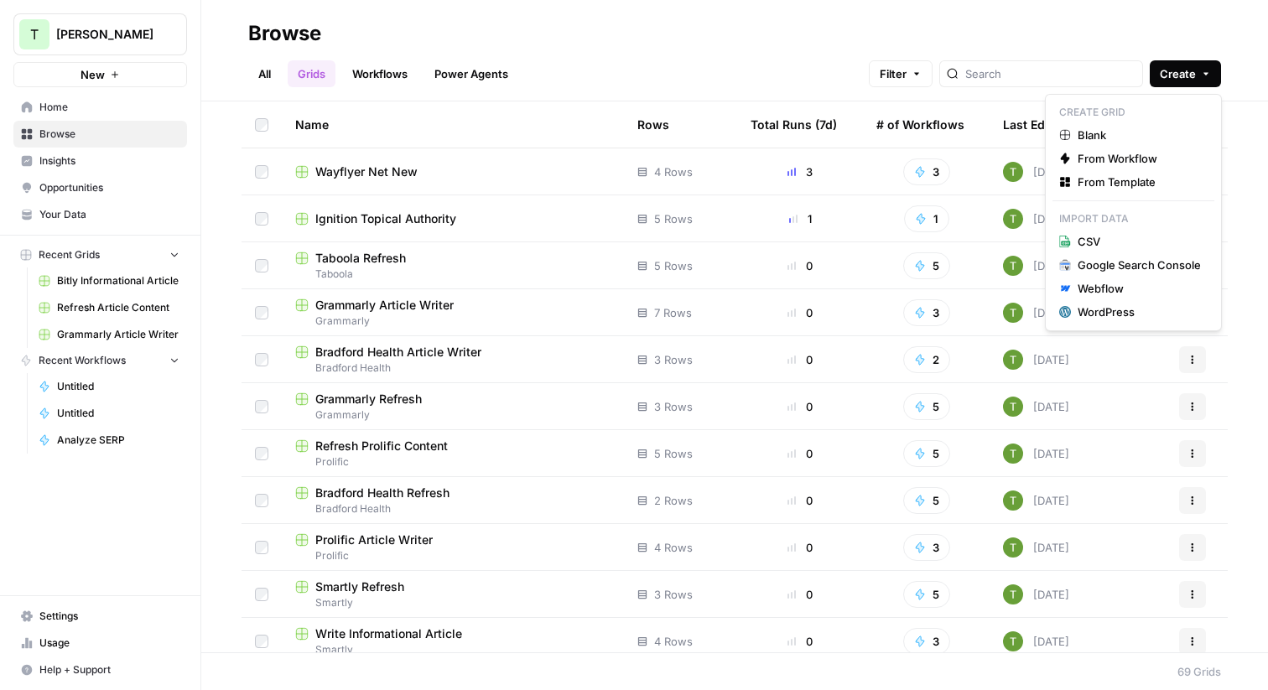
click at [1185, 75] on span "Create" at bounding box center [1177, 73] width 36 height 17
click at [1079, 185] on span "From Template" at bounding box center [1138, 182] width 123 height 17
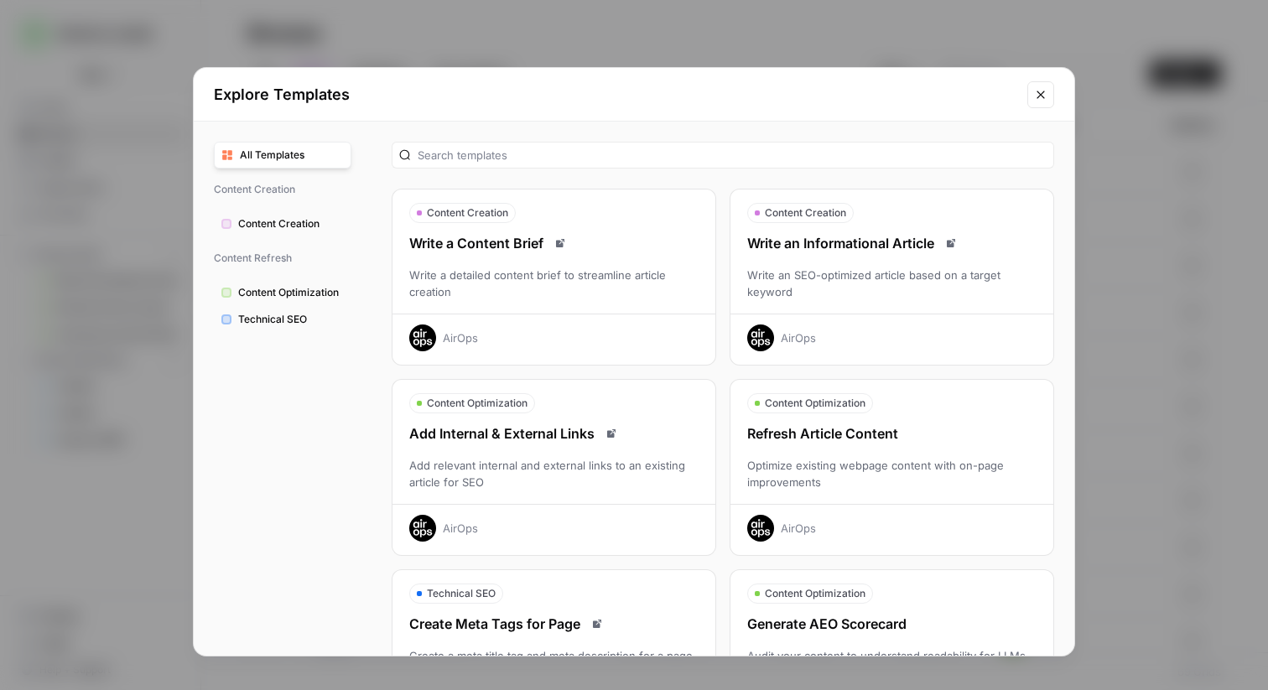
click at [1040, 96] on icon "Close modal" at bounding box center [1040, 94] width 13 height 13
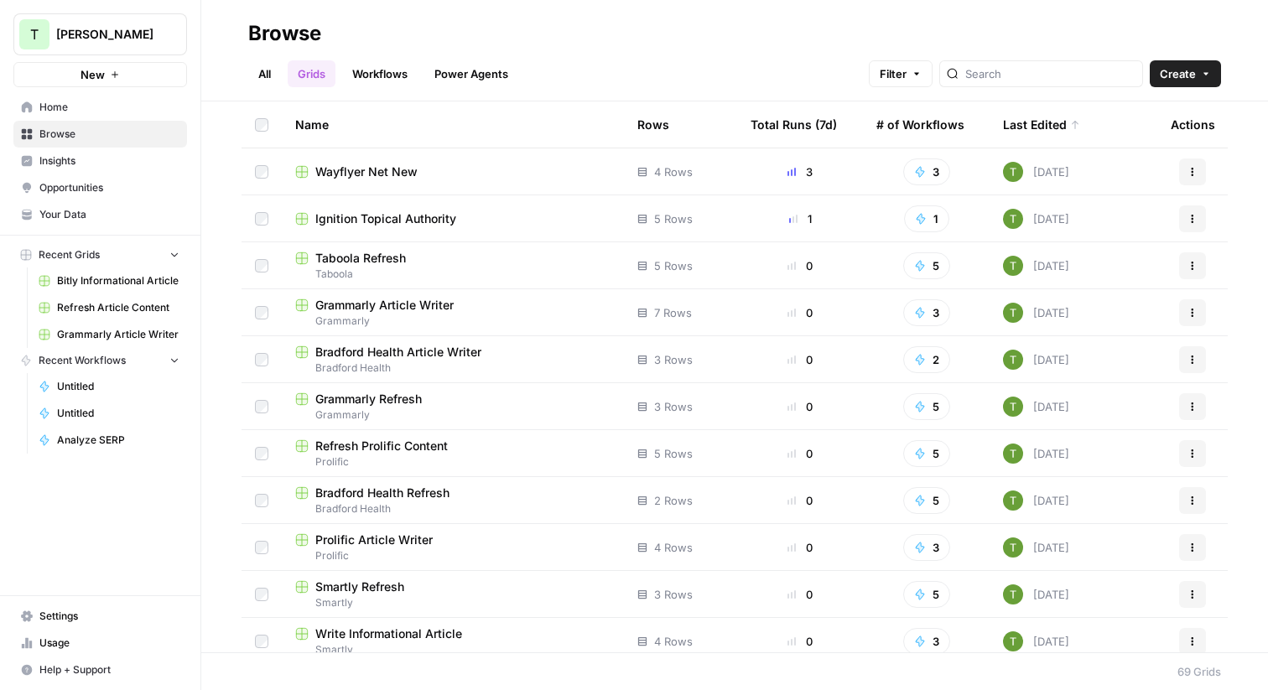
click at [345, 263] on span "Taboola Refresh" at bounding box center [360, 258] width 91 height 17
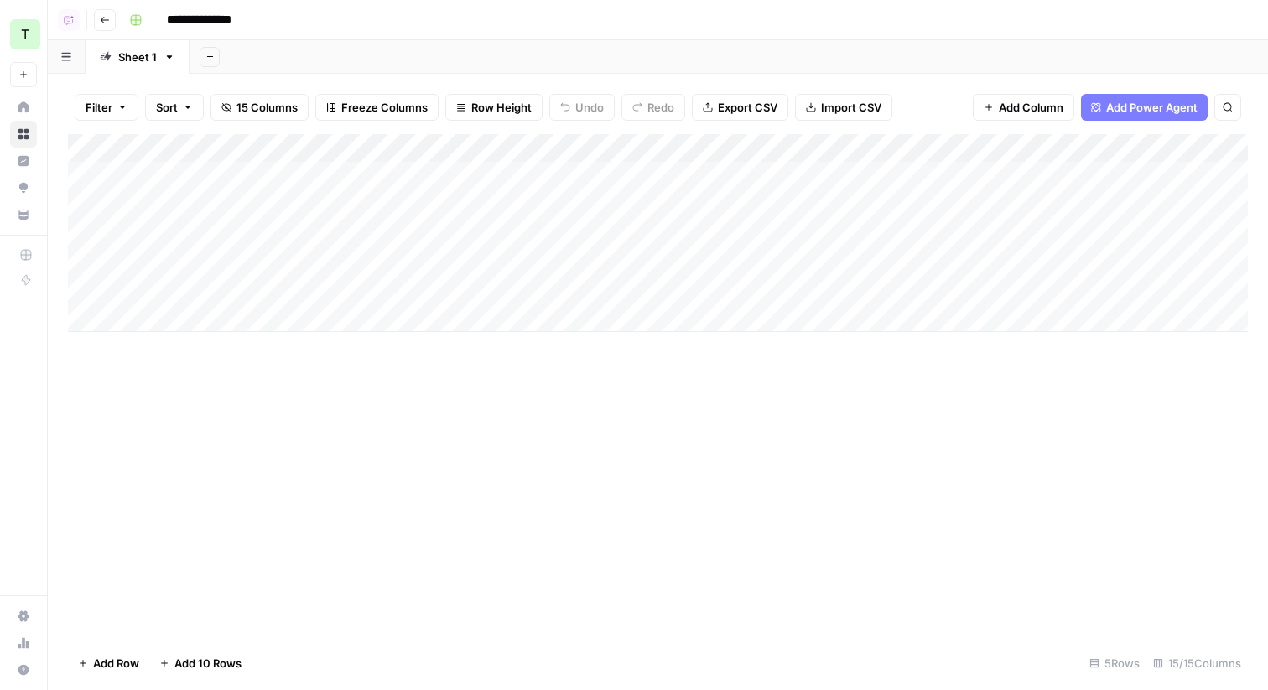
click at [104, 18] on icon "button" at bounding box center [105, 20] width 10 height 10
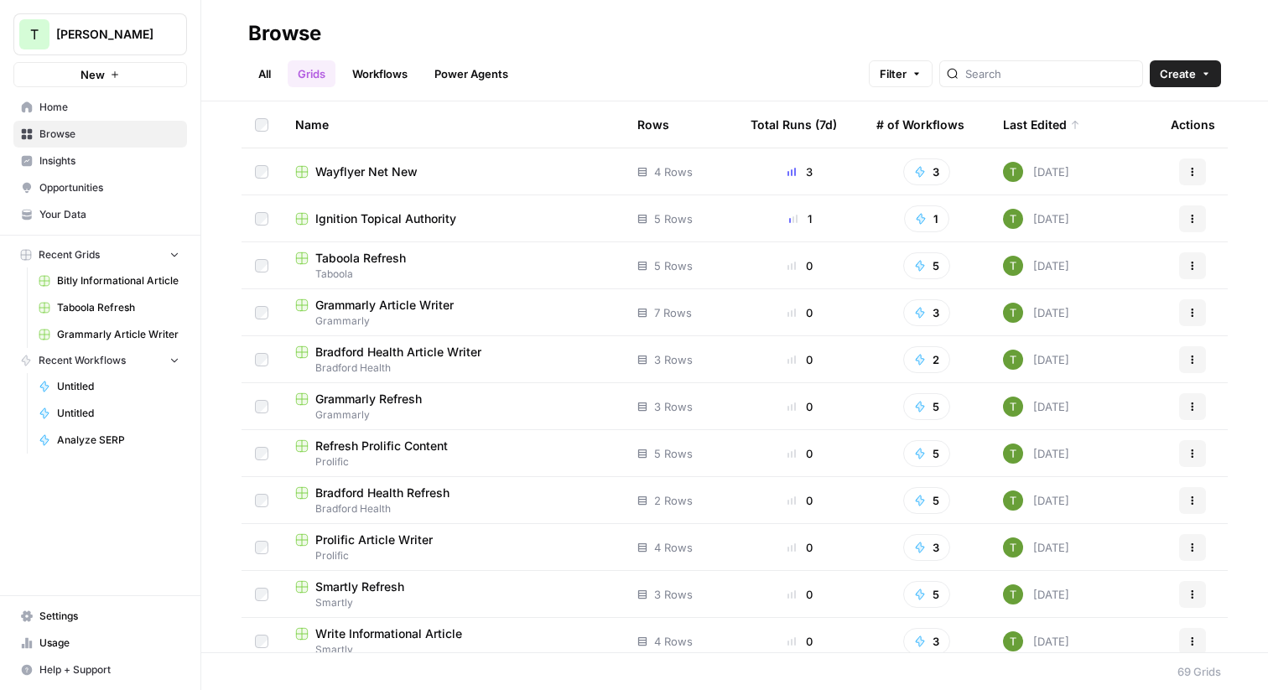
click at [266, 74] on link "All" at bounding box center [264, 73] width 33 height 27
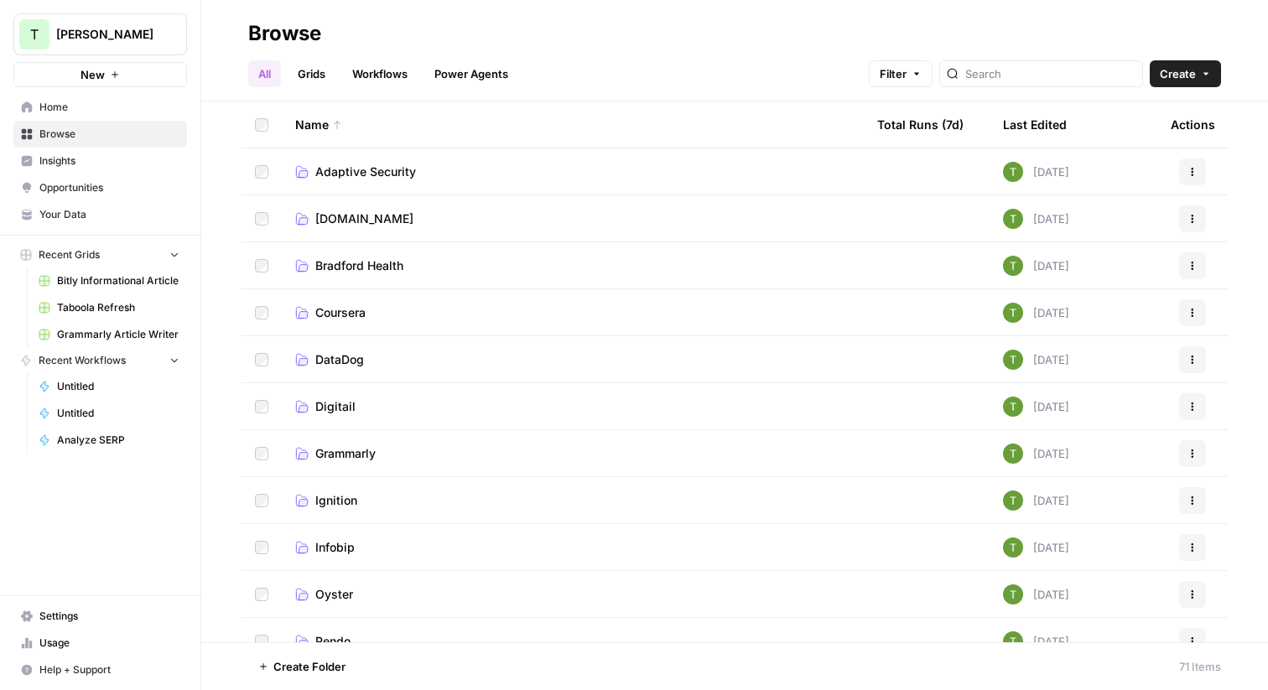
click at [341, 170] on span "Adaptive Security" at bounding box center [365, 171] width 101 height 17
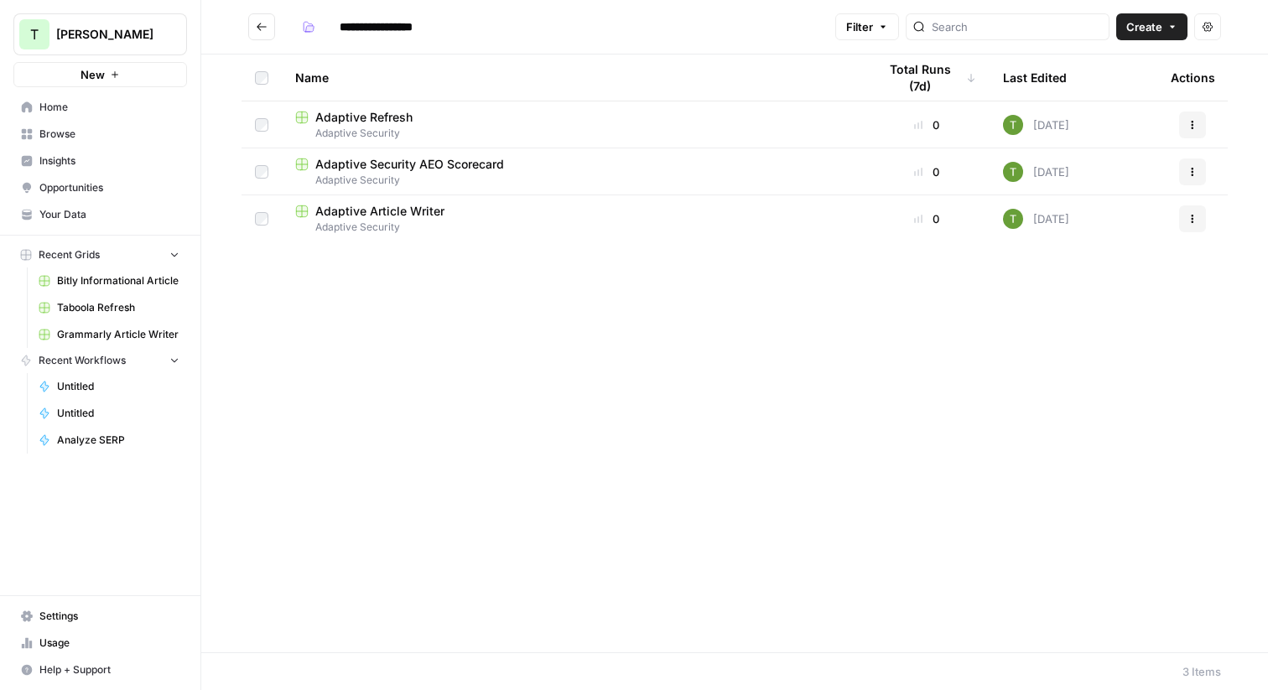
click at [63, 111] on span "Home" at bounding box center [109, 107] width 140 height 15
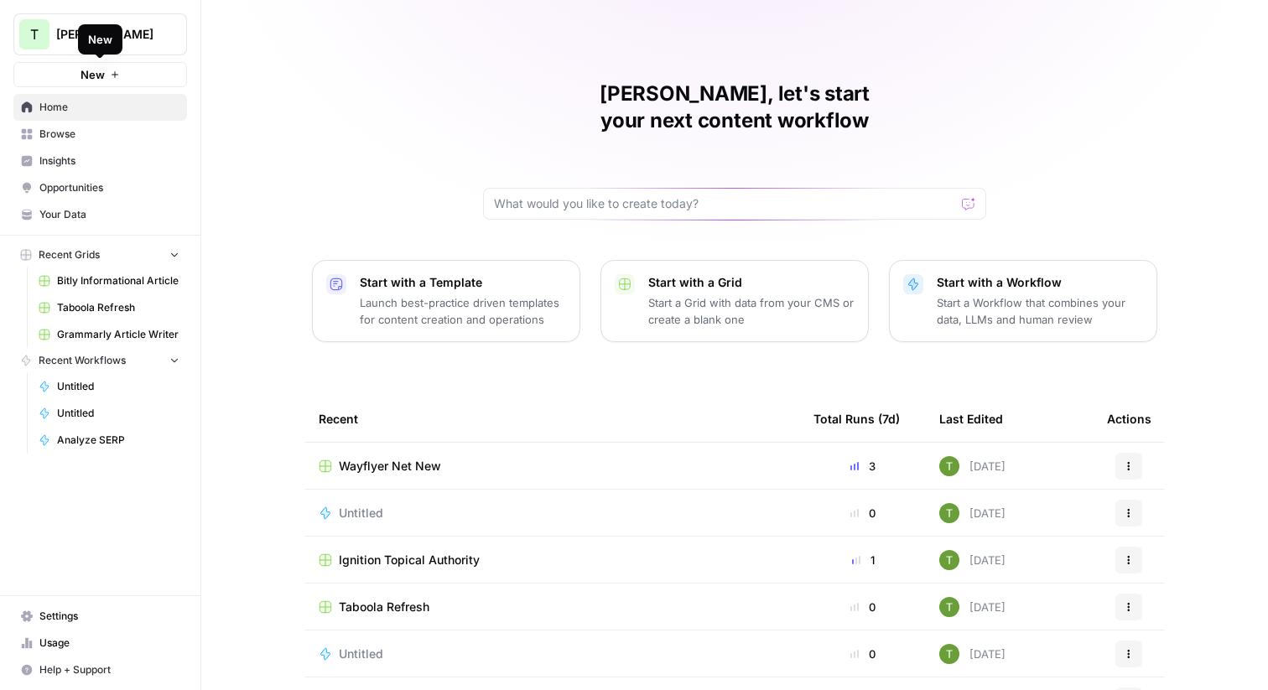
click at [110, 32] on div "New" at bounding box center [100, 39] width 24 height 17
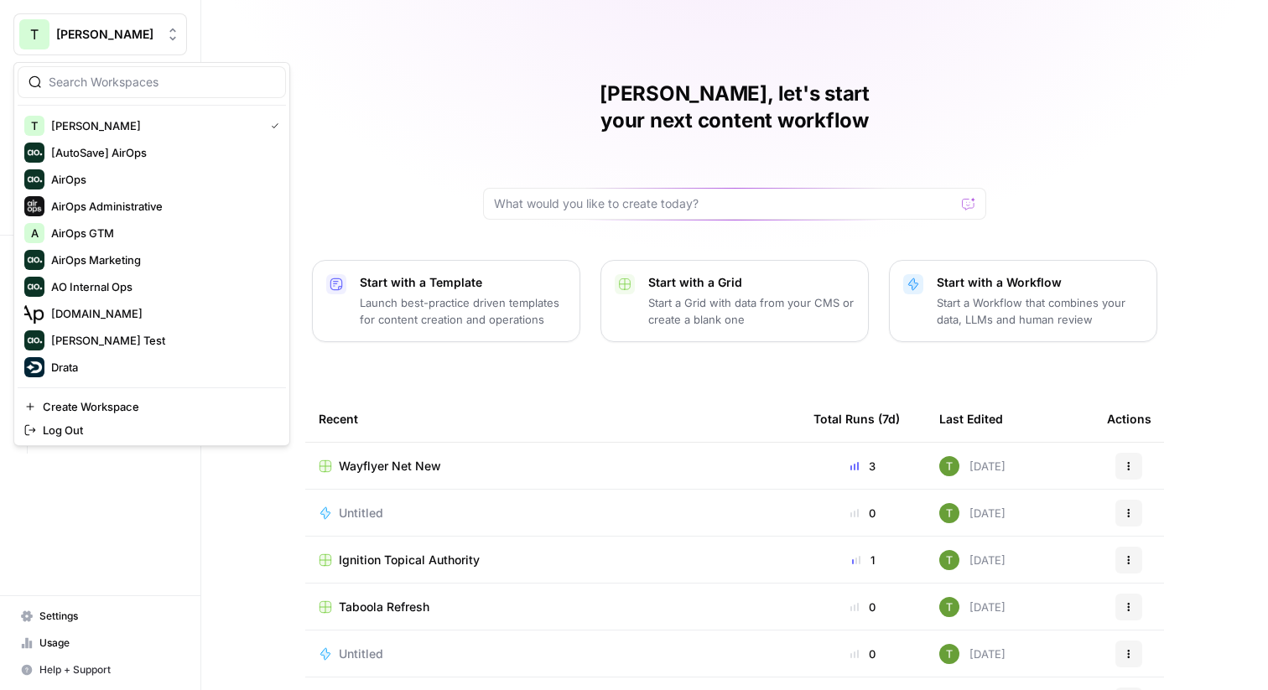
click at [124, 47] on button "T Travis Demo" at bounding box center [100, 34] width 174 height 42
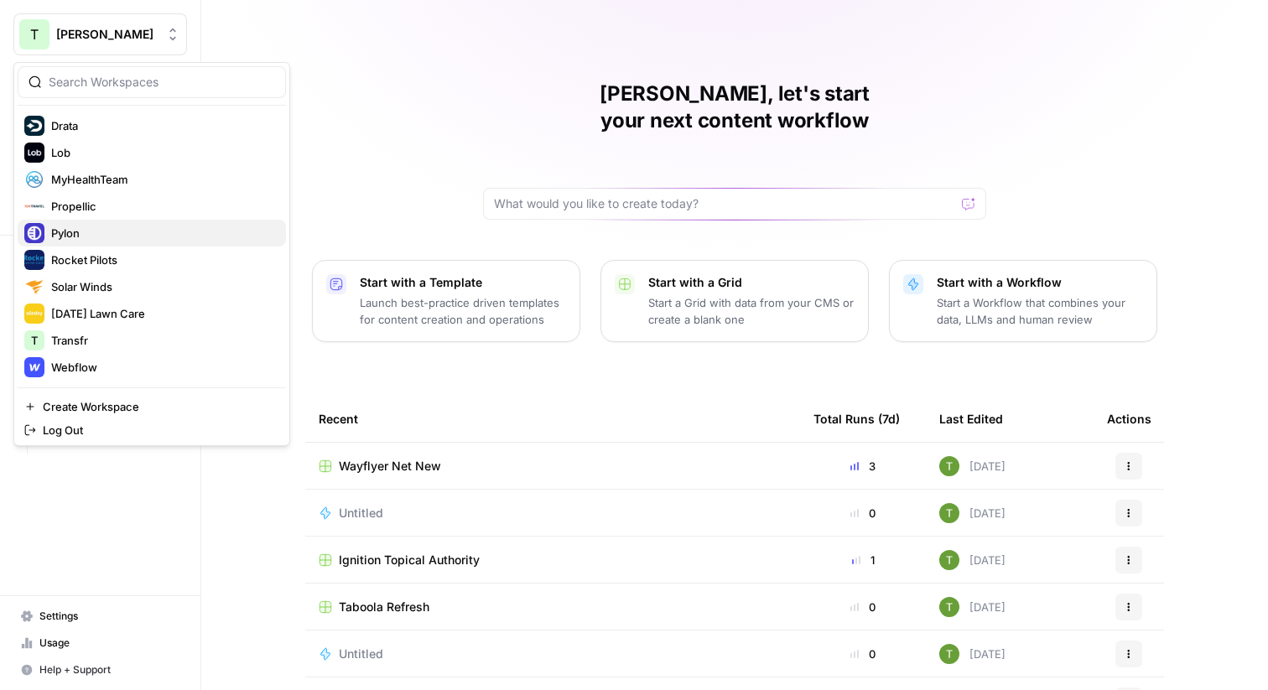
click at [95, 236] on span "Pylon" at bounding box center [161, 233] width 221 height 17
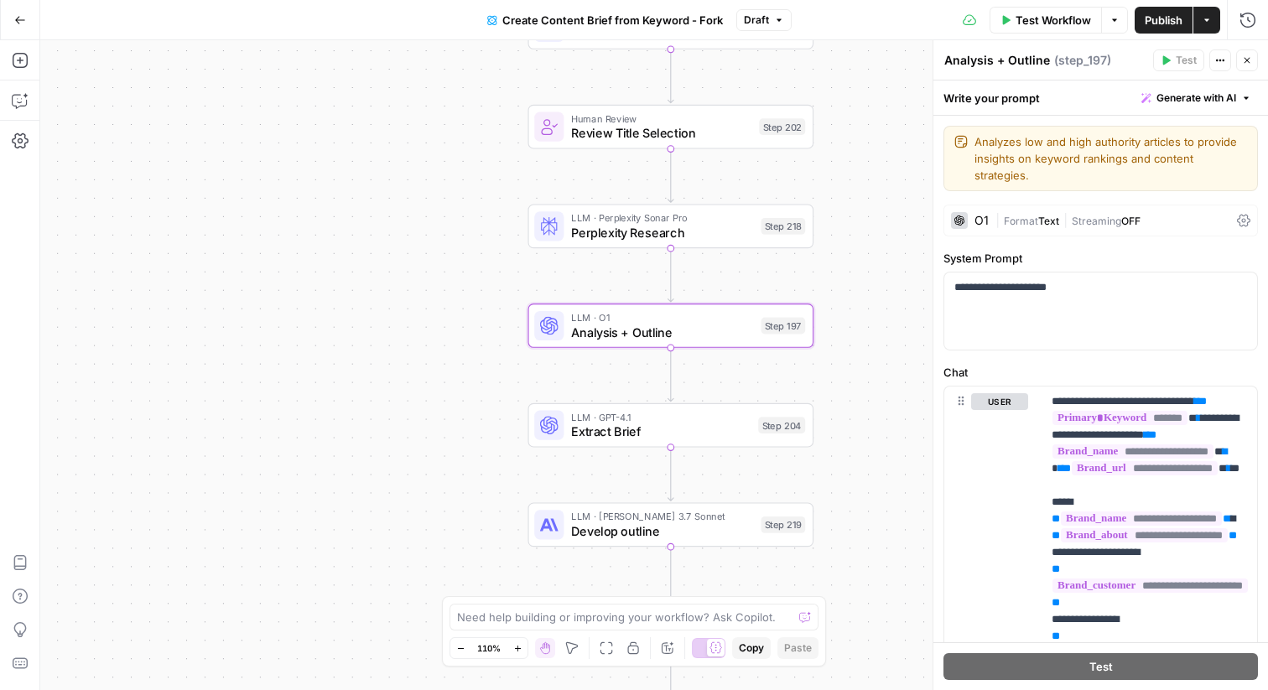
scroll to position [6640, 0]
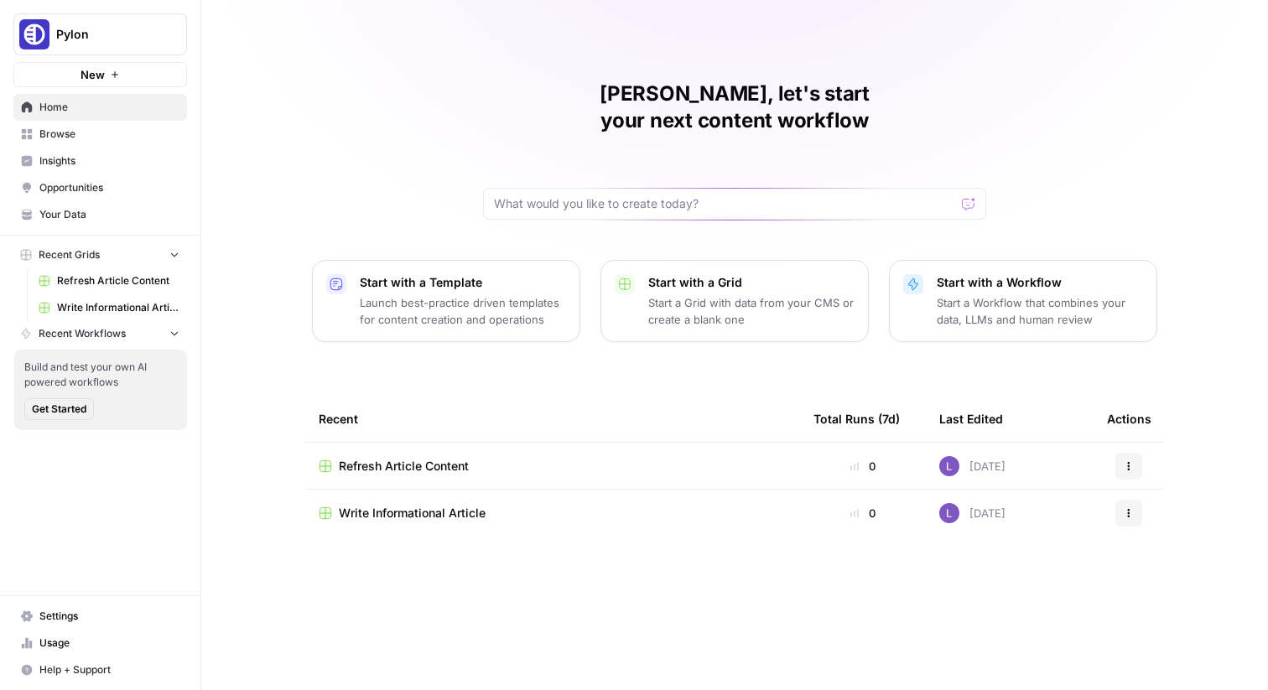
click at [121, 39] on span "Pylon" at bounding box center [106, 34] width 101 height 17
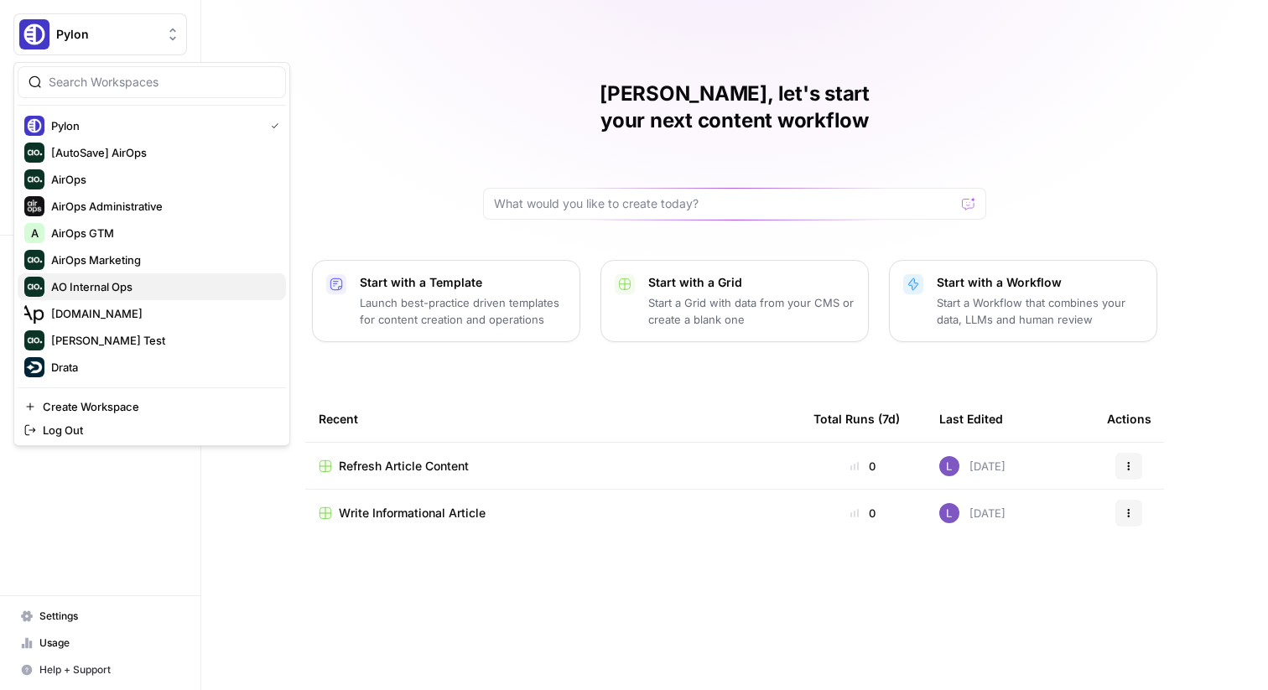
scroll to position [241, 0]
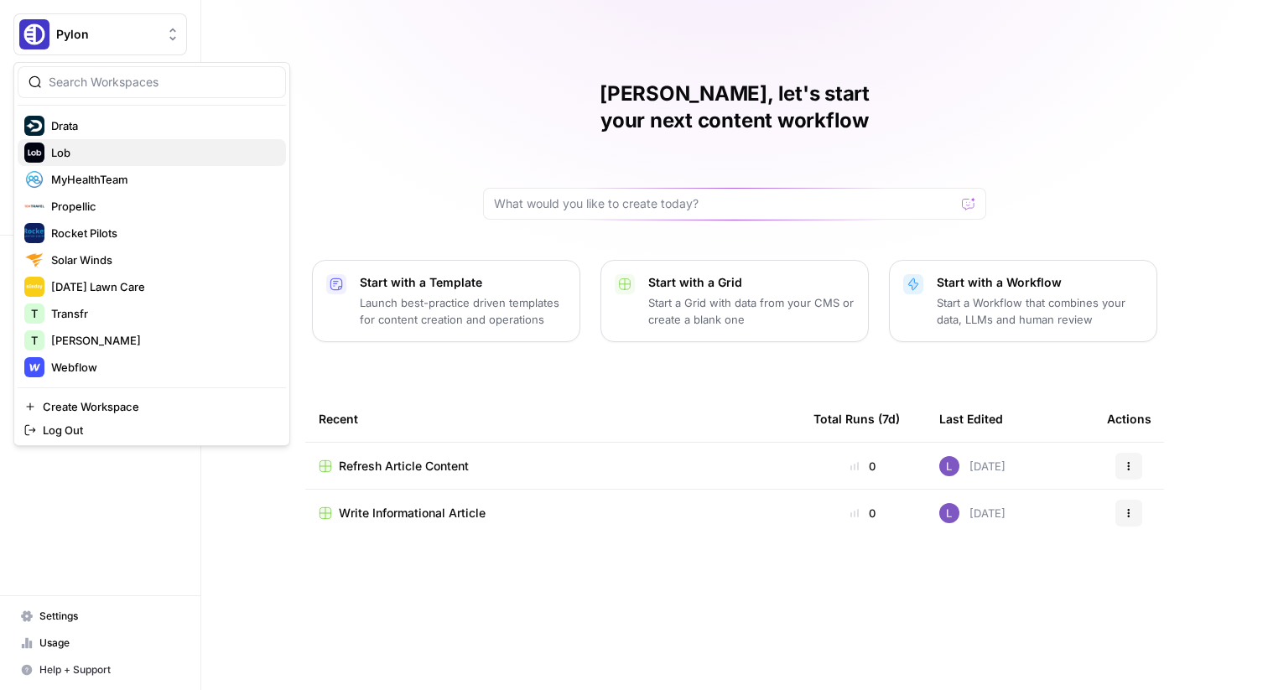
click at [85, 156] on span "Lob" at bounding box center [161, 152] width 221 height 17
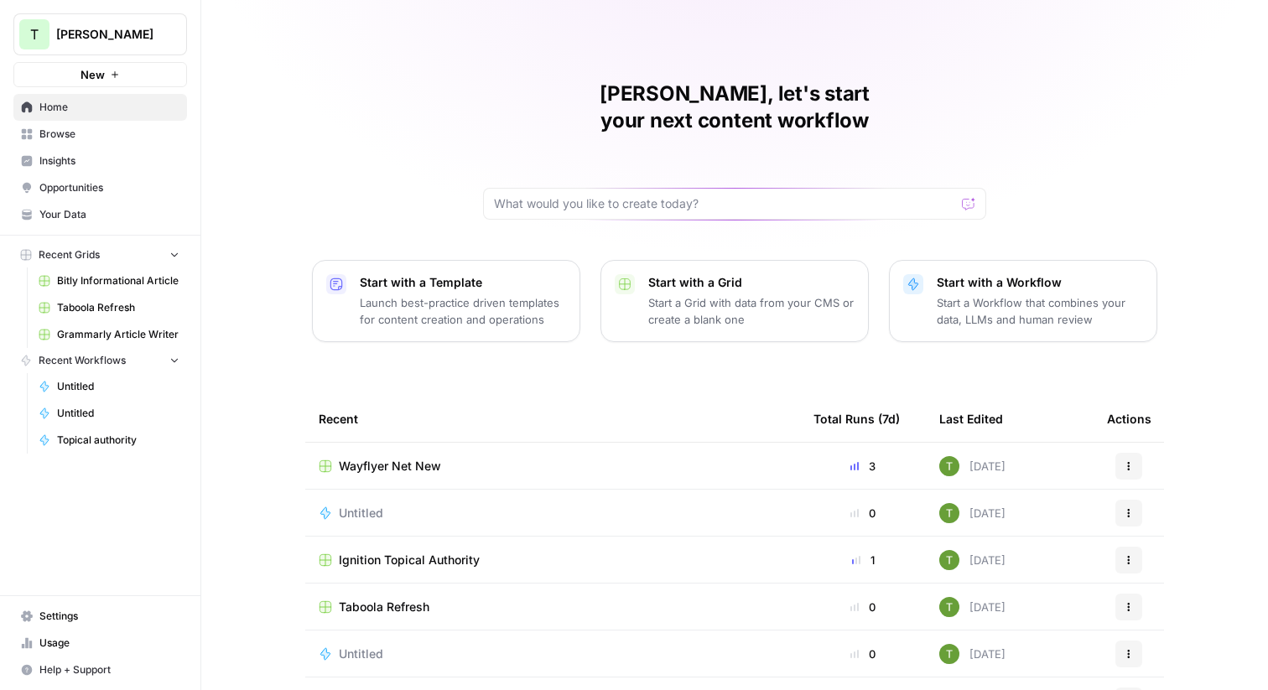
click at [415, 458] on span "Wayflyer Net New" at bounding box center [390, 466] width 102 height 17
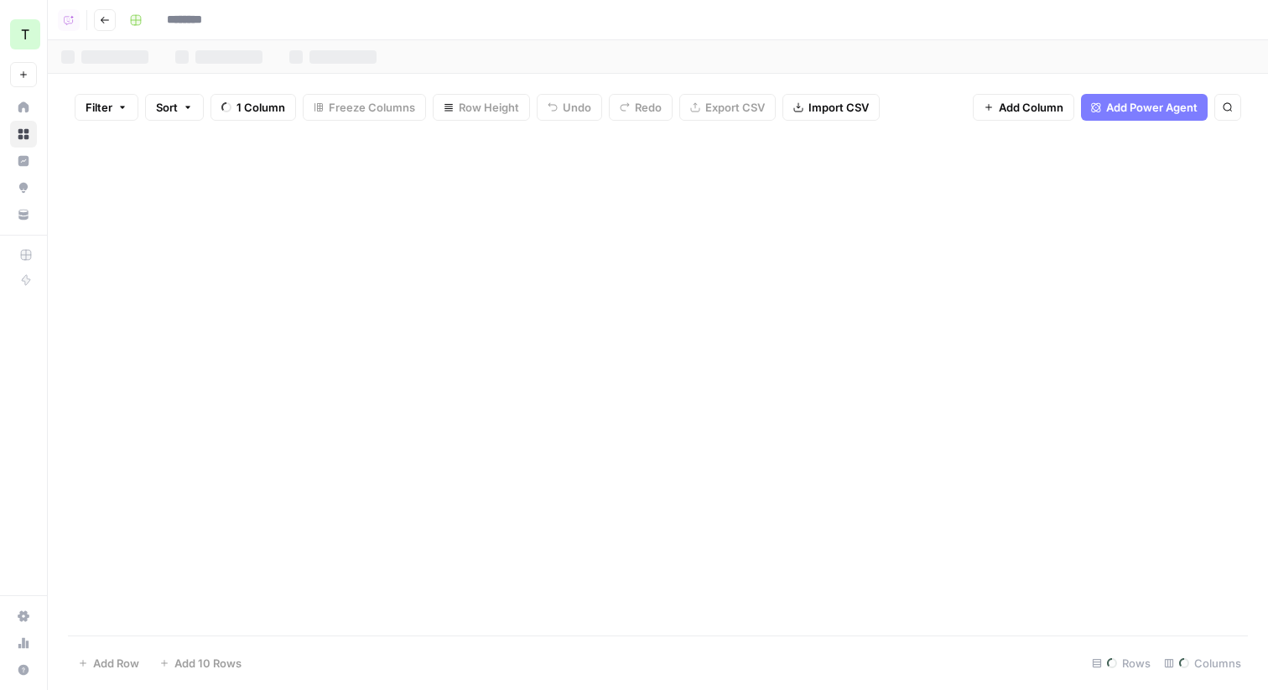
type input "**********"
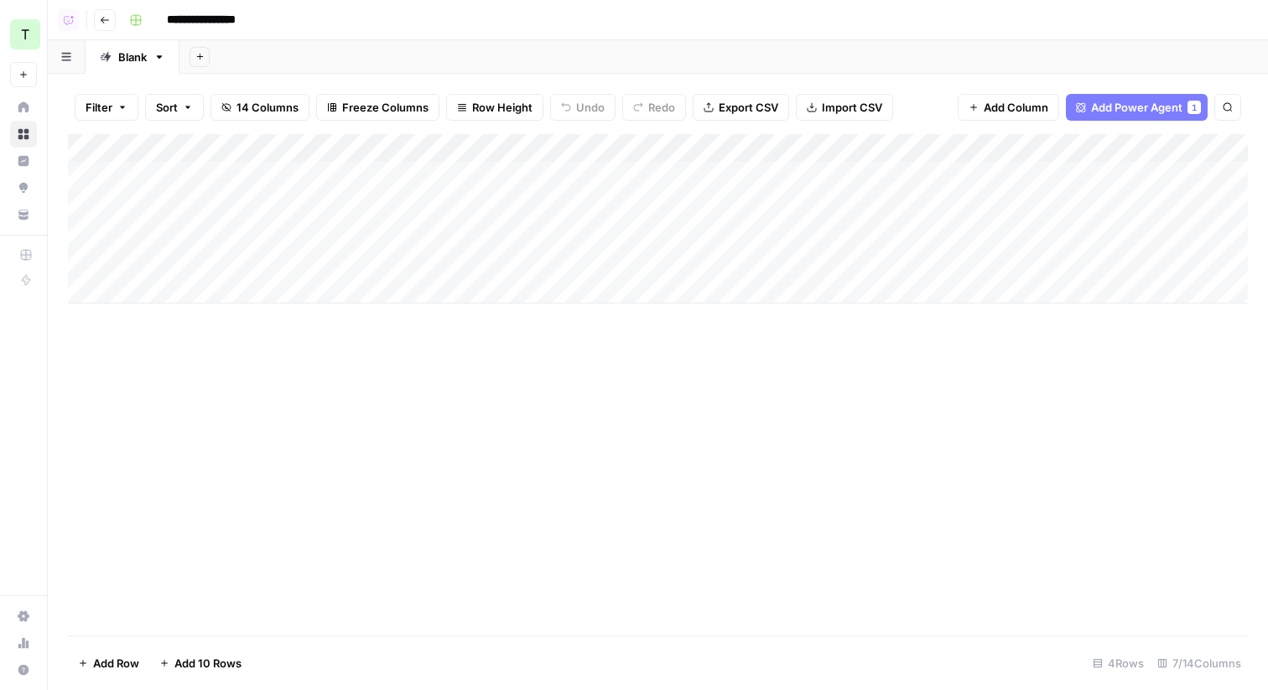
click at [947, 175] on div "Add Column" at bounding box center [658, 218] width 1180 height 169
click at [414, 22] on div "**********" at bounding box center [686, 20] width 1128 height 27
click at [858, 178] on div "Add Column" at bounding box center [658, 218] width 1180 height 169
click at [853, 170] on div "Add Column" at bounding box center [658, 218] width 1180 height 169
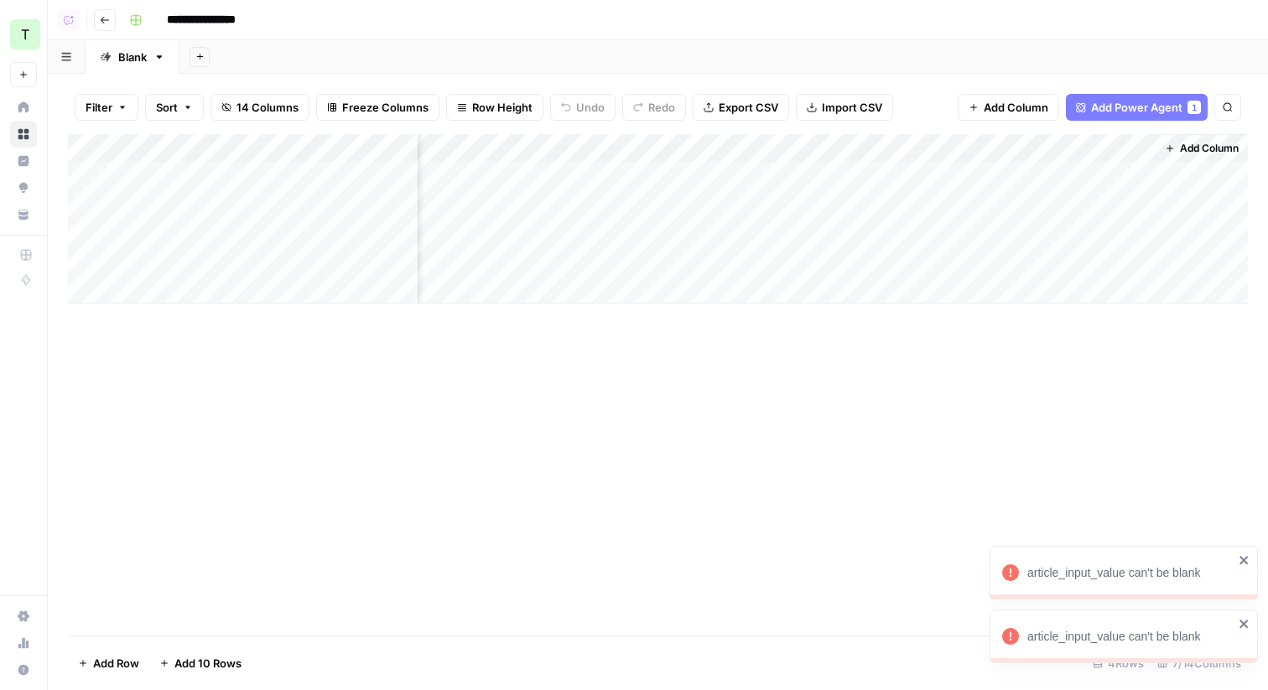
click at [1247, 625] on icon "close" at bounding box center [1244, 623] width 12 height 13
click at [1241, 623] on icon "close" at bounding box center [1244, 623] width 12 height 13
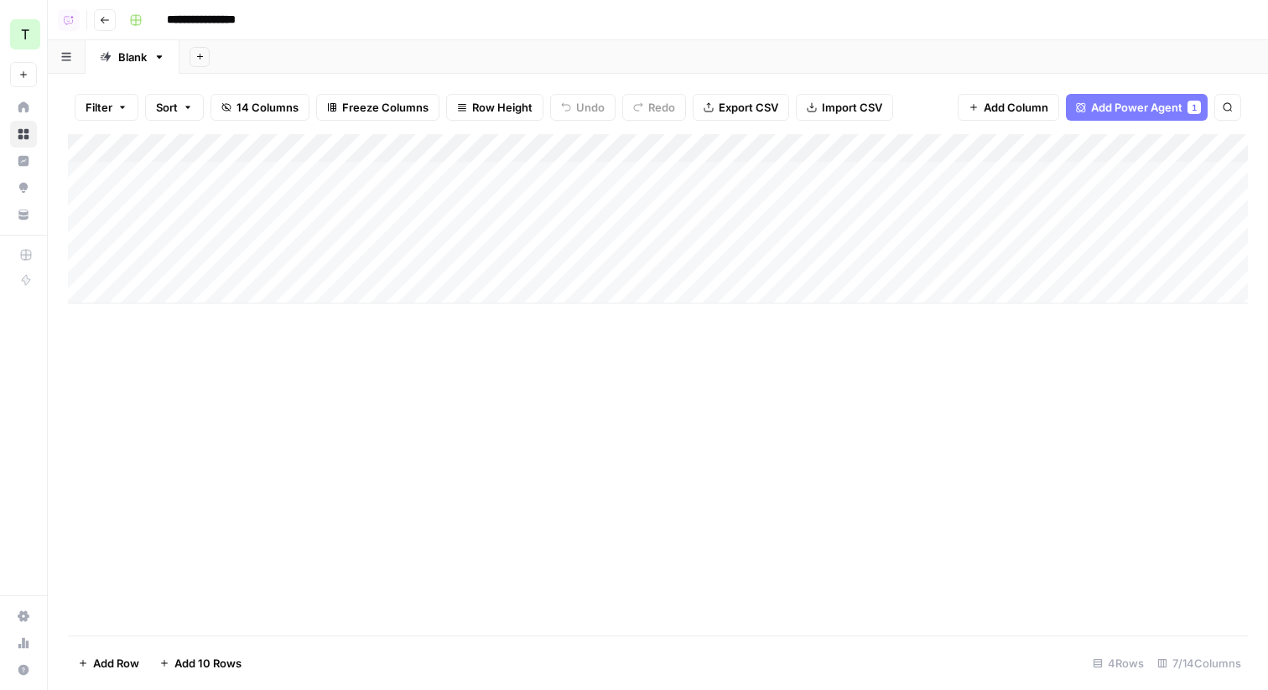
scroll to position [0, 0]
click at [297, 47] on div "Add Sheet" at bounding box center [723, 57] width 1088 height 34
drag, startPoint x: 967, startPoint y: 230, endPoint x: 454, endPoint y: 230, distance: 512.2
click at [495, 230] on div "Add Column" at bounding box center [658, 218] width 1180 height 169
click at [932, 205] on div "Add Column" at bounding box center [658, 218] width 1180 height 169
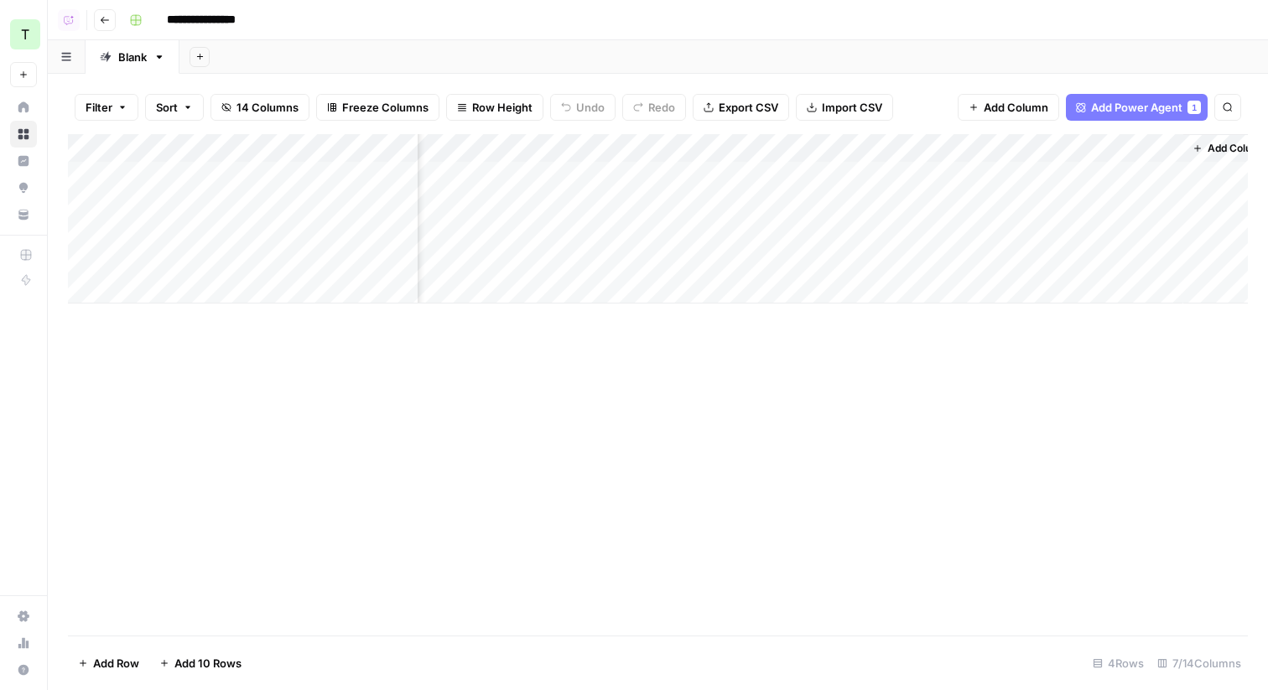
scroll to position [0, 495]
click at [858, 168] on div "Add Column" at bounding box center [658, 218] width 1180 height 169
click at [1137, 174] on div "Add Column" at bounding box center [658, 218] width 1180 height 169
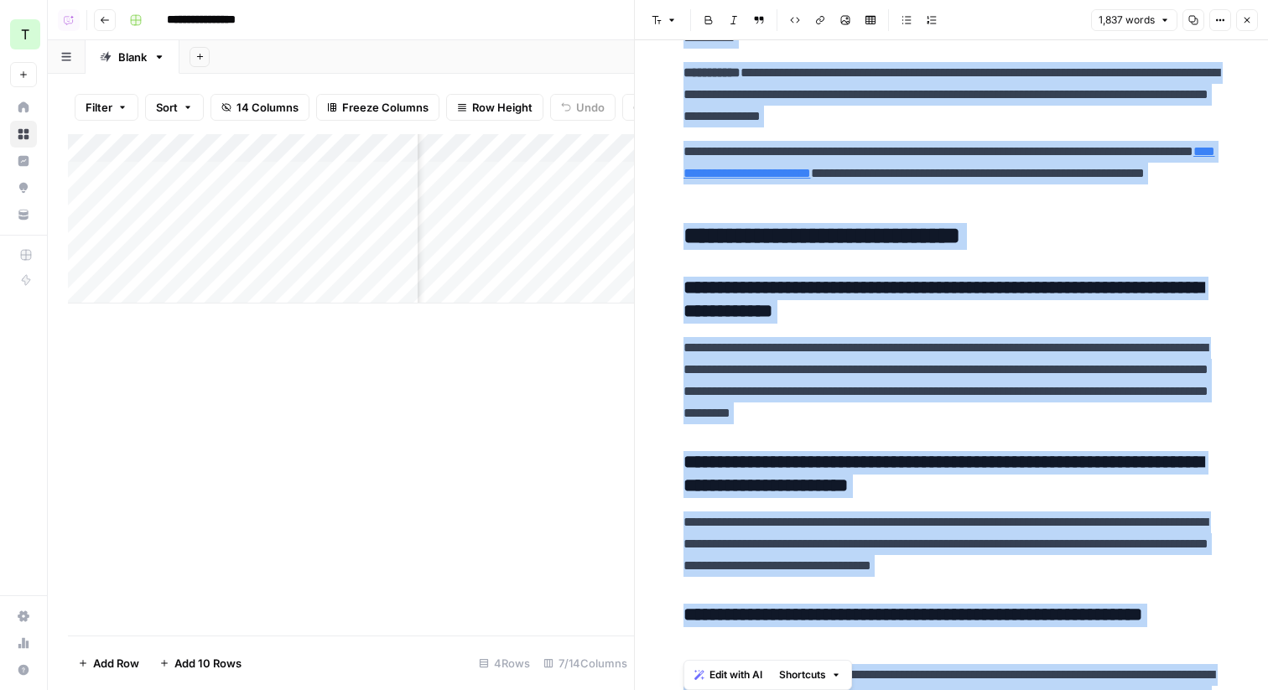
scroll to position [4975, 0]
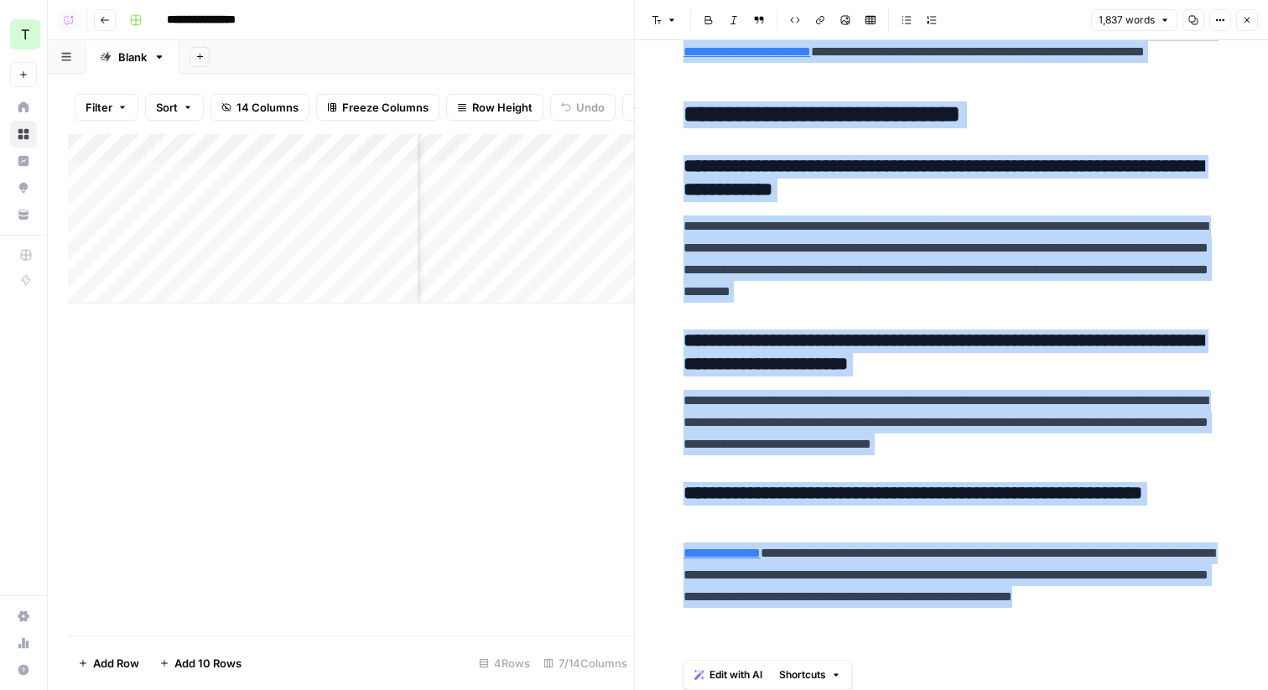
drag, startPoint x: 682, startPoint y: 96, endPoint x: 1267, endPoint y: 689, distance: 833.5
click at [1267, 689] on div "**********" at bounding box center [951, 365] width 633 height 650
copy div "**********"
click at [1251, 21] on icon "button" at bounding box center [1247, 20] width 10 height 10
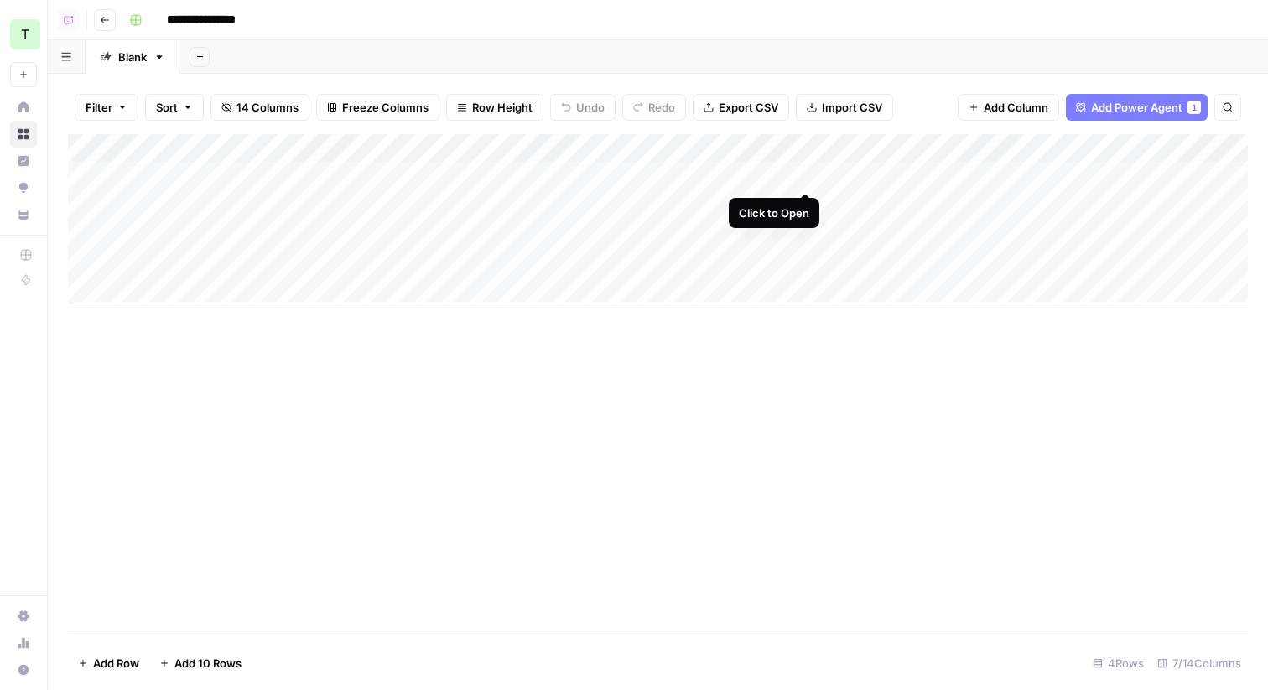
click at [806, 177] on div "Add Column" at bounding box center [658, 218] width 1180 height 169
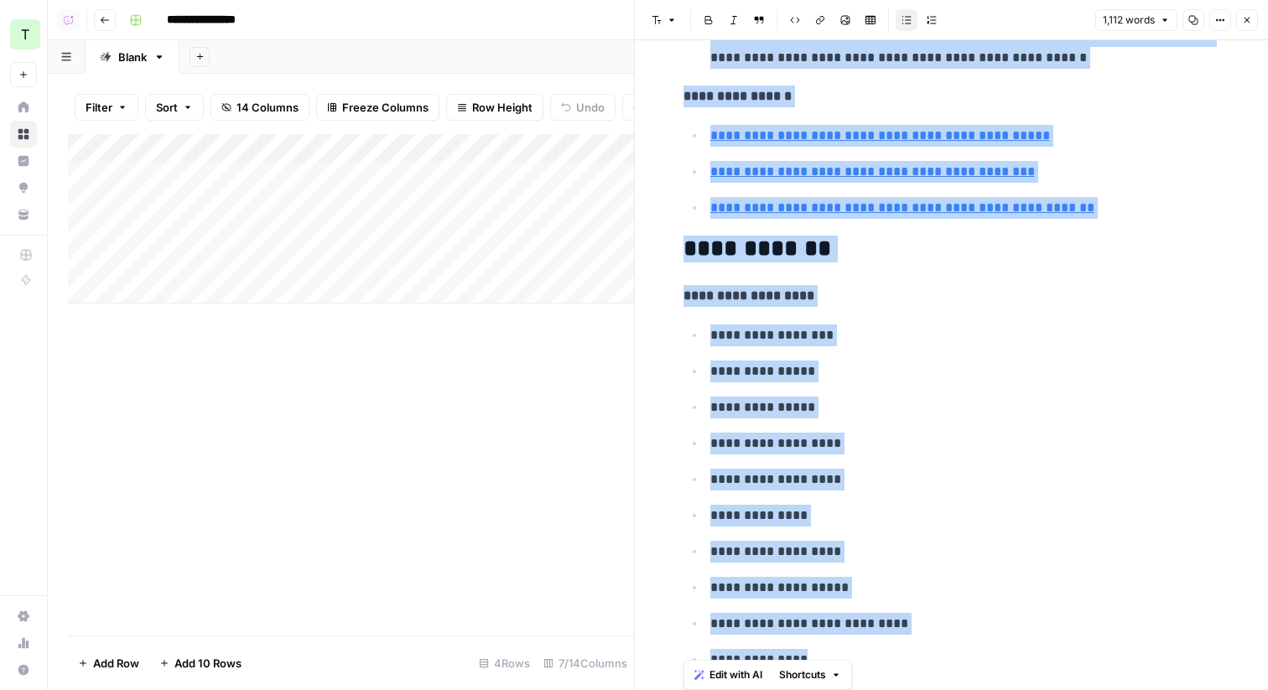
scroll to position [5613, 0]
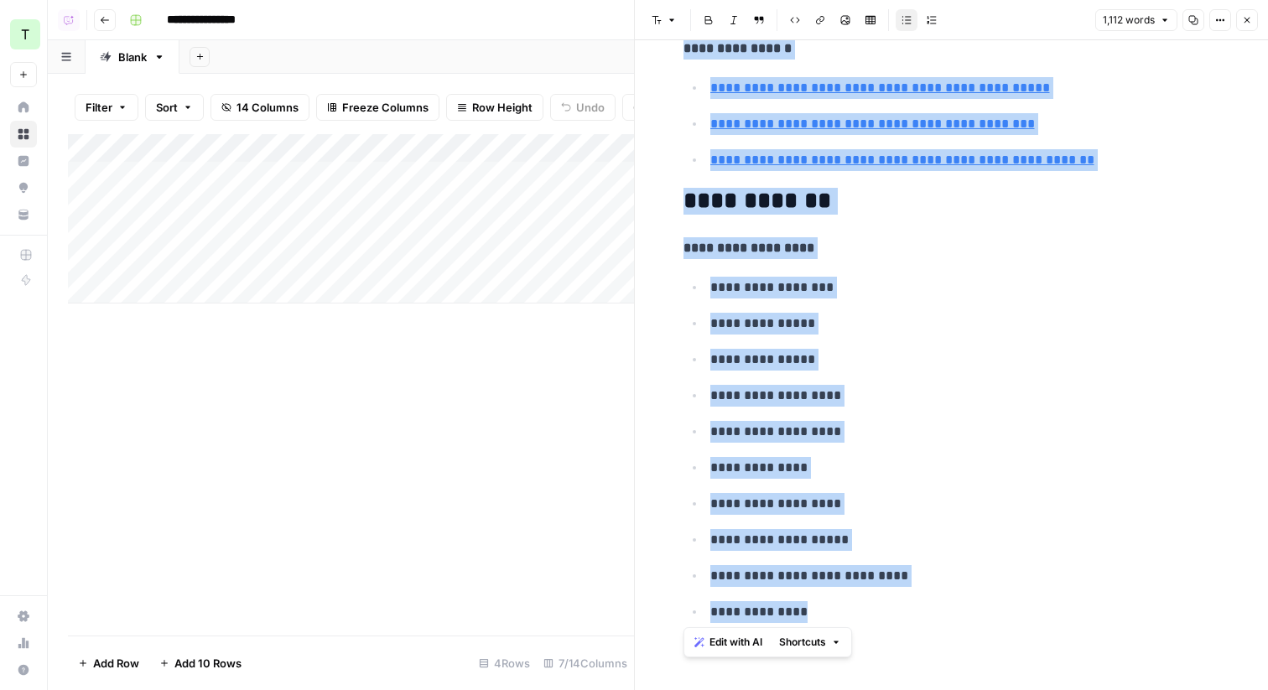
drag, startPoint x: 677, startPoint y: 86, endPoint x: 1073, endPoint y: 623, distance: 667.3
copy div "**********"
